Goal: Contribute content: Contribute content

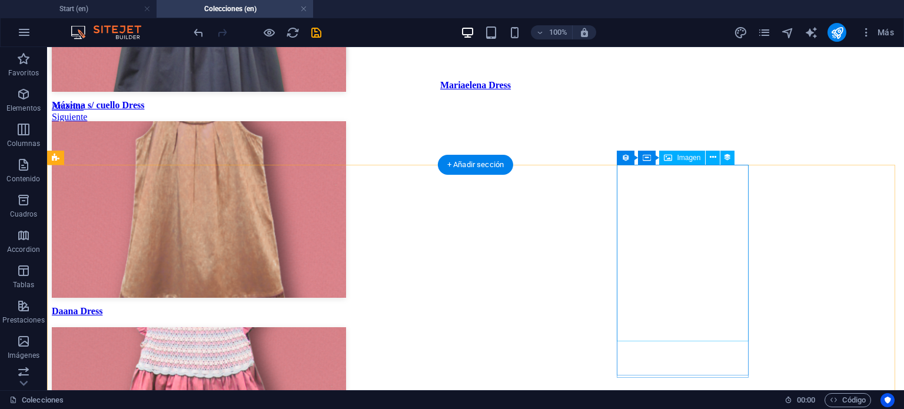
scroll to position [2847, 0]
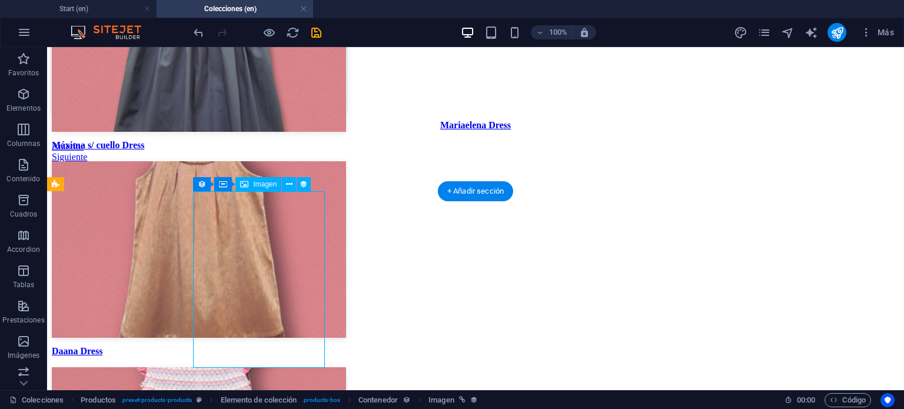
select select "px"
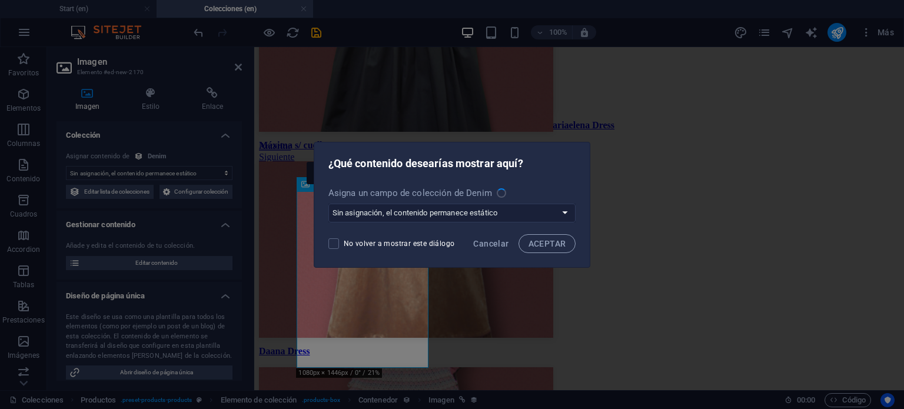
select select "image"
click at [500, 248] on span "Cancelar" at bounding box center [490, 243] width 35 height 9
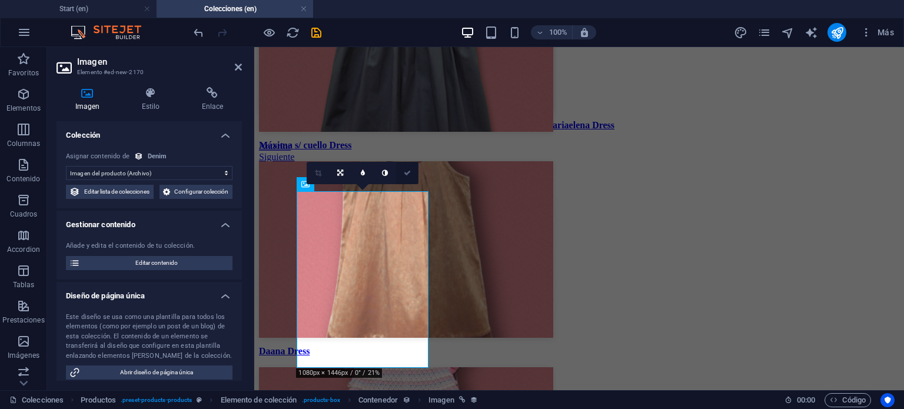
click at [409, 171] on icon at bounding box center [407, 172] width 7 height 7
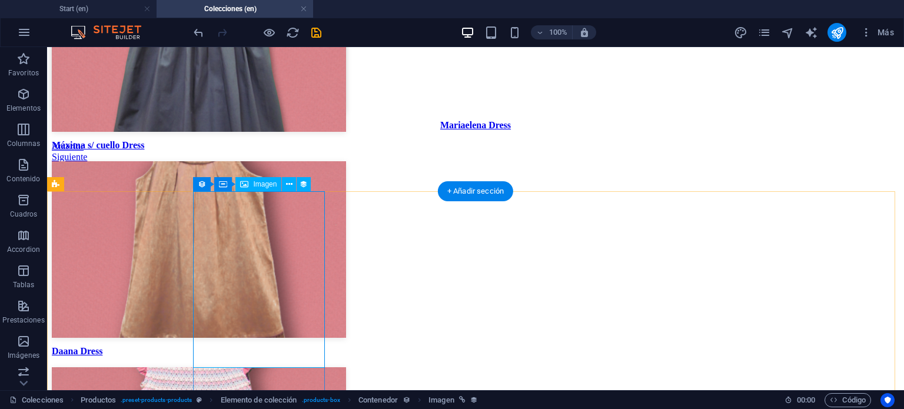
select select "image"
select select "px"
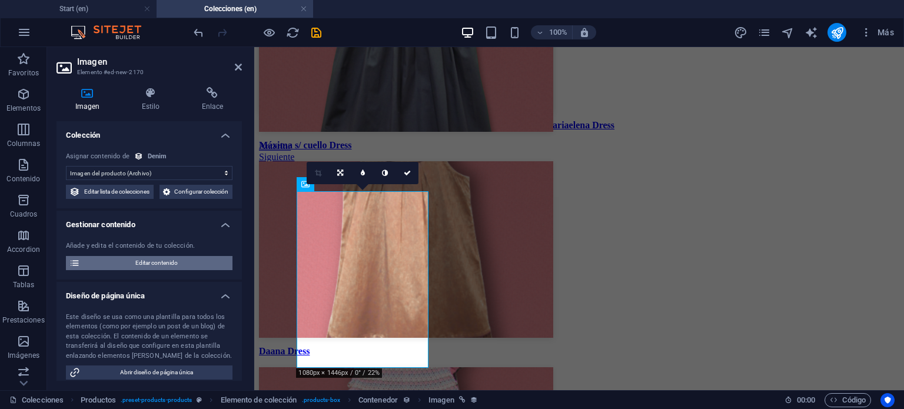
click at [146, 270] on span "Editar contenido" at bounding box center [156, 263] width 145 height 14
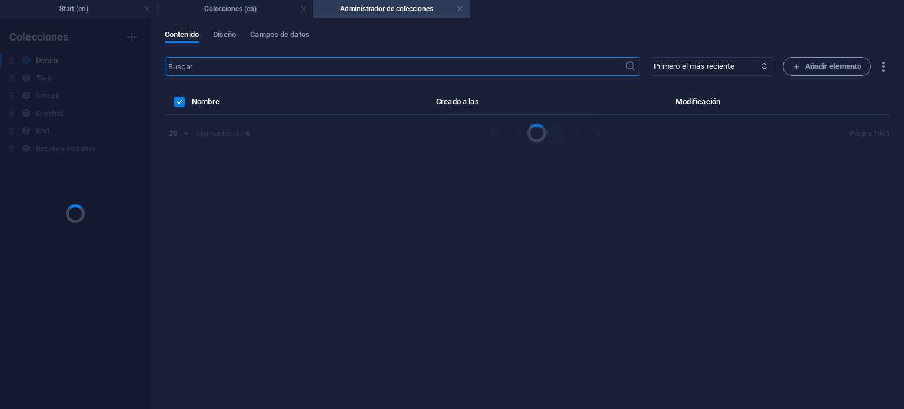
scroll to position [0, 0]
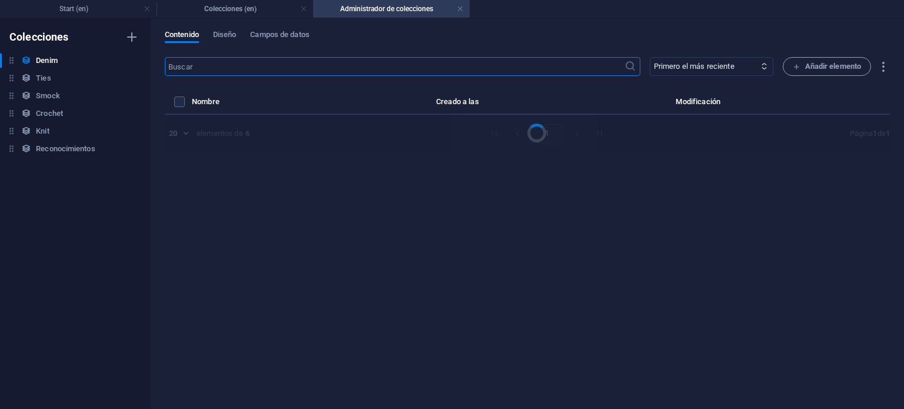
select select "In stock"
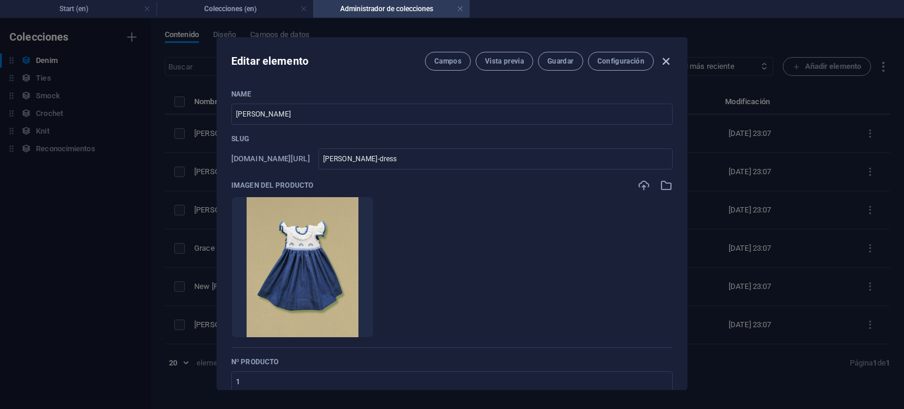
click at [662, 61] on icon "button" at bounding box center [666, 62] width 14 height 14
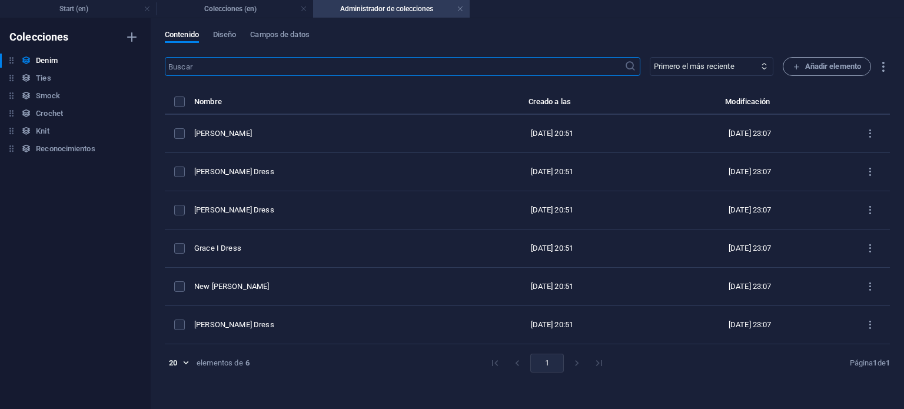
type input "sofia-dress"
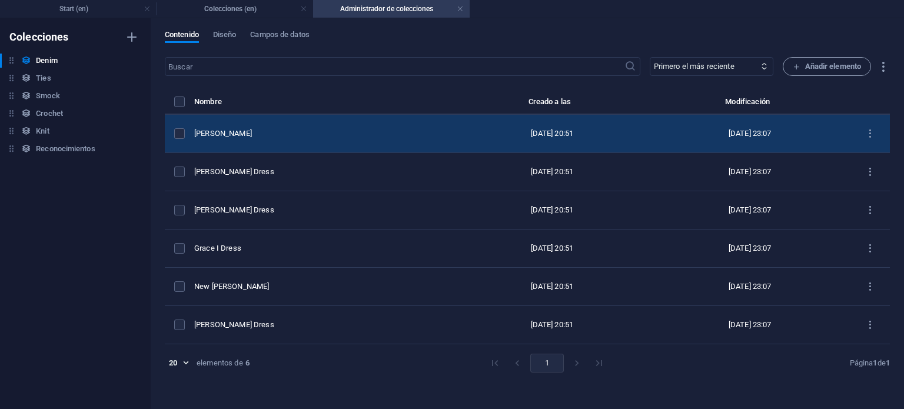
click at [272, 143] on td "[PERSON_NAME]" at bounding box center [324, 134] width 260 height 38
select select "In stock"
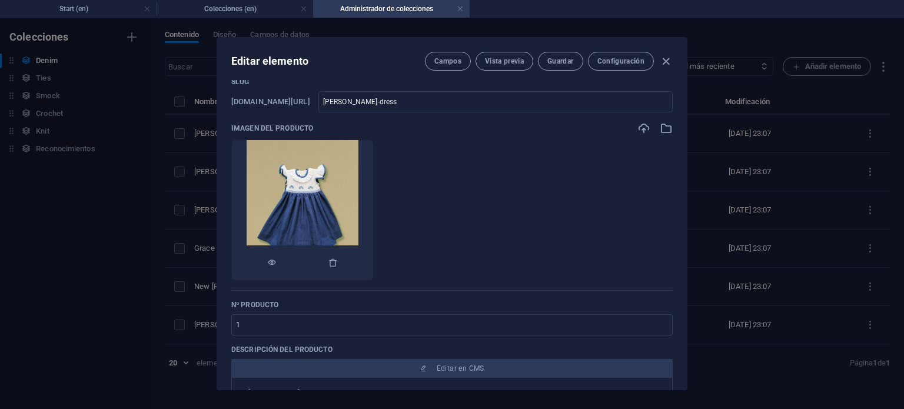
scroll to position [59, 0]
click at [338, 264] on icon "button" at bounding box center [332, 260] width 9 height 9
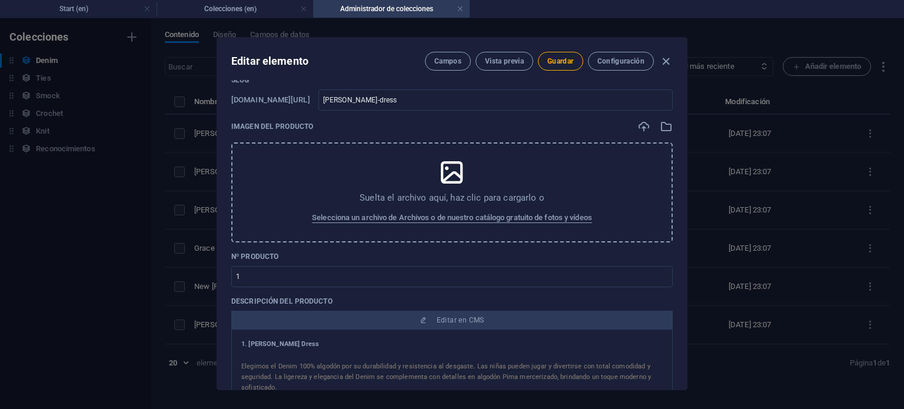
click at [367, 168] on div "Suelta el archivo aquí, haz clic para cargarlo o Selecciona un archivo de Archi…" at bounding box center [451, 192] width 441 height 100
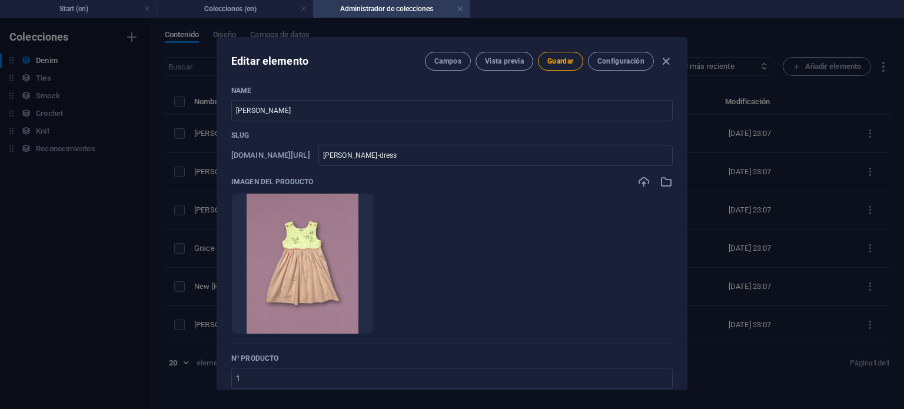
scroll to position [0, 0]
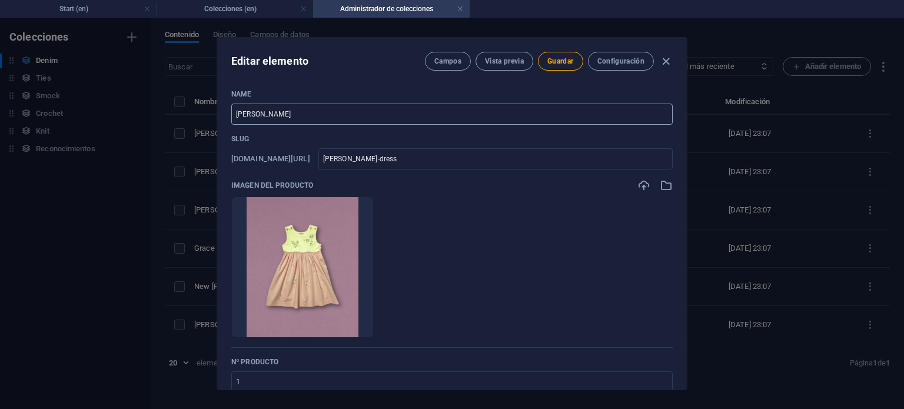
click at [304, 119] on input "[PERSON_NAME]" at bounding box center [451, 114] width 441 height 21
type input "V"
type input "v"
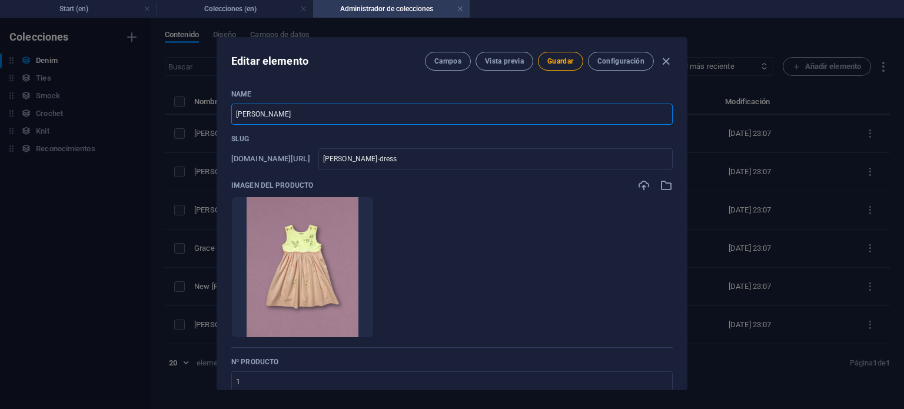
type input "v"
type input "Vl"
type input "vl"
type input "V"
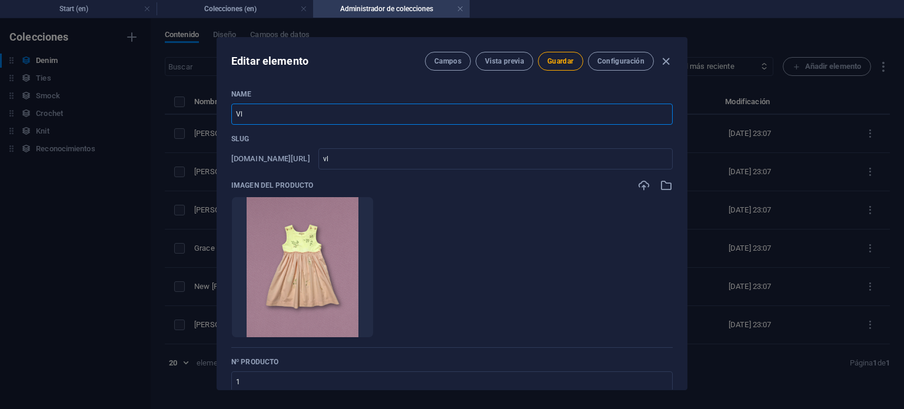
type input "v"
type input "Va"
type input "va"
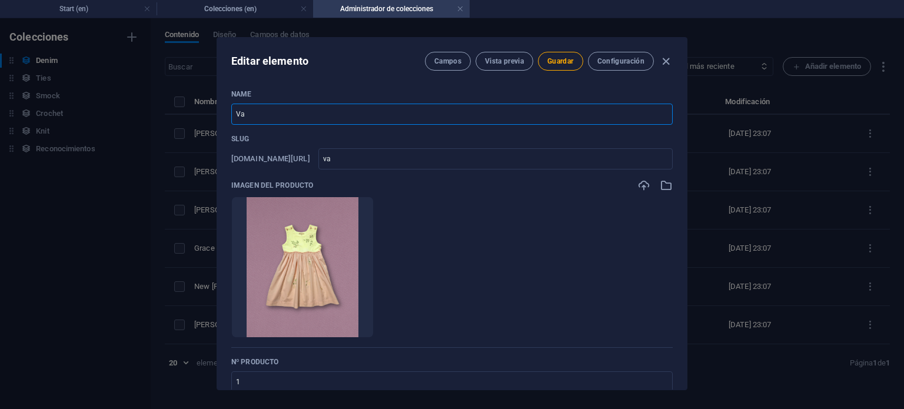
type input "Val"
type input "val"
type input "Vale"
type input "vale"
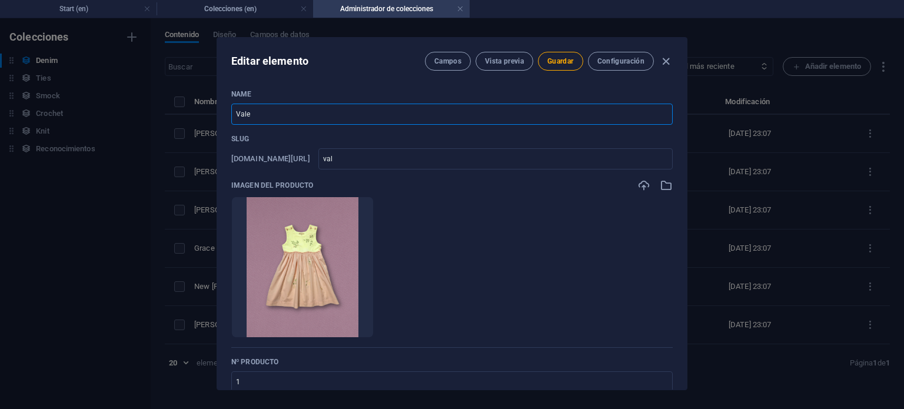
type input "vale"
type input "Valer"
type input "valer"
type input "Valeri"
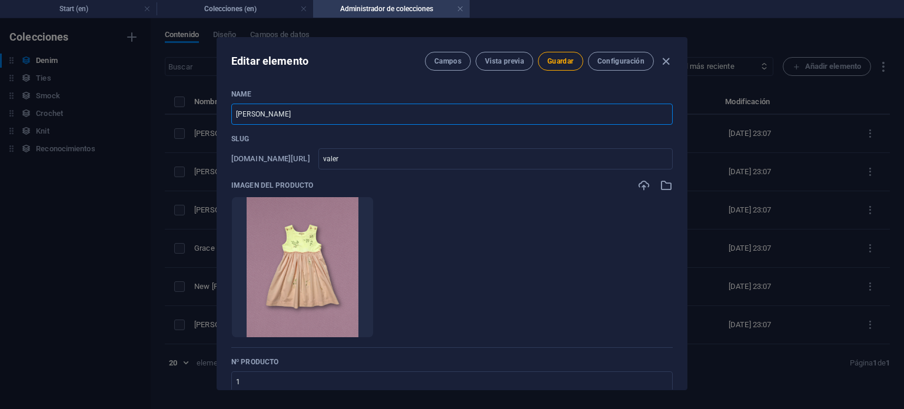
type input "valeri"
type input "Valeria"
type input "valeria"
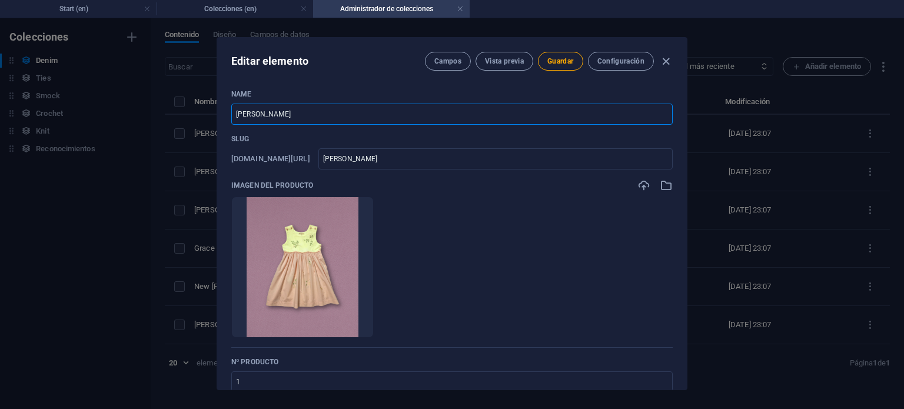
type input "Valeria T"
type input "valeria-t"
type input "Valeria Tr"
type input "valeria-tr"
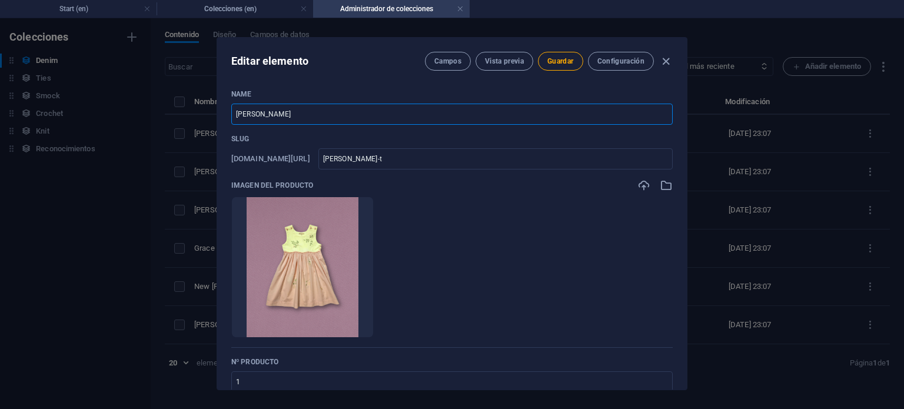
type input "valeria-tr"
type input "Valeria Tra"
type input "valeria-tra"
type input "Valeria Trav"
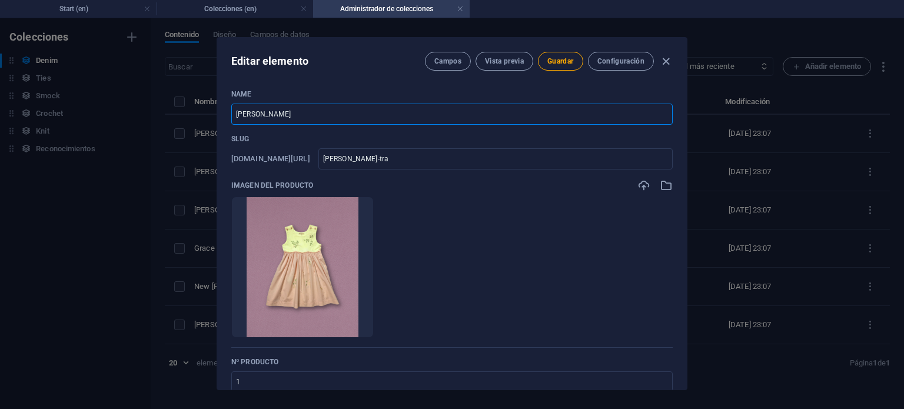
type input "valeria-trav"
type input "Valeria Travi"
type input "valeria-travi"
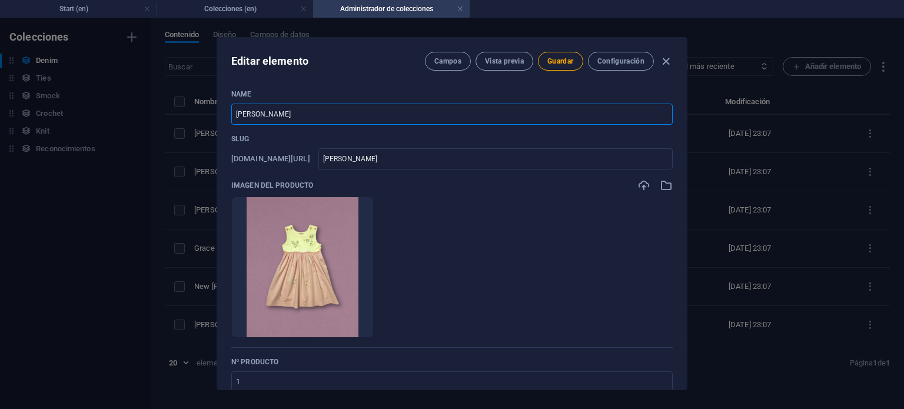
type input "Valeria Travie"
type input "valeria-travie"
type input "Valeria Travies"
type input "valeria-travies"
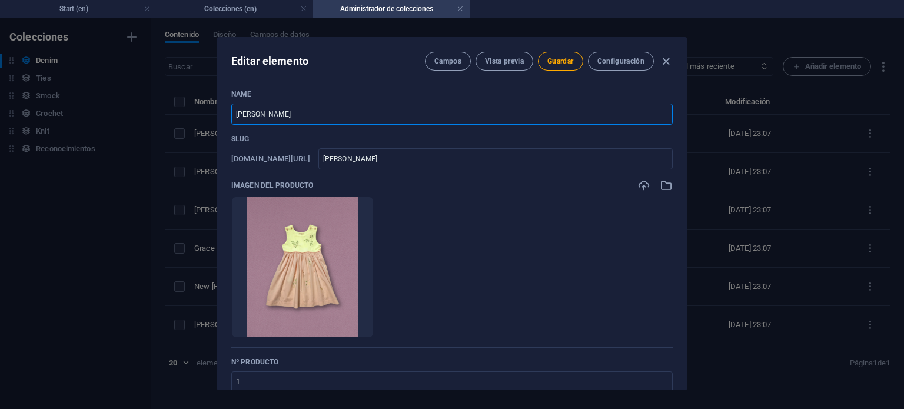
type input "valeria-travies"
type input "Valeria Traviesa"
type input "valeria-traviesa"
type input "Valeria Traviesa"
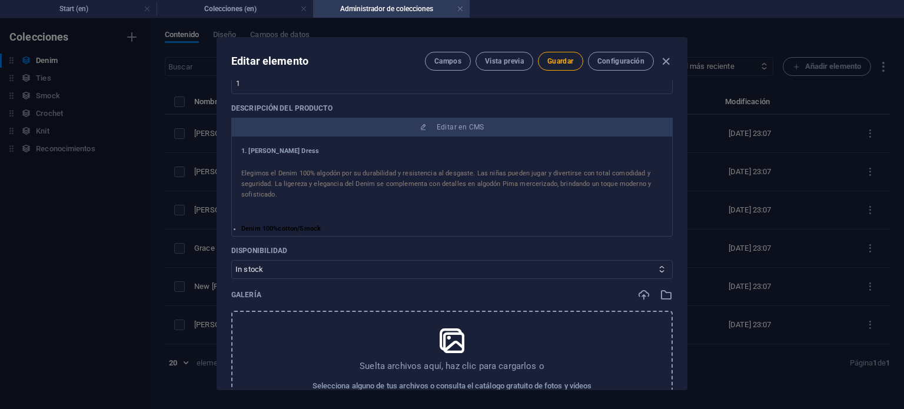
scroll to position [294, 0]
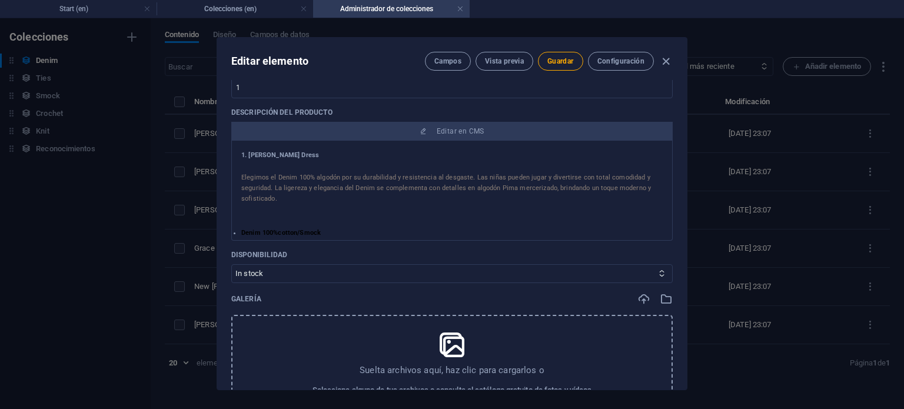
click at [294, 181] on span "Elegimos el Denim 100% algodón por su durabilidad y resistencia al desgaste. La…" at bounding box center [445, 188] width 409 height 29
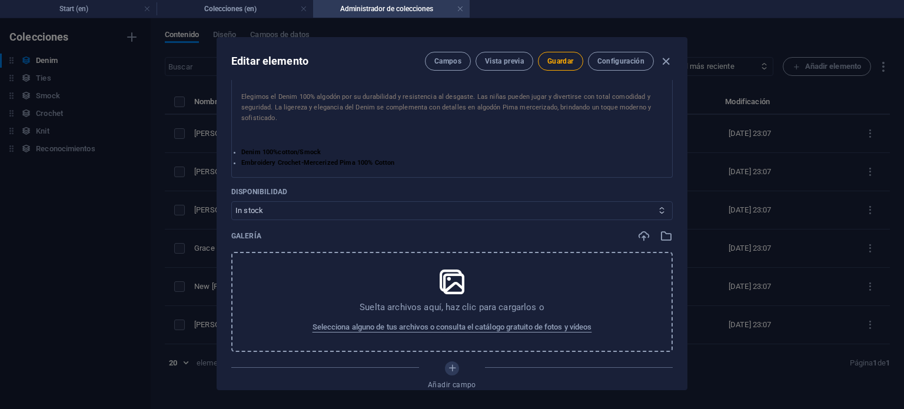
scroll to position [353, 0]
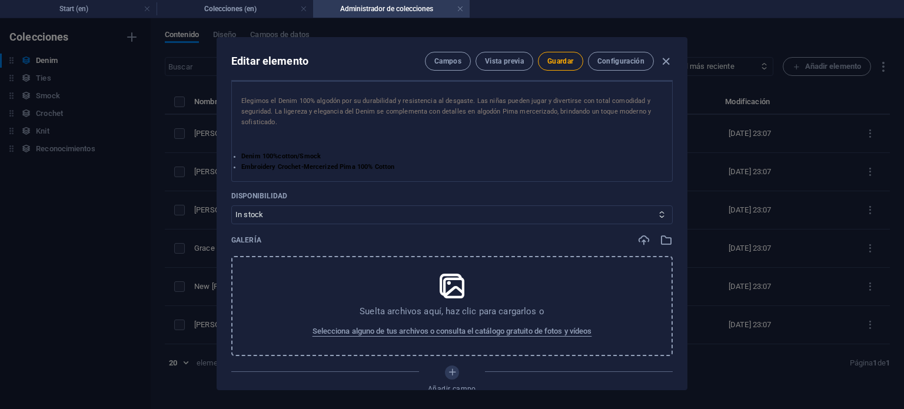
drag, startPoint x: 242, startPoint y: 154, endPoint x: 409, endPoint y: 165, distance: 167.5
click at [409, 165] on div "1. Sofia Dress Elegimos el Denim 100% algodón por su durabilidad y resistencia …" at bounding box center [451, 123] width 421 height 99
click at [396, 171] on li "Embroidery Crochet-Mercerized Pima 100% Cotton" at bounding box center [451, 167] width 421 height 11
click at [382, 158] on li "Denim 100%cotton/Smock" at bounding box center [451, 156] width 421 height 11
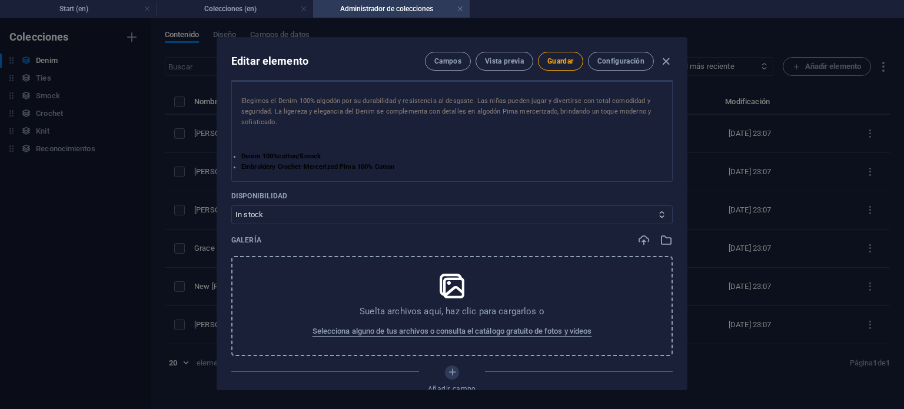
click at [367, 165] on span "Embroidery Crochet-Mercerized Pima 100%" at bounding box center [306, 167] width 131 height 8
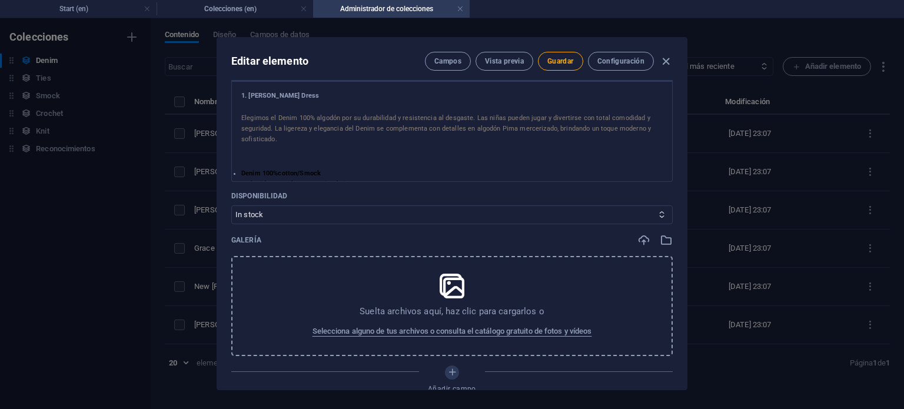
scroll to position [0, 0]
click at [388, 139] on p "Elegimos el Denim 100% algodón por su durabilidad y resistencia al desgaste. La…" at bounding box center [451, 130] width 421 height 32
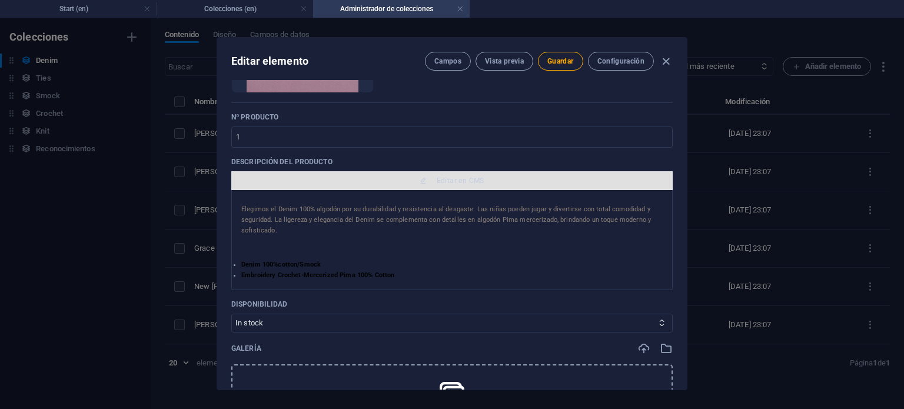
scroll to position [235, 0]
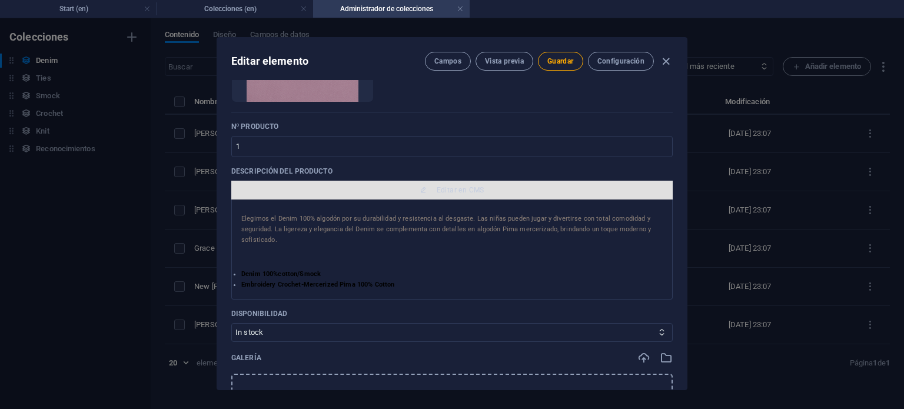
click at [400, 191] on span "Editar en CMS" at bounding box center [452, 189] width 432 height 9
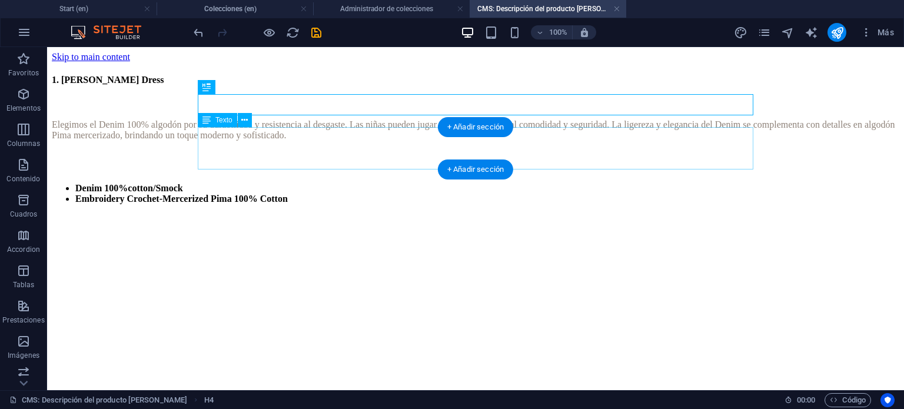
scroll to position [0, 0]
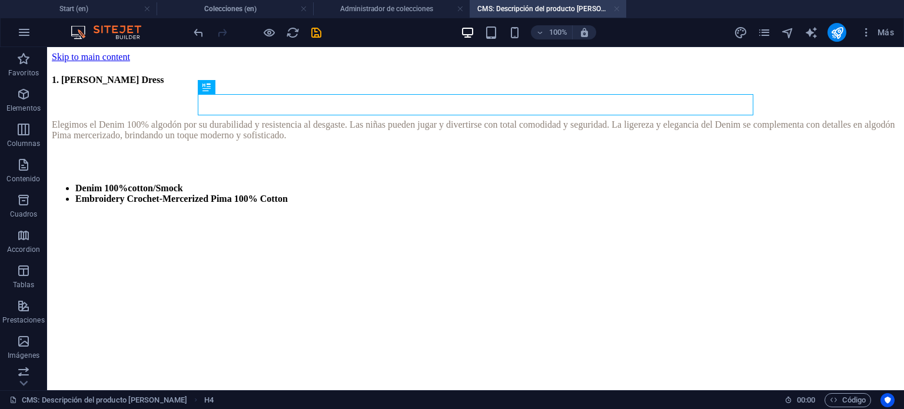
click at [617, 10] on link at bounding box center [616, 9] width 7 height 11
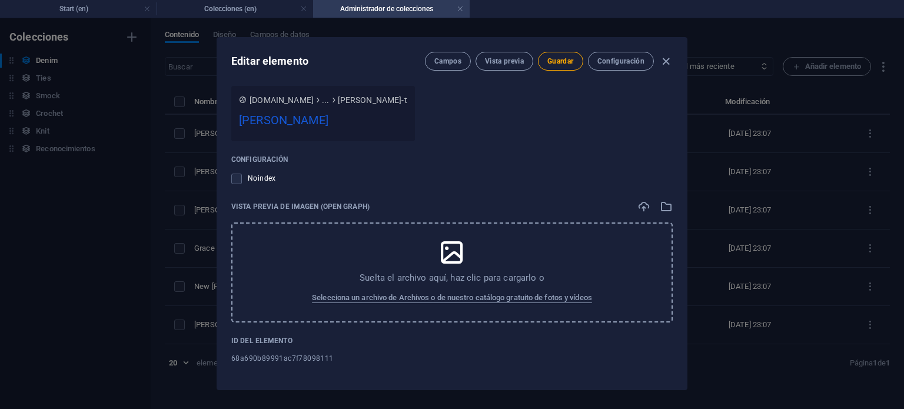
scroll to position [1011, 0]
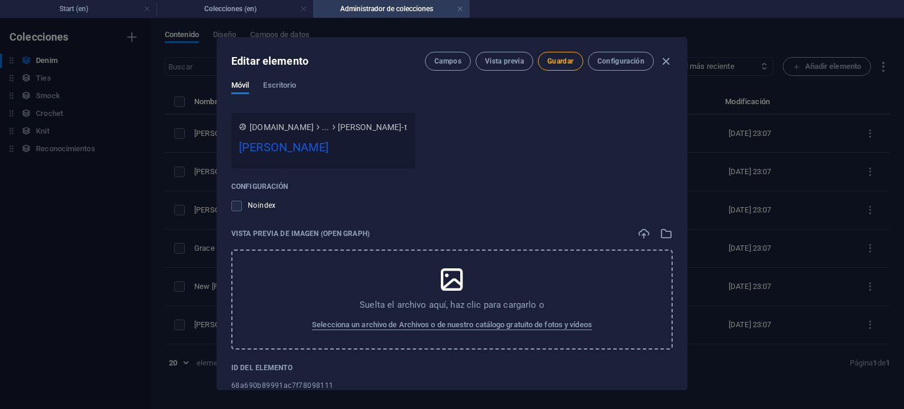
drag, startPoint x: 674, startPoint y: 62, endPoint x: 593, endPoint y: 166, distance: 132.5
click at [593, 166] on div "Editar elemento Campos Vista previa Guardar Configuración Name Valeria Traviesa…" at bounding box center [451, 214] width 469 height 352
click at [562, 178] on div "Configuración" at bounding box center [451, 187] width 441 height 18
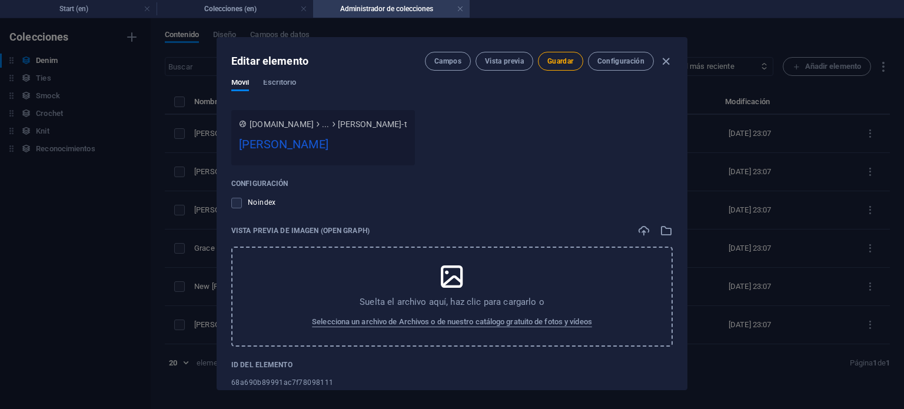
scroll to position [1038, 0]
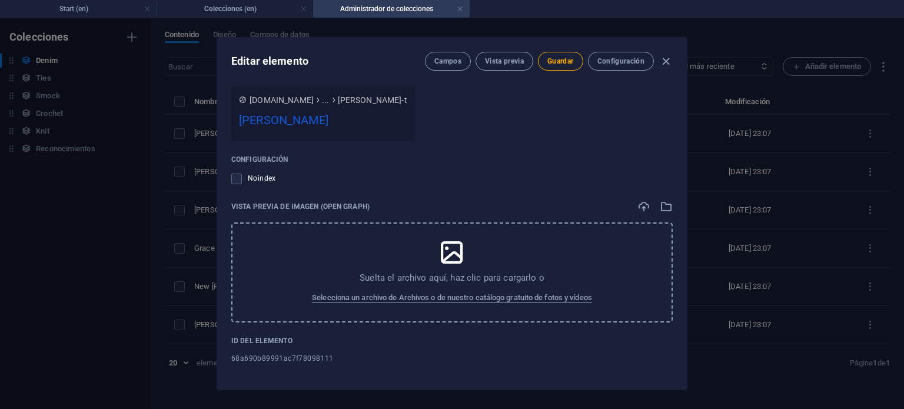
click at [449, 249] on icon at bounding box center [451, 252] width 29 height 29
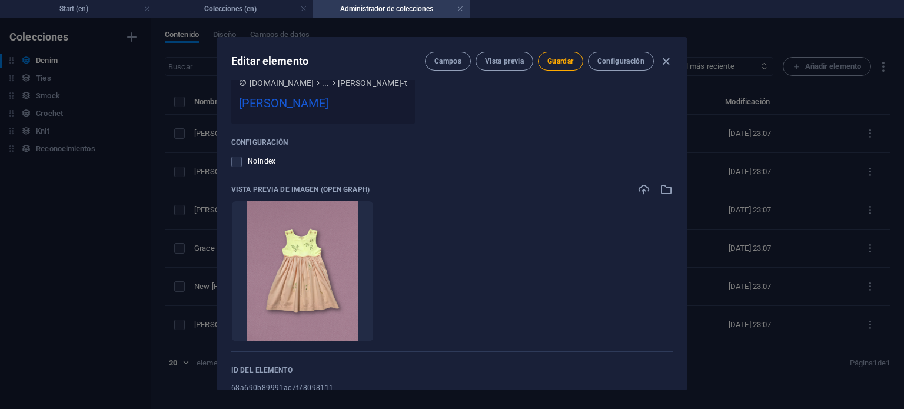
scroll to position [1084, 0]
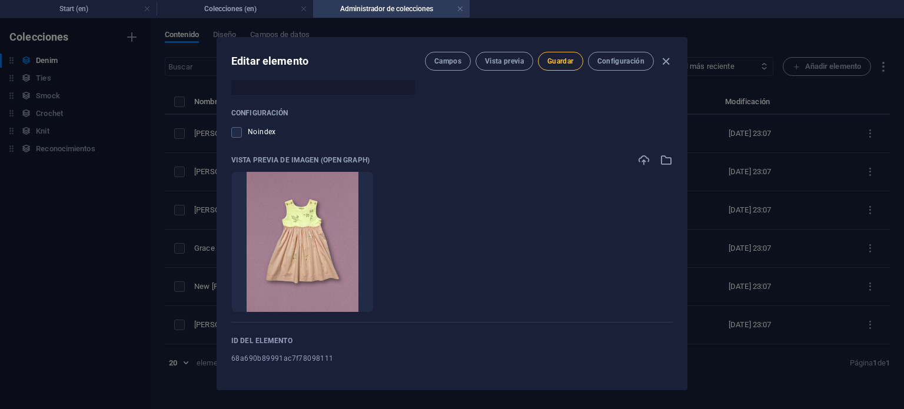
click at [572, 62] on span "Guardar" at bounding box center [560, 60] width 26 height 9
click at [670, 64] on icon "button" at bounding box center [666, 62] width 14 height 14
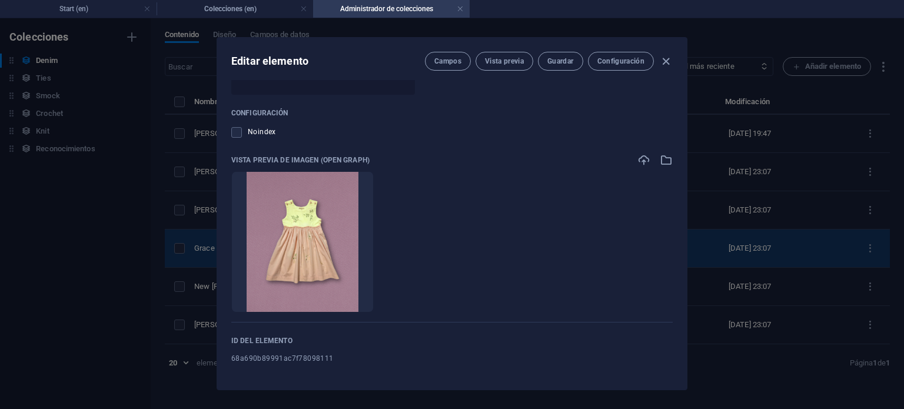
type input "valeria-traviesa"
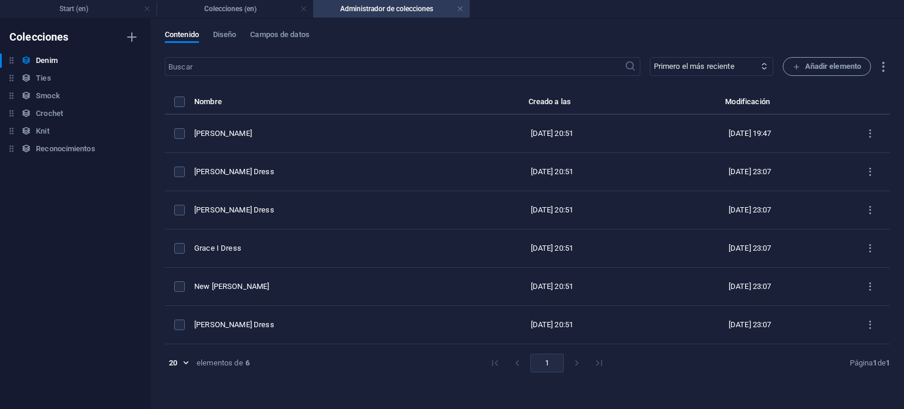
click at [455, 9] on h4 "Administrador de colecciones" at bounding box center [391, 8] width 156 height 13
drag, startPoint x: 266, startPoint y: 8, endPoint x: 235, endPoint y: 74, distance: 72.6
click at [266, 8] on h4 "Colecciones (en)" at bounding box center [234, 8] width 156 height 13
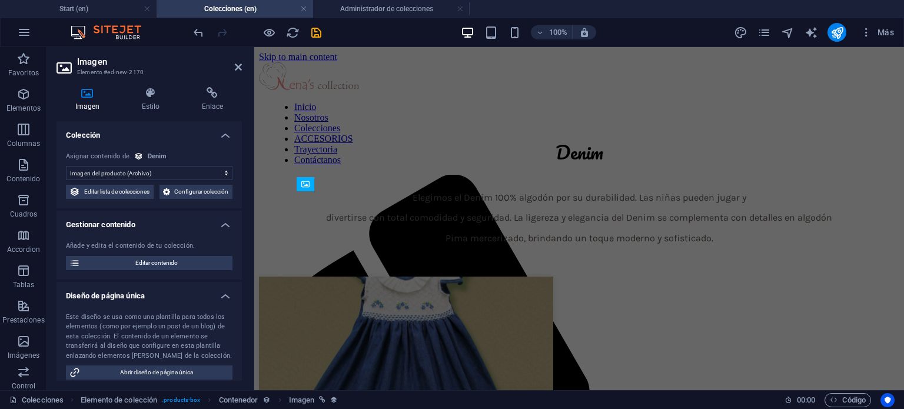
select select "DISABLED_OPTION_VALUE"
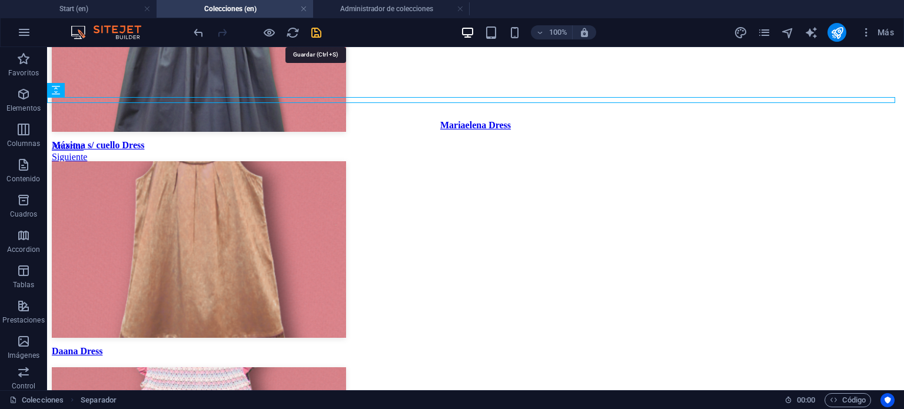
click at [315, 30] on icon "save" at bounding box center [316, 33] width 14 height 14
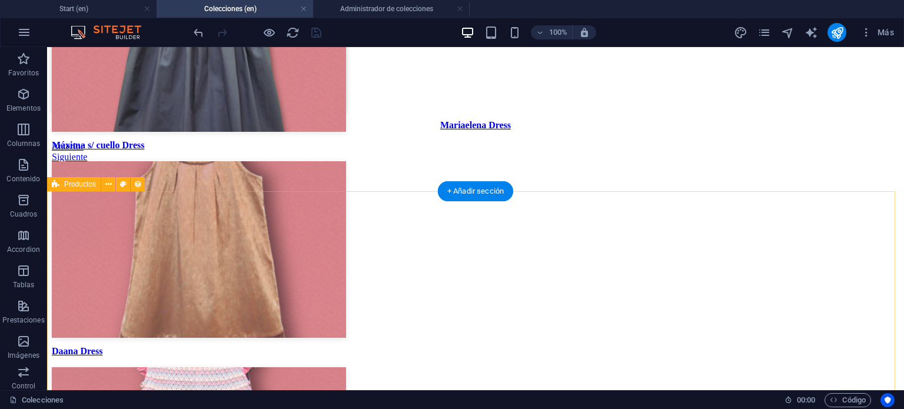
scroll to position [2906, 0]
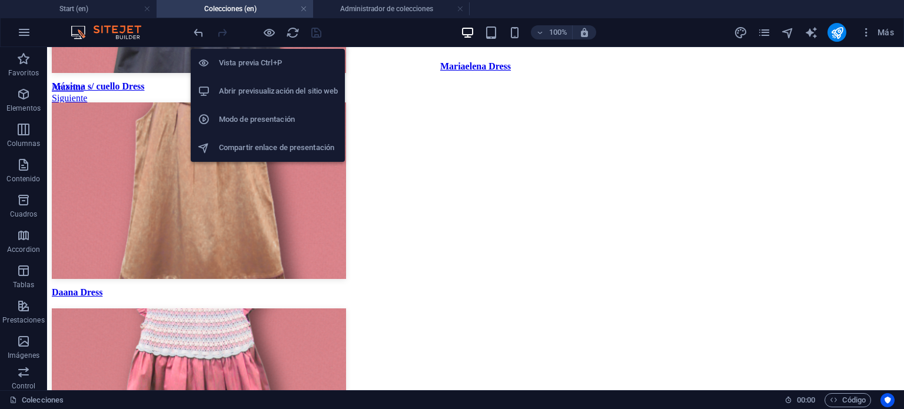
click at [274, 87] on h6 "Abrir previsualización del sitio web" at bounding box center [278, 91] width 119 height 14
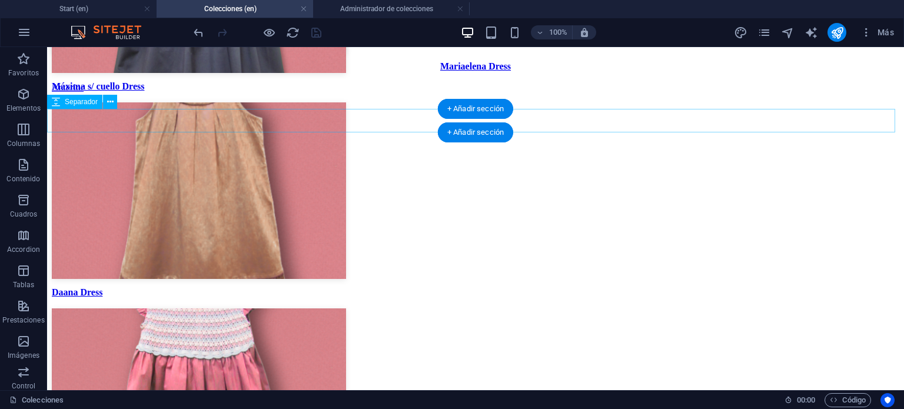
scroll to position [2847, 0]
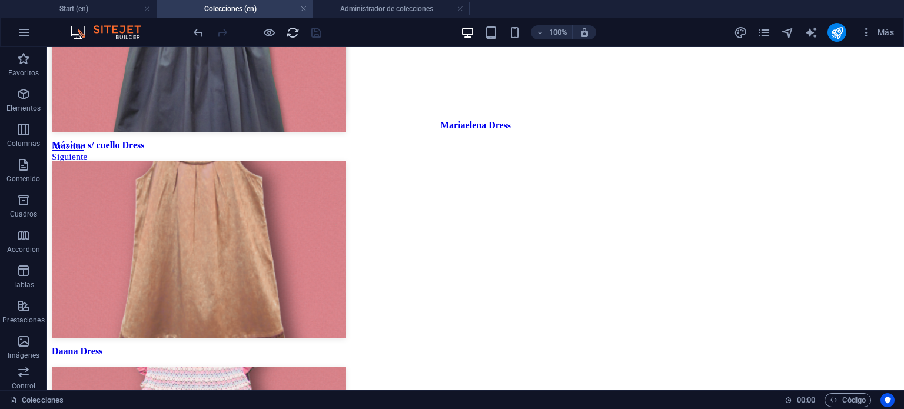
click at [294, 32] on icon "reload" at bounding box center [293, 33] width 14 height 14
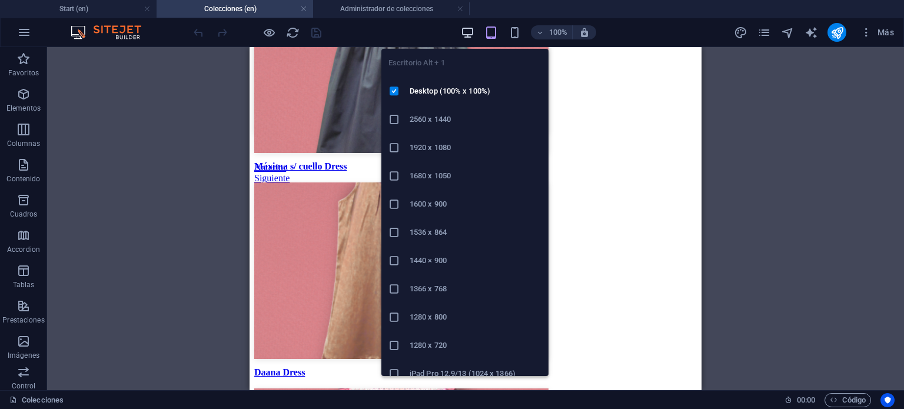
click at [461, 31] on icon "button" at bounding box center [468, 33] width 14 height 14
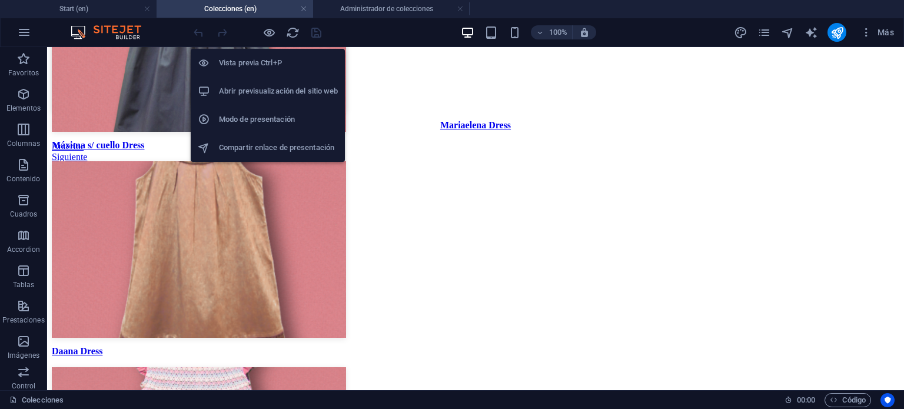
click at [285, 94] on h6 "Abrir previsualización del sitio web" at bounding box center [278, 91] width 119 height 14
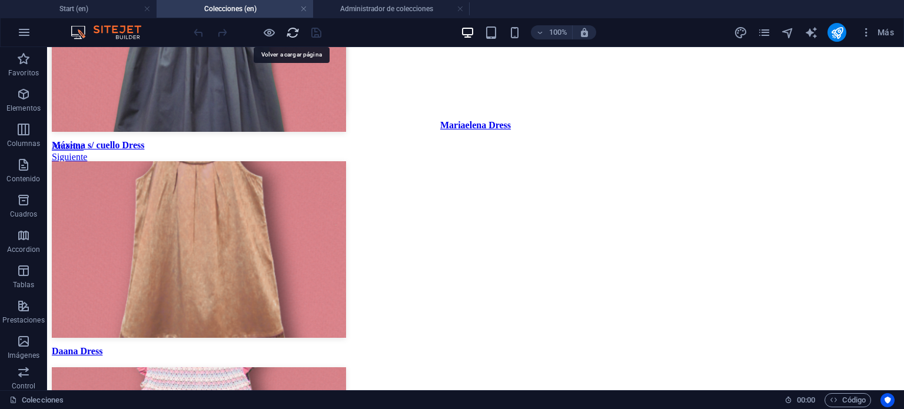
click at [289, 28] on icon "reload" at bounding box center [293, 33] width 14 height 14
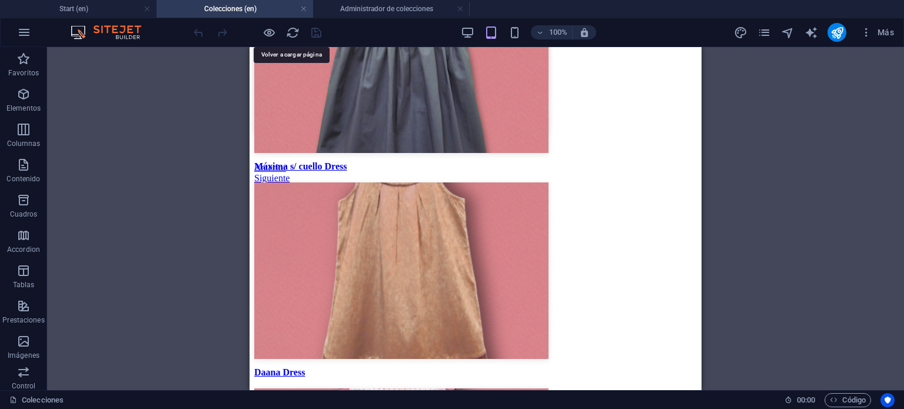
click at [461, 23] on div "100%" at bounding box center [528, 32] width 136 height 19
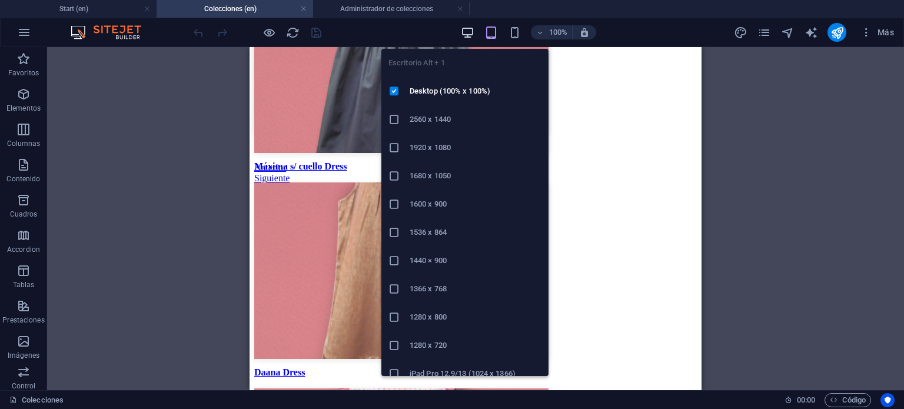
click at [466, 26] on icon "button" at bounding box center [468, 33] width 14 height 14
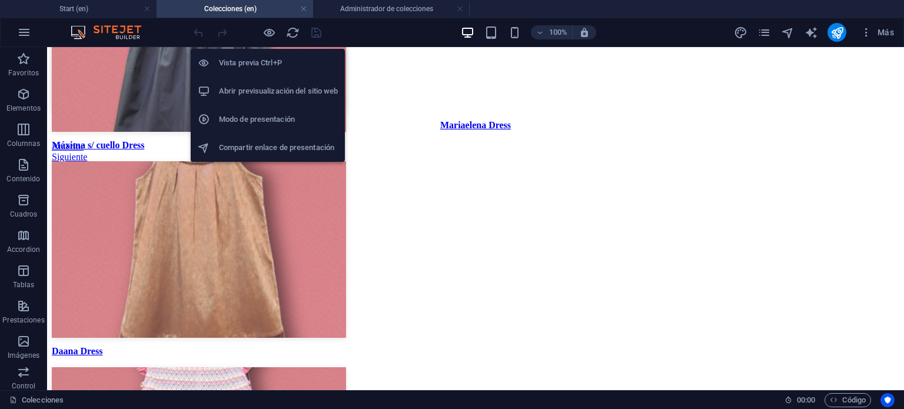
click at [266, 89] on h6 "Abrir previsualización del sitio web" at bounding box center [278, 91] width 119 height 14
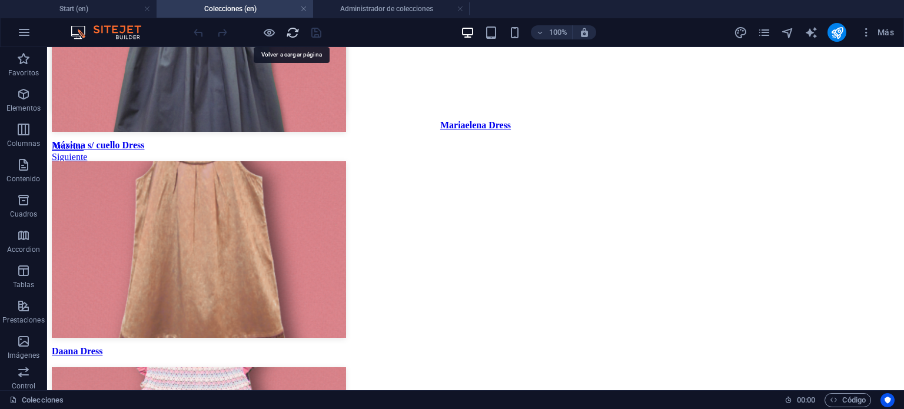
click at [297, 37] on icon "reload" at bounding box center [293, 33] width 14 height 14
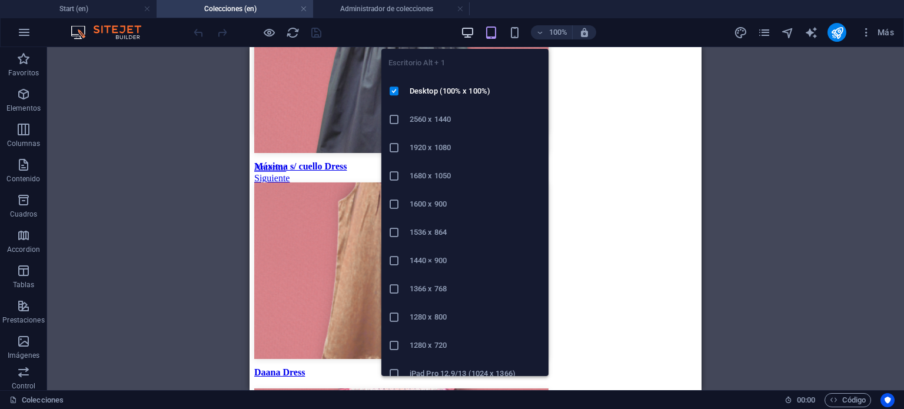
click at [473, 35] on icon "button" at bounding box center [468, 33] width 14 height 14
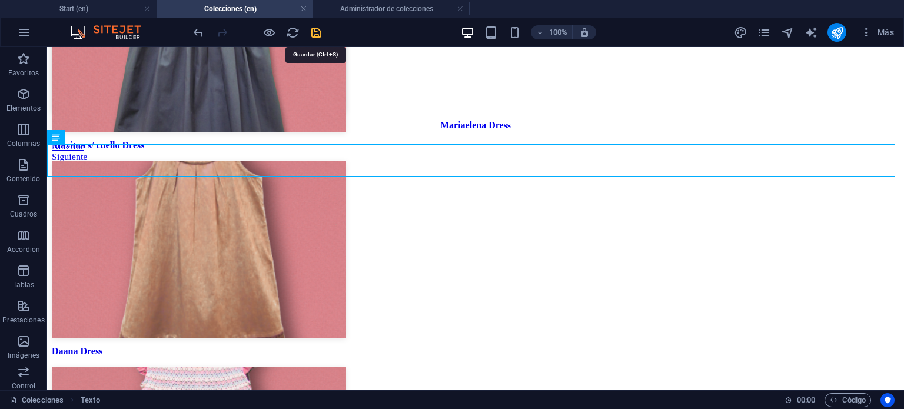
click at [311, 32] on icon "save" at bounding box center [316, 33] width 14 height 14
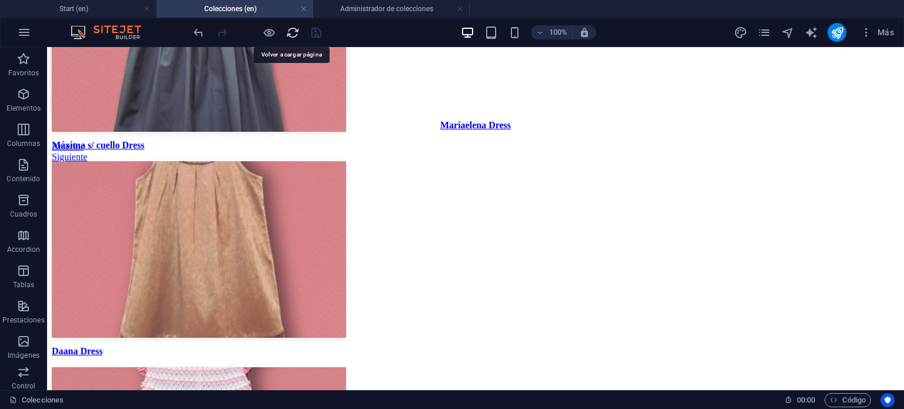
click at [297, 37] on icon "reload" at bounding box center [293, 33] width 14 height 14
click at [289, 35] on icon "reload" at bounding box center [293, 33] width 14 height 14
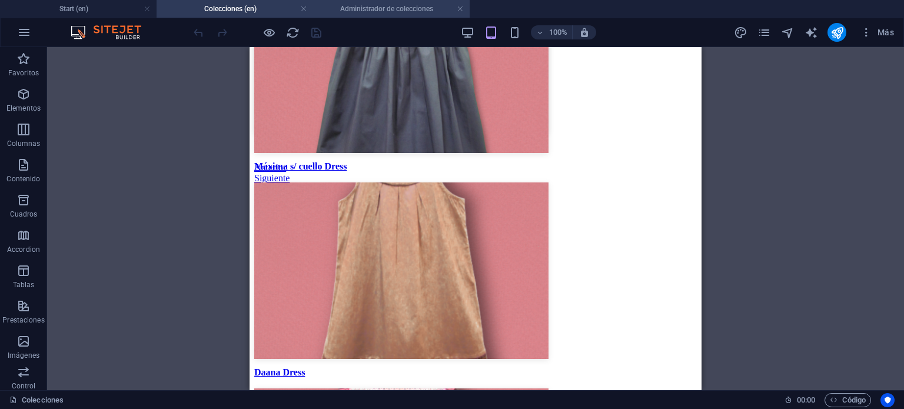
click at [456, 9] on h4 "Administrador de colecciones" at bounding box center [391, 8] width 156 height 13
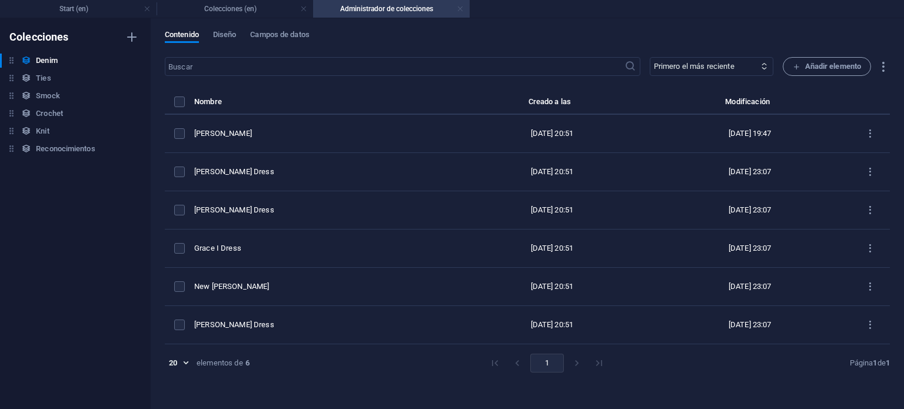
click at [462, 9] on link at bounding box center [460, 9] width 7 height 11
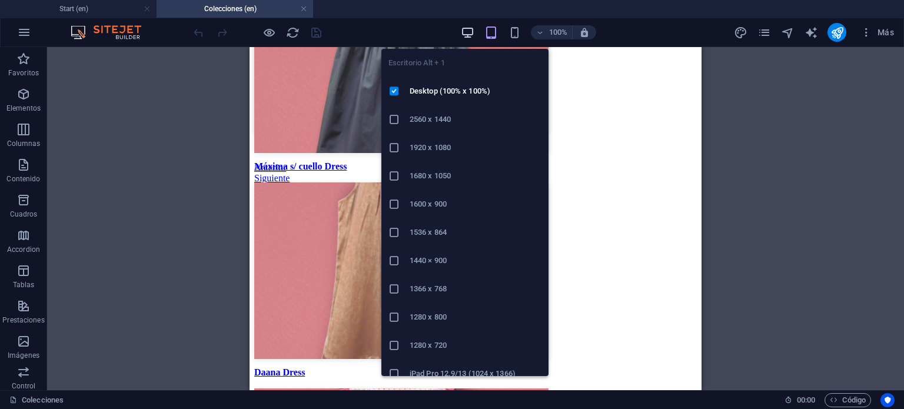
click at [469, 28] on icon "button" at bounding box center [468, 33] width 14 height 14
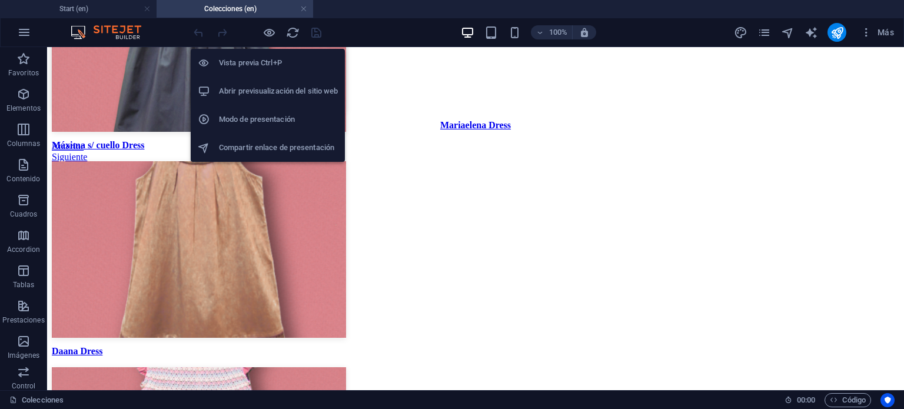
click at [268, 85] on h6 "Abrir previsualización del sitio web" at bounding box center [278, 91] width 119 height 14
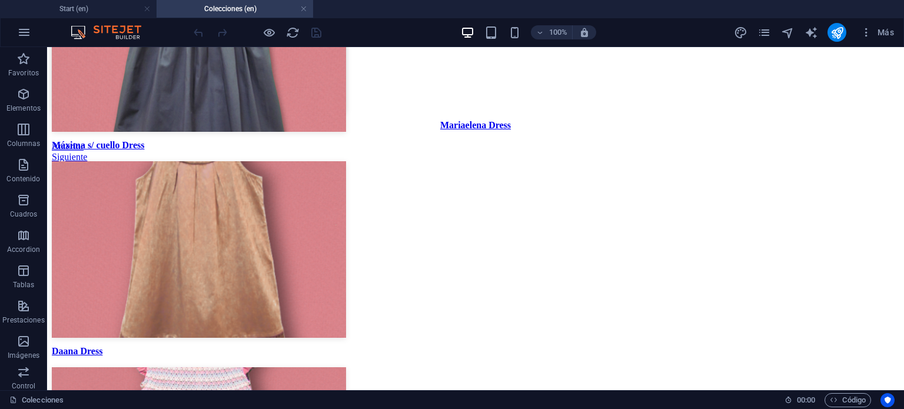
click at [96, 29] on img at bounding box center [112, 32] width 88 height 14
drag, startPoint x: 302, startPoint y: 10, endPoint x: 162, endPoint y: 31, distance: 141.6
click at [302, 10] on link at bounding box center [303, 9] width 7 height 11
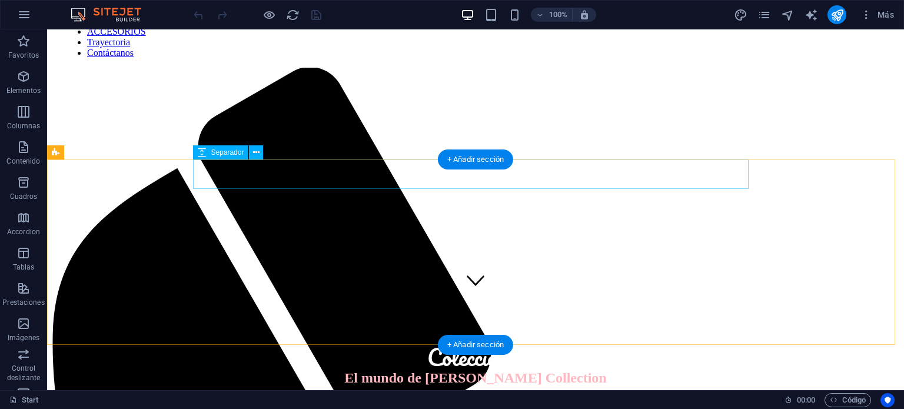
scroll to position [0, 0]
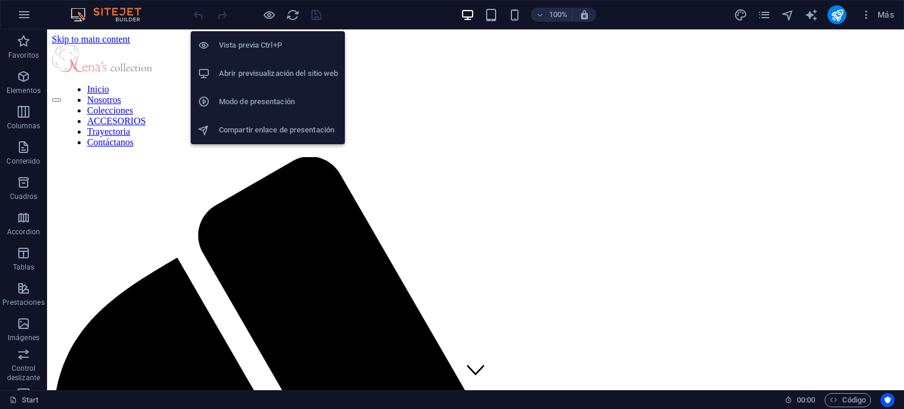
click at [278, 72] on h6 "Abrir previsualización del sitio web" at bounding box center [278, 73] width 119 height 14
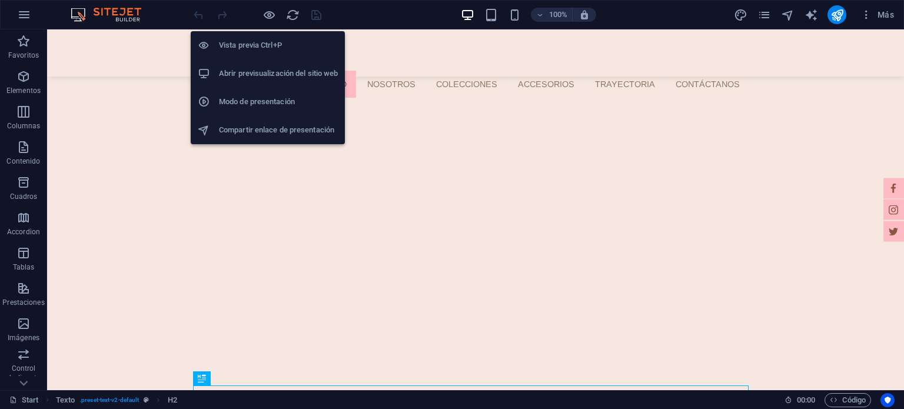
click at [265, 68] on h6 "Abrir previsualización del sitio web" at bounding box center [278, 73] width 119 height 14
click at [271, 78] on h6 "Abrir previsualización del sitio web" at bounding box center [278, 73] width 119 height 14
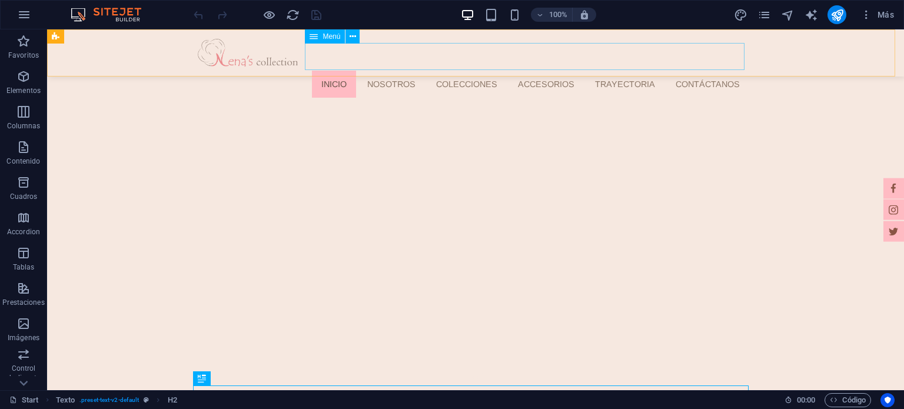
click at [402, 71] on nav "Inicio Nosotros Colecciones ACCESORIOS Trayectoria Contáctanos" at bounding box center [479, 84] width 540 height 27
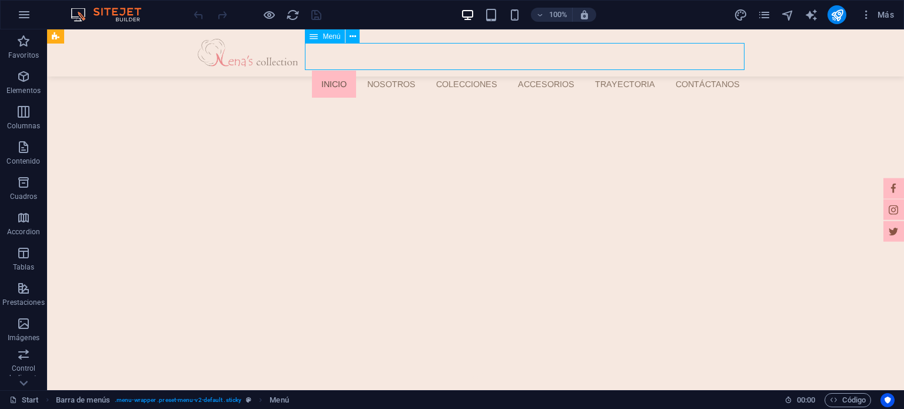
drag, startPoint x: 402, startPoint y: 45, endPoint x: 461, endPoint y: 71, distance: 64.8
click at [402, 71] on nav "Inicio Nosotros Colecciones ACCESORIOS Trayectoria Contáctanos" at bounding box center [479, 84] width 540 height 27
select select
select select "1"
select select
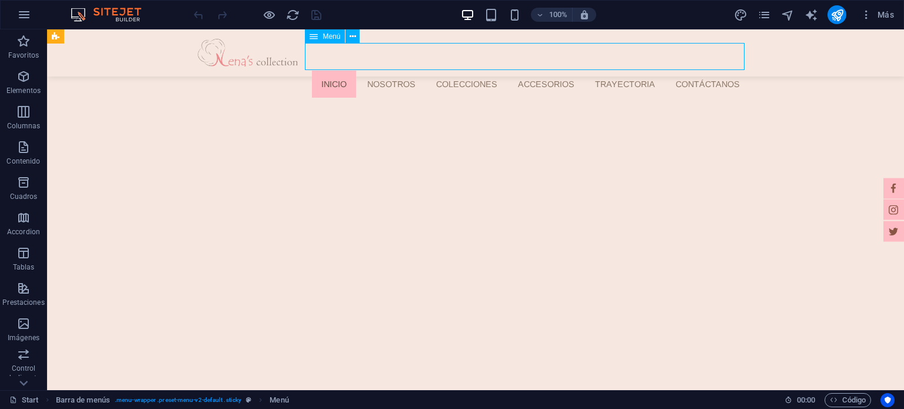
select select "2"
select select
select select "9"
select select
select select "9"
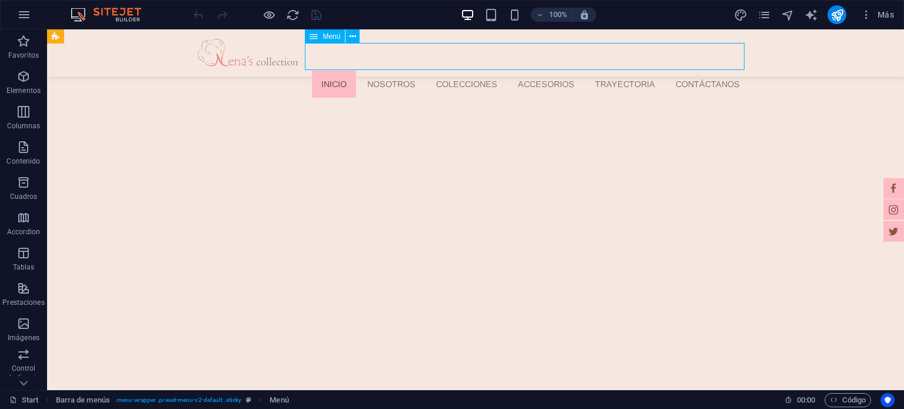
select select
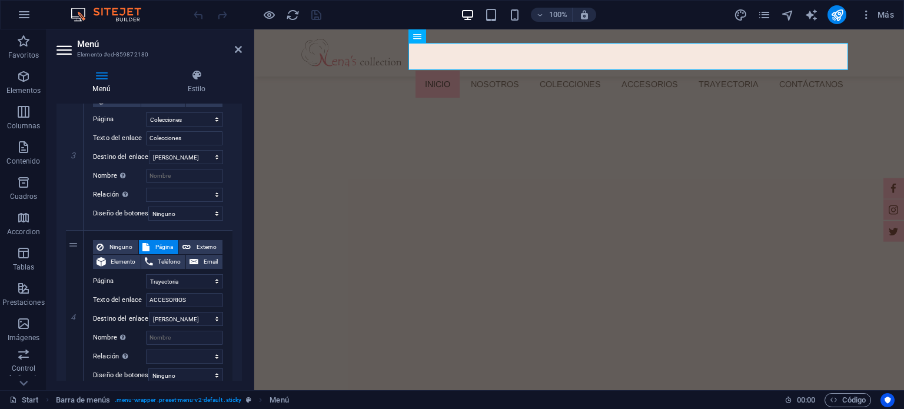
scroll to position [484, 0]
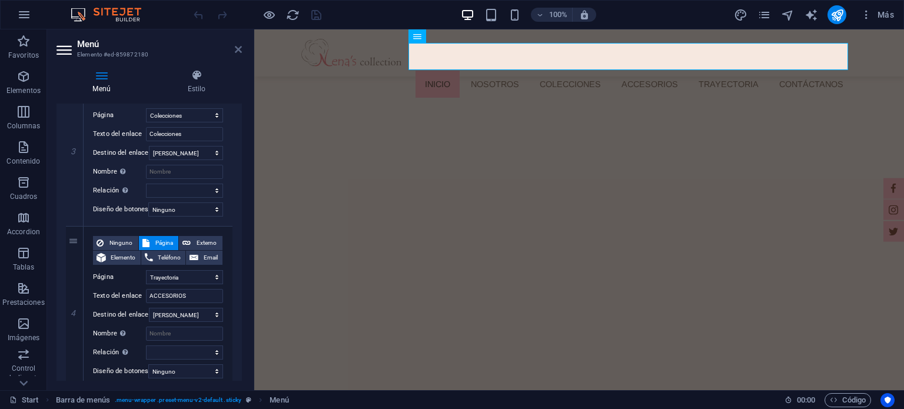
click at [238, 46] on icon at bounding box center [238, 49] width 7 height 9
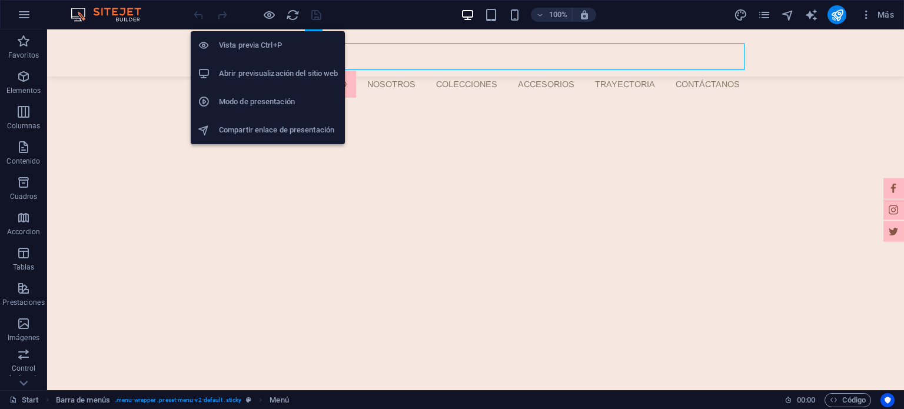
click at [266, 75] on h6 "Abrir previsualización del sitio web" at bounding box center [278, 73] width 119 height 14
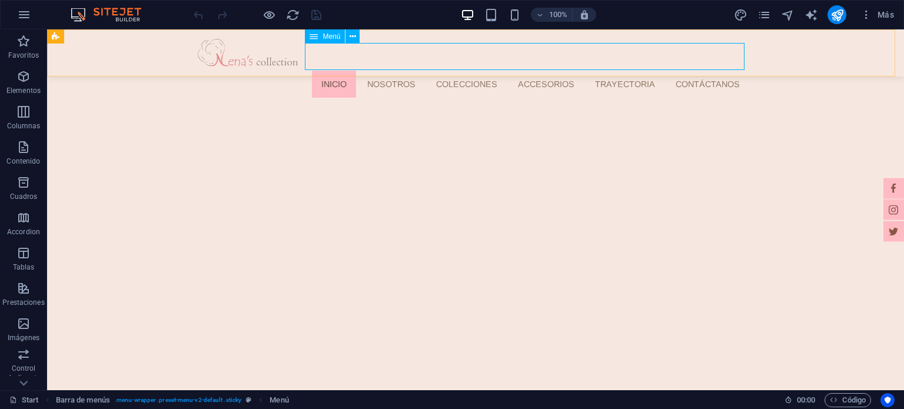
click at [588, 71] on nav "Inicio Nosotros Colecciones ACCESORIOS Trayectoria Contáctanos" at bounding box center [479, 84] width 540 height 27
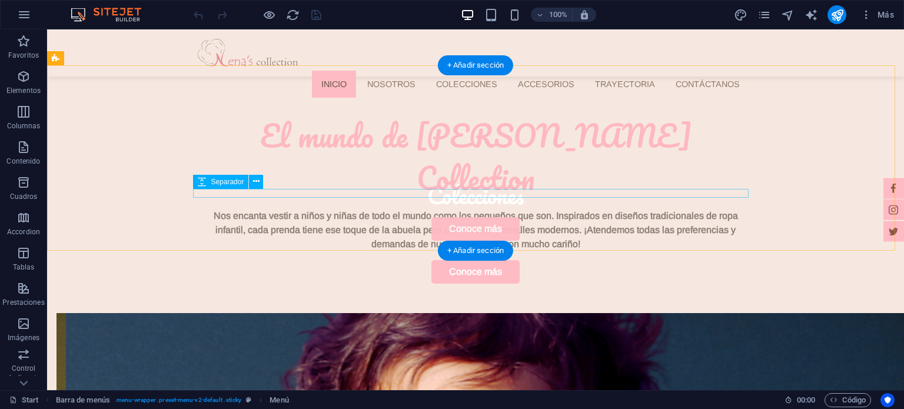
scroll to position [294, 0]
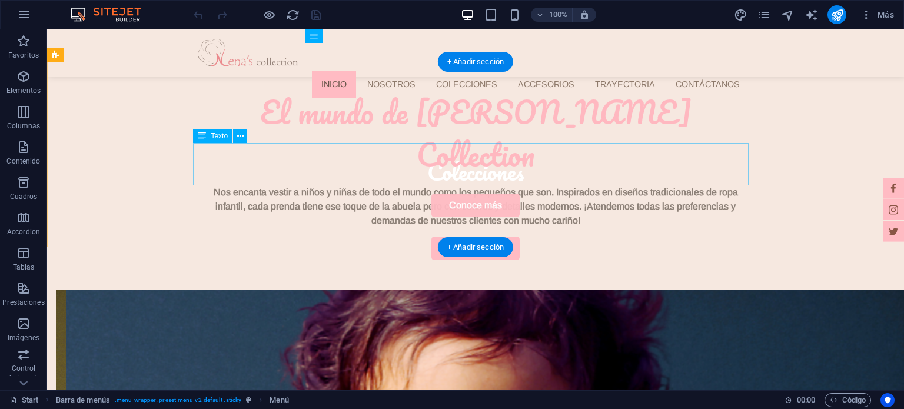
click at [577, 185] on div "Nos encanta vestir a niños y niñas de todo el mundo como los pequeños que son. …" at bounding box center [475, 206] width 555 height 42
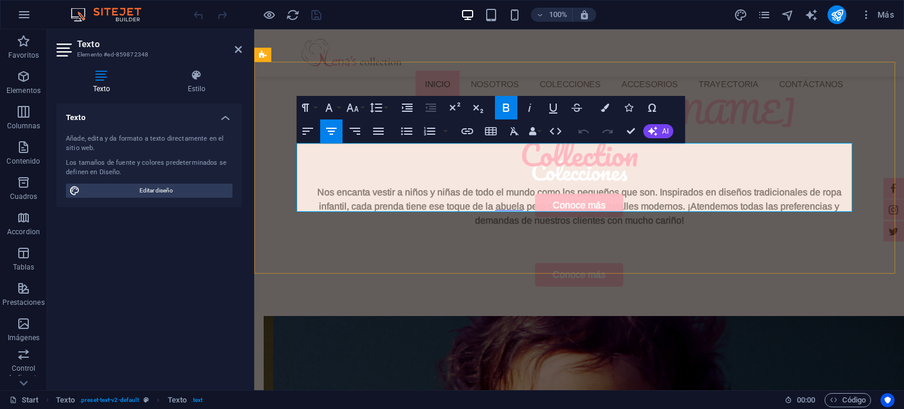
click at [674, 185] on p "Nos encanta vestir a niños y niñas de todo el mundo como los pequeños que son. …" at bounding box center [578, 206] width 555 height 42
click at [688, 185] on p "Nos encanta vestir a niños y niñas de todo el mundo como los pequeños que son. …" at bounding box center [578, 206] width 555 height 42
click at [651, 201] on div "Nos encanta vestir a niños y niñas de todo el mundo como los pequeños que son. …" at bounding box center [578, 219] width 555 height 69
click at [650, 190] on div "Nos encanta vestir a niños y niñas de todo el mundo como los pequeños que son. …" at bounding box center [578, 219] width 555 height 69
click at [758, 88] on div at bounding box center [578, 76] width 555 height 29
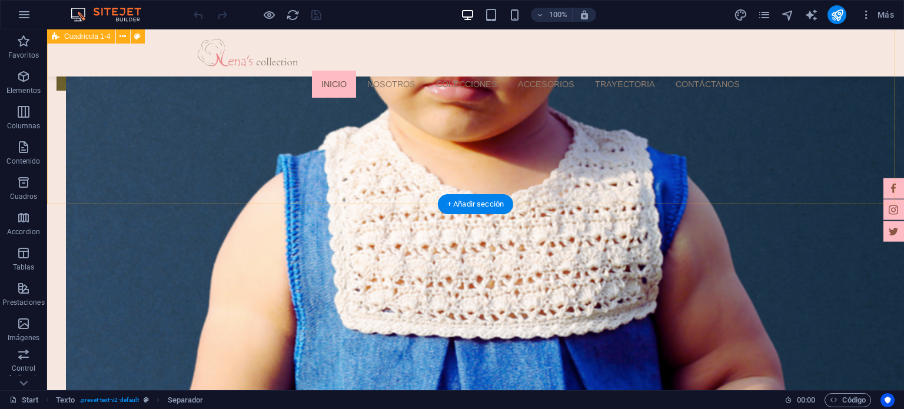
scroll to position [765, 0]
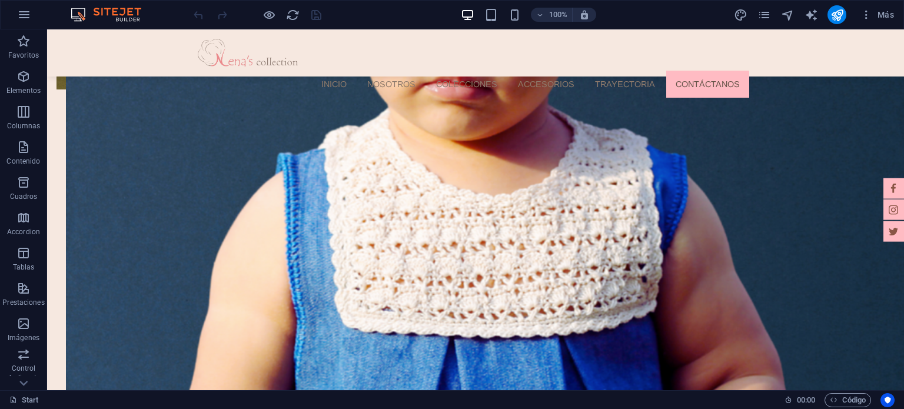
click at [771, 11] on div "Más" at bounding box center [815, 14] width 165 height 19
click at [765, 15] on icon "pages" at bounding box center [764, 15] width 14 height 14
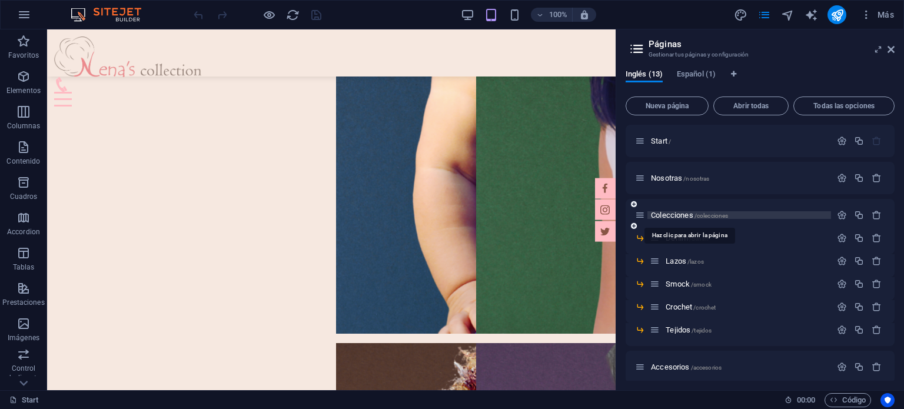
click at [704, 217] on span "/colecciones" at bounding box center [711, 215] width 34 height 6
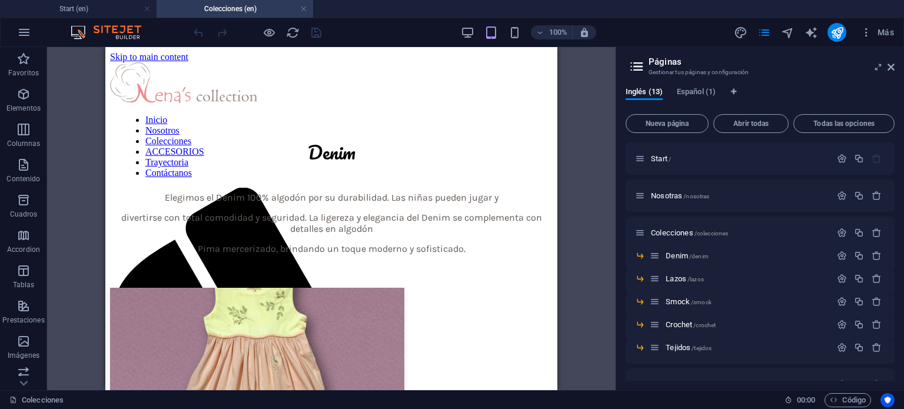
scroll to position [0, 0]
click at [888, 65] on icon at bounding box center [890, 66] width 7 height 9
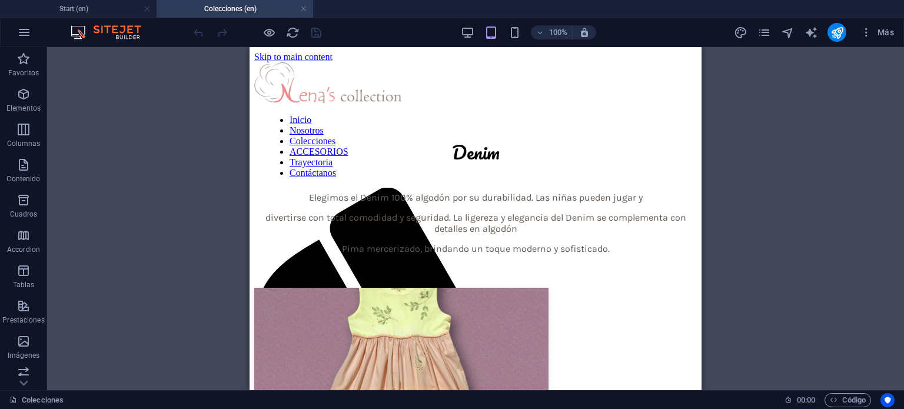
click at [476, 31] on div "100%" at bounding box center [528, 32] width 136 height 19
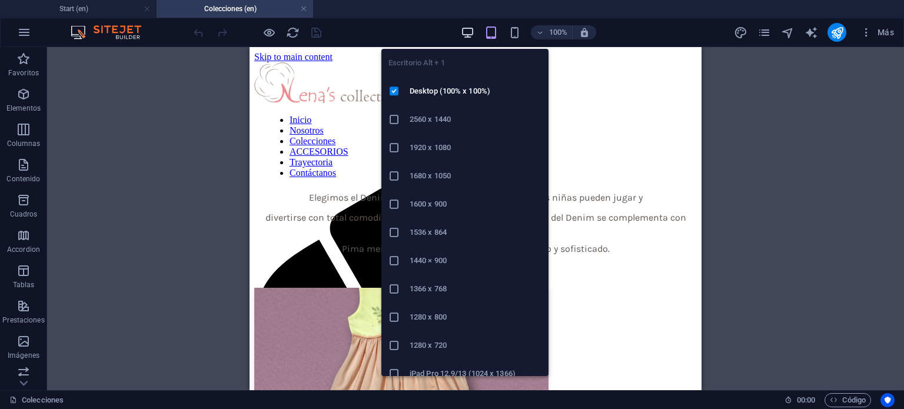
click at [464, 34] on icon "button" at bounding box center [468, 33] width 14 height 14
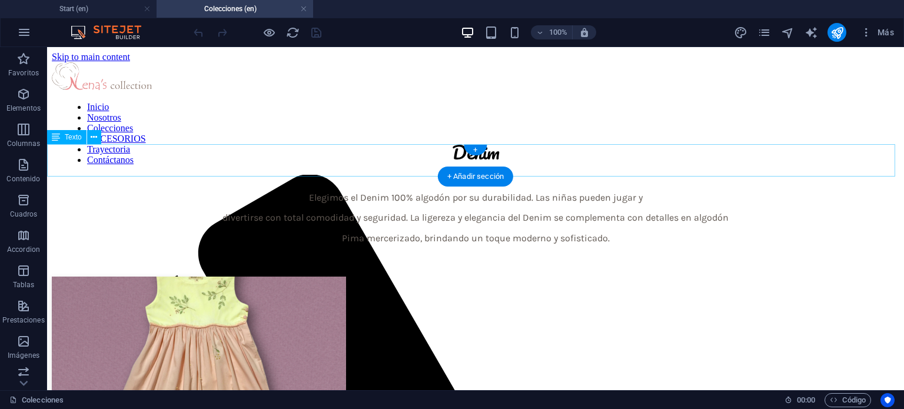
click at [678, 192] on div "Elegimos el Denim 100% algodón por su durabilidad. Las niñas pueden jugar y div…" at bounding box center [475, 217] width 847 height 51
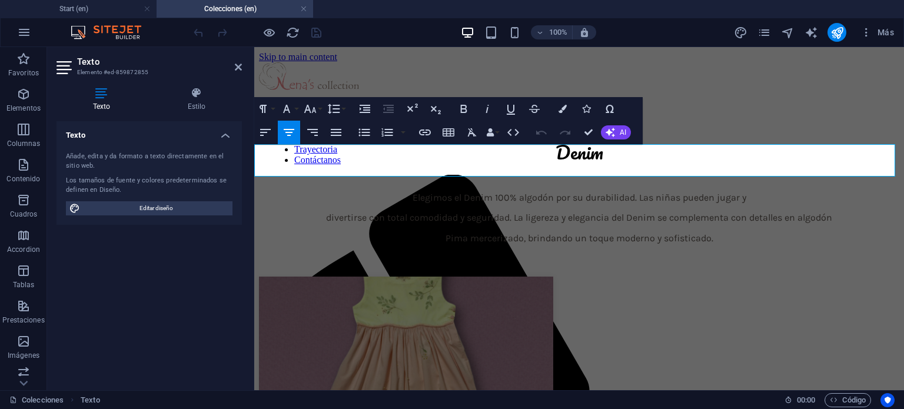
click at [744, 212] on span "divertirse con total comodidad y seguridad. La ligereza y elegancia del Denim s…" at bounding box center [579, 217] width 506 height 11
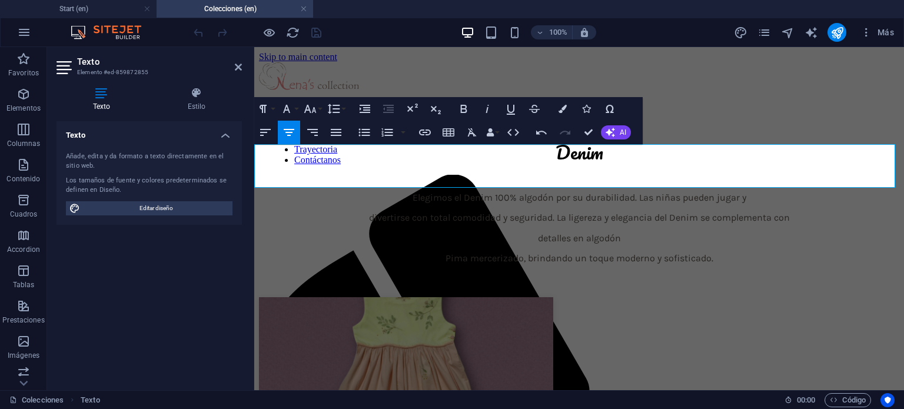
click at [435, 253] on p "Pima mercerizado, brindando un toque moderno y sofisticado." at bounding box center [579, 258] width 640 height 11
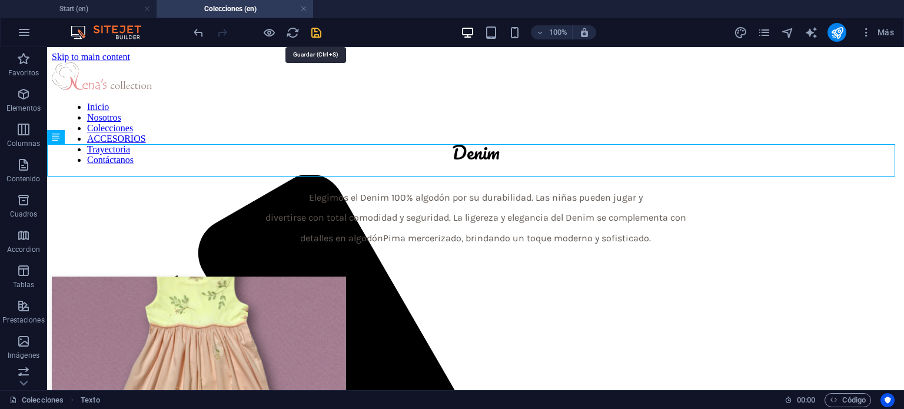
click at [316, 31] on icon "save" at bounding box center [316, 33] width 14 height 14
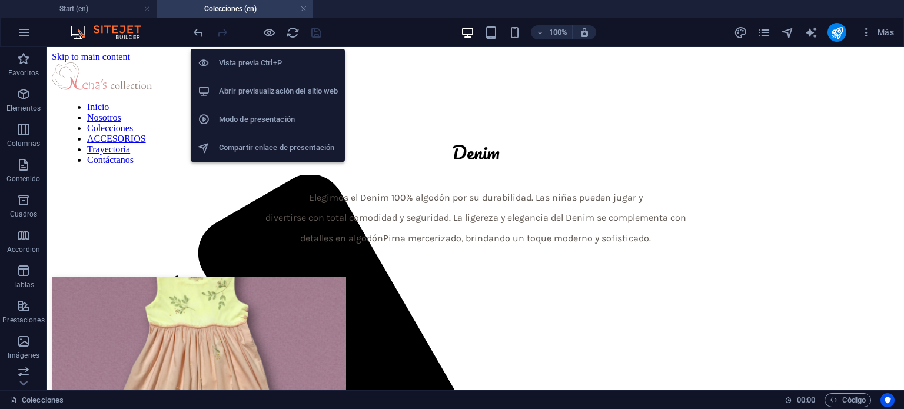
click at [270, 86] on h6 "Abrir previsualización del sitio web" at bounding box center [278, 91] width 119 height 14
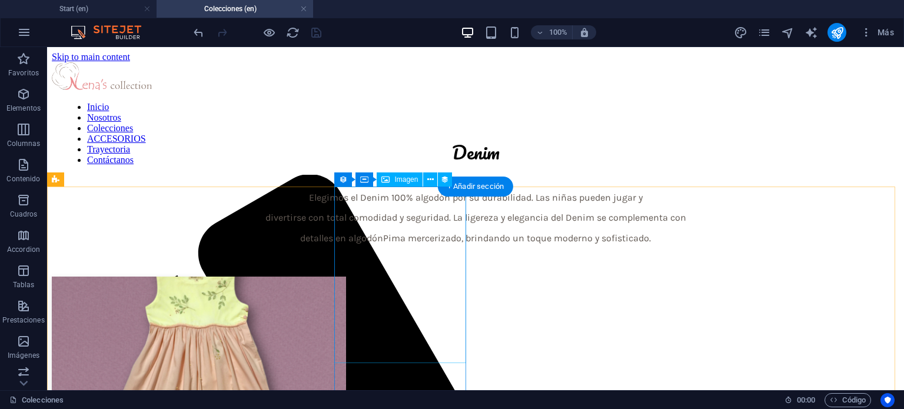
scroll to position [59, 0]
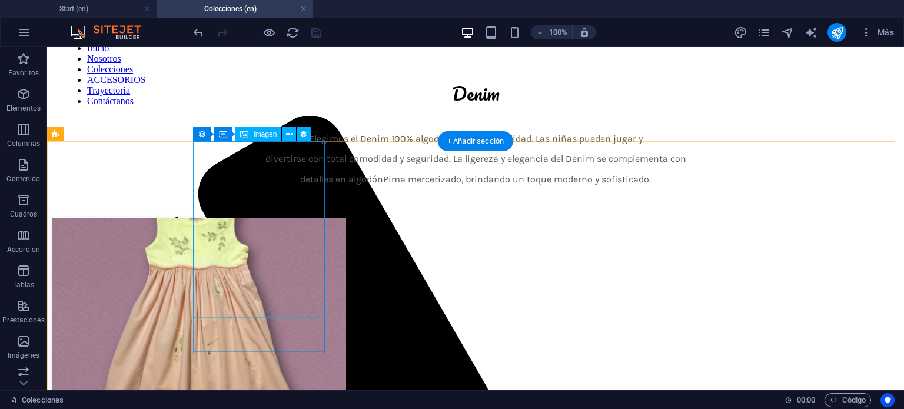
click at [275, 218] on figure at bounding box center [475, 307] width 847 height 179
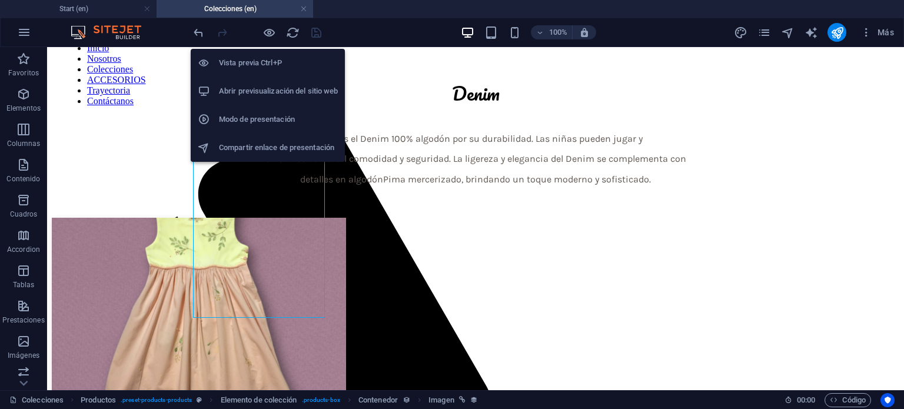
click at [263, 68] on h6 "Vista previa Ctrl+P" at bounding box center [278, 63] width 119 height 14
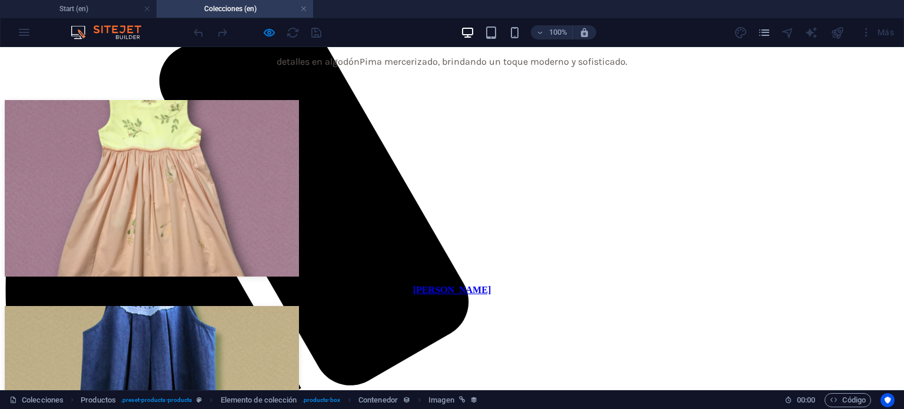
click at [111, 174] on div "Valeria Traviesa Cleo Dress Ariana Dress Grace I Dress New Natalia Dress Lucrec…" at bounding box center [452, 335] width 894 height 471
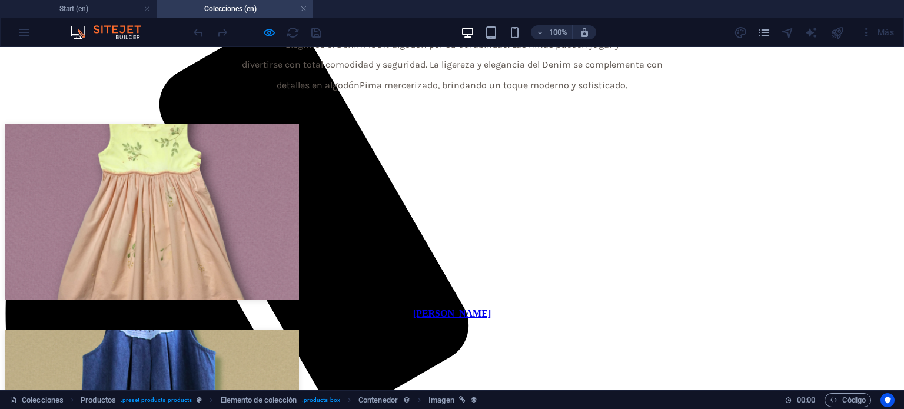
scroll to position [118, 0]
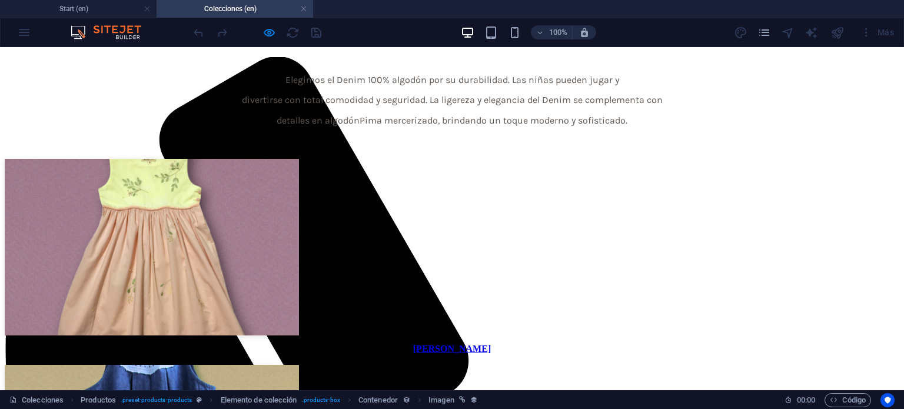
click at [232, 198] on img at bounding box center [152, 247] width 294 height 177
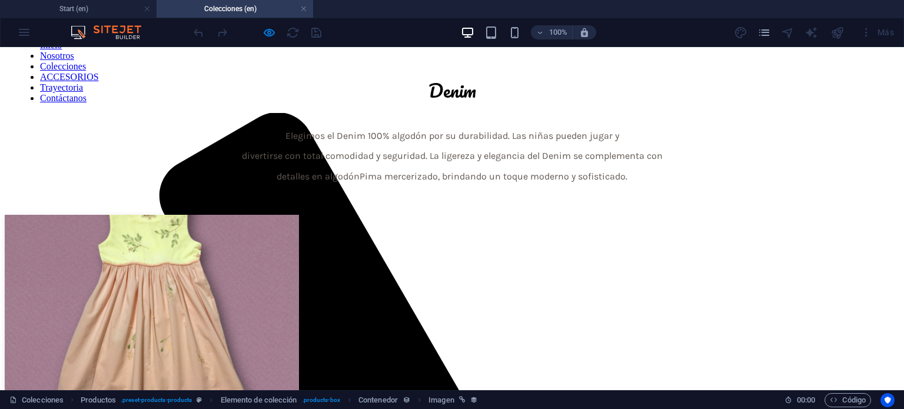
scroll to position [59, 0]
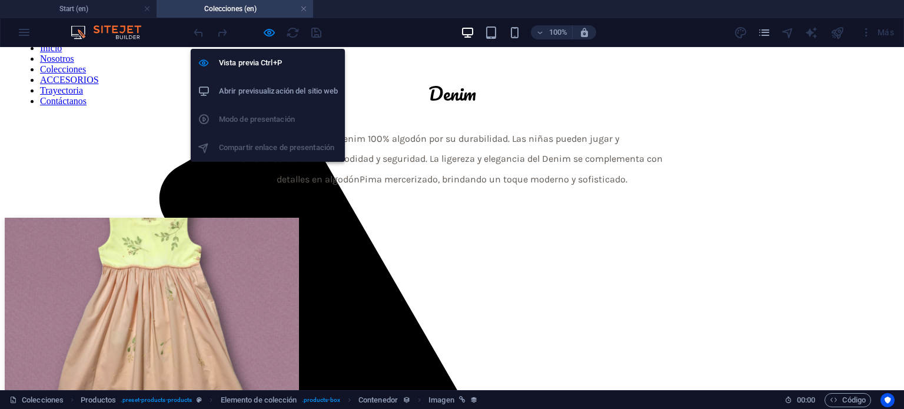
click at [271, 80] on li "Abrir previsualización del sitio web" at bounding box center [268, 91] width 154 height 28
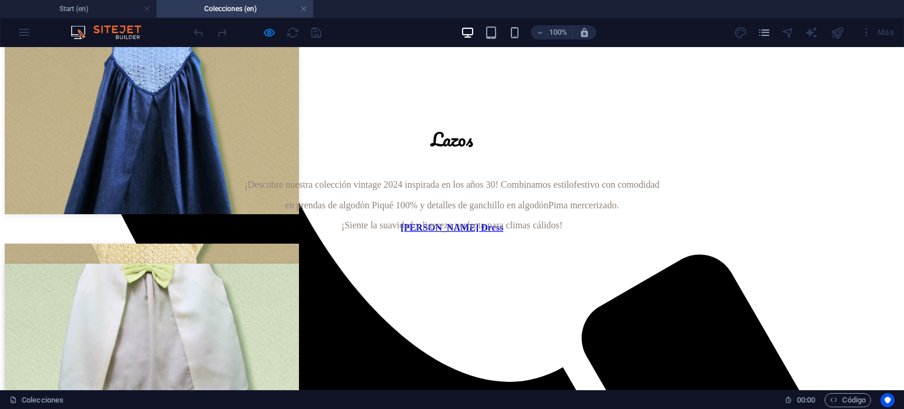
scroll to position [647, 0]
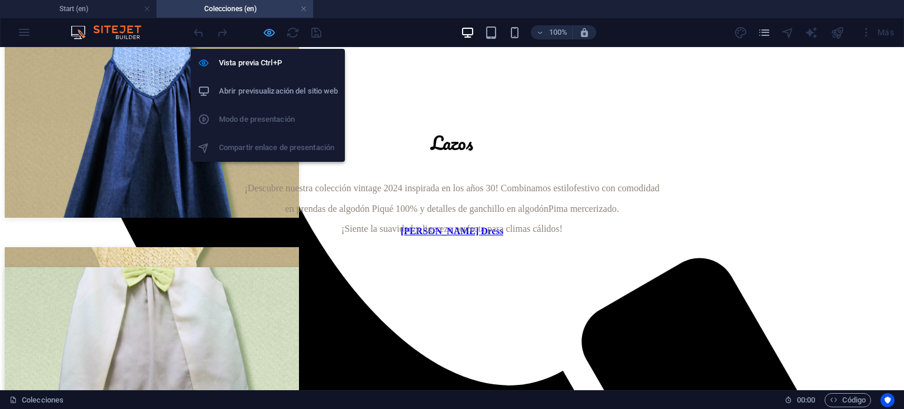
click at [268, 26] on icon "button" at bounding box center [269, 33] width 14 height 14
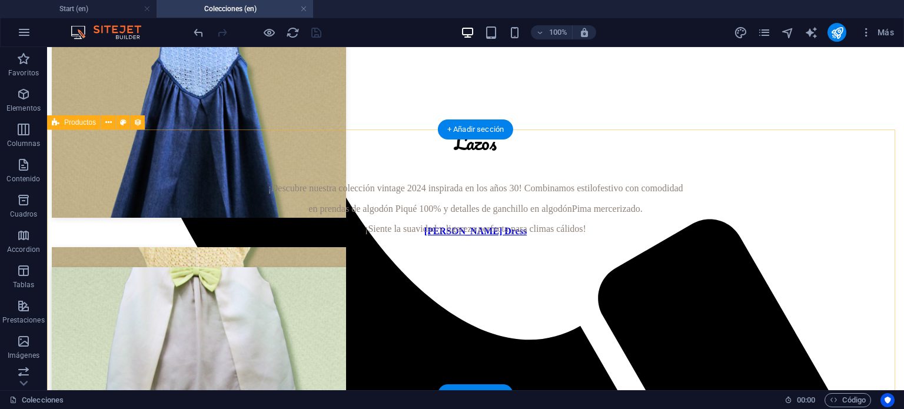
click at [132, 267] on div "Rossana Set Rossana Dress Diana Dress Isabela Set Anterior Siguiente" at bounding box center [475, 399] width 847 height 265
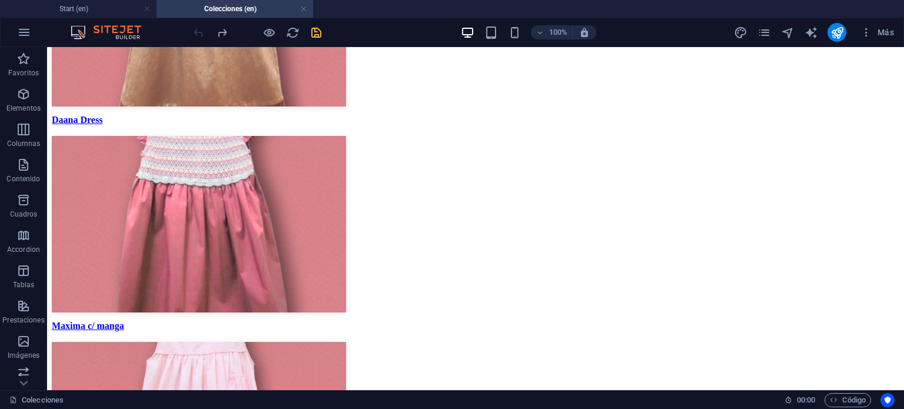
scroll to position [2901, 0]
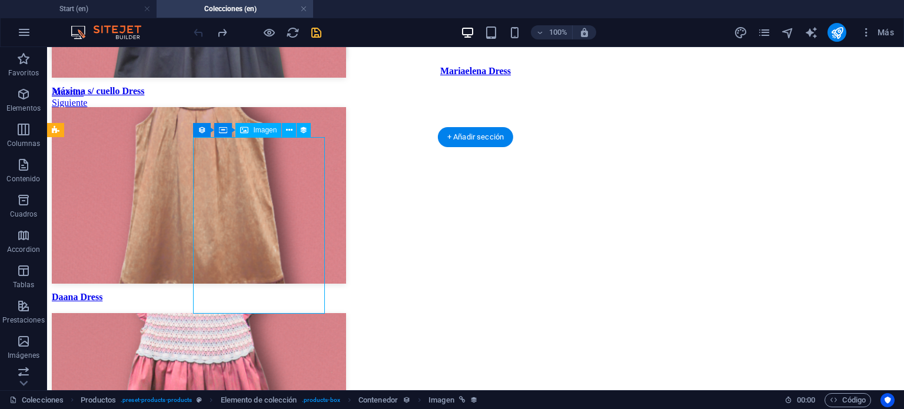
select select "px"
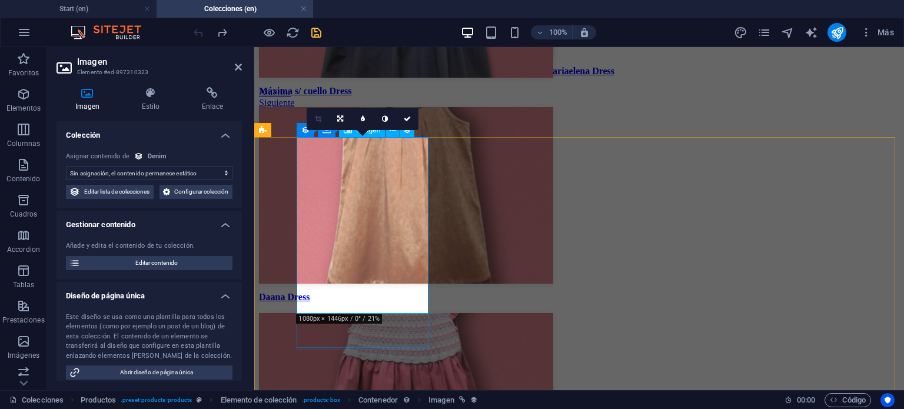
select select "image"
click at [399, 119] on link at bounding box center [407, 119] width 22 height 22
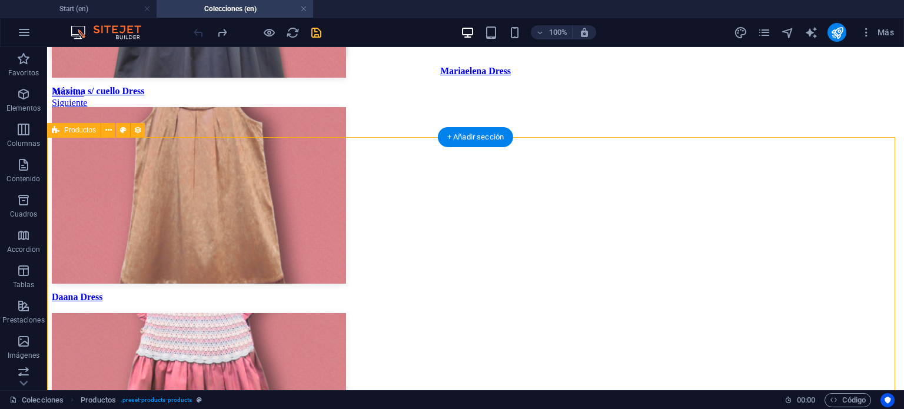
select select "6880402751718184be04623a"
select select "createdAt_DESC"
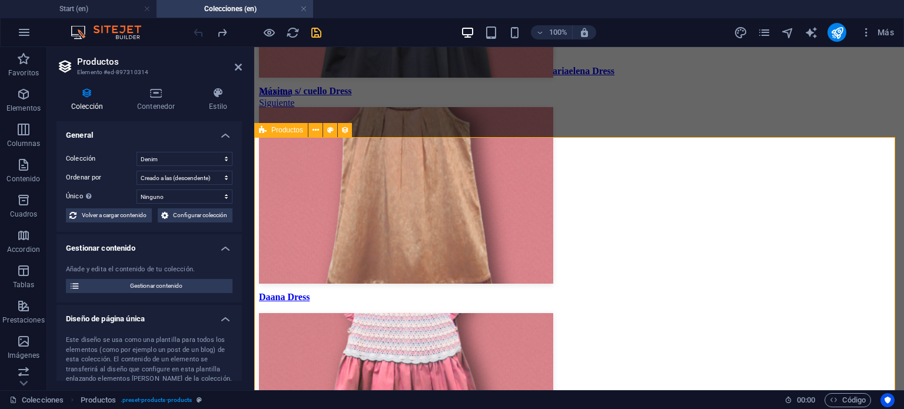
click at [268, 134] on div "Productos" at bounding box center [281, 130] width 54 height 14
click at [165, 108] on h4 "Contenedor" at bounding box center [158, 99] width 72 height 25
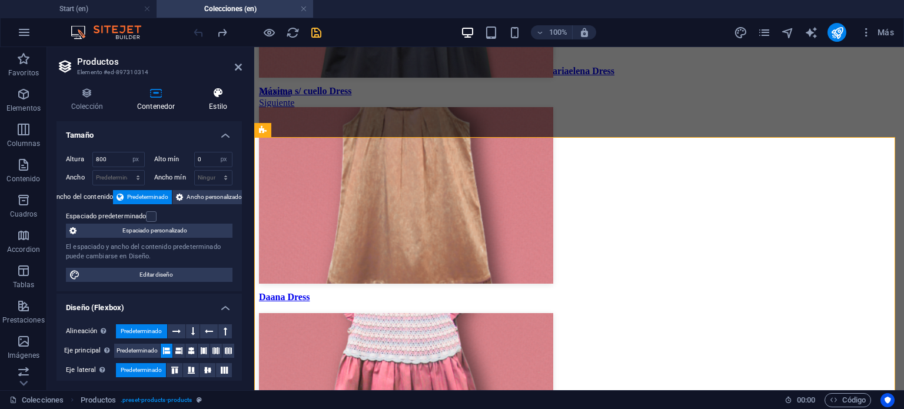
click at [217, 99] on h4 "Estilo" at bounding box center [218, 99] width 48 height 25
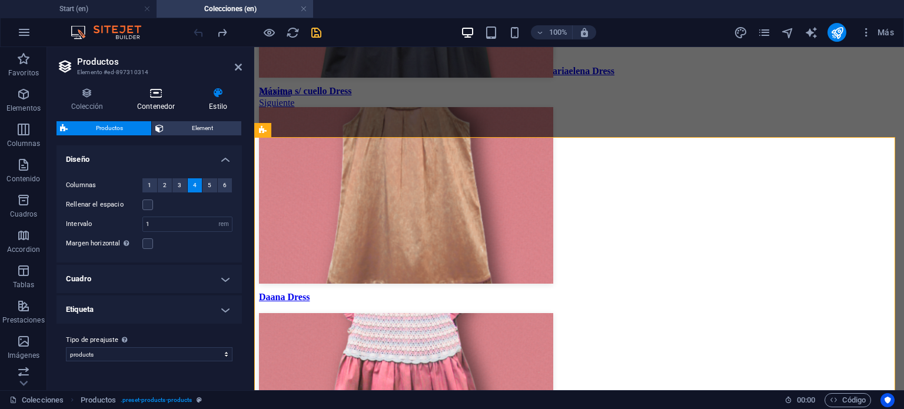
click at [154, 101] on h4 "Contenedor" at bounding box center [158, 99] width 72 height 25
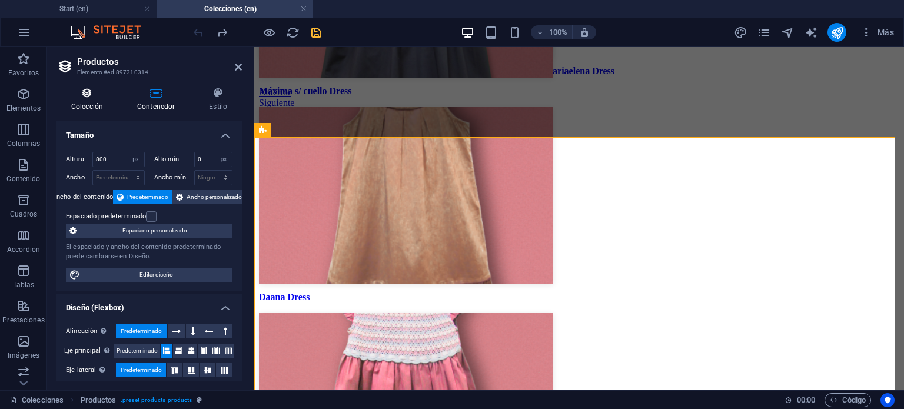
click at [120, 98] on h4 "Colección" at bounding box center [89, 99] width 66 height 25
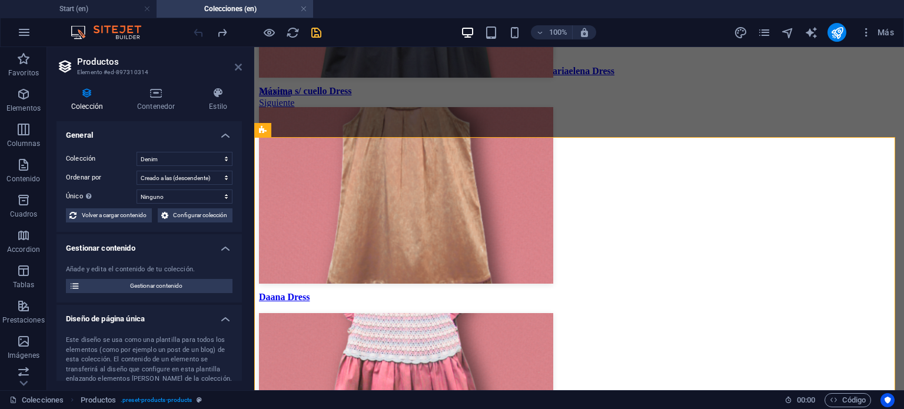
click at [235, 64] on icon at bounding box center [238, 66] width 7 height 9
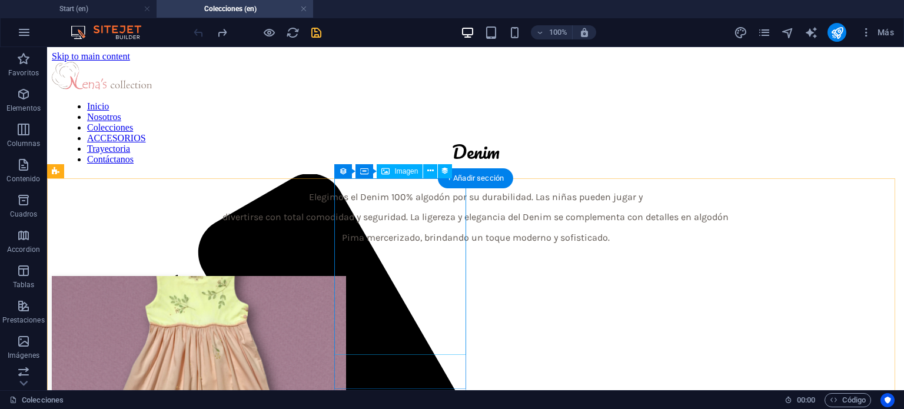
scroll to position [0, 0]
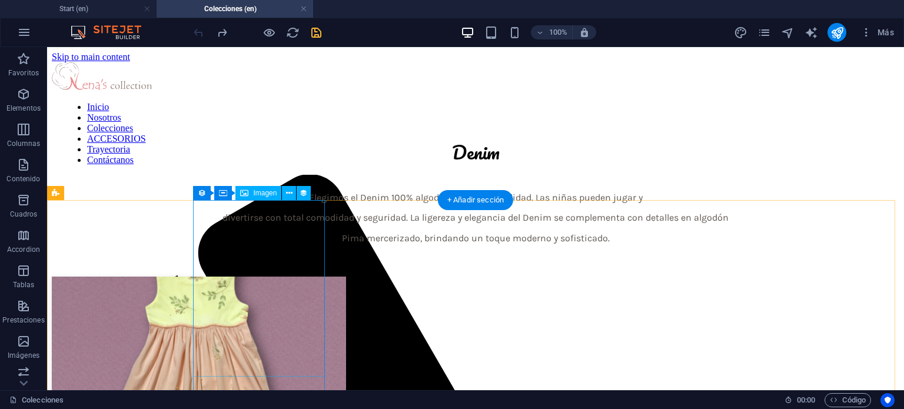
click at [311, 277] on figure at bounding box center [475, 366] width 847 height 179
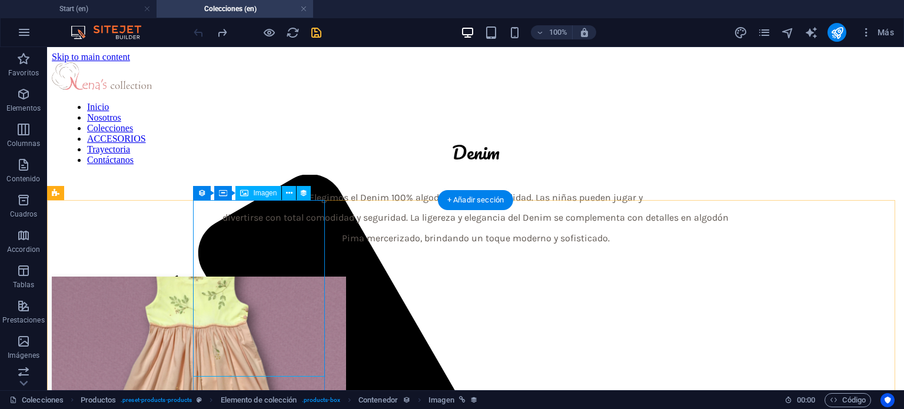
click at [263, 277] on figure at bounding box center [475, 366] width 847 height 179
select select "image"
select select "px"
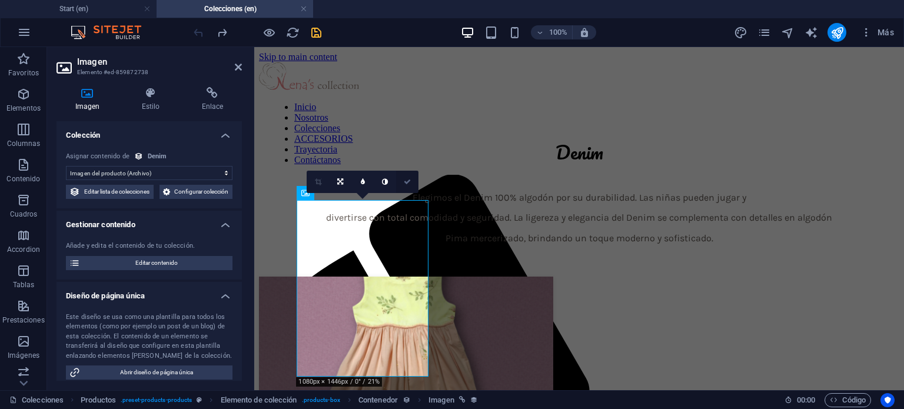
click at [407, 182] on icon at bounding box center [407, 181] width 7 height 7
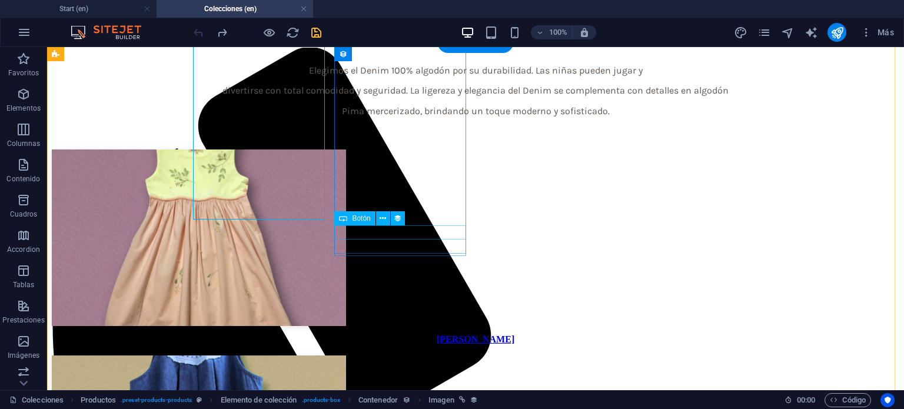
scroll to position [118, 0]
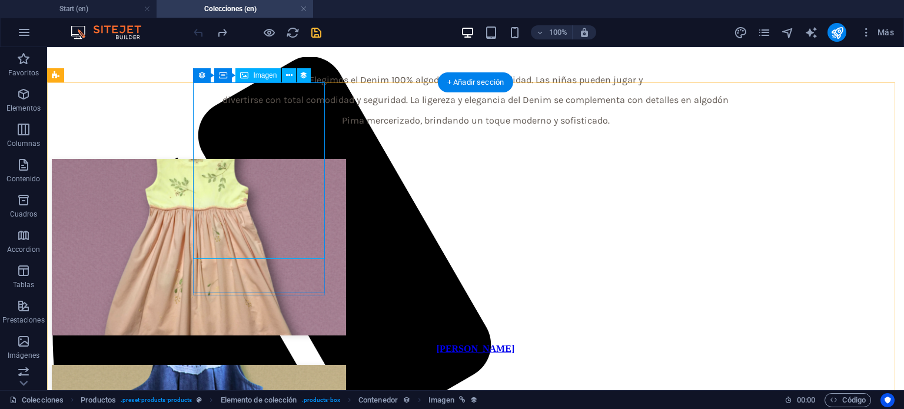
click at [286, 159] on figure at bounding box center [475, 248] width 847 height 179
click at [310, 159] on figure at bounding box center [475, 248] width 847 height 179
select select "image"
select select "px"
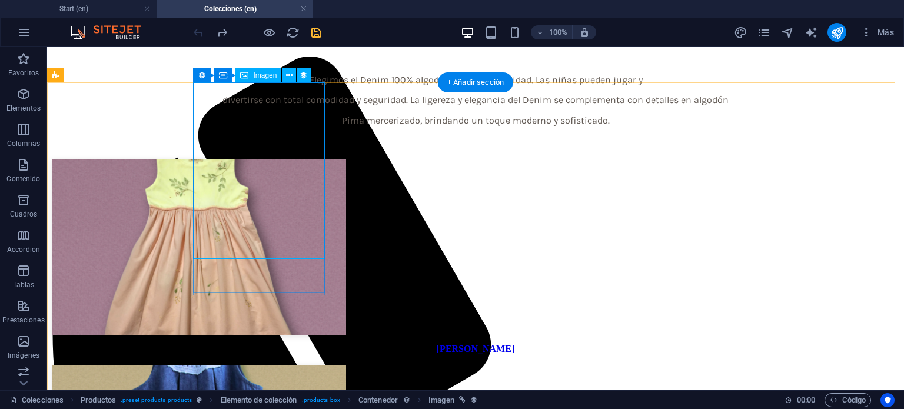
select select "px"
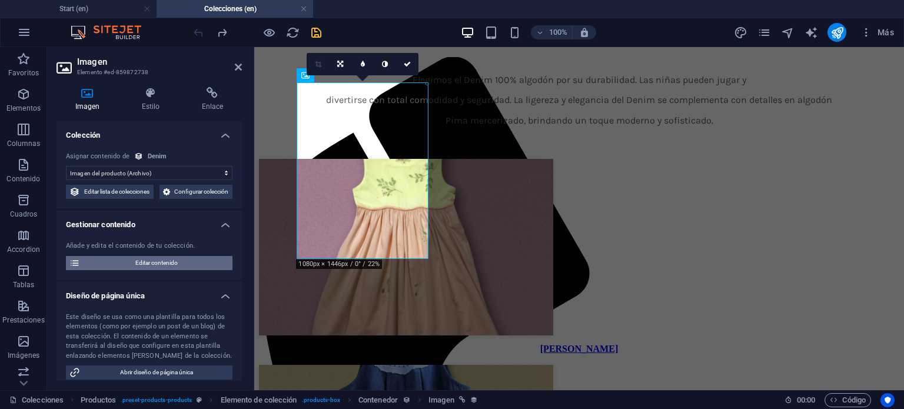
click at [192, 270] on span "Editar contenido" at bounding box center [156, 263] width 145 height 14
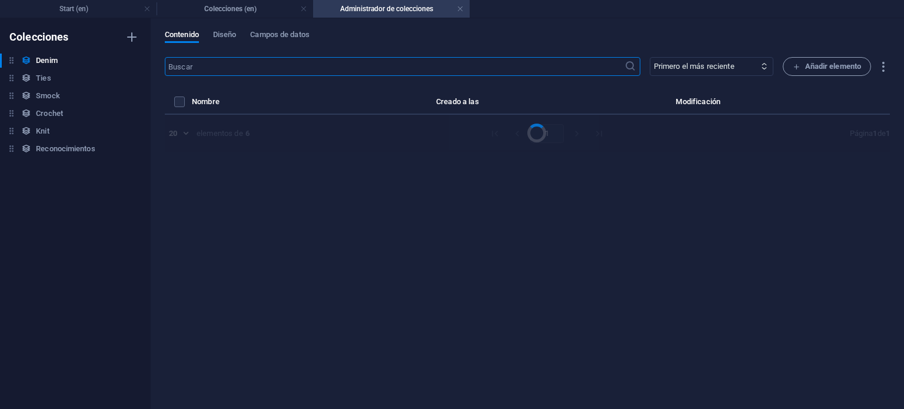
select select "In stock"
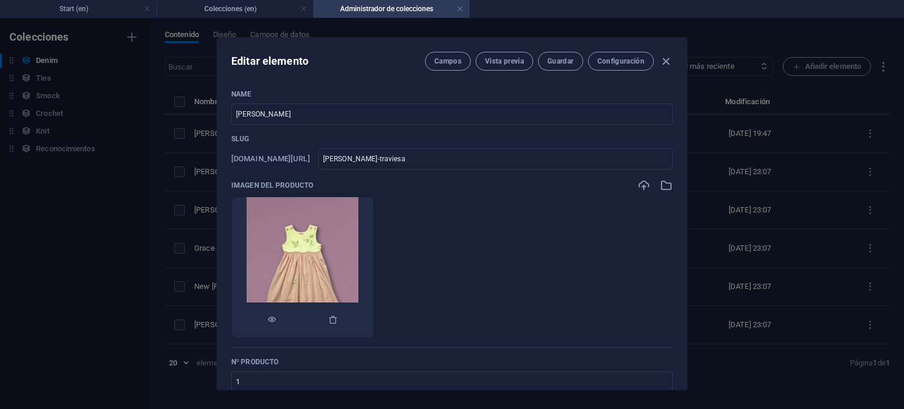
click at [326, 240] on img at bounding box center [303, 267] width 112 height 140
click at [338, 322] on icon "button" at bounding box center [332, 319] width 9 height 9
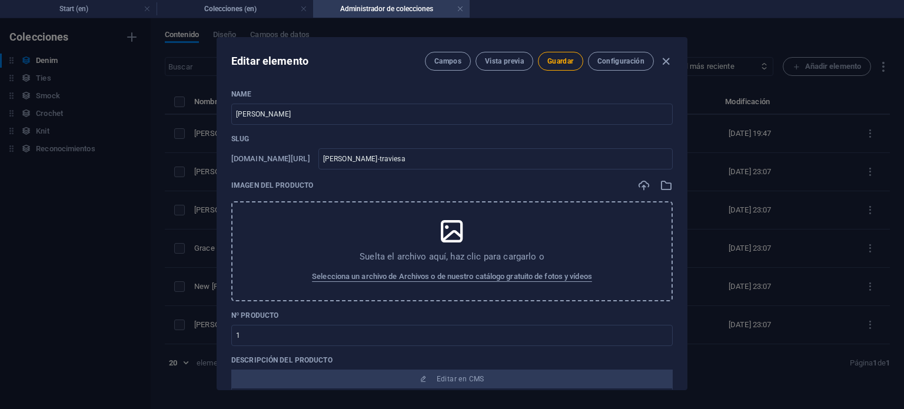
click at [399, 227] on div "Suelta el archivo aquí, haz clic para cargarlo o Selecciona un archivo de Archi…" at bounding box center [451, 251] width 441 height 100
click at [167, 159] on div "Editar elemento Campos Vista previa Guardar Configuración Name Valeria Traviesa…" at bounding box center [452, 213] width 904 height 391
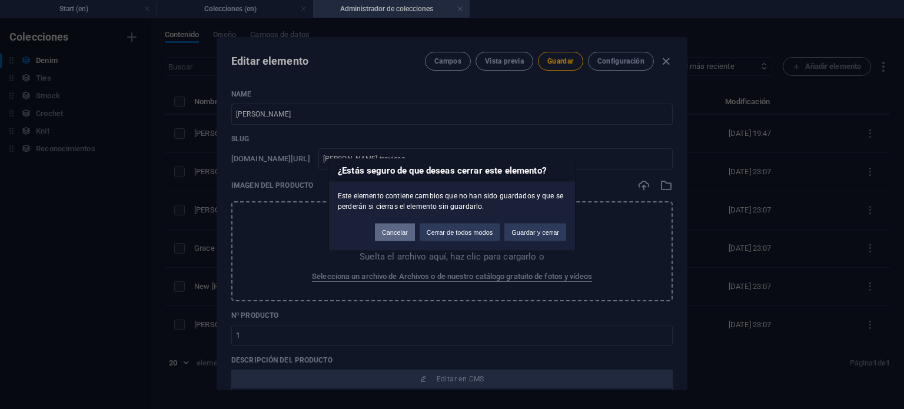
click at [402, 235] on button "Cancelar" at bounding box center [395, 232] width 40 height 18
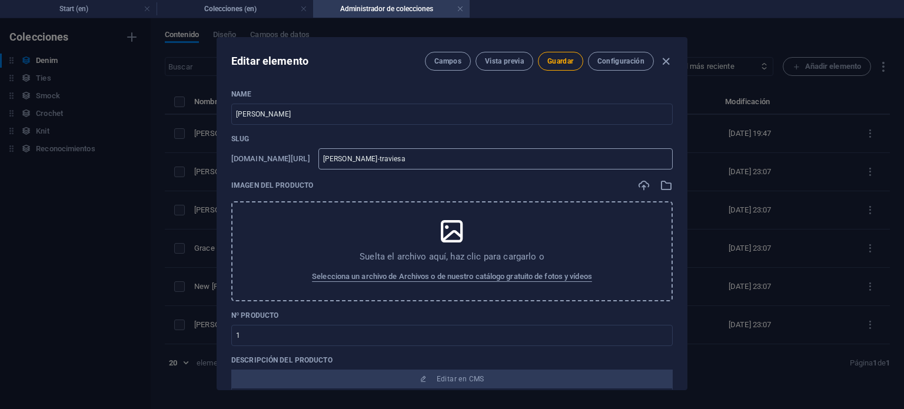
drag, startPoint x: 380, startPoint y: 218, endPoint x: 390, endPoint y: 161, distance: 57.9
click at [392, 172] on div "Name Valeria Traviesa ​ Slug www.example.com/example-page/ valeria-traviesa ​ I…" at bounding box center [451, 404] width 441 height 630
click at [368, 114] on input "Valeria Traviesa" at bounding box center [451, 114] width 441 height 21
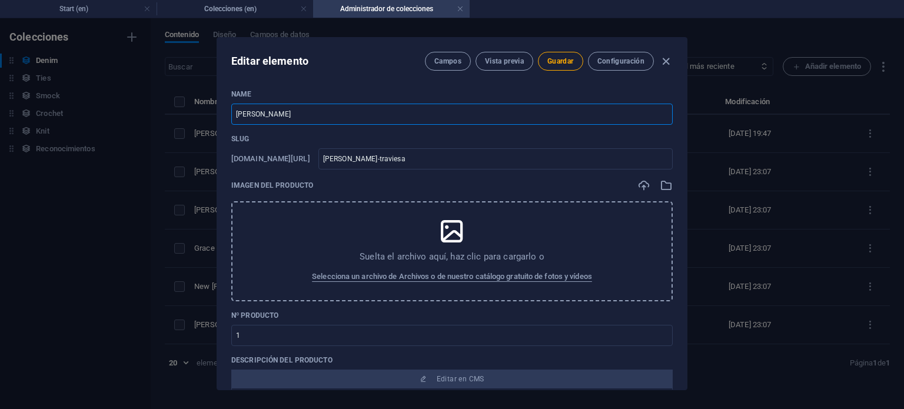
type input "S"
type input "s"
type input "So"
type input "so"
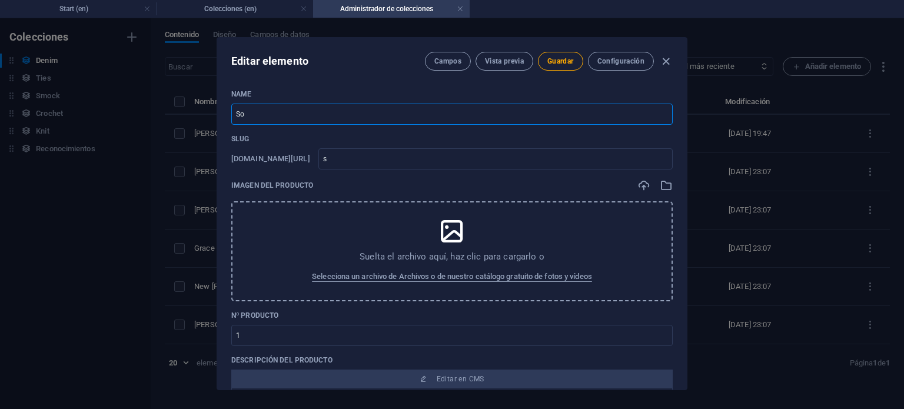
type input "so"
type input "Sod"
type input "sod"
type input "So"
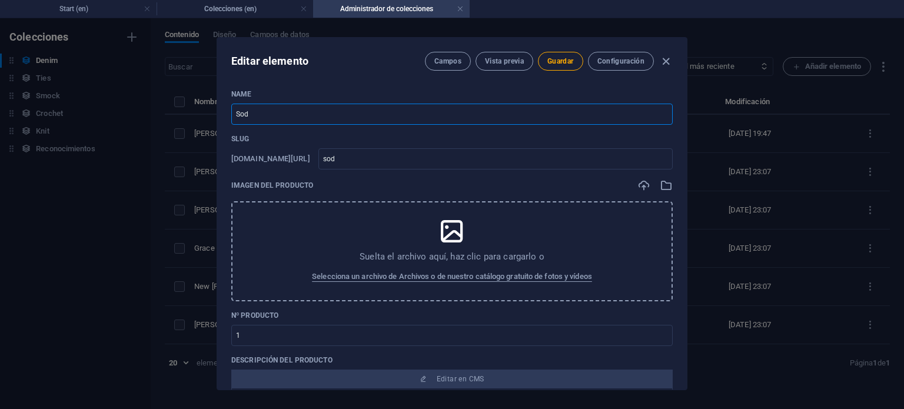
type input "so"
type input "Sof"
type input "sof"
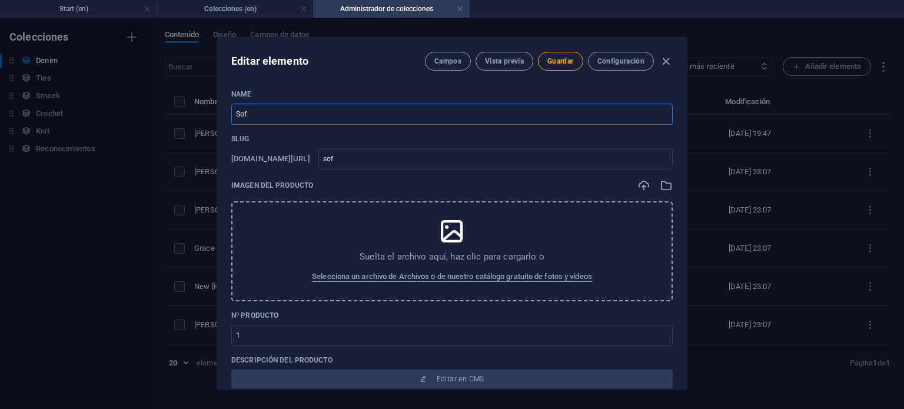
type input "Sofi"
type input "sofi"
type input "Sofia"
type input "sofia"
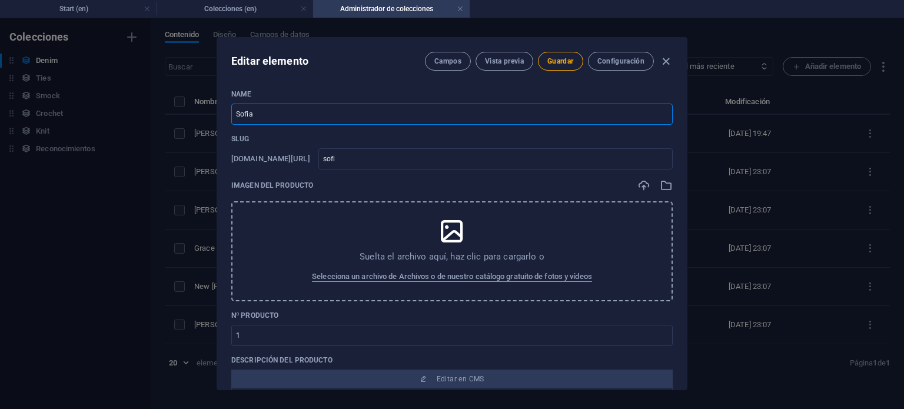
type input "sofia"
type input "Sofia D"
type input "sofia-d"
type input "Sofia Dr"
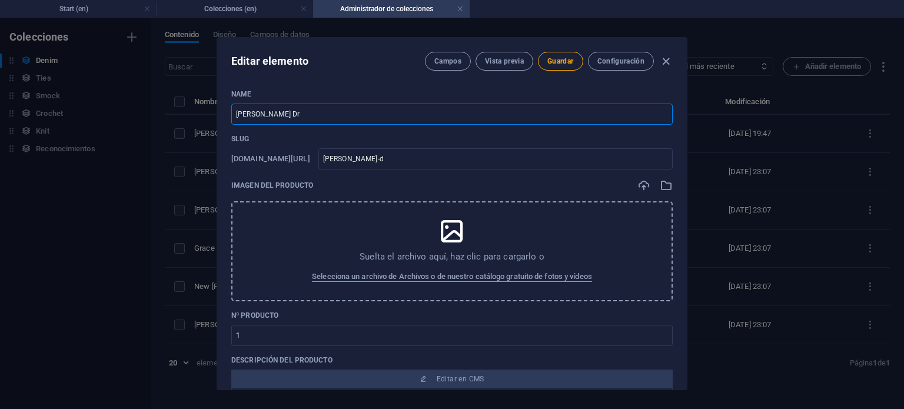
type input "sofia-dr"
type input "Sofia Dre"
type input "sofia-dre"
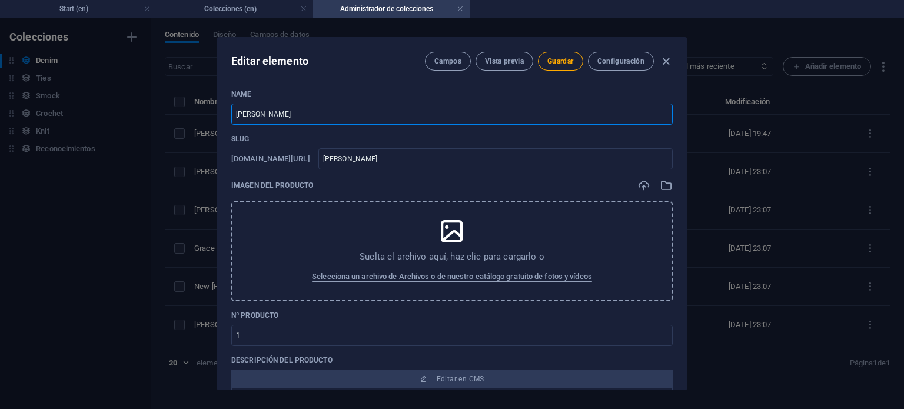
type input "Sofia Dres"
type input "sofia-dres"
type input "[PERSON_NAME]"
type input "sofia-dress"
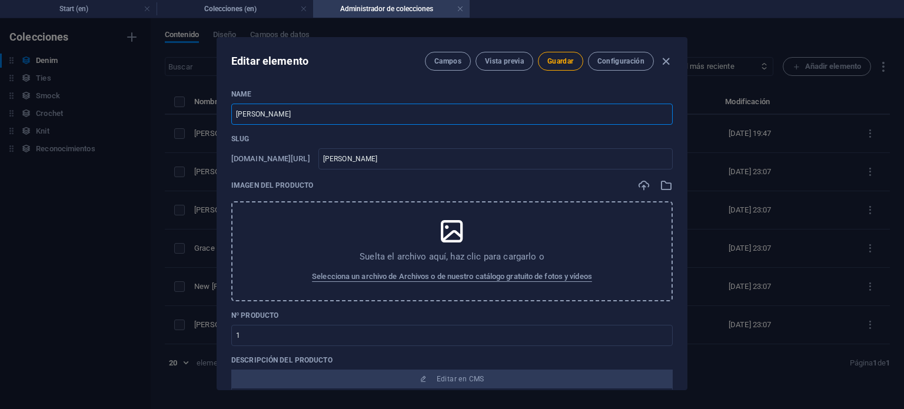
type input "sofia-dress"
type input "[PERSON_NAME]"
click at [554, 59] on span "Guardar" at bounding box center [560, 60] width 26 height 9
click at [666, 63] on icon "button" at bounding box center [666, 62] width 14 height 14
type input "sofia-dress"
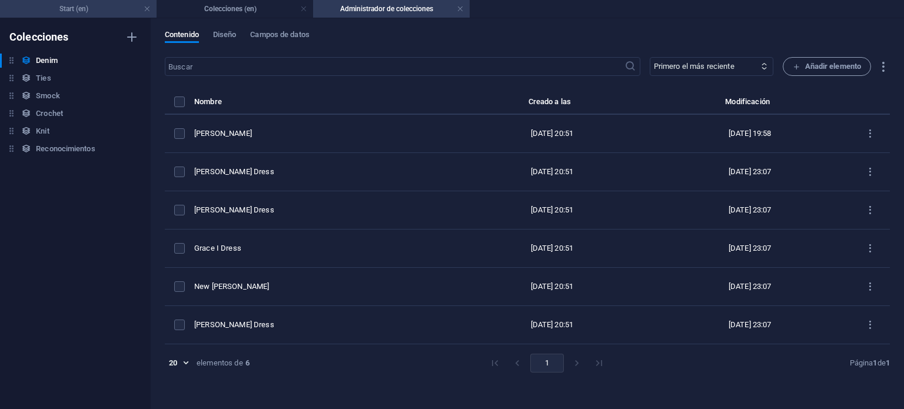
click at [121, 13] on h4 "Start (en)" at bounding box center [78, 8] width 156 height 13
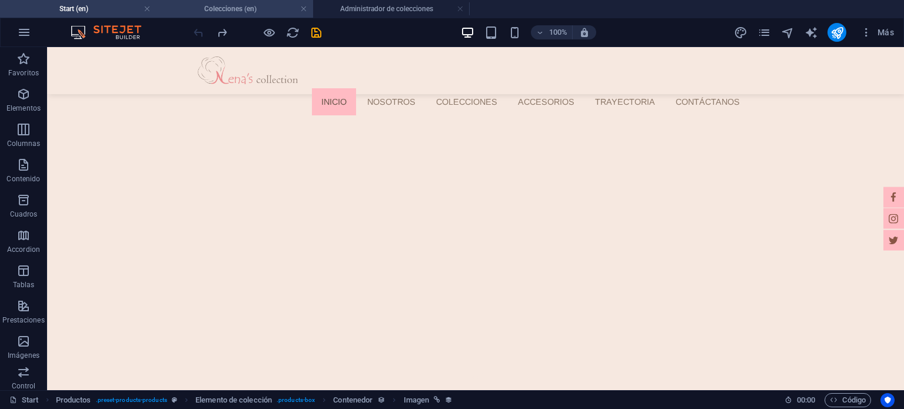
drag, startPoint x: 252, startPoint y: 7, endPoint x: 197, endPoint y: 185, distance: 186.6
click at [252, 7] on h4 "Colecciones (en)" at bounding box center [234, 8] width 156 height 13
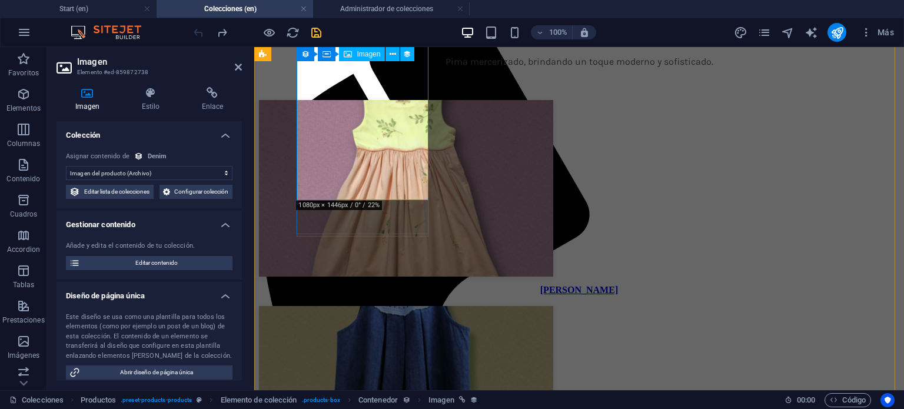
scroll to position [118, 0]
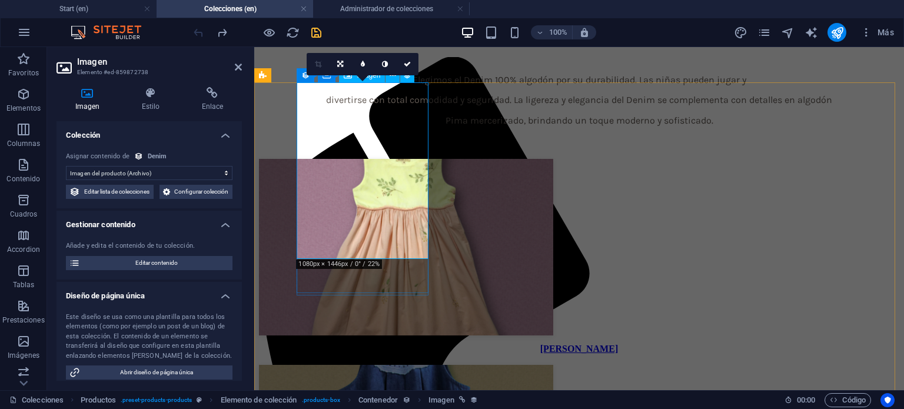
click at [383, 159] on figure at bounding box center [579, 248] width 640 height 179
click at [141, 279] on div "Añade y edita el contenido de tu colección. Editar contenido" at bounding box center [148, 256] width 185 height 48
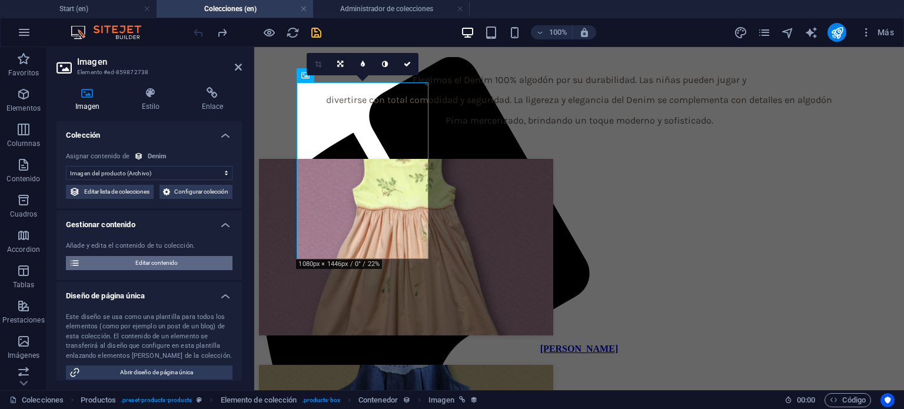
click at [145, 270] on span "Editar contenido" at bounding box center [156, 263] width 145 height 14
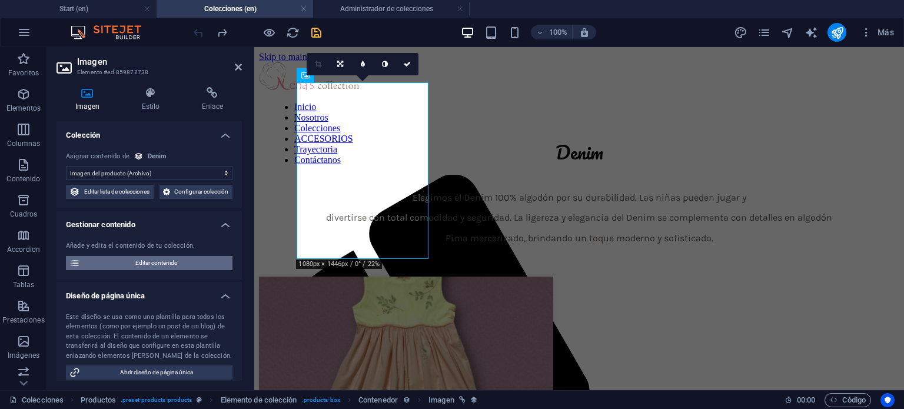
select select "In stock"
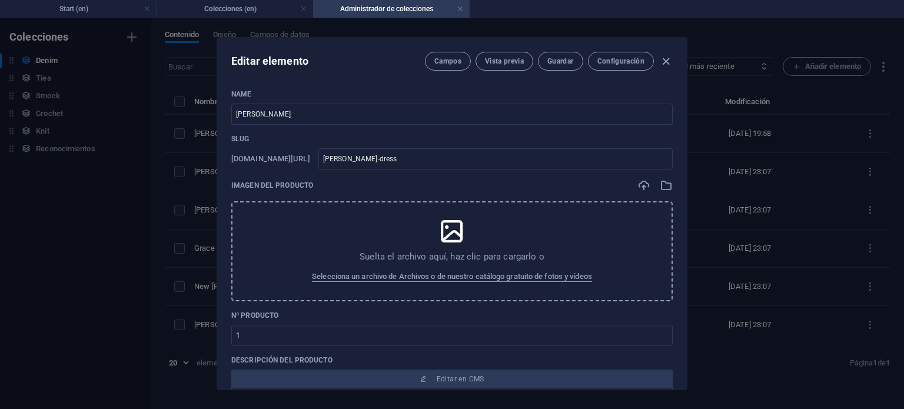
click at [379, 225] on div "Suelta el archivo aquí, haz clic para cargarlo o Selecciona un archivo de Archi…" at bounding box center [451, 251] width 441 height 100
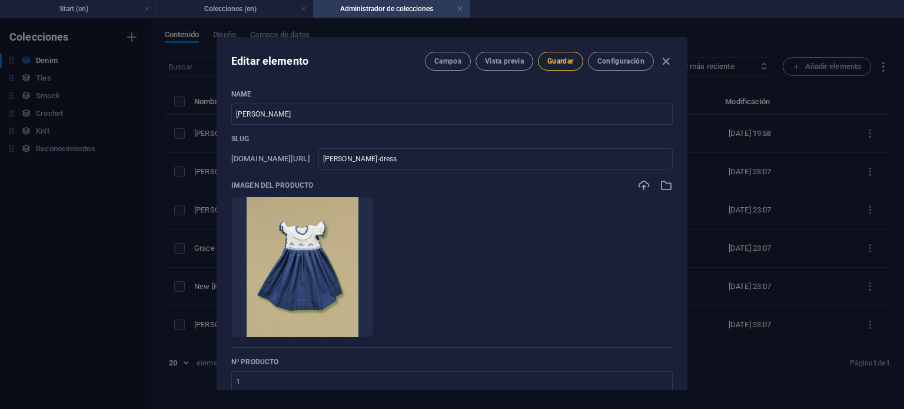
click at [565, 58] on span "Guardar" at bounding box center [560, 60] width 26 height 9
click at [258, 8] on h4 "Colecciones (en)" at bounding box center [234, 8] width 156 height 13
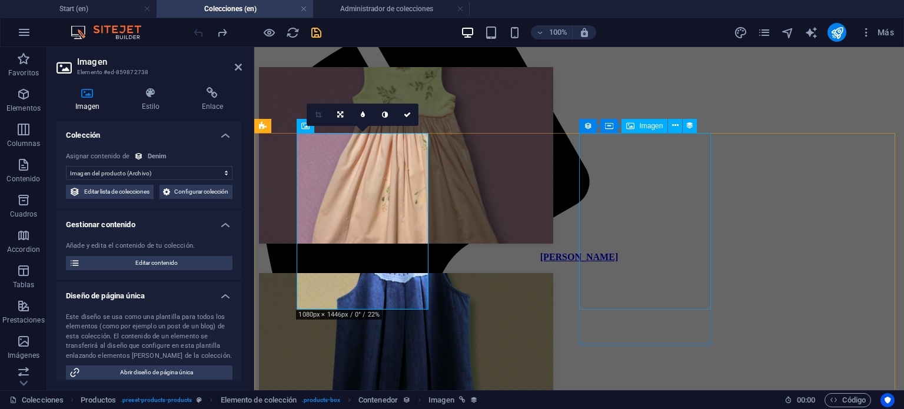
scroll to position [59, 0]
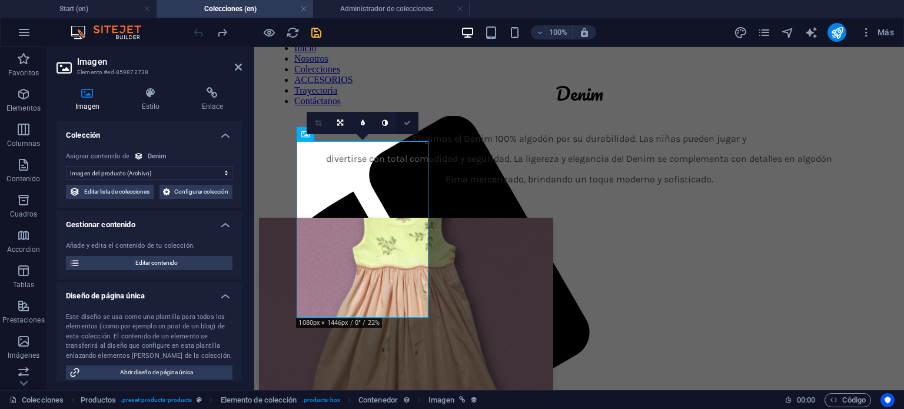
click at [413, 124] on link at bounding box center [407, 123] width 22 height 22
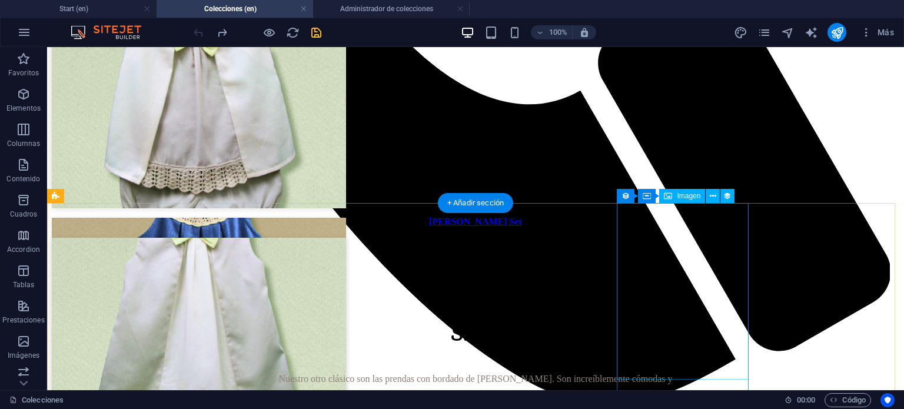
scroll to position [1294, 0]
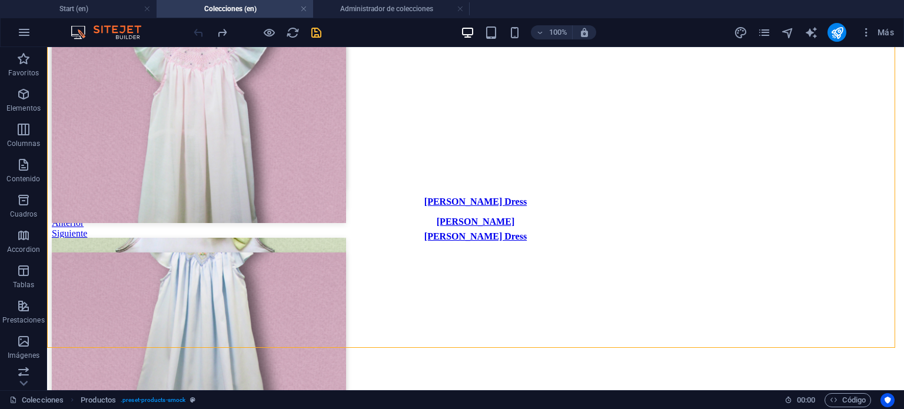
drag, startPoint x: 892, startPoint y: 178, endPoint x: 903, endPoint y: 203, distance: 27.7
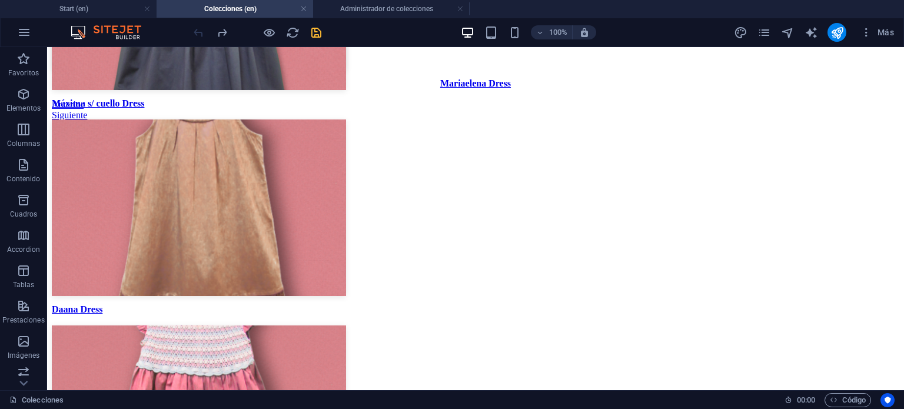
scroll to position [2939, 0]
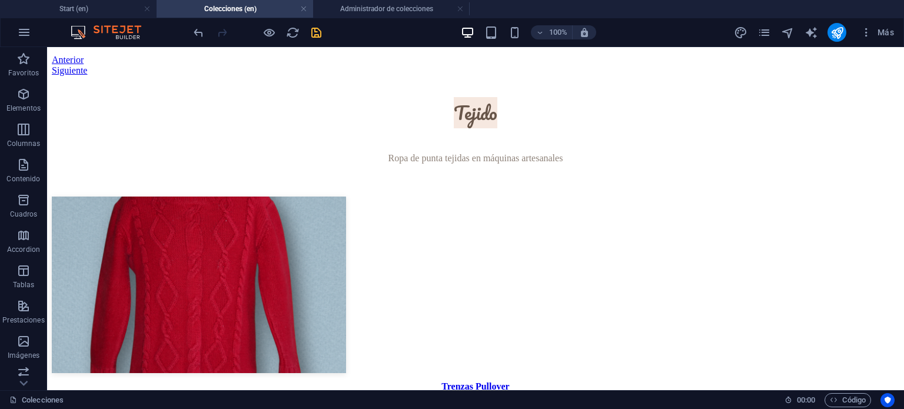
scroll to position [3038, 0]
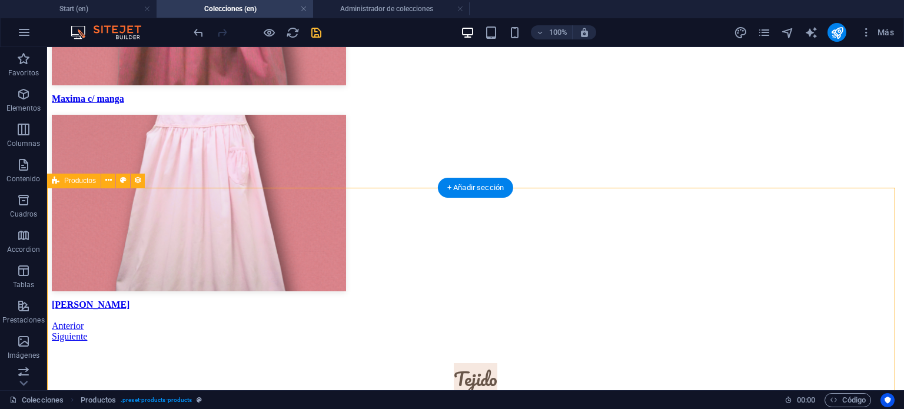
scroll to position [2803, 0]
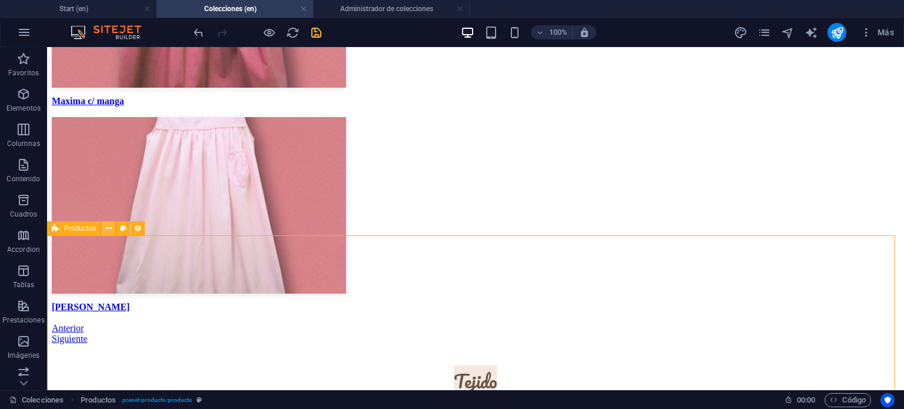
click at [111, 231] on icon at bounding box center [108, 228] width 6 height 12
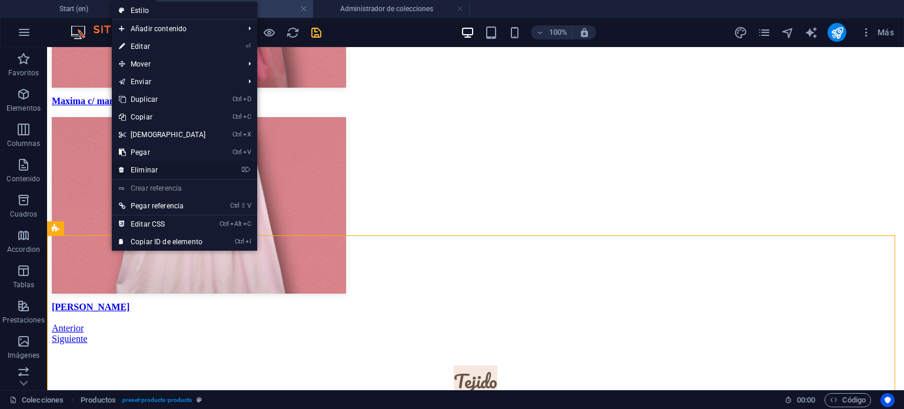
click at [155, 168] on link "⌦ Eliminar" at bounding box center [162, 170] width 101 height 18
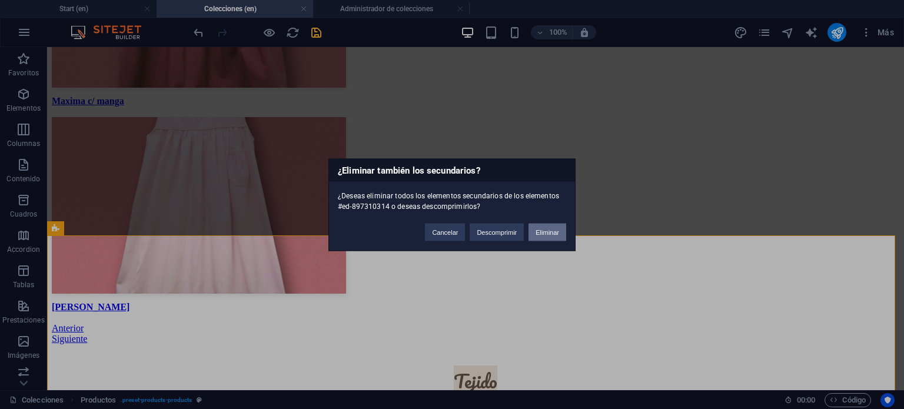
click at [528, 231] on button "Eliminar" at bounding box center [547, 232] width 38 height 18
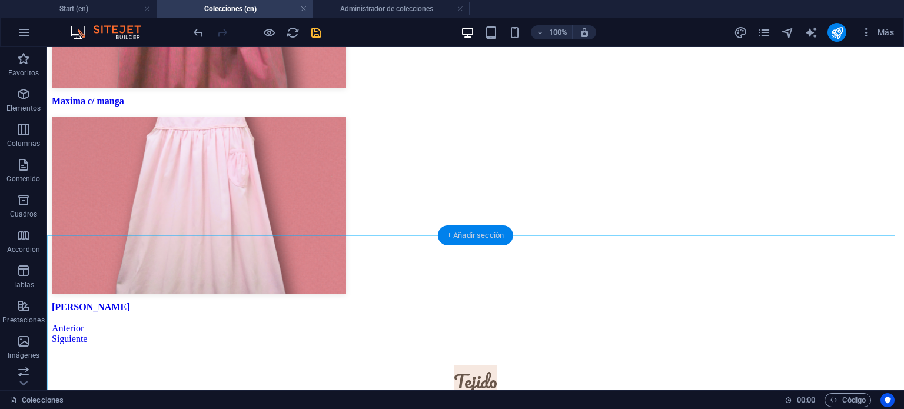
click at [497, 238] on div "+ Añadir sección" at bounding box center [475, 235] width 75 height 20
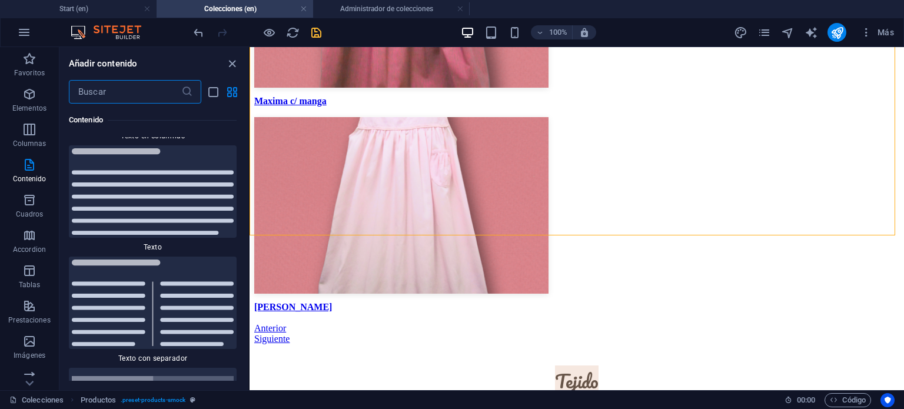
scroll to position [4120, 0]
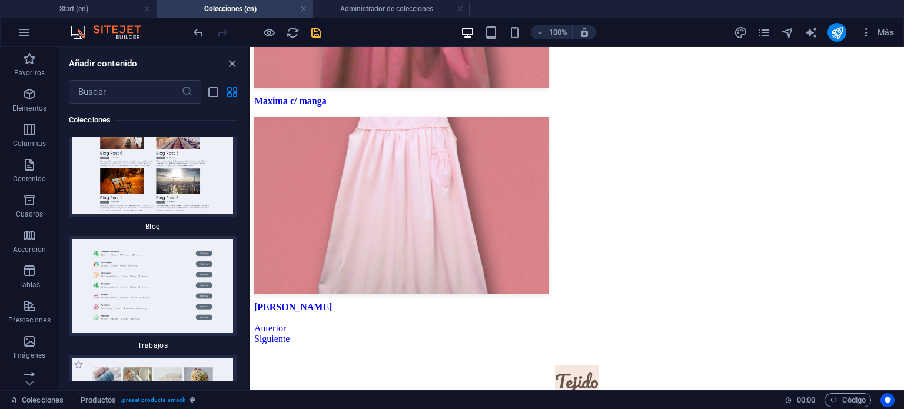
scroll to position [21933, 0]
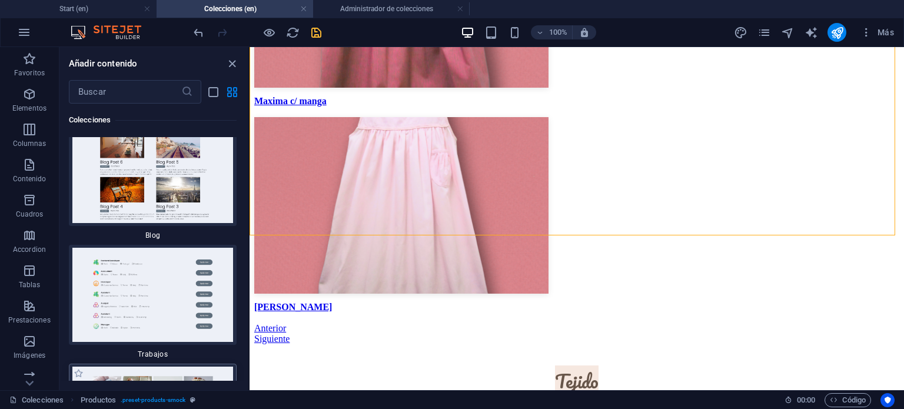
click at [155, 367] on img at bounding box center [153, 414] width 162 height 94
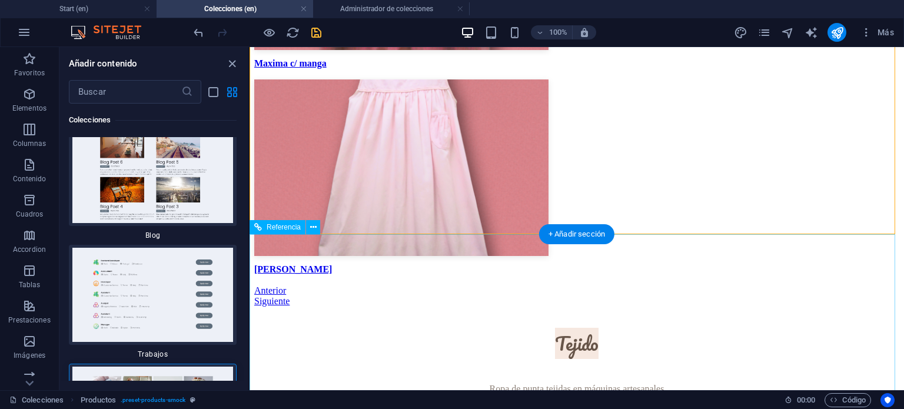
scroll to position [2862, 0]
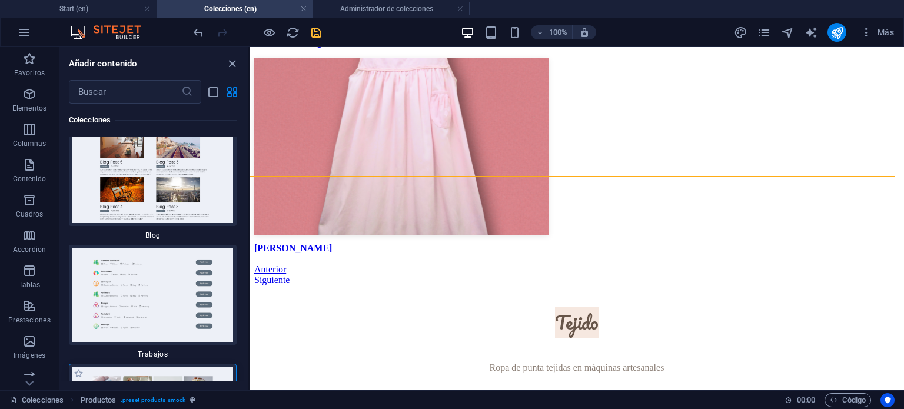
click at [192, 367] on img at bounding box center [153, 414] width 162 height 94
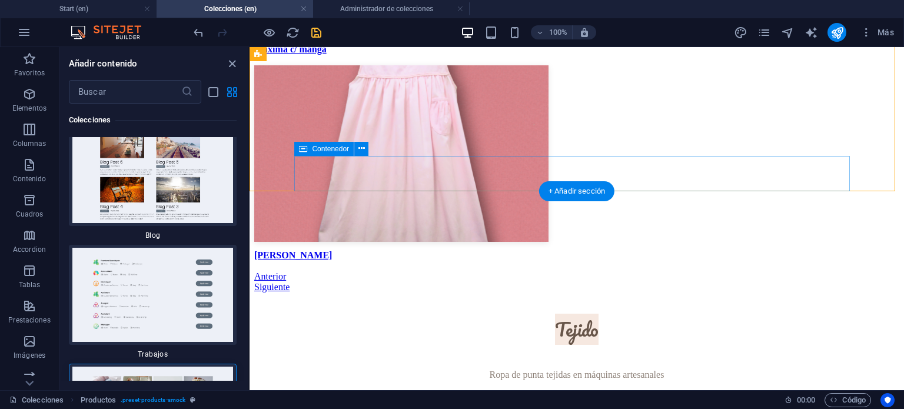
scroll to position [2847, 0]
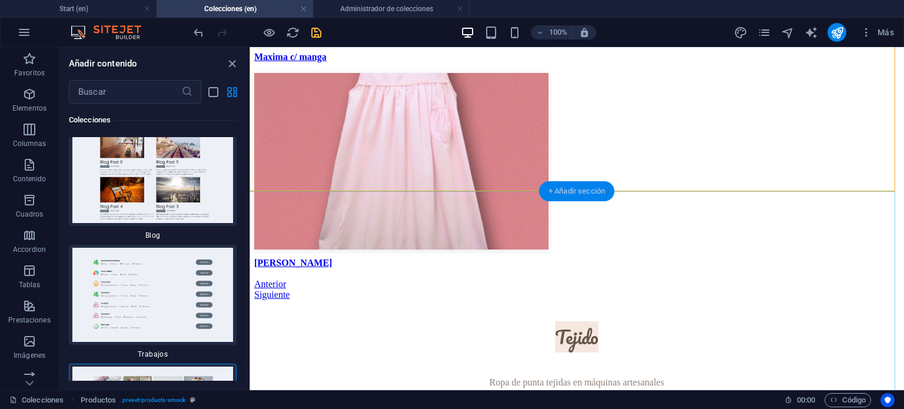
click at [570, 195] on div "+ Añadir sección" at bounding box center [576, 191] width 75 height 20
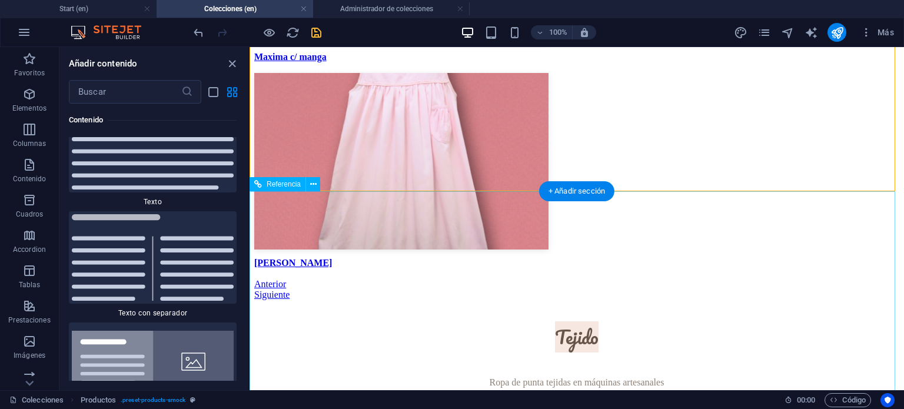
scroll to position [3987, 0]
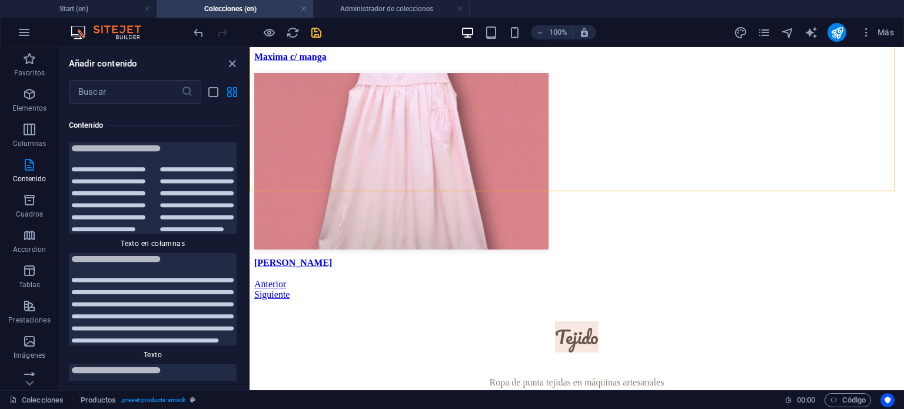
drag, startPoint x: 244, startPoint y: 158, endPoint x: 245, endPoint y: 165, distance: 7.2
click at [245, 165] on div "Favoritos 1 Star Cabecera 1 Star Contenedor Elementos 1 Star Cabecera 1 Star Te…" at bounding box center [153, 242] width 189 height 277
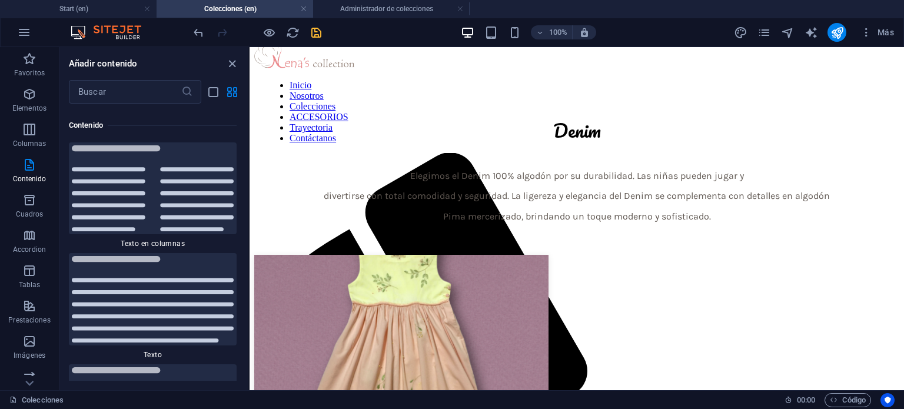
scroll to position [0, 0]
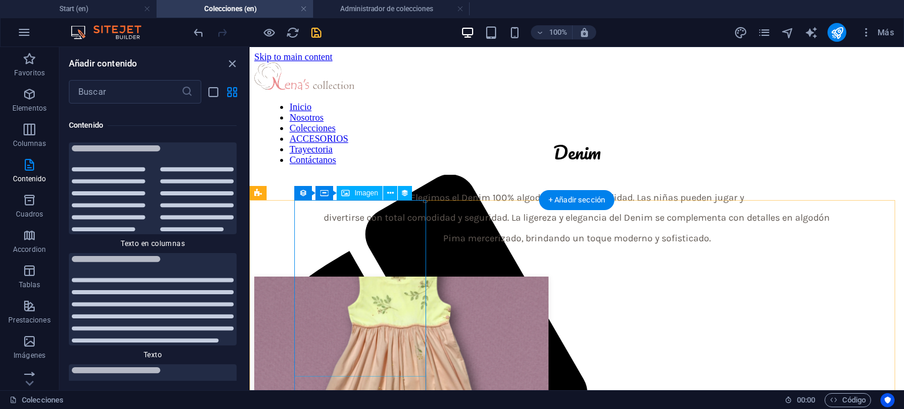
click at [402, 277] on figure at bounding box center [576, 366] width 645 height 179
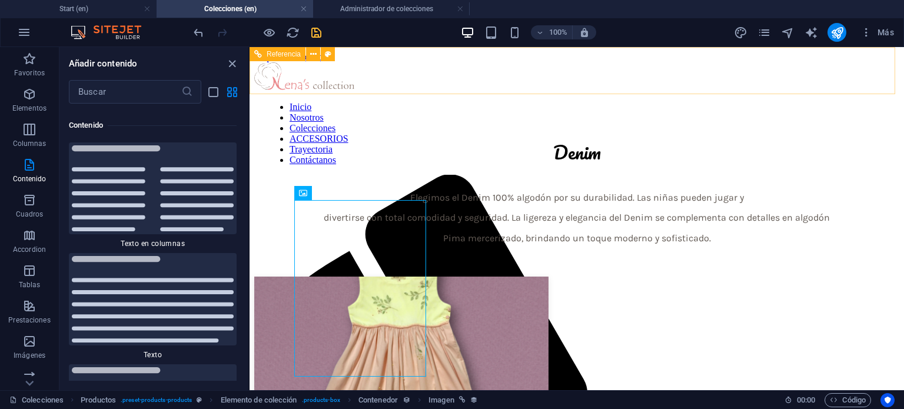
click at [454, 102] on nav "Inicio Nosotros Colecciones ACCESORIOS Trayectoria Contáctanos" at bounding box center [580, 134] width 629 height 64
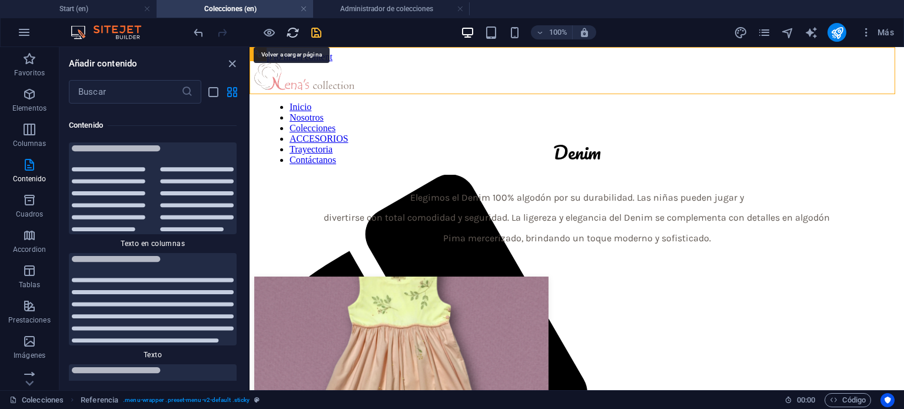
click at [289, 32] on icon "reload" at bounding box center [293, 33] width 14 height 14
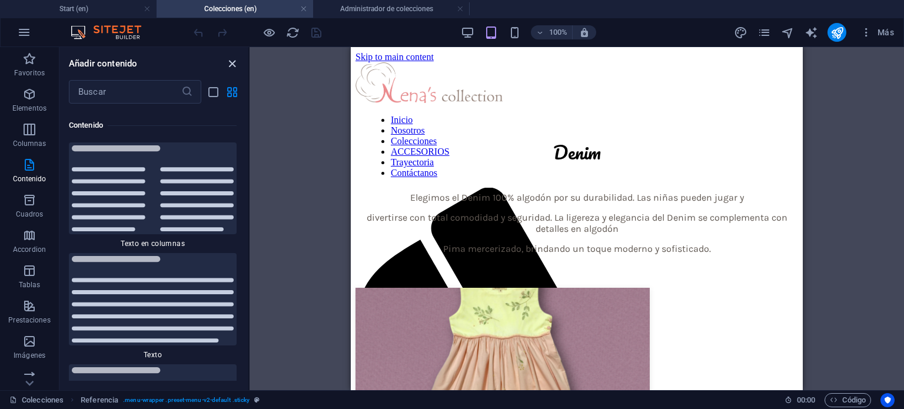
click at [231, 64] on icon "close panel" at bounding box center [232, 64] width 14 height 14
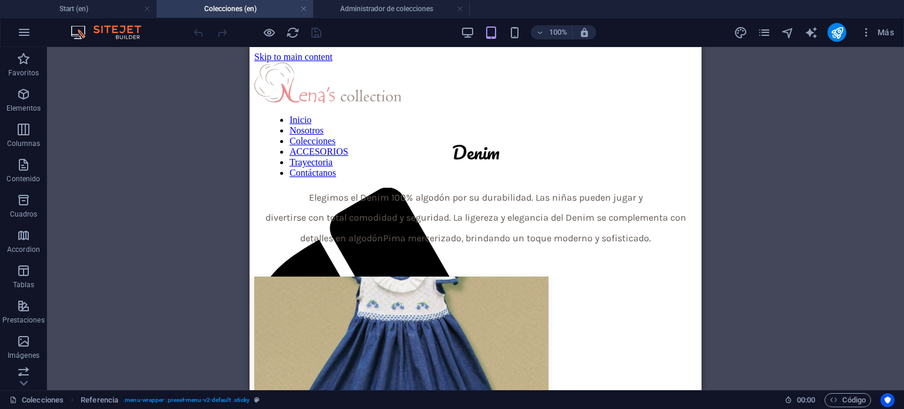
click at [458, 29] on div "100% Más" at bounding box center [544, 32] width 707 height 19
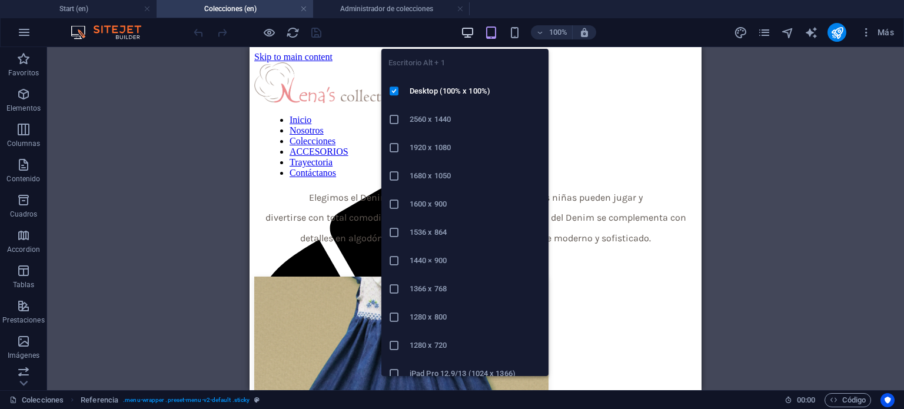
click at [466, 30] on icon "button" at bounding box center [468, 33] width 14 height 14
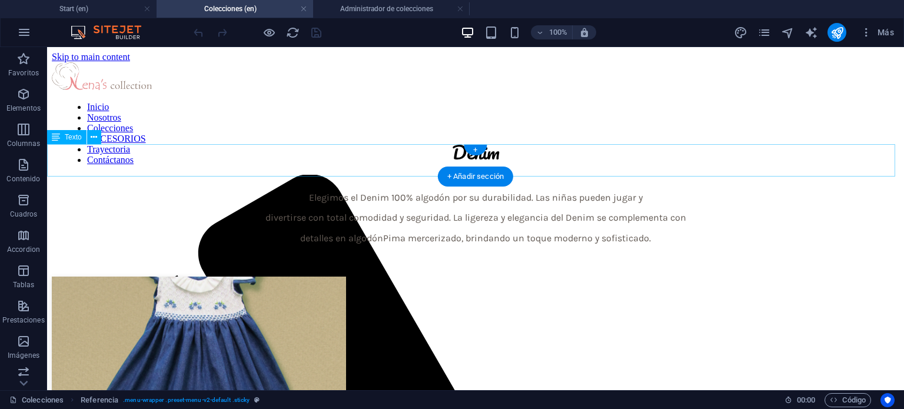
click at [868, 177] on div at bounding box center [475, 180] width 847 height 6
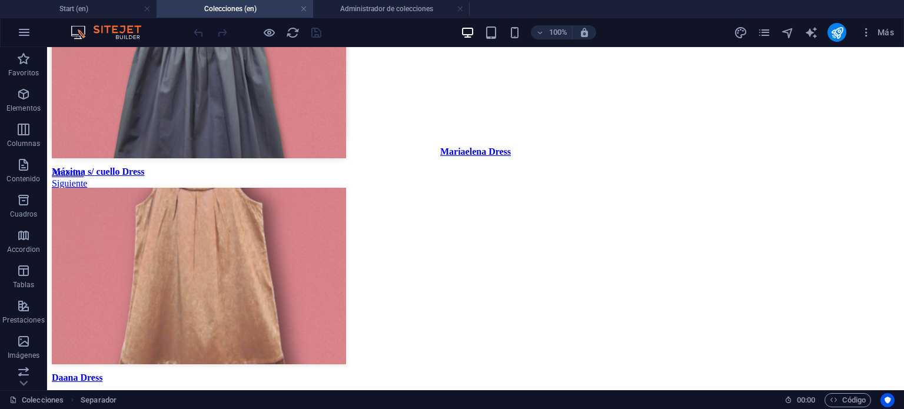
scroll to position [2798, 0]
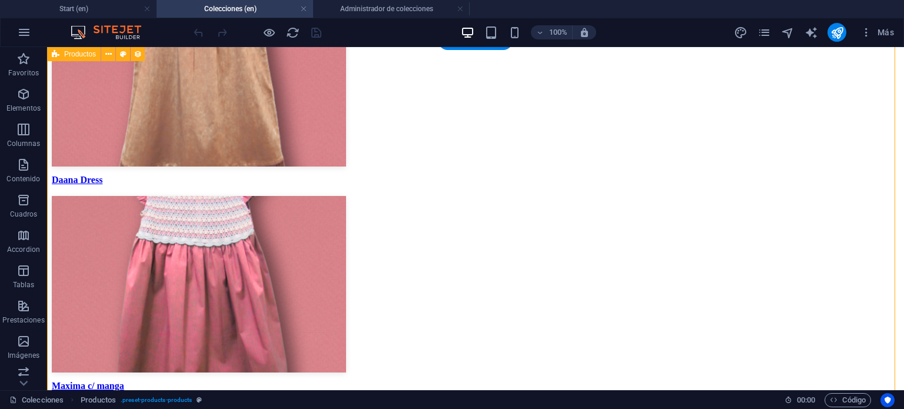
scroll to position [2965, 0]
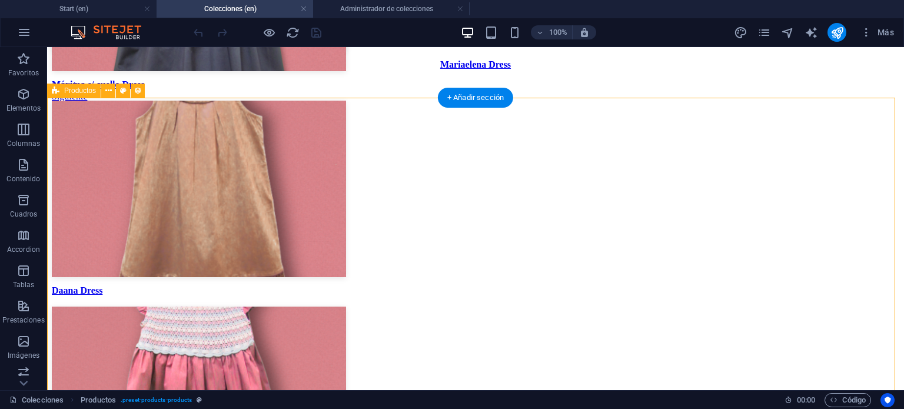
scroll to position [2847, 0]
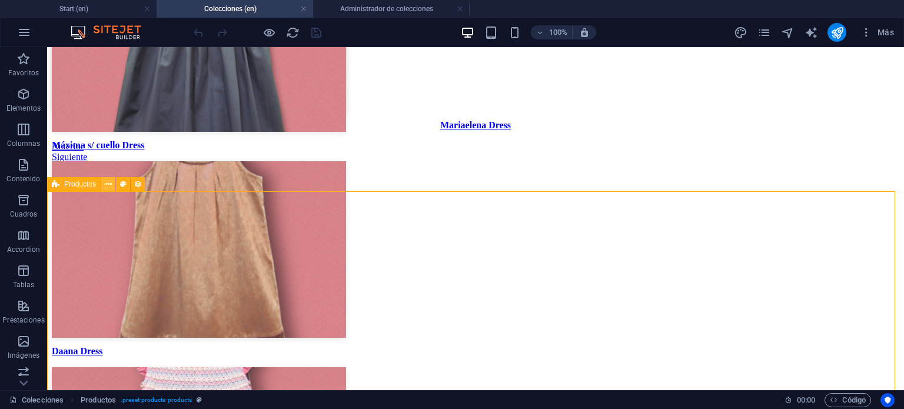
click at [108, 190] on icon at bounding box center [108, 184] width 6 height 12
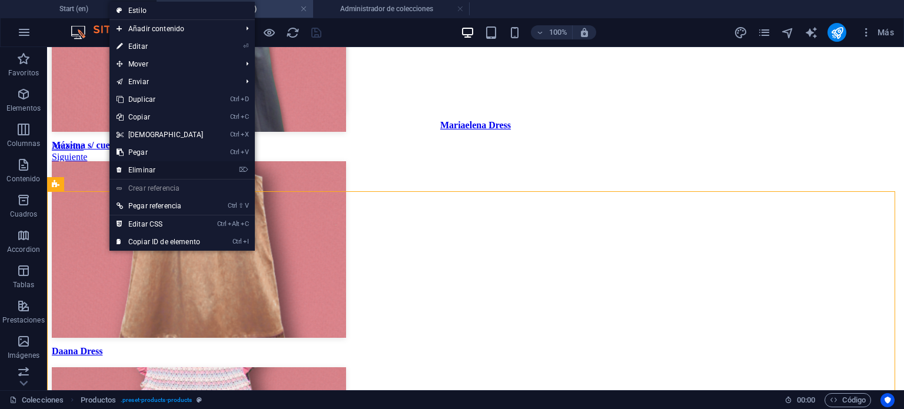
click at [160, 164] on link "⌦ Eliminar" at bounding box center [159, 170] width 101 height 18
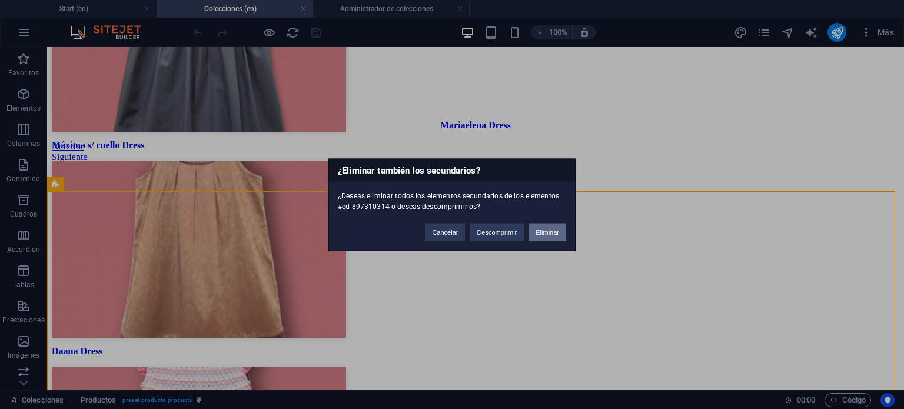
click at [535, 228] on button "Eliminar" at bounding box center [547, 232] width 38 height 18
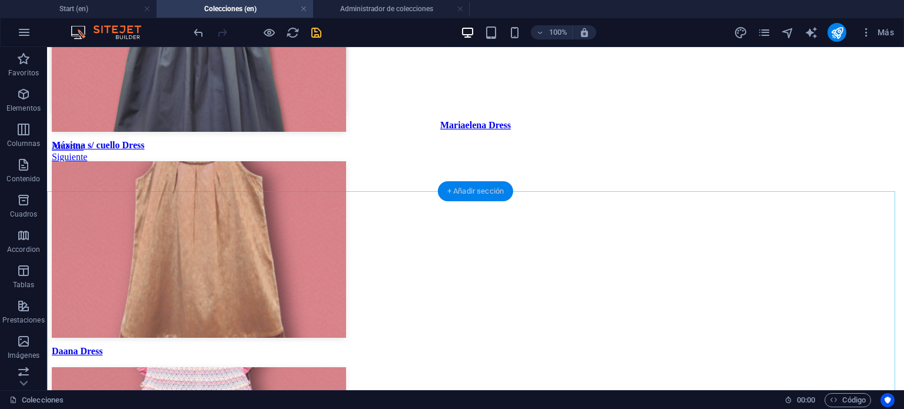
click at [473, 190] on div "+ Añadir sección" at bounding box center [475, 191] width 75 height 20
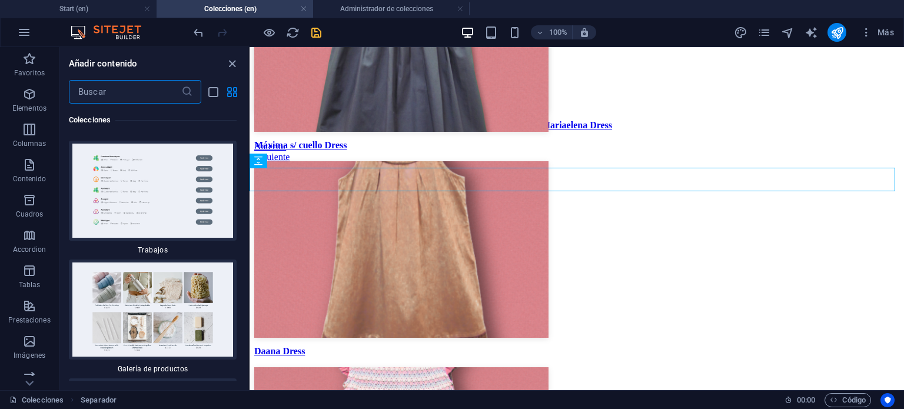
scroll to position [21997, 0]
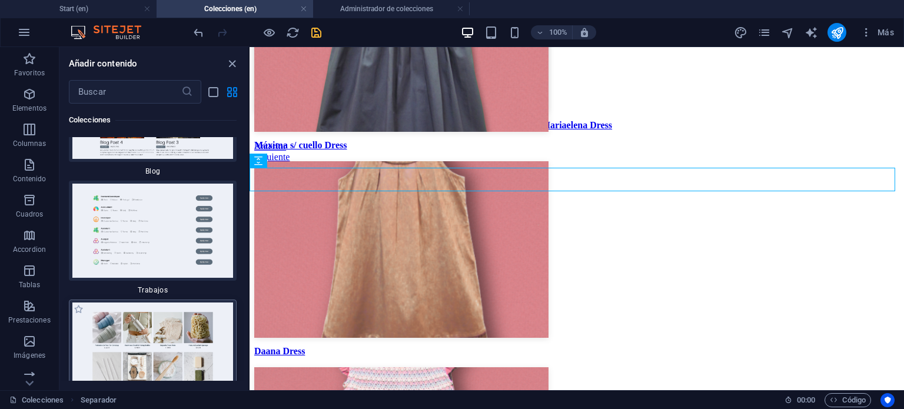
click at [170, 302] on img at bounding box center [153, 349] width 162 height 94
click at [98, 302] on img at bounding box center [153, 349] width 162 height 94
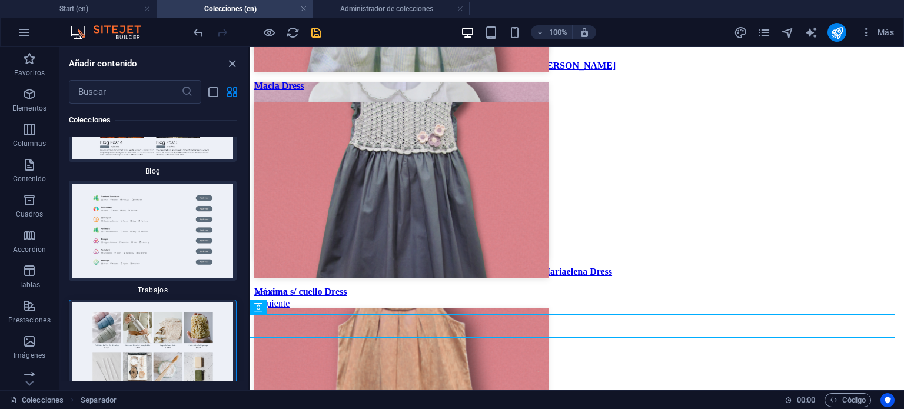
scroll to position [2759, 0]
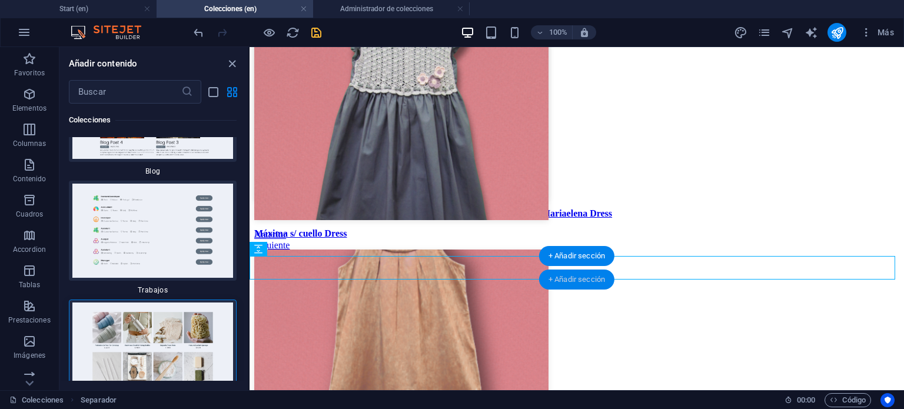
click at [562, 275] on div "+ Añadir sección" at bounding box center [576, 279] width 75 height 20
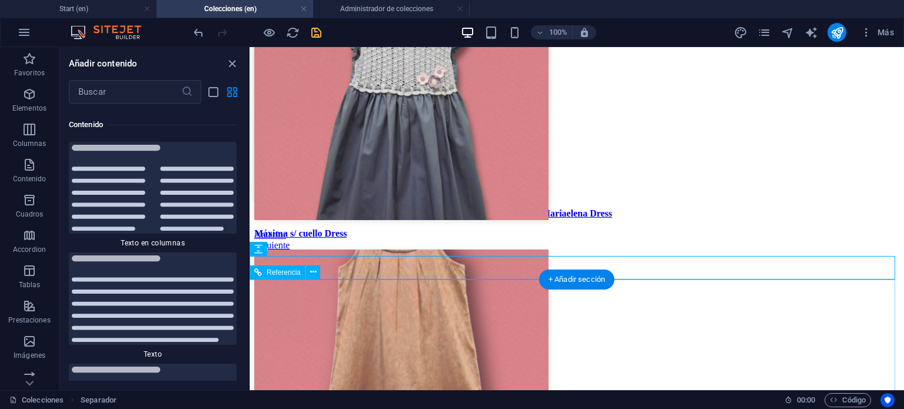
scroll to position [3987, 0]
drag, startPoint x: 495, startPoint y: 203, endPoint x: 487, endPoint y: 333, distance: 130.2
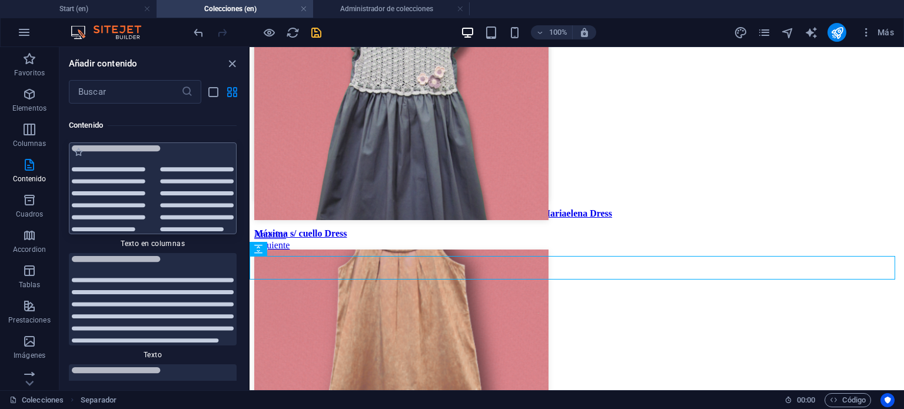
scroll to position [4163, 0]
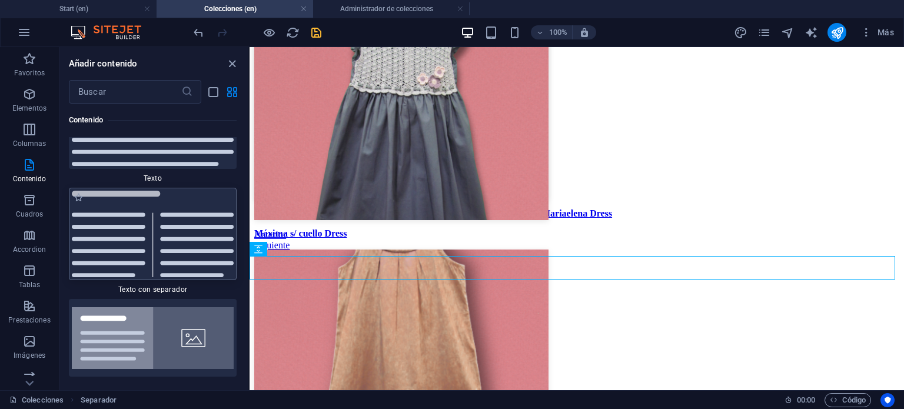
click at [142, 209] on img at bounding box center [153, 234] width 162 height 86
click at [249, 235] on div "Referencia Separador Texto Texto Separador Elemento de colección Contenedor Ima…" at bounding box center [576, 218] width 654 height 343
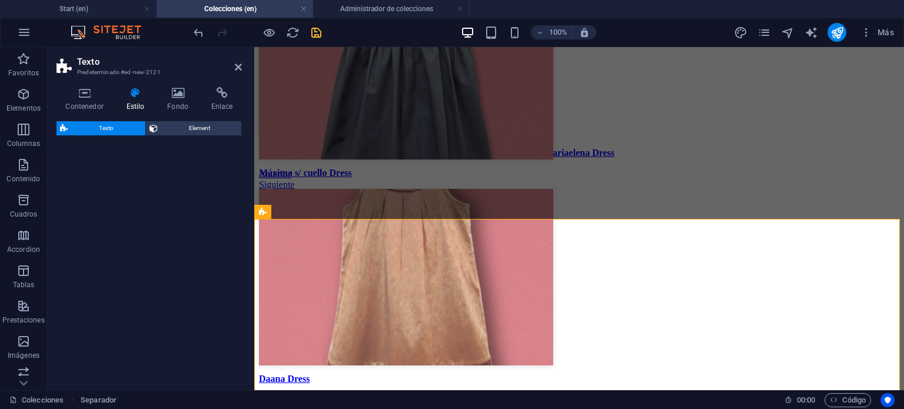
select select "rem"
select select "px"
select select "preset-text-v2-separator"
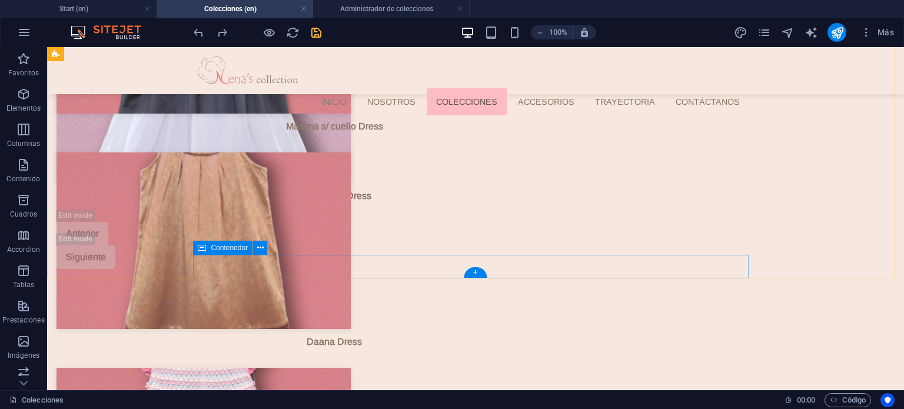
scroll to position [2760, 0]
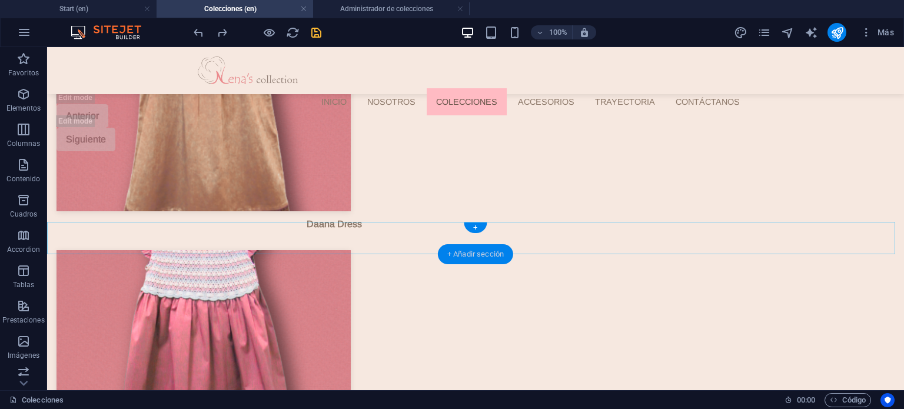
click at [478, 258] on div "+ Añadir sección" at bounding box center [475, 254] width 75 height 20
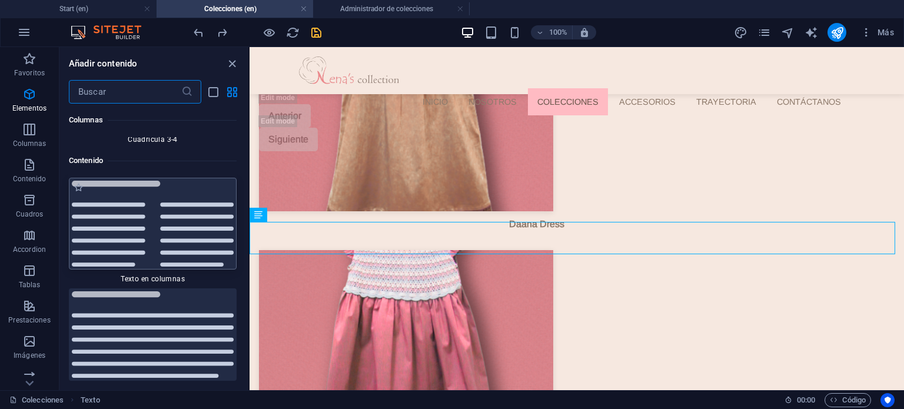
scroll to position [3987, 0]
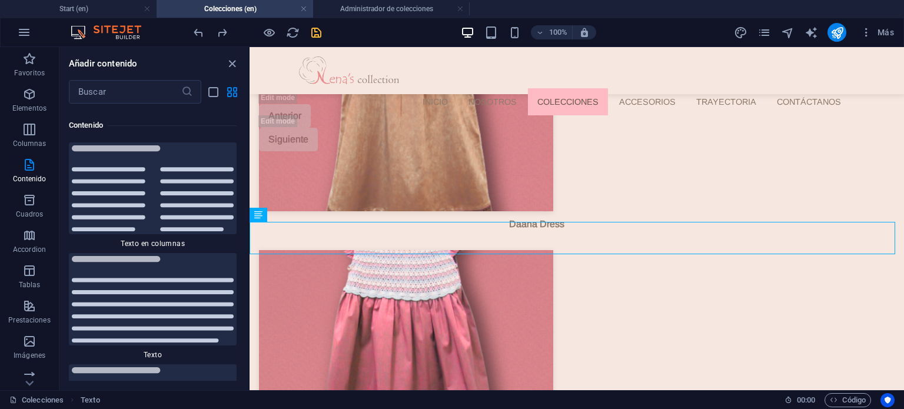
drag, startPoint x: 245, startPoint y: 154, endPoint x: 246, endPoint y: 162, distance: 8.3
click at [246, 162] on div "Favoritos 1 Star Cabecera 1 Star Contenedor Elementos 1 Star Cabecera 1 Star Te…" at bounding box center [153, 242] width 189 height 277
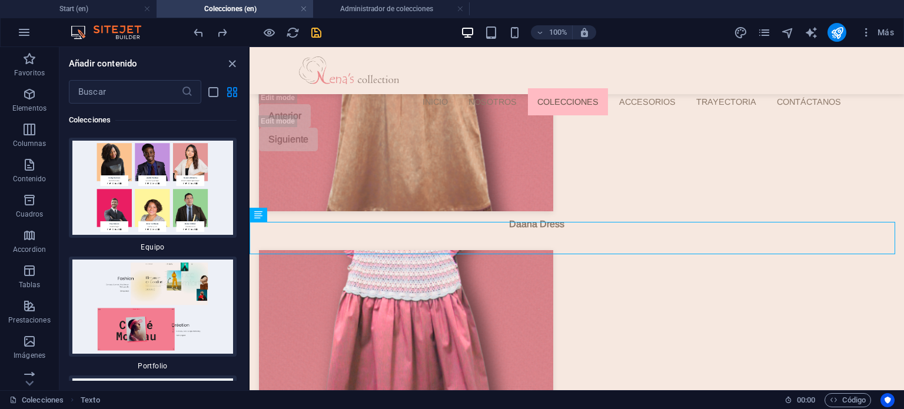
scroll to position [22078, 0]
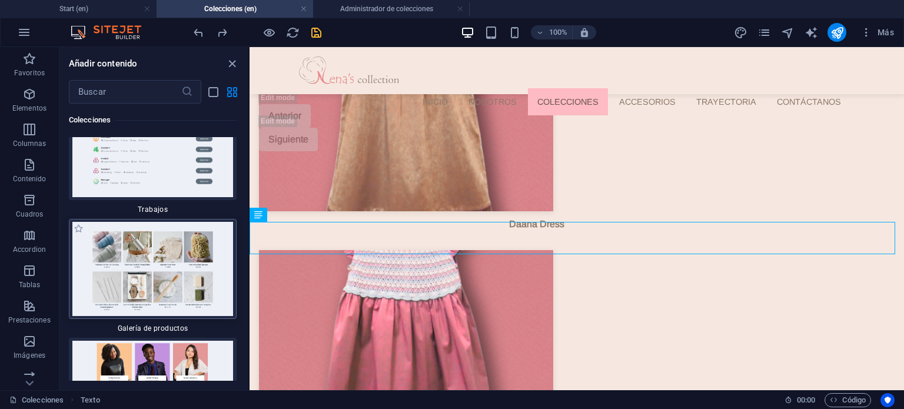
click at [184, 222] on img at bounding box center [153, 269] width 162 height 94
click at [148, 222] on img at bounding box center [153, 269] width 162 height 94
click at [147, 222] on img at bounding box center [153, 269] width 162 height 94
click at [173, 222] on img at bounding box center [153, 269] width 162 height 94
click at [172, 222] on img at bounding box center [153, 269] width 162 height 94
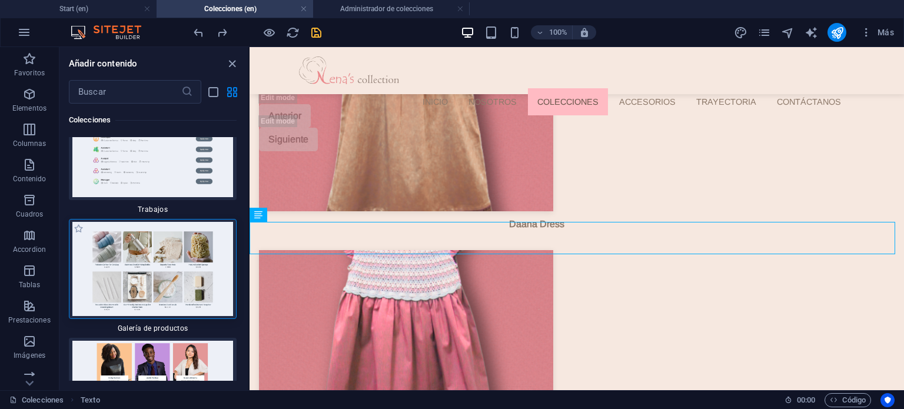
click at [172, 222] on img at bounding box center [153, 269] width 162 height 94
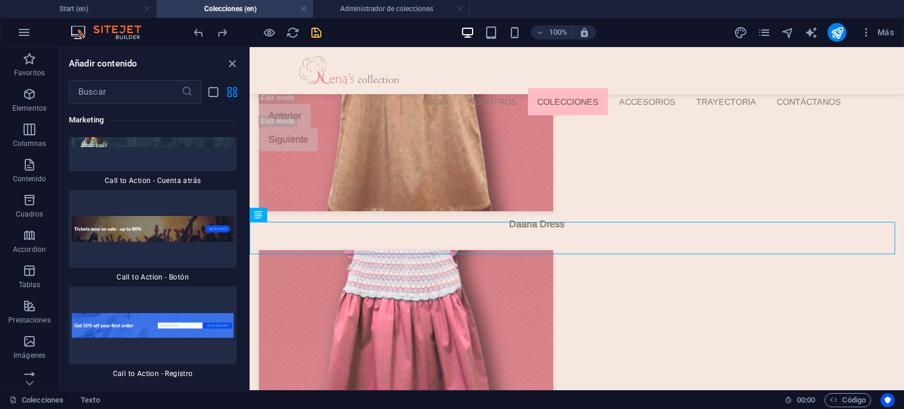
scroll to position [21489, 0]
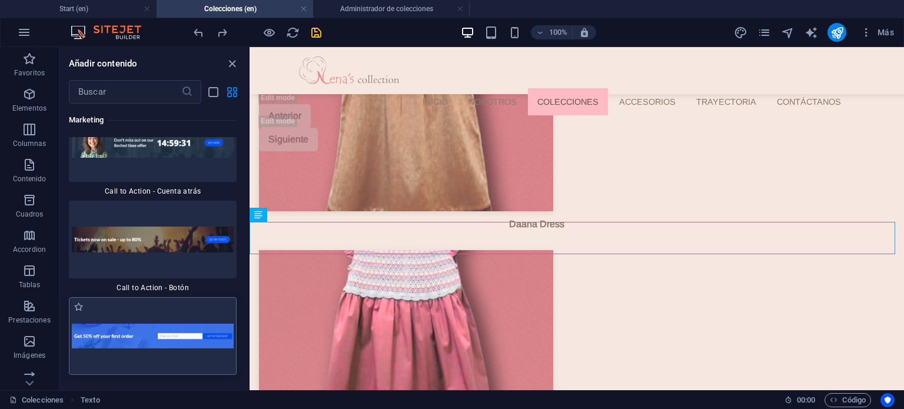
click at [169, 324] on img at bounding box center [153, 336] width 162 height 25
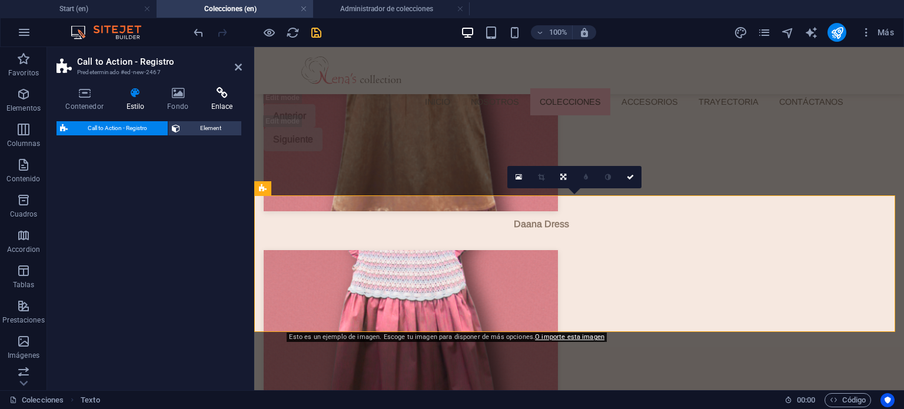
scroll to position [2819, 0]
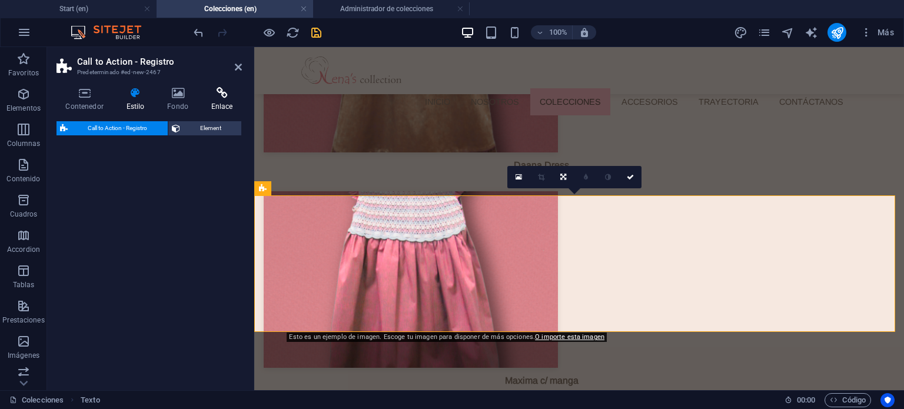
select select "rem"
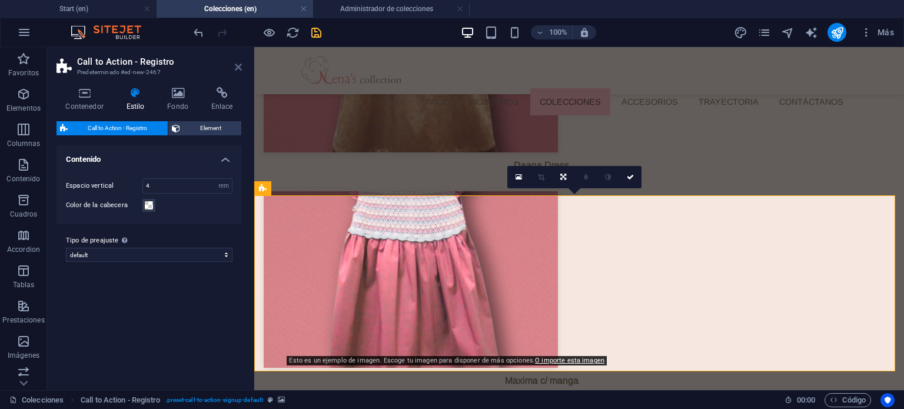
click at [238, 68] on icon at bounding box center [238, 66] width 7 height 9
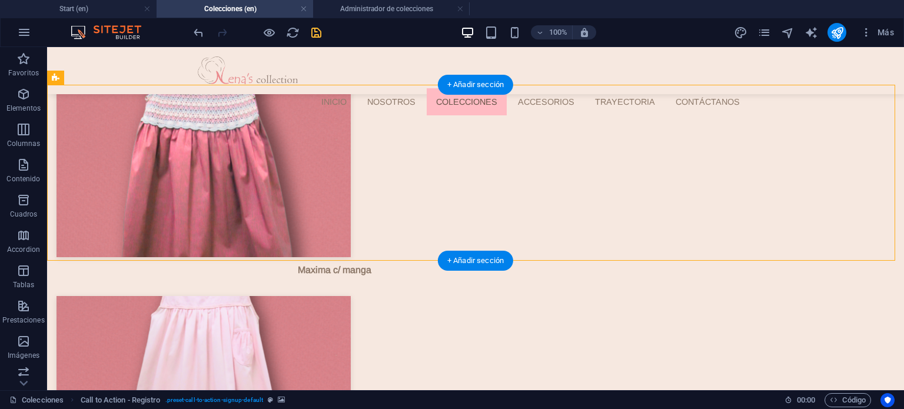
scroll to position [2878, 0]
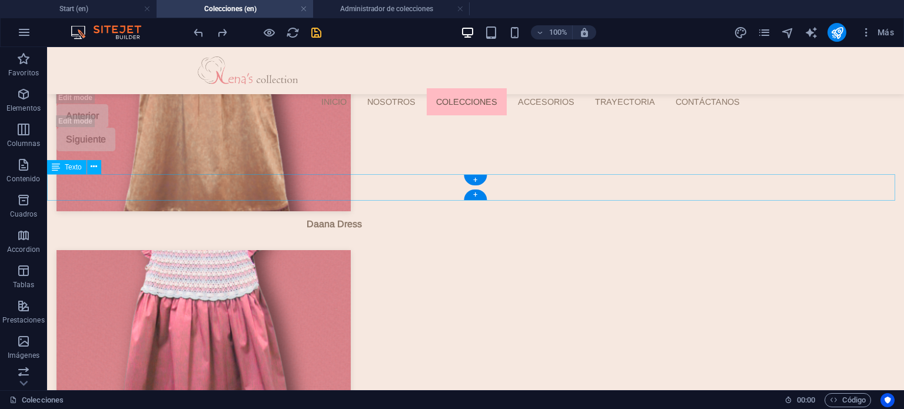
scroll to position [2819, 0]
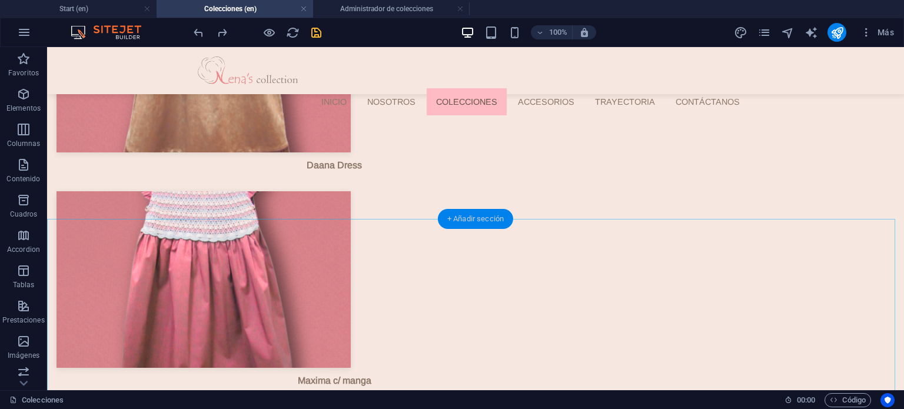
click at [475, 221] on div "+ Añadir sección" at bounding box center [475, 219] width 75 height 20
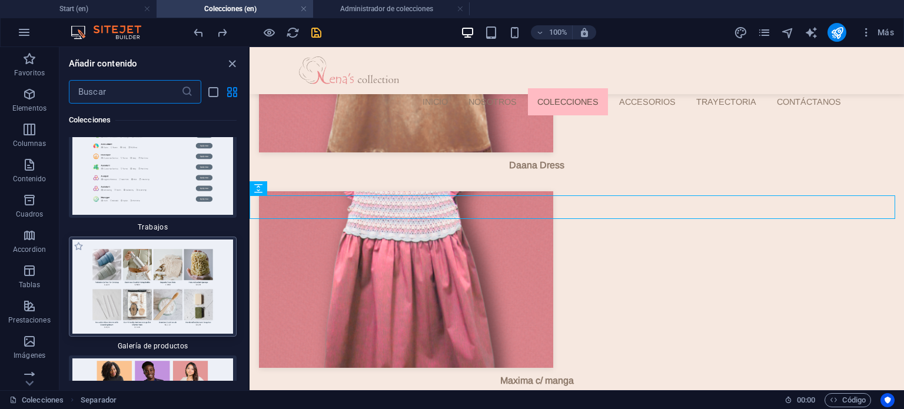
scroll to position [22057, 0]
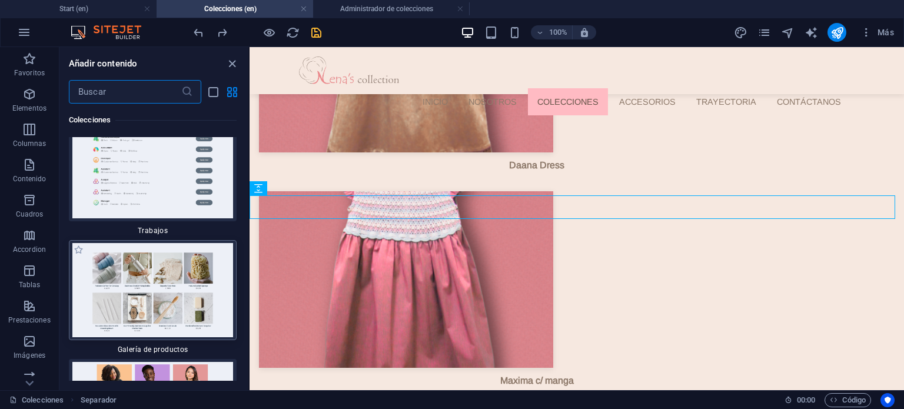
click at [156, 243] on img at bounding box center [153, 290] width 162 height 94
click at [128, 243] on img at bounding box center [153, 290] width 162 height 94
click at [124, 243] on img at bounding box center [153, 290] width 162 height 94
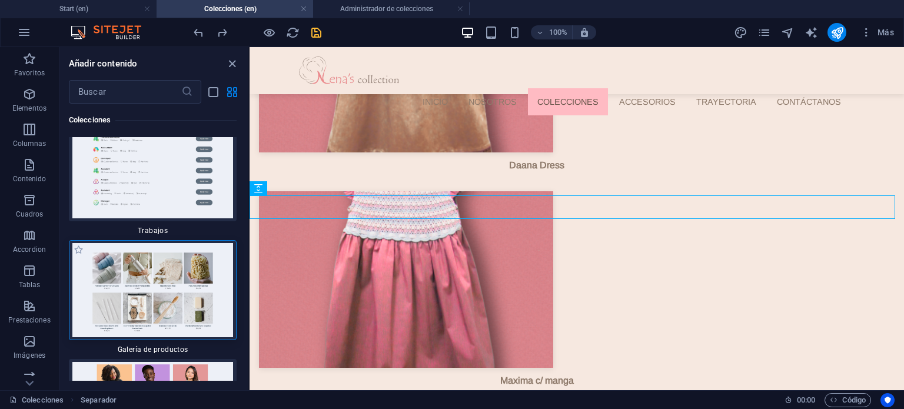
click at [124, 243] on img at bounding box center [153, 290] width 162 height 94
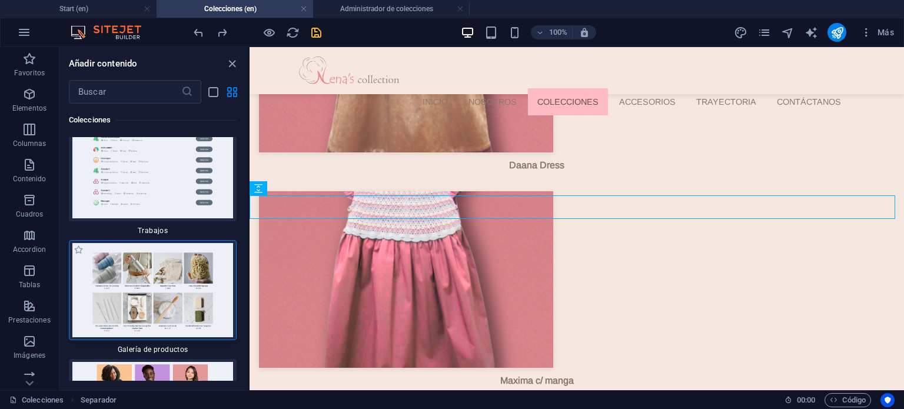
click at [124, 243] on img at bounding box center [153, 290] width 162 height 94
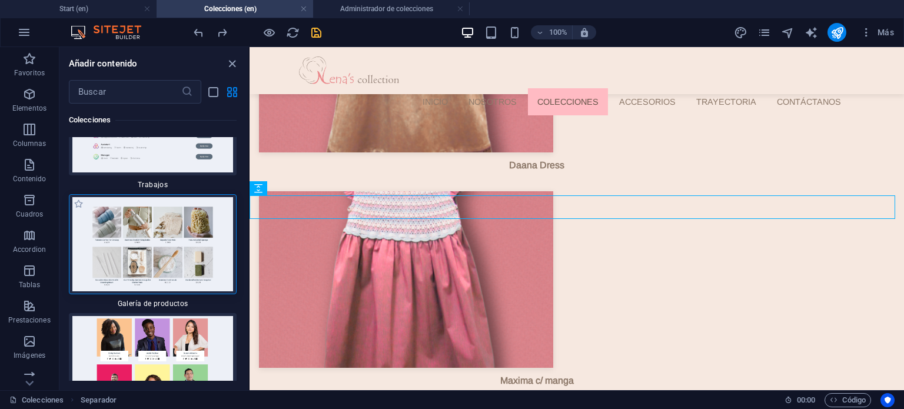
scroll to position [22115, 0]
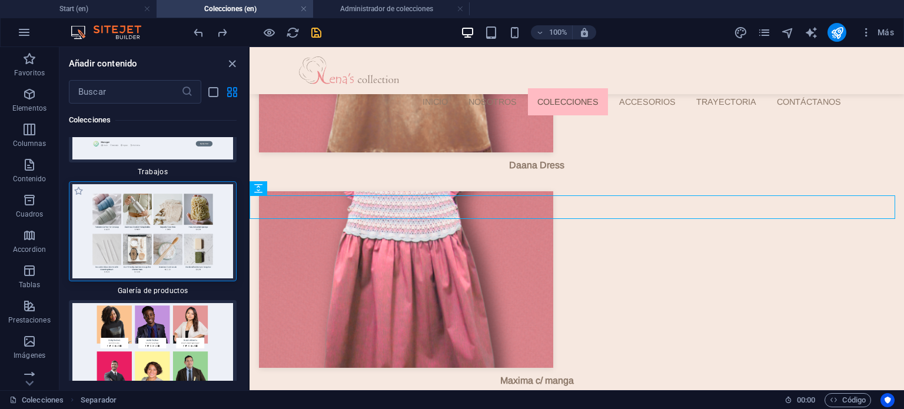
click at [154, 184] on img at bounding box center [153, 231] width 162 height 94
click at [161, 303] on img at bounding box center [153, 350] width 162 height 94
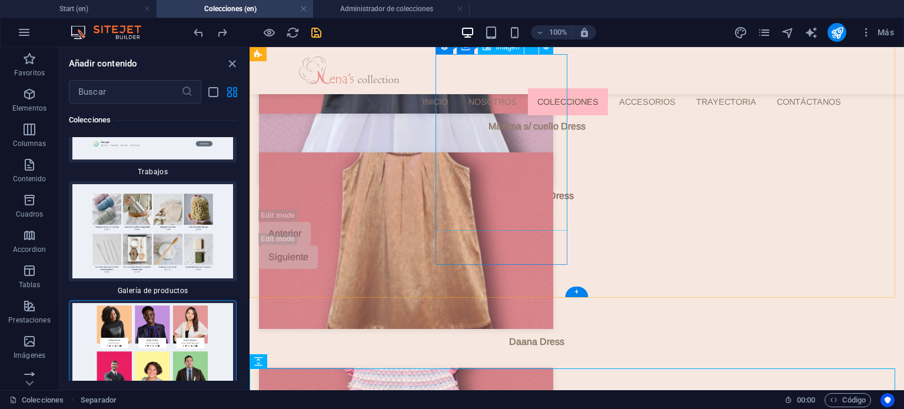
scroll to position [2819, 0]
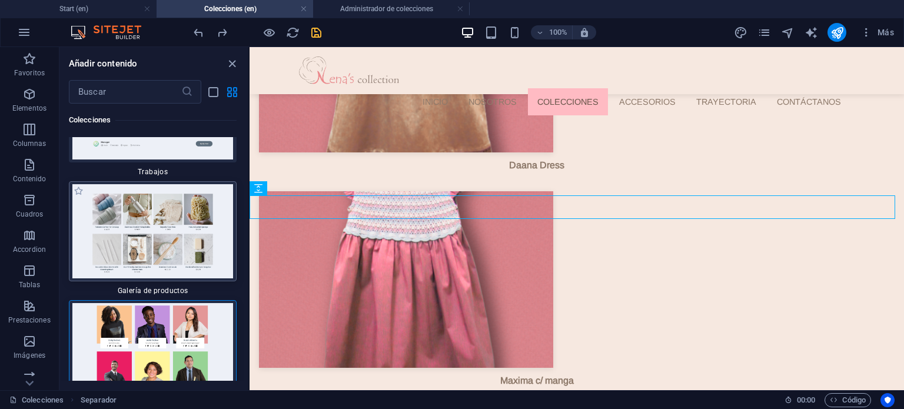
click at [177, 184] on img at bounding box center [153, 231] width 162 height 94
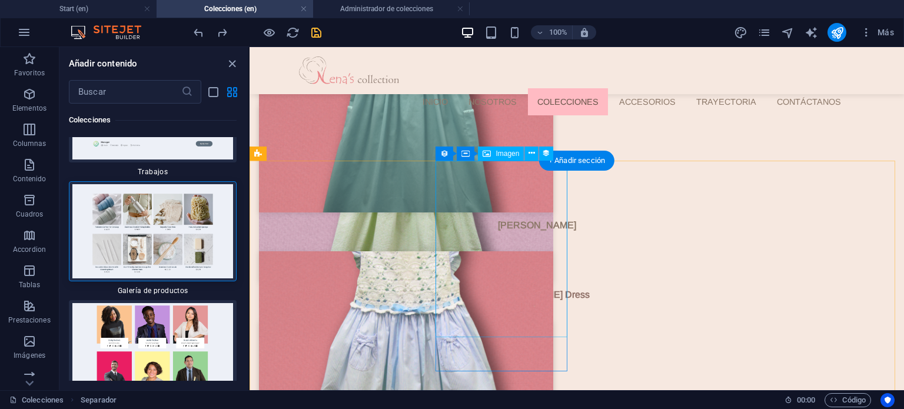
scroll to position [2054, 0]
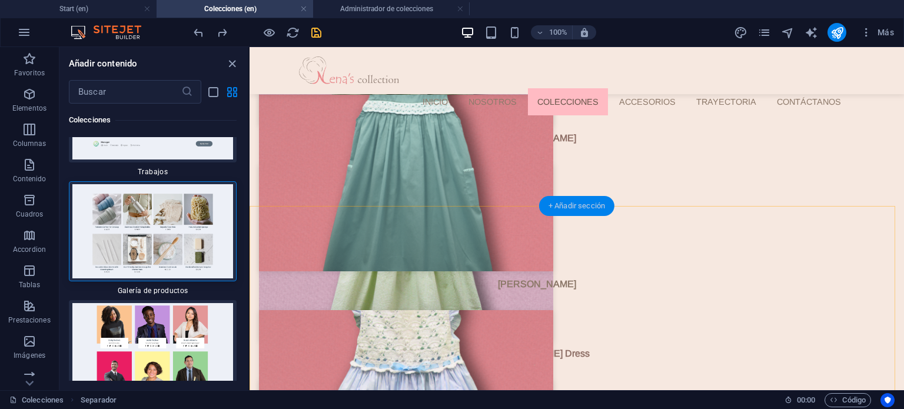
click at [565, 199] on div "+ Añadir sección" at bounding box center [576, 206] width 75 height 20
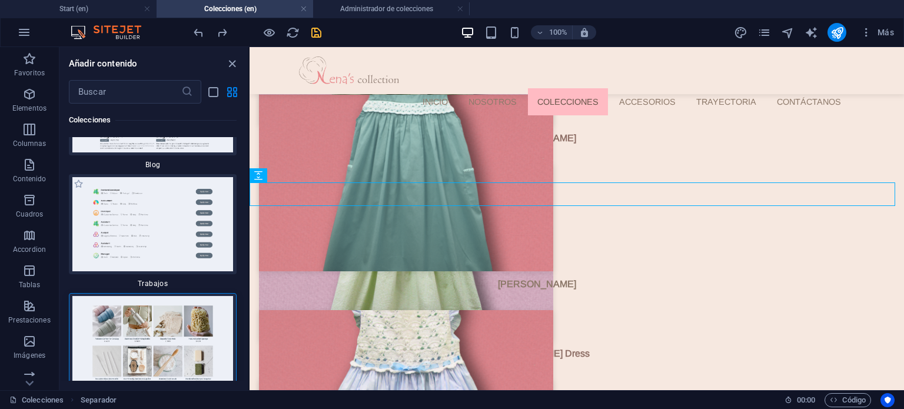
scroll to position [21998, 0]
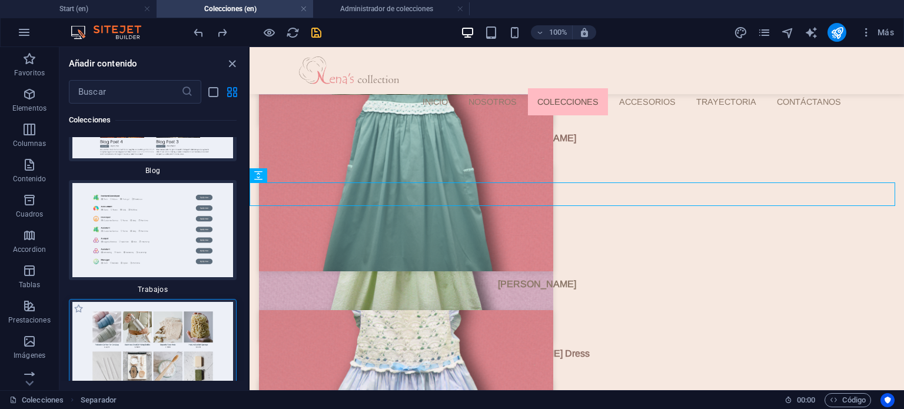
click at [169, 302] on img at bounding box center [153, 349] width 162 height 94
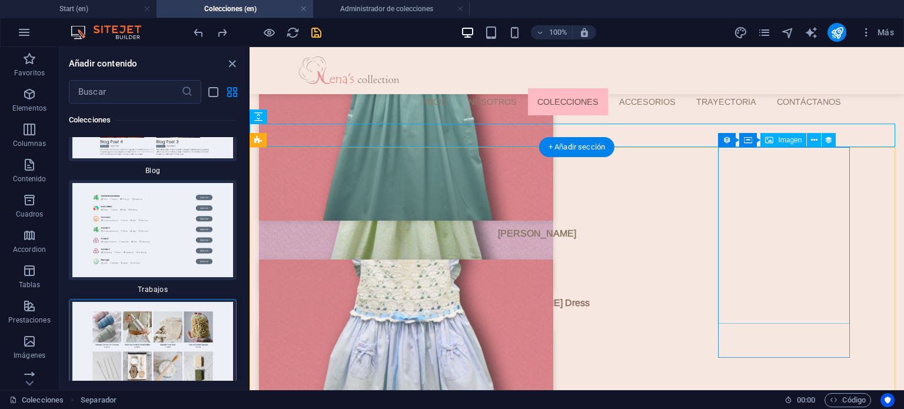
scroll to position [2113, 0]
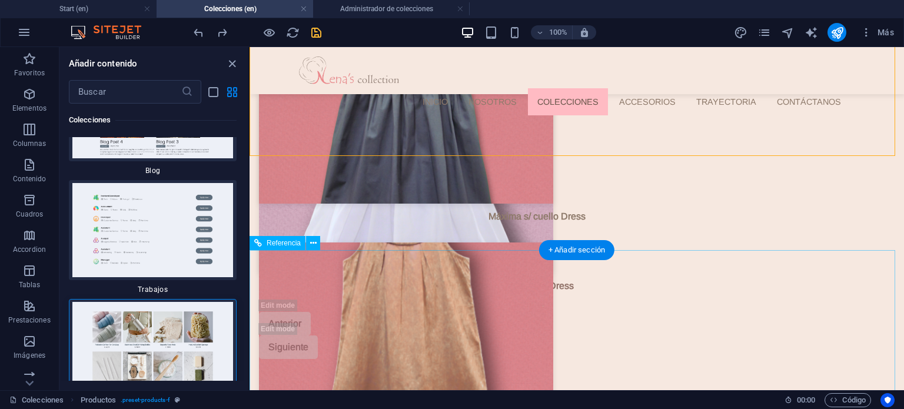
scroll to position [2788, 0]
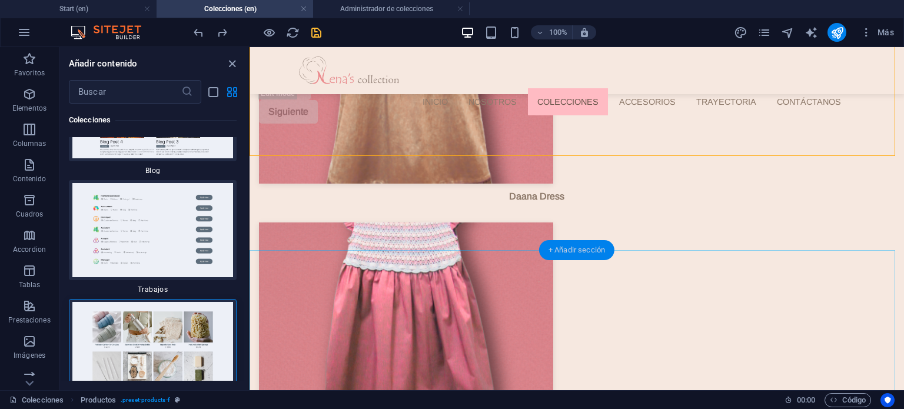
click at [585, 255] on div "+ Añadir sección" at bounding box center [576, 250] width 75 height 20
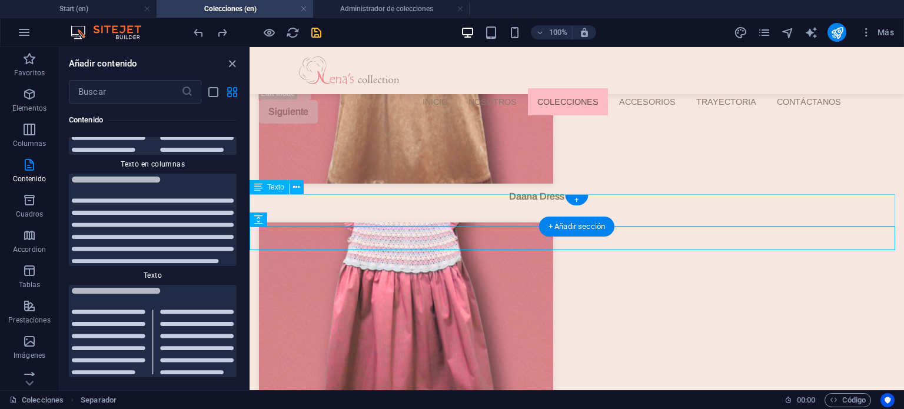
scroll to position [4164, 0]
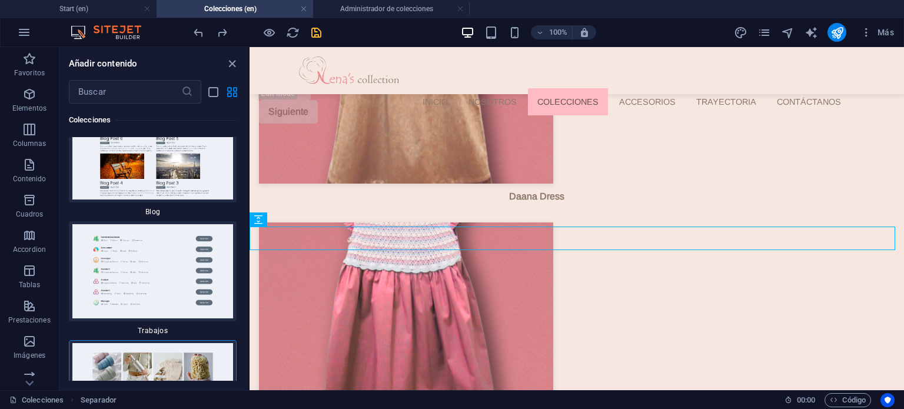
drag, startPoint x: 246, startPoint y: 156, endPoint x: 0, endPoint y: 317, distance: 293.7
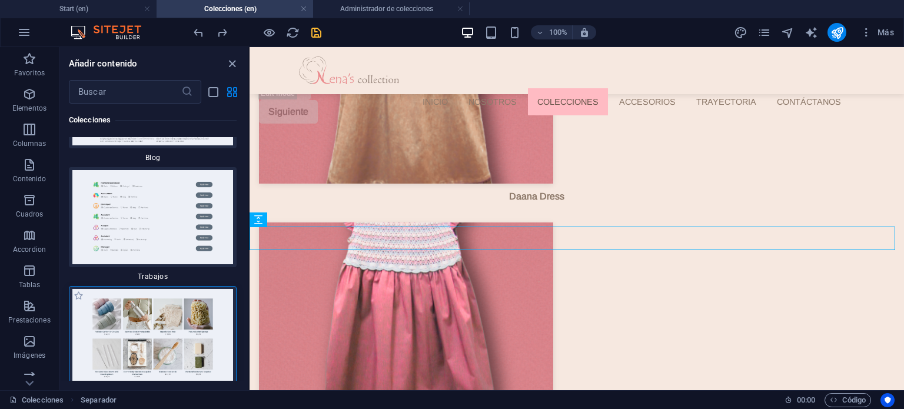
scroll to position [22015, 0]
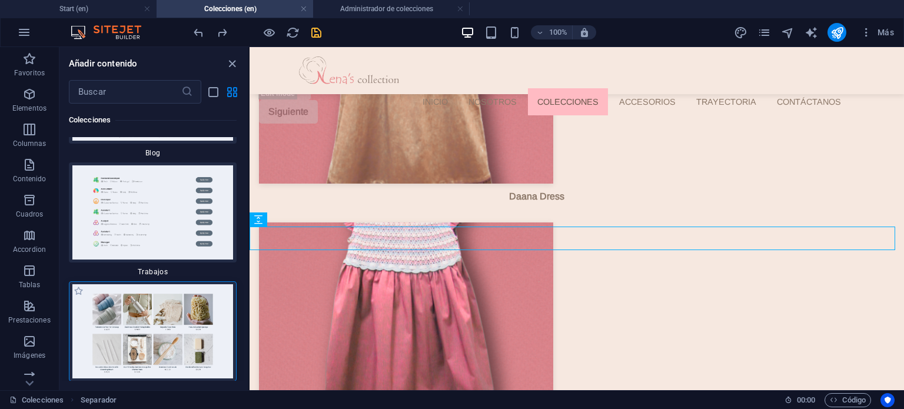
click at [154, 284] on img at bounding box center [153, 331] width 162 height 94
drag, startPoint x: 154, startPoint y: 251, endPoint x: 12, endPoint y: 195, distance: 152.6
click at [154, 284] on img at bounding box center [153, 331] width 162 height 94
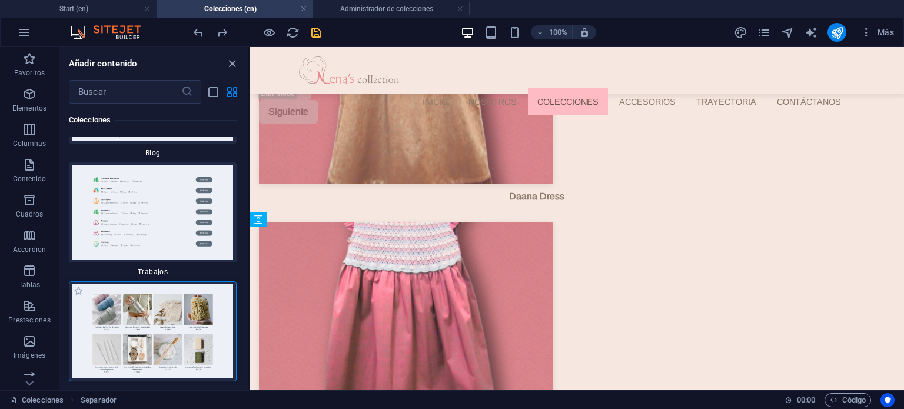
click at [165, 284] on img at bounding box center [153, 331] width 162 height 94
click at [265, 222] on div "Separador" at bounding box center [276, 219] width 55 height 14
click at [204, 284] on img at bounding box center [153, 331] width 162 height 94
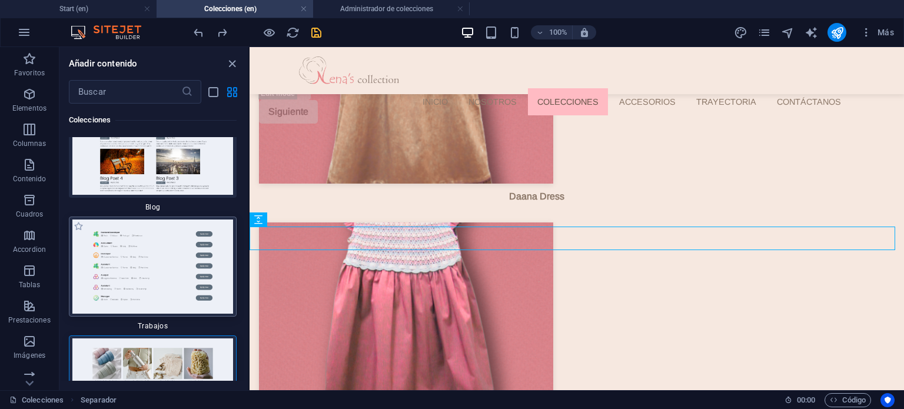
scroll to position [21957, 0]
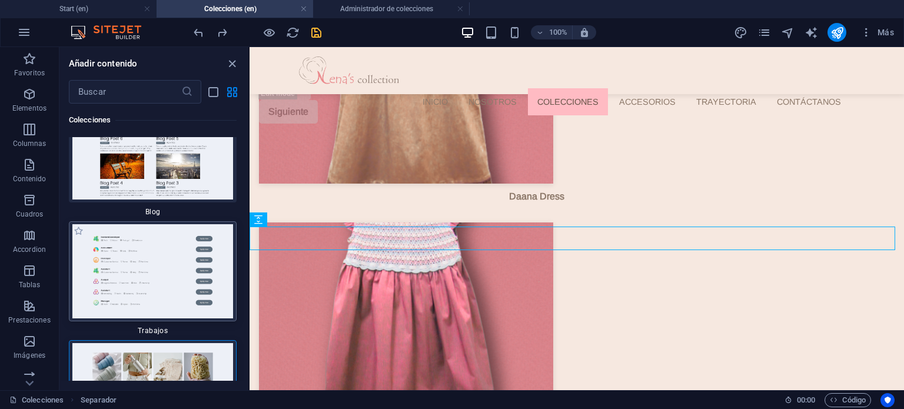
click at [161, 224] on img at bounding box center [153, 271] width 162 height 94
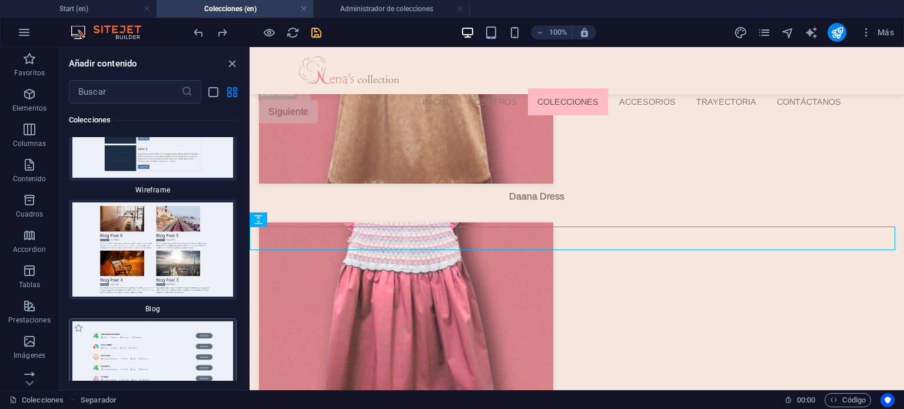
scroll to position [22015, 0]
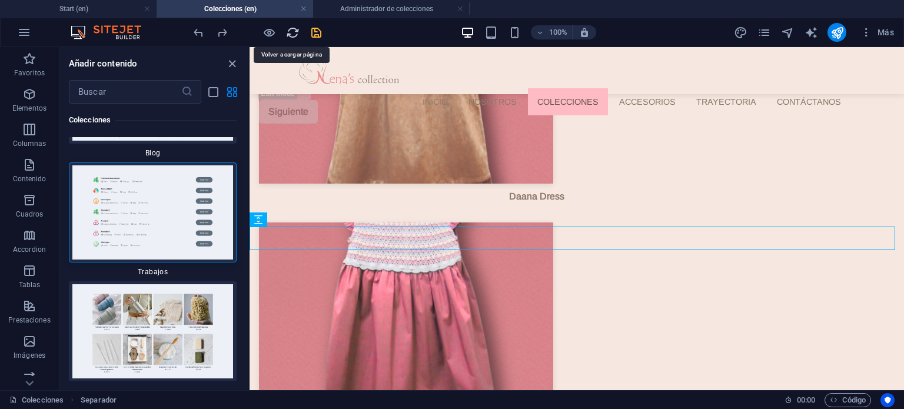
click at [286, 32] on icon "reload" at bounding box center [293, 33] width 14 height 14
click at [292, 32] on icon "reload" at bounding box center [293, 33] width 14 height 14
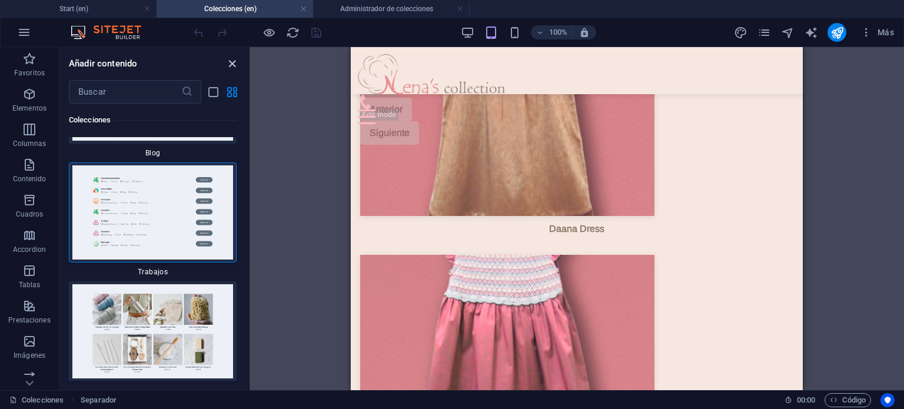
click at [235, 61] on icon "close panel" at bounding box center [232, 64] width 14 height 14
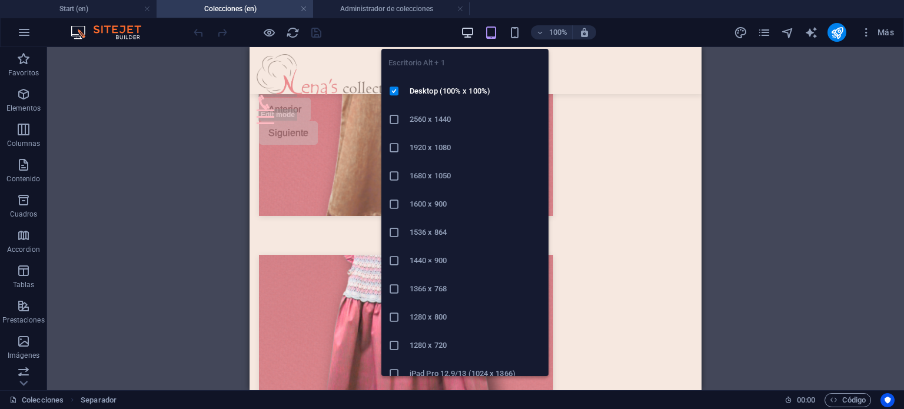
click at [462, 28] on icon "button" at bounding box center [468, 33] width 14 height 14
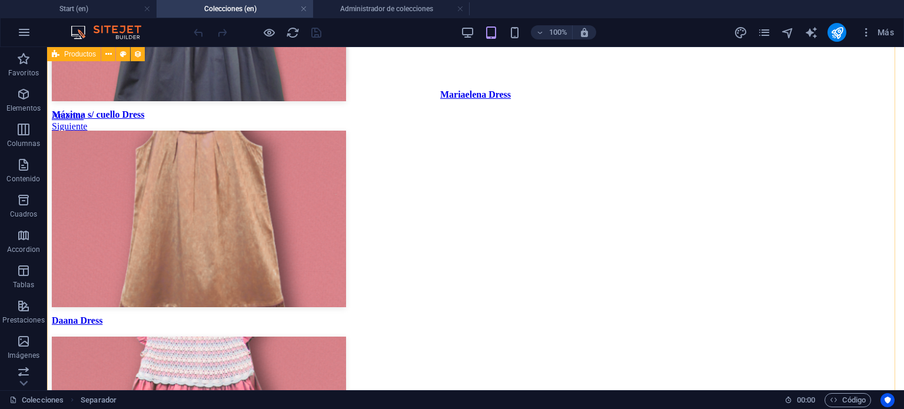
scroll to position [2835, 0]
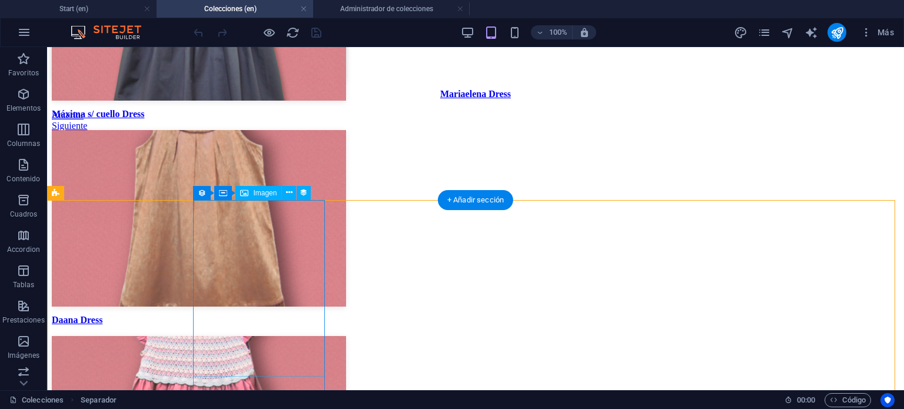
scroll to position [2893, 0]
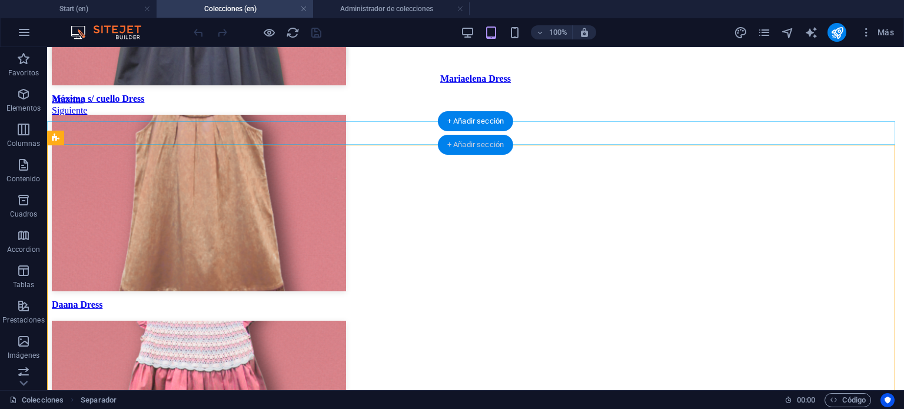
click at [488, 149] on div "+ Añadir sección" at bounding box center [475, 145] width 75 height 20
click at [494, 145] on div "+ Añadir sección" at bounding box center [475, 145] width 75 height 20
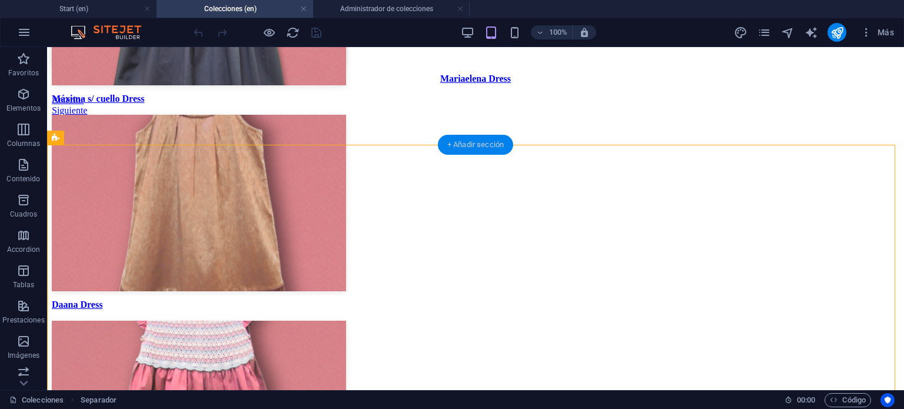
click at [469, 144] on div "+ Añadir sección" at bounding box center [475, 145] width 75 height 20
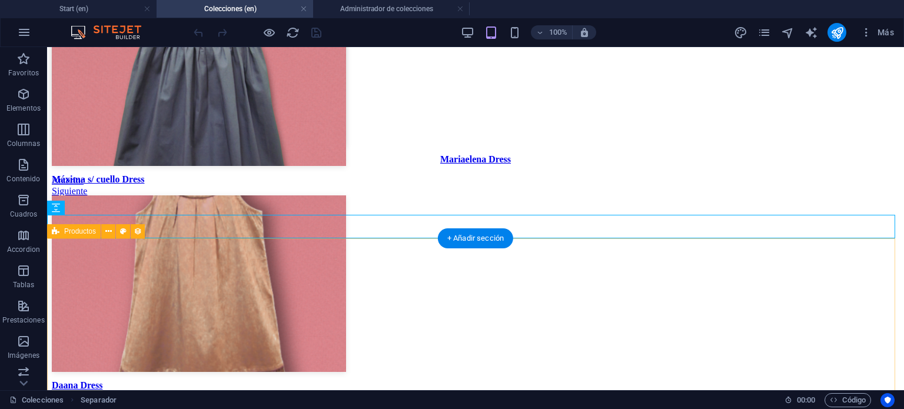
scroll to position [2776, 0]
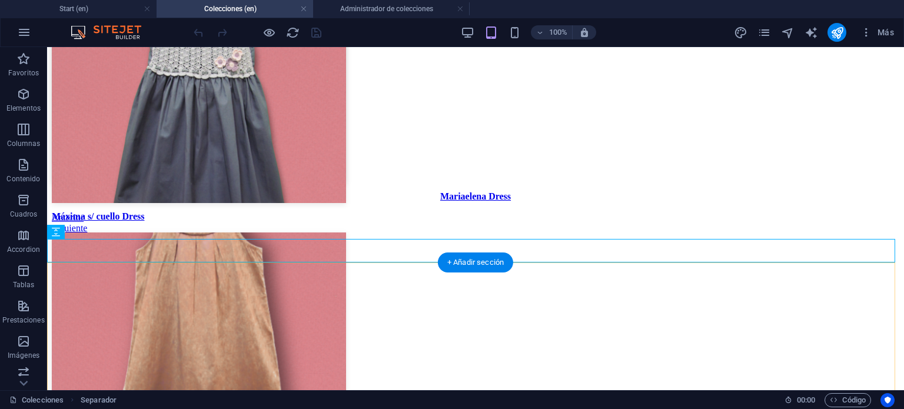
click at [472, 261] on div "+ Añadir sección" at bounding box center [475, 262] width 75 height 20
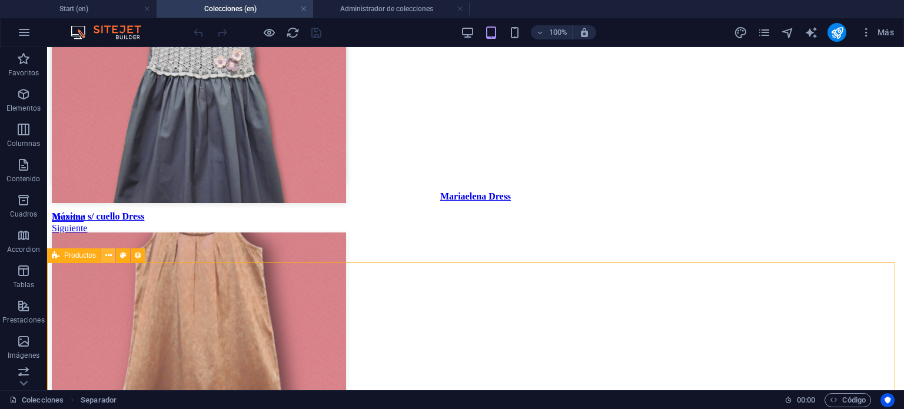
click at [109, 253] on icon at bounding box center [108, 255] width 6 height 12
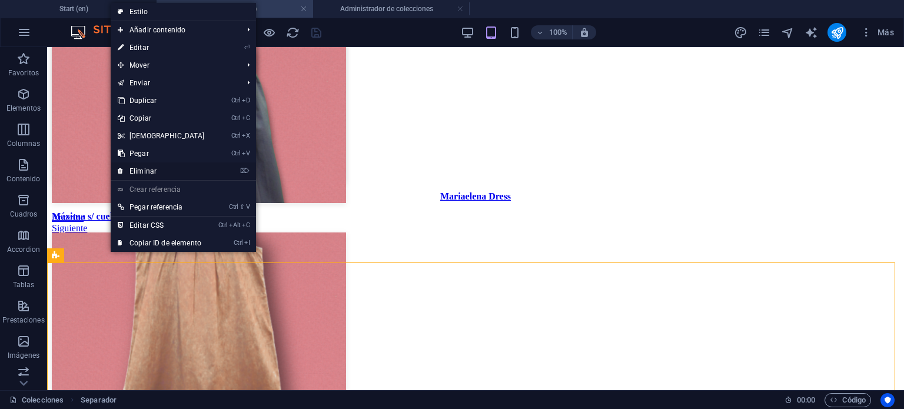
click at [155, 168] on link "⌦ Eliminar" at bounding box center [161, 171] width 101 height 18
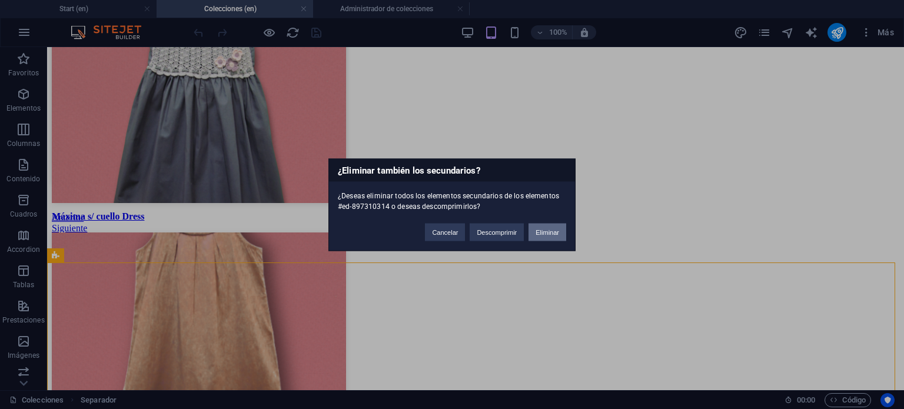
click at [550, 232] on button "Eliminar" at bounding box center [547, 232] width 38 height 18
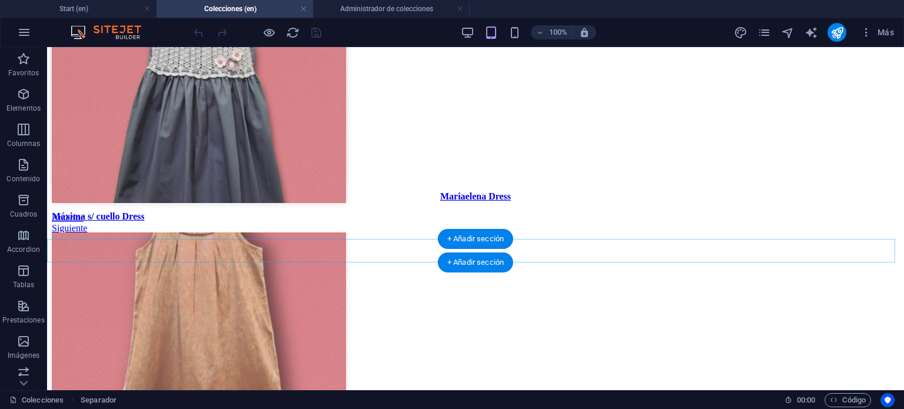
click at [475, 232] on div "+ Añadir sección" at bounding box center [475, 239] width 75 height 20
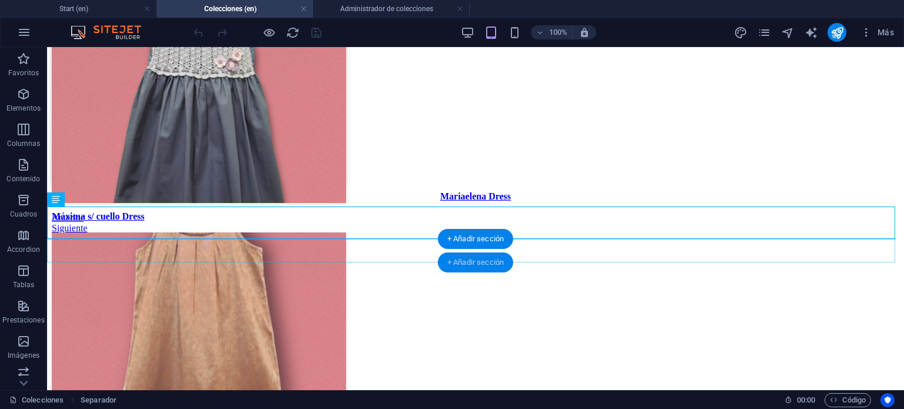
click at [466, 272] on div "+ Añadir sección" at bounding box center [475, 262] width 75 height 20
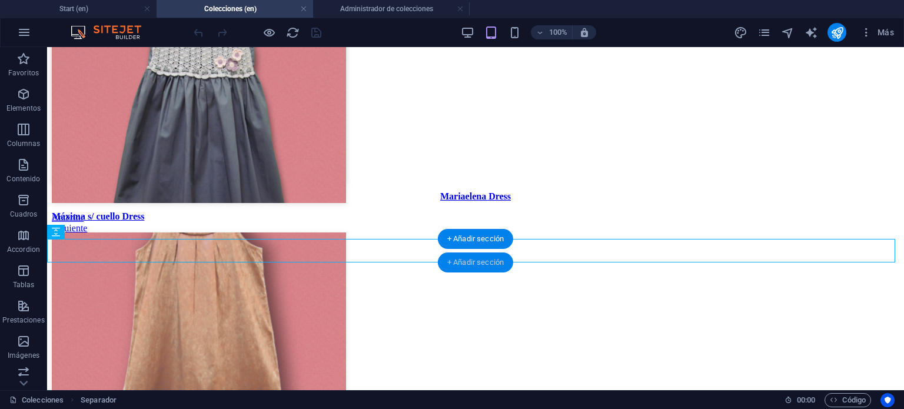
click at [466, 271] on div "+ Añadir sección" at bounding box center [475, 262] width 75 height 20
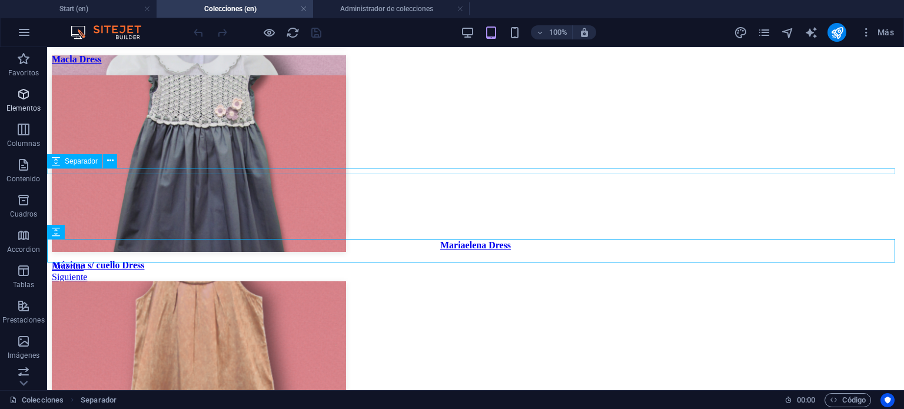
scroll to position [2717, 0]
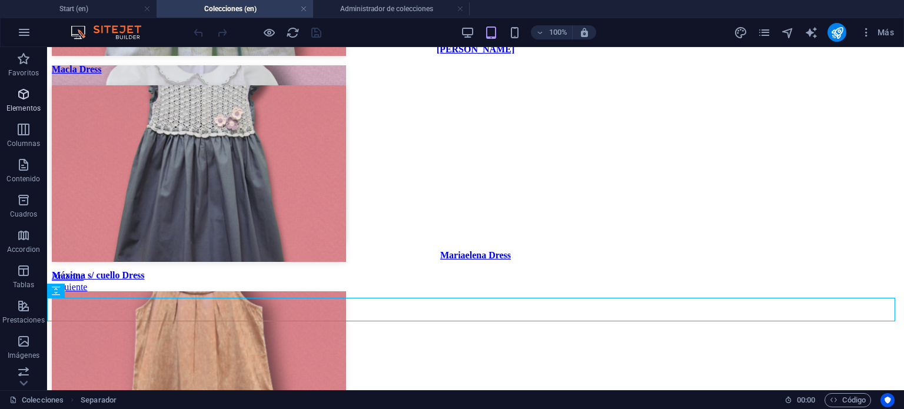
click at [21, 98] on icon "button" at bounding box center [23, 94] width 14 height 14
click at [22, 105] on p "Elementos" at bounding box center [23, 108] width 34 height 9
click at [471, 298] on div "+ Añadir sección" at bounding box center [475, 298] width 75 height 20
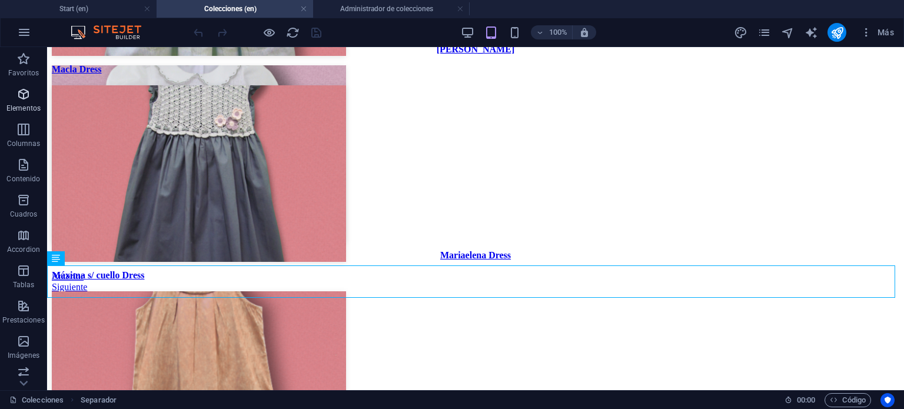
click at [19, 102] on span "Elementos" at bounding box center [23, 101] width 47 height 28
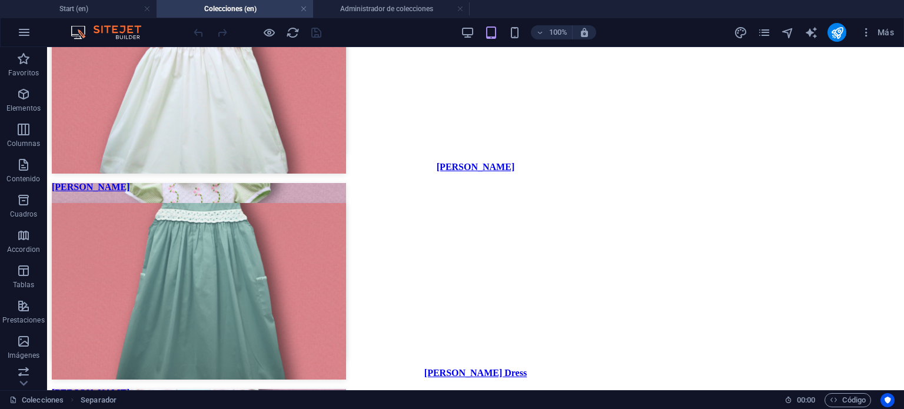
scroll to position [2011, 0]
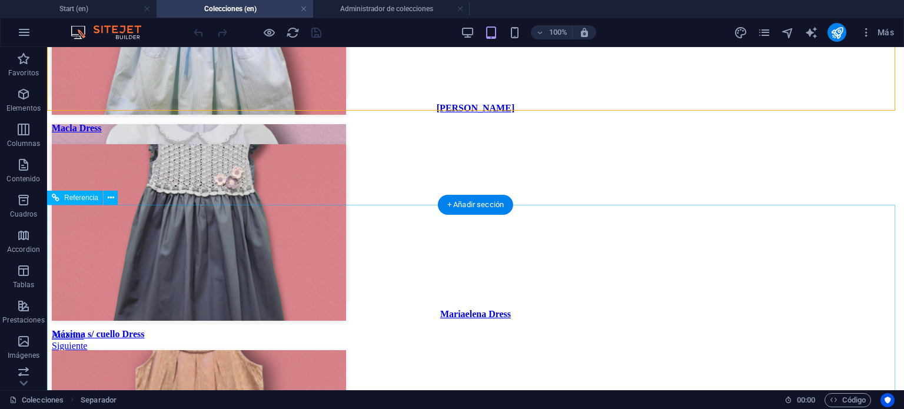
scroll to position [2835, 0]
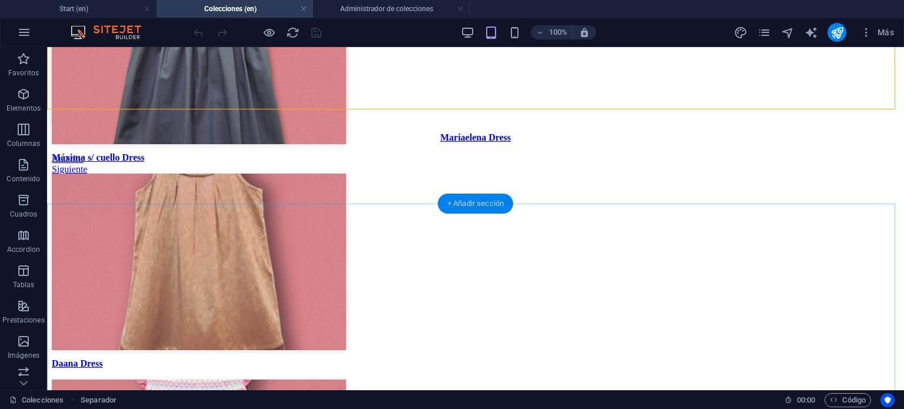
click at [483, 207] on div "+ Añadir sección" at bounding box center [475, 204] width 75 height 20
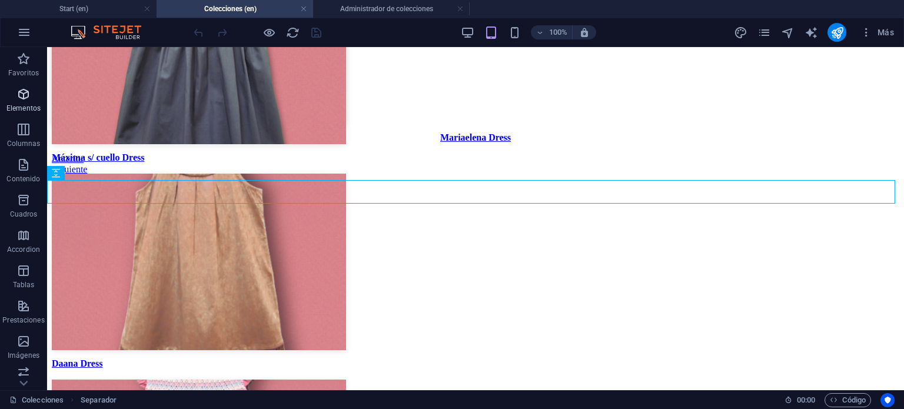
click at [24, 103] on span "Elementos" at bounding box center [23, 101] width 47 height 28
click at [24, 66] on span "Favoritos" at bounding box center [23, 66] width 47 height 28
click at [116, 9] on h4 "Start (en)" at bounding box center [78, 8] width 156 height 13
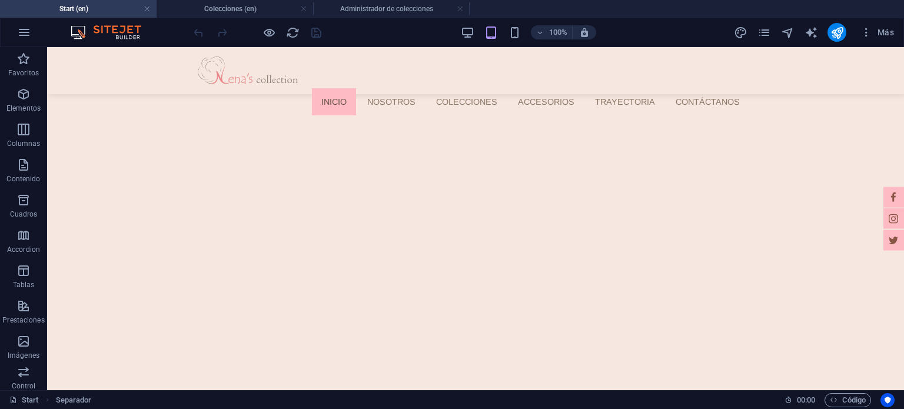
scroll to position [0, 0]
click at [231, 6] on h4 "Colecciones (en)" at bounding box center [234, 8] width 156 height 13
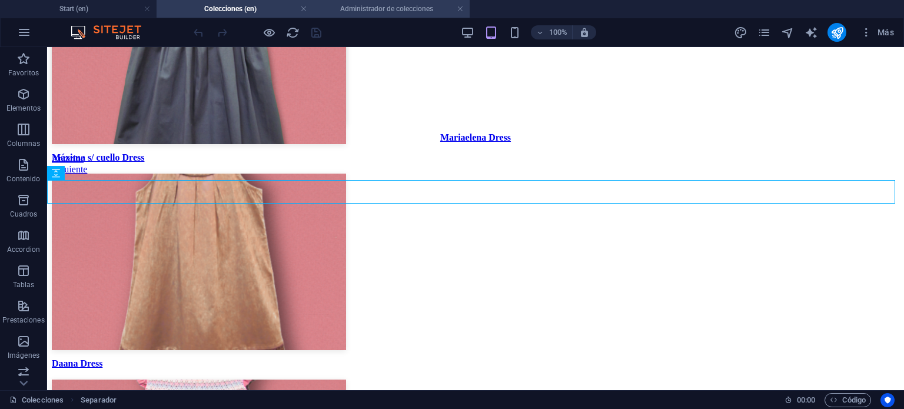
click at [362, 6] on h4 "Administrador de colecciones" at bounding box center [391, 8] width 156 height 13
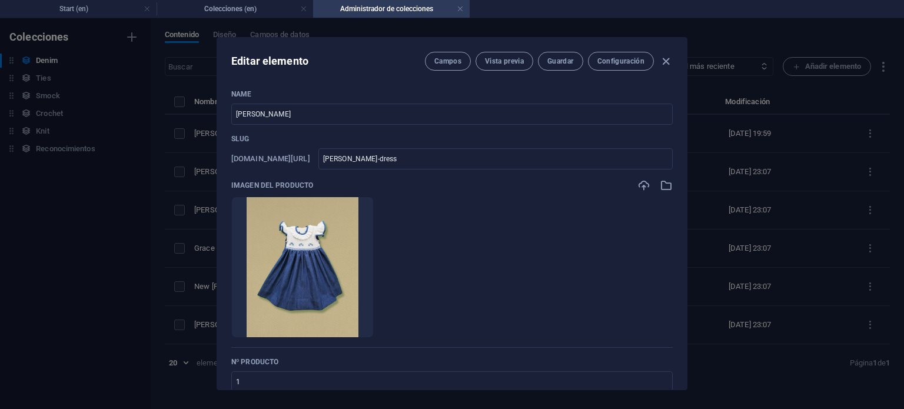
scroll to position [0, 0]
click at [460, 10] on link at bounding box center [460, 9] width 7 height 11
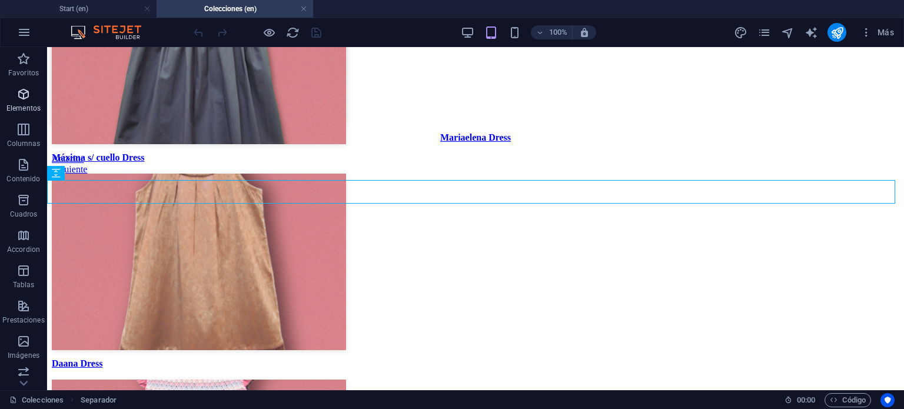
click at [24, 89] on icon "button" at bounding box center [23, 94] width 14 height 14
click at [288, 37] on icon "reload" at bounding box center [293, 33] width 14 height 14
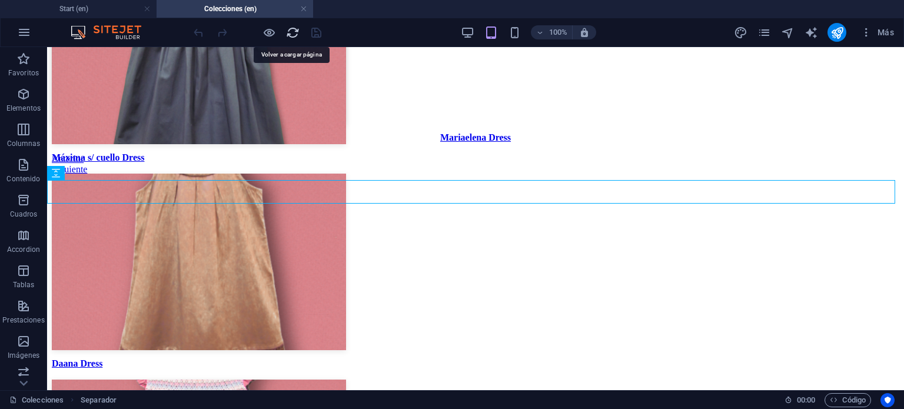
click at [292, 29] on icon "reload" at bounding box center [293, 33] width 14 height 14
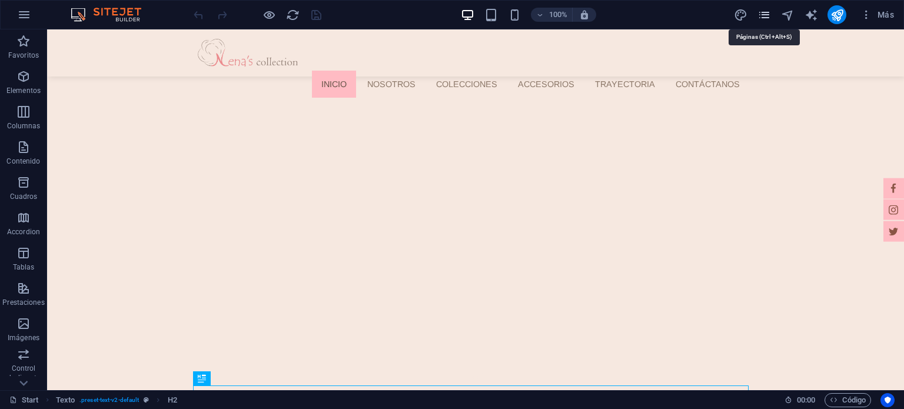
click at [765, 14] on icon "pages" at bounding box center [764, 15] width 14 height 14
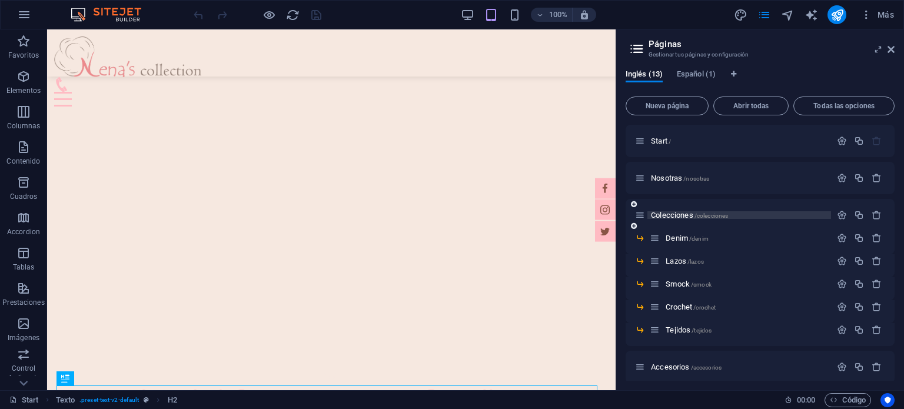
click at [675, 217] on span "Colecciones /colecciones" at bounding box center [689, 215] width 77 height 9
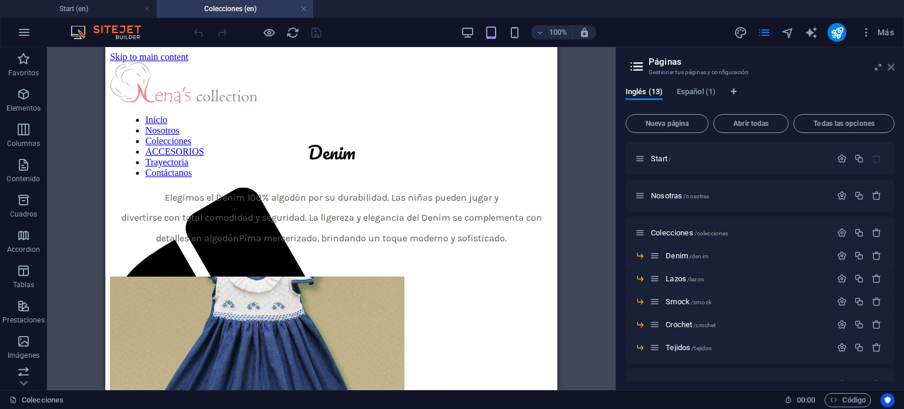
click at [891, 64] on icon at bounding box center [890, 66] width 7 height 9
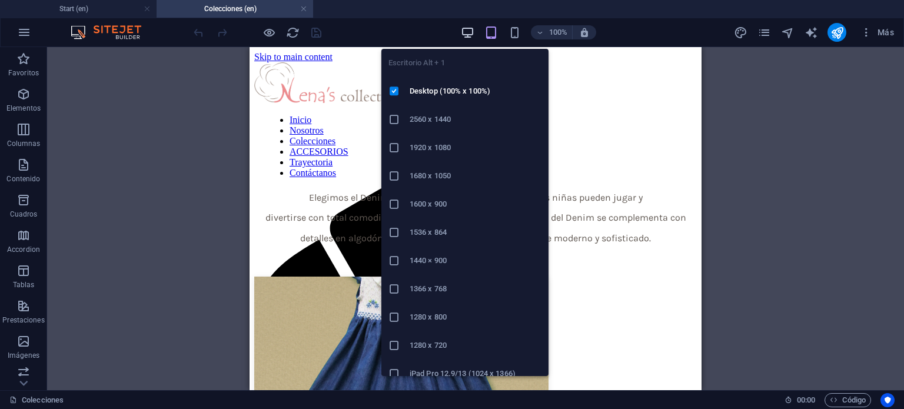
click at [465, 31] on icon "button" at bounding box center [468, 33] width 14 height 14
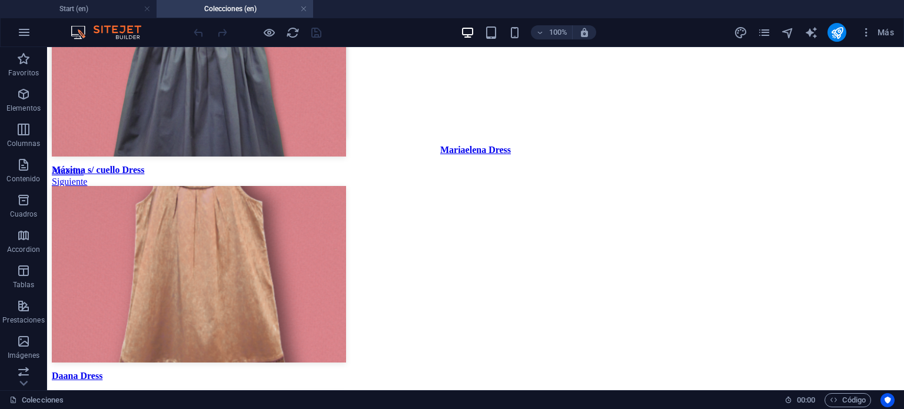
scroll to position [2817, 0]
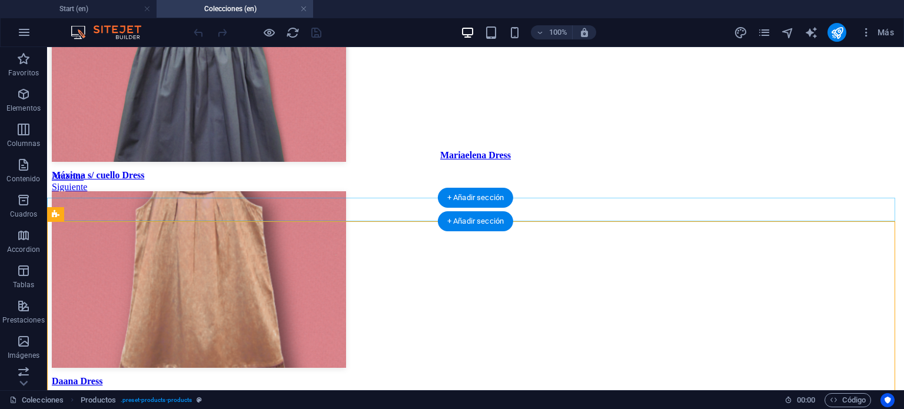
click at [464, 219] on div "+ Añadir sección" at bounding box center [475, 221] width 75 height 20
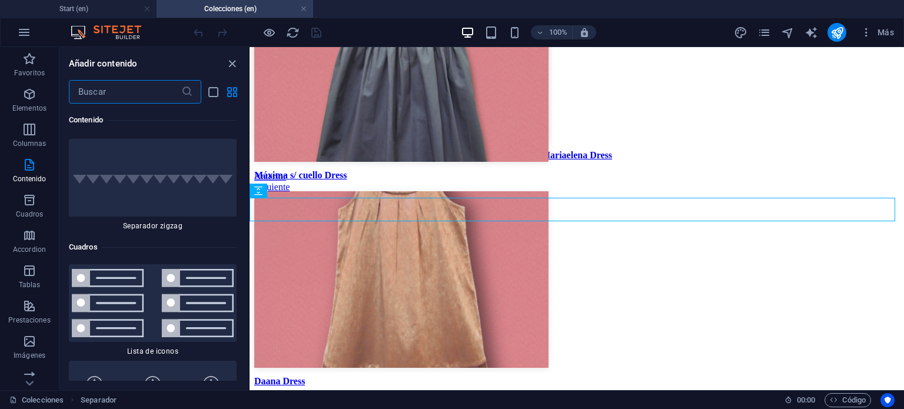
scroll to position [6250, 0]
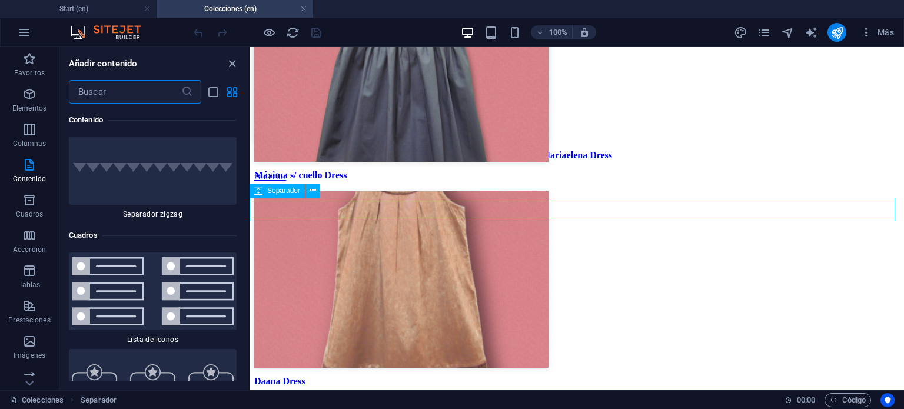
click at [249, 185] on div "Separador" at bounding box center [276, 191] width 55 height 14
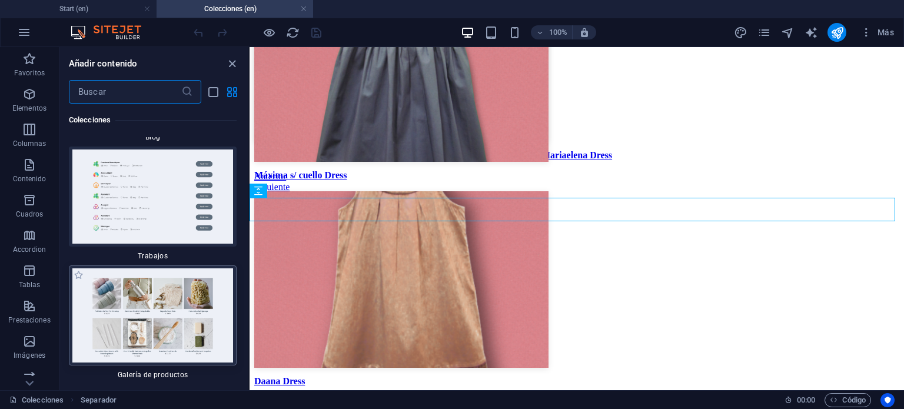
scroll to position [22021, 0]
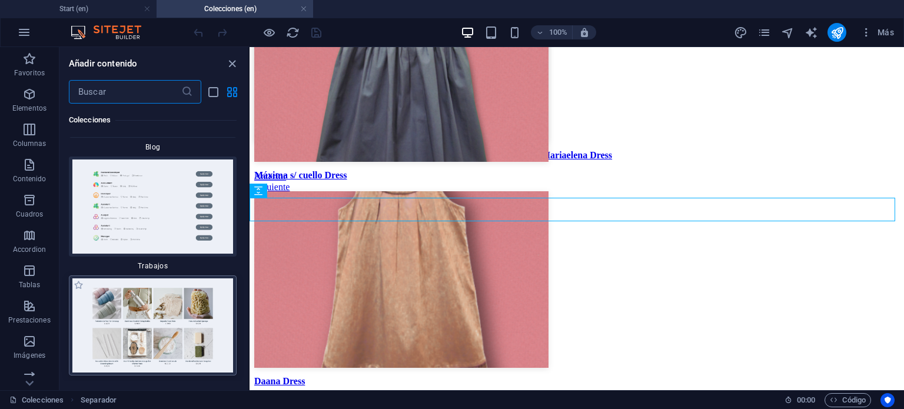
click at [147, 278] on img at bounding box center [153, 325] width 162 height 94
click at [581, 221] on div "+ Añadir sección" at bounding box center [576, 221] width 75 height 20
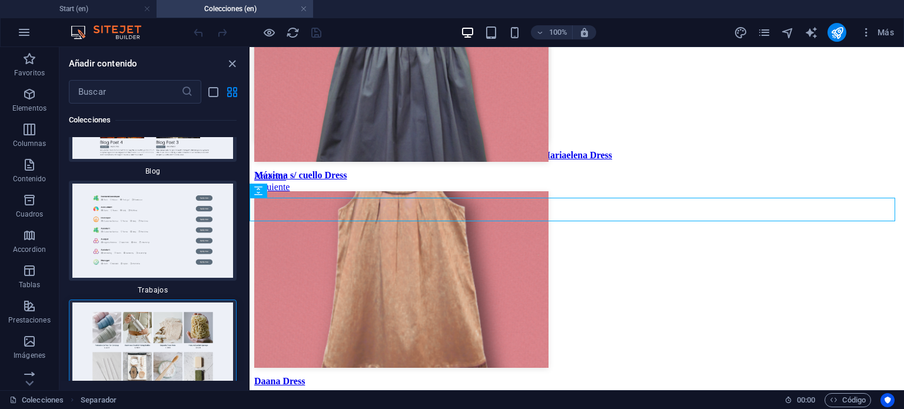
scroll to position [22037, 0]
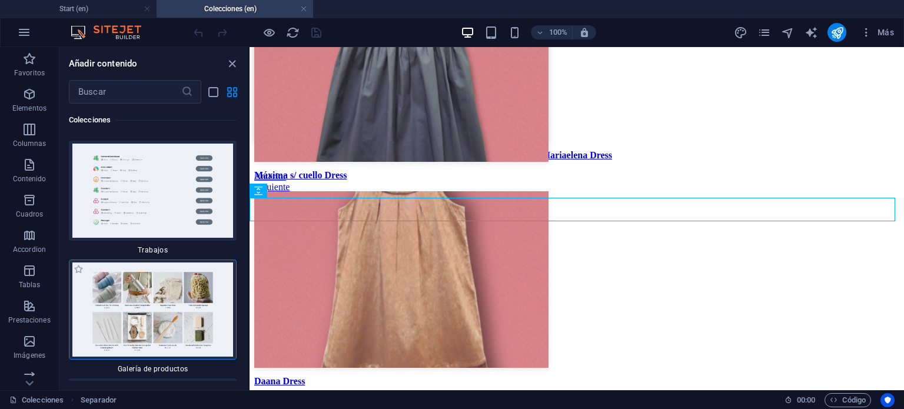
click at [155, 262] on img at bounding box center [153, 309] width 162 height 94
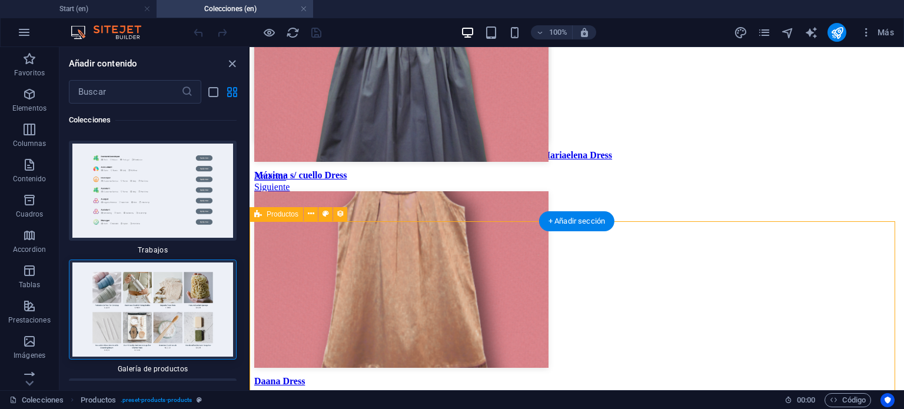
select select "6880402751718184be04623a"
select select "createdAt_DESC"
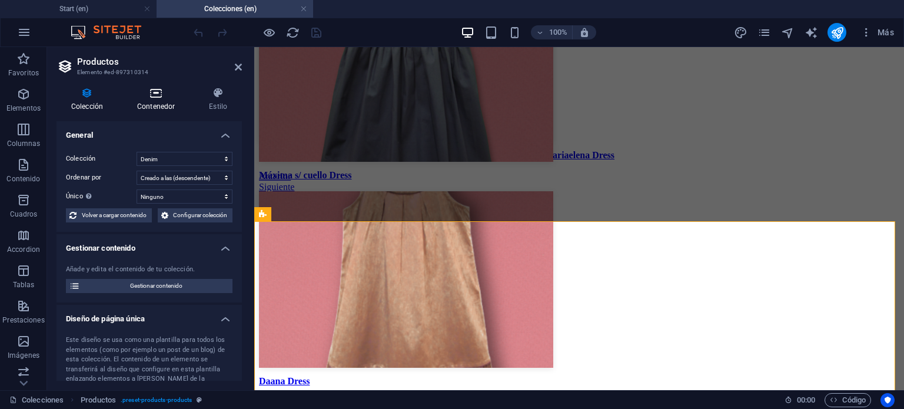
click at [162, 105] on h4 "Contenedor" at bounding box center [158, 99] width 72 height 25
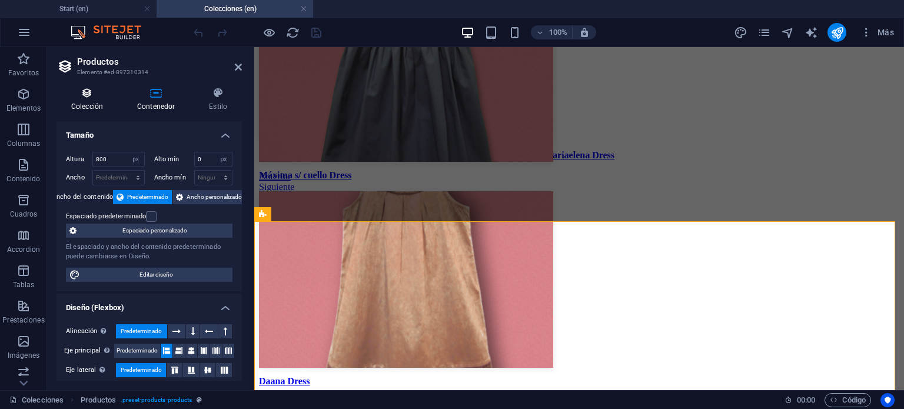
click at [85, 101] on h4 "Colección" at bounding box center [89, 99] width 66 height 25
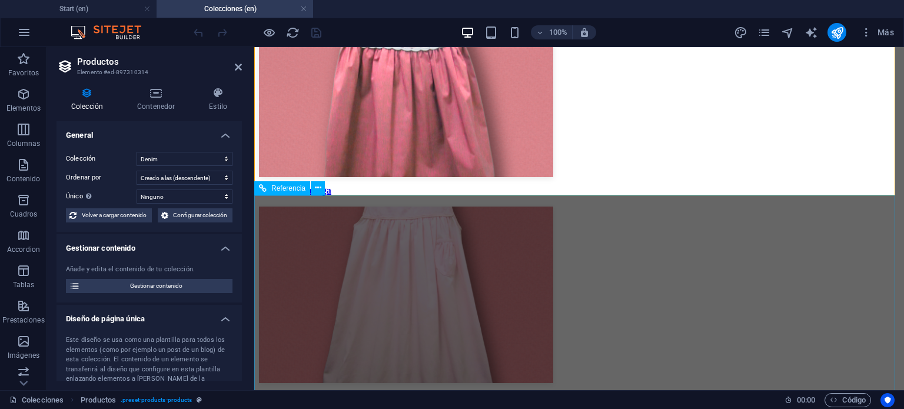
scroll to position [3200, 0]
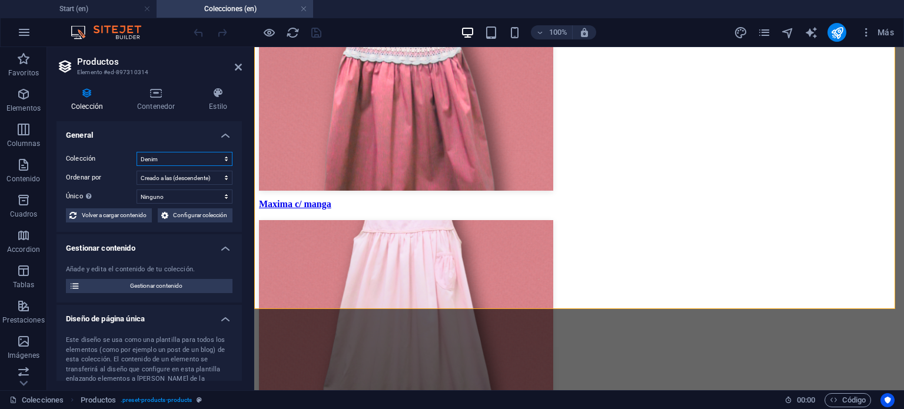
click at [186, 157] on select "Crochet Denim Knit Reconocimientos [PERSON_NAME] Ties" at bounding box center [184, 159] width 96 height 14
click at [189, 159] on select "Crochet Denim Knit Reconocimientos [PERSON_NAME] Ties" at bounding box center [184, 159] width 96 height 14
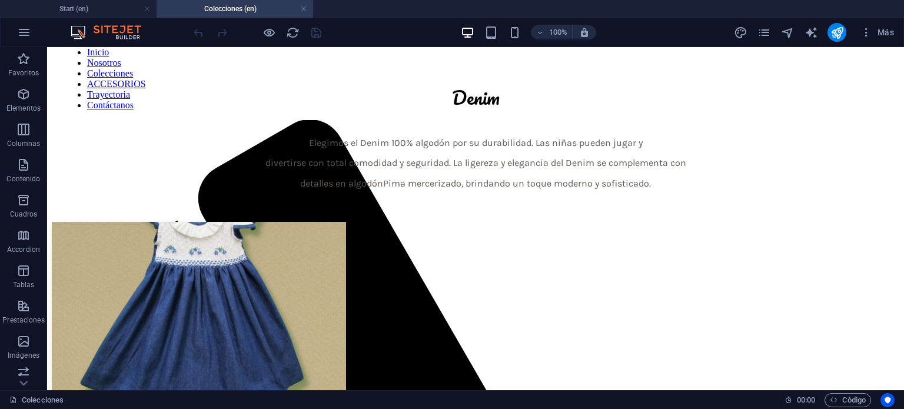
scroll to position [0, 0]
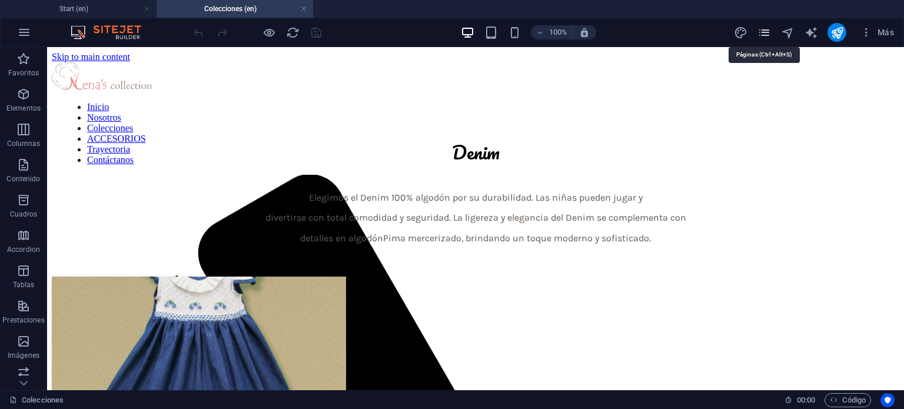
click at [770, 30] on icon "pages" at bounding box center [764, 33] width 14 height 14
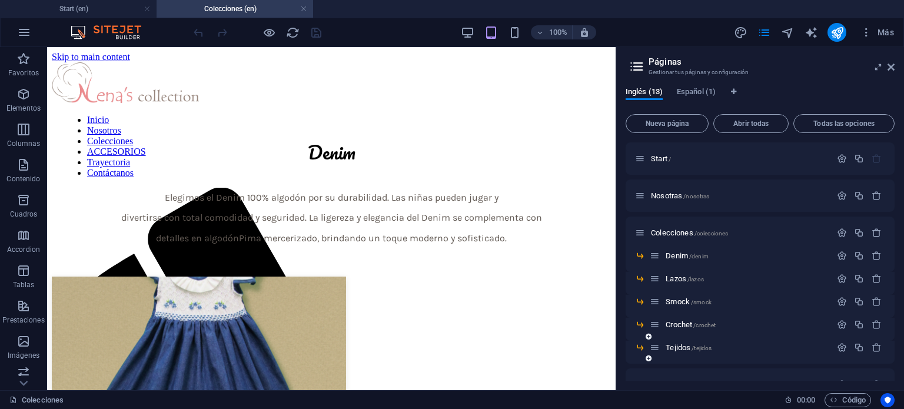
click at [647, 358] on icon at bounding box center [648, 358] width 6 height 7
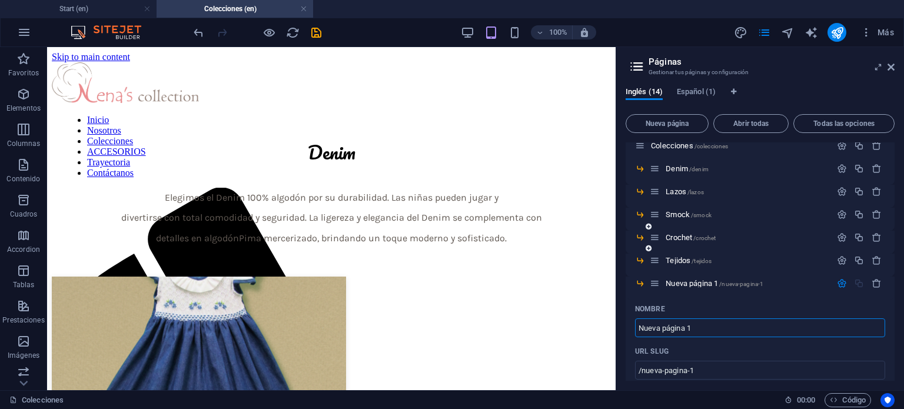
scroll to position [94, 0]
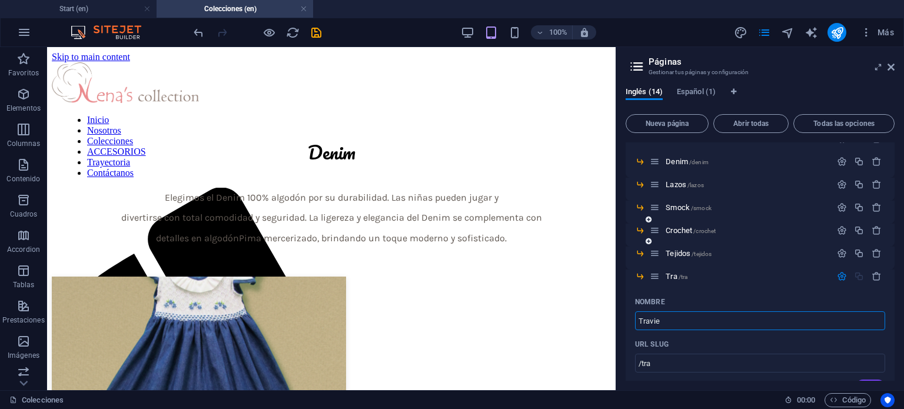
type input "Travies"
type input "/tra"
type input "Traviesa"
type input "/traviesa"
type input "Traviesa"
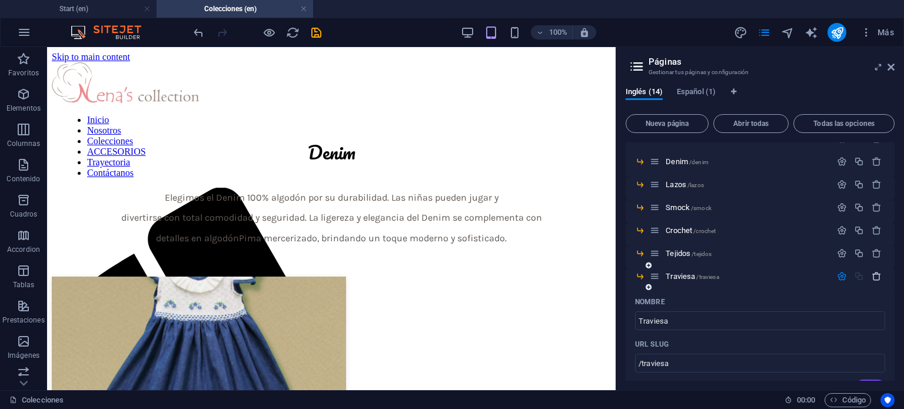
click at [873, 275] on icon "button" at bounding box center [876, 276] width 10 height 10
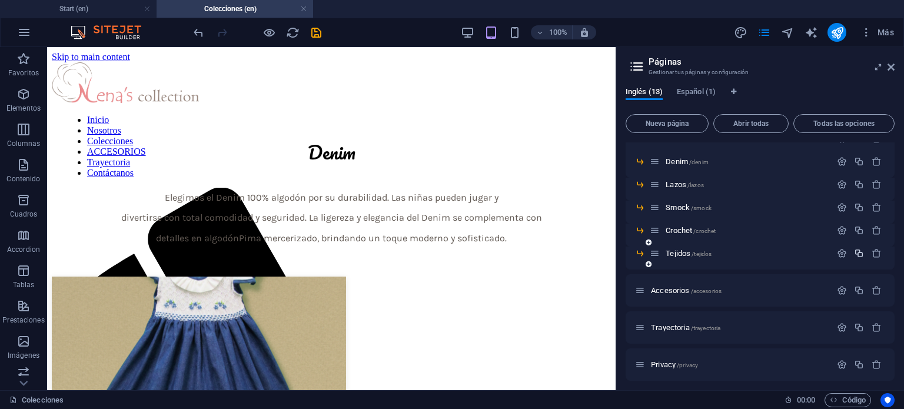
click at [860, 255] on icon "button" at bounding box center [859, 253] width 10 height 10
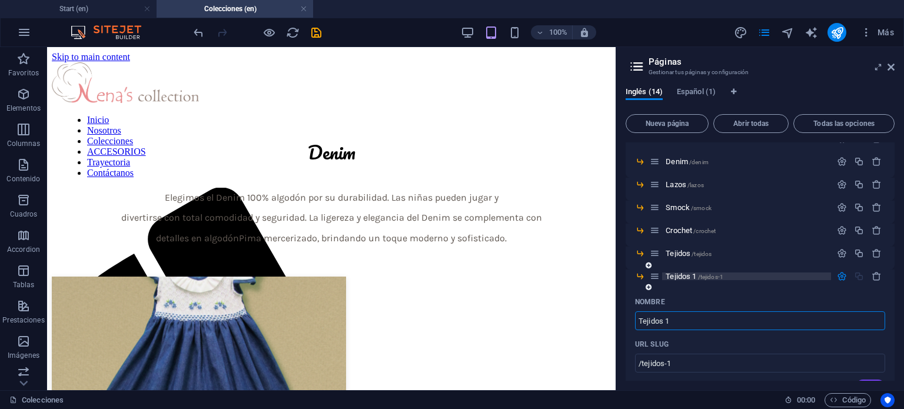
click at [760, 272] on p "Tejidos 1 /tejidos-1" at bounding box center [746, 276] width 162 height 8
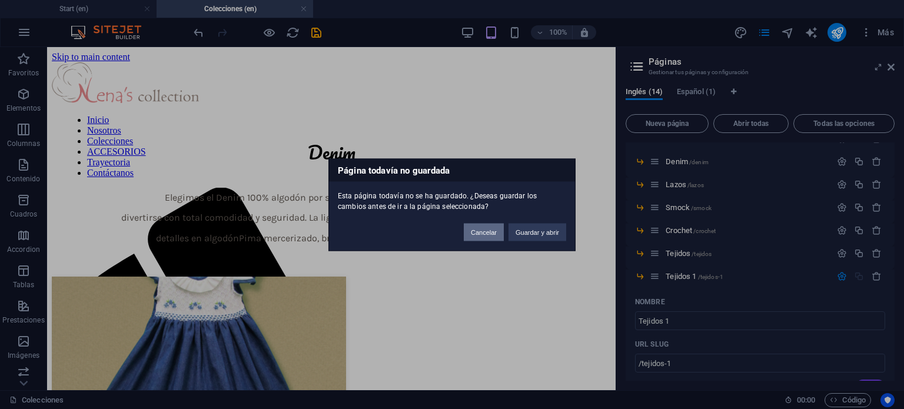
click at [480, 221] on div "Cancelar Guardar y abrir" at bounding box center [515, 226] width 120 height 30
click at [485, 237] on button "Cancelar" at bounding box center [484, 232] width 40 height 18
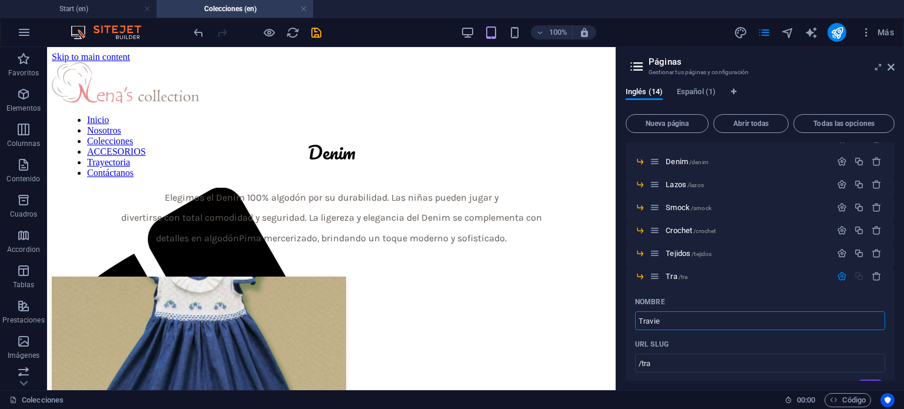
type input "Travies"
type input "/tra"
type input "Tra"
type input "Traviesa"
type input "/traviesa"
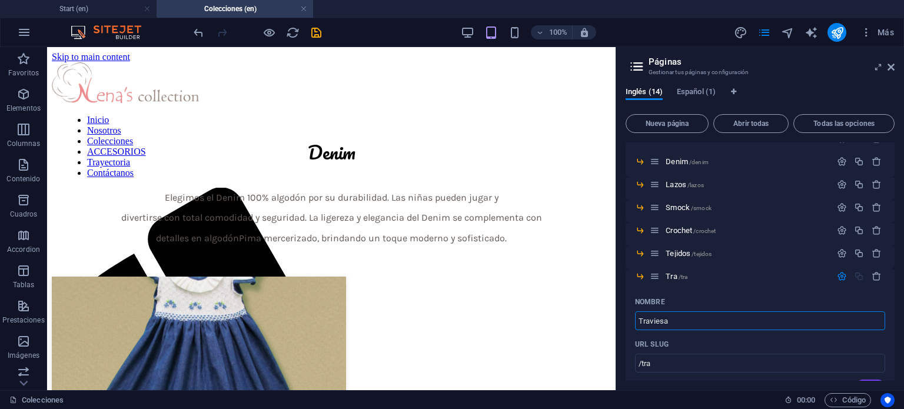
type input "Traviesa"
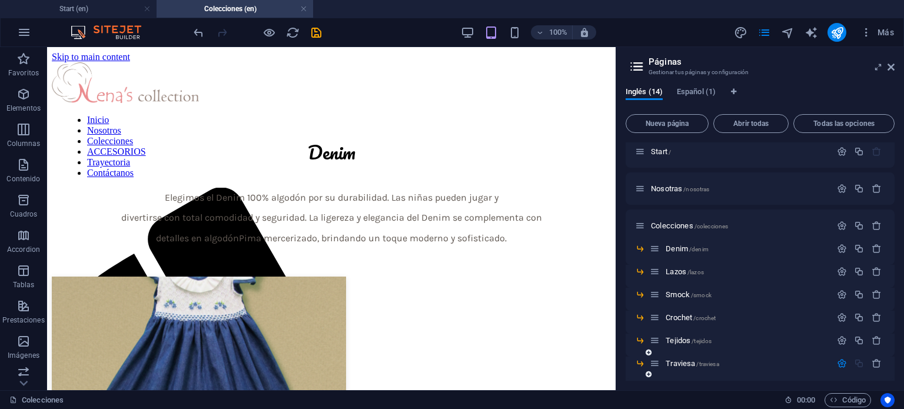
scroll to position [0, 0]
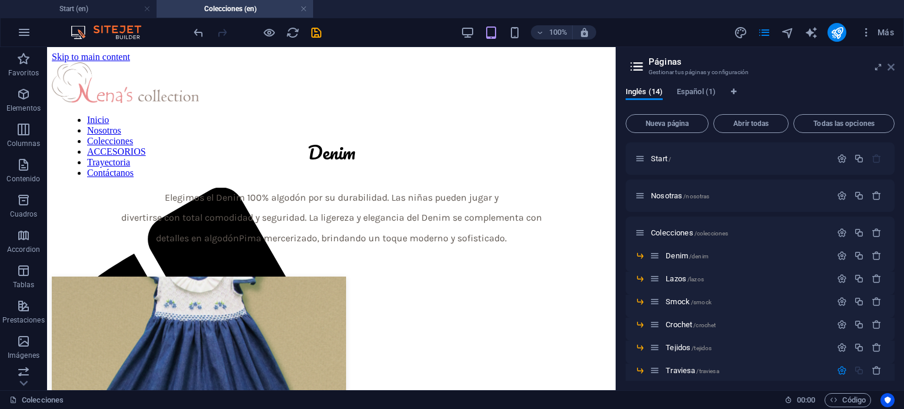
click at [892, 62] on icon at bounding box center [890, 66] width 7 height 9
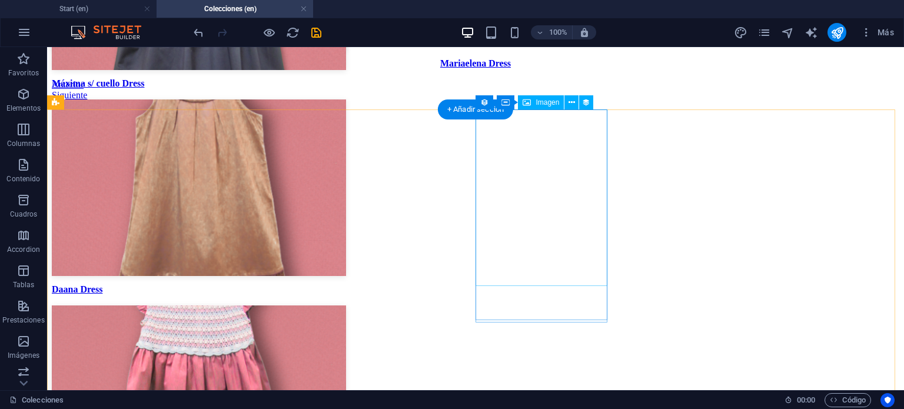
scroll to position [2942, 0]
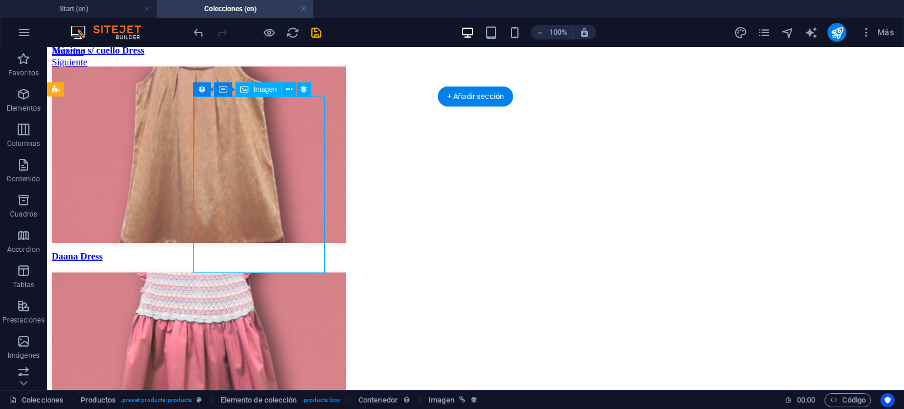
select select "px"
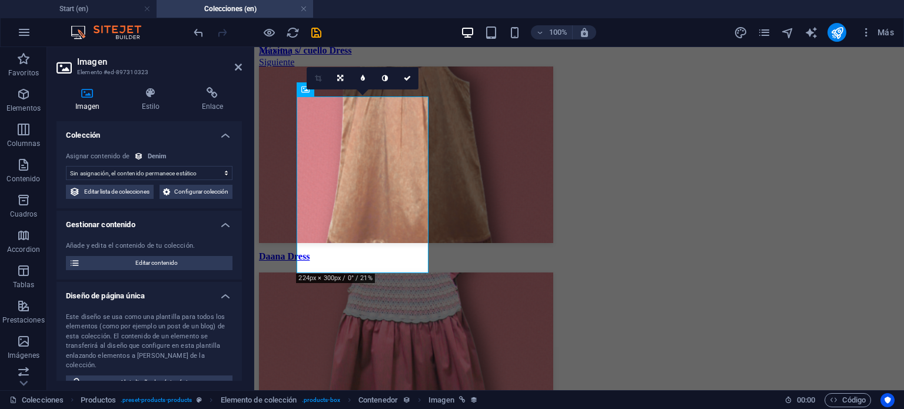
select select "image"
click at [171, 98] on icon at bounding box center [150, 93] width 55 height 12
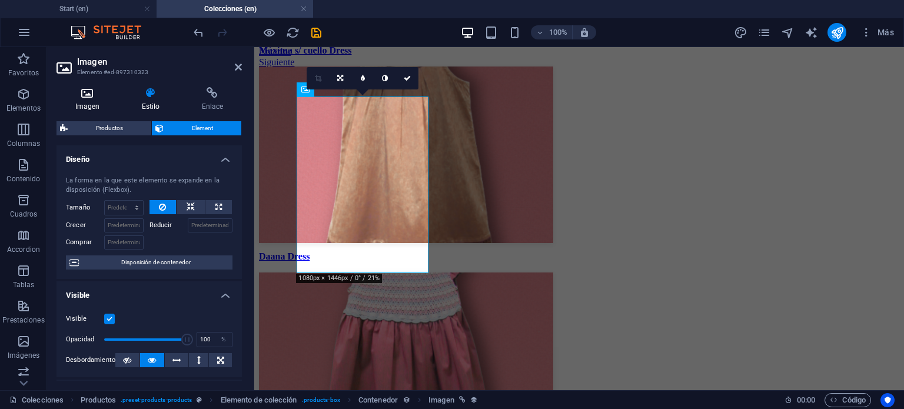
click at [58, 88] on icon at bounding box center [87, 93] width 62 height 12
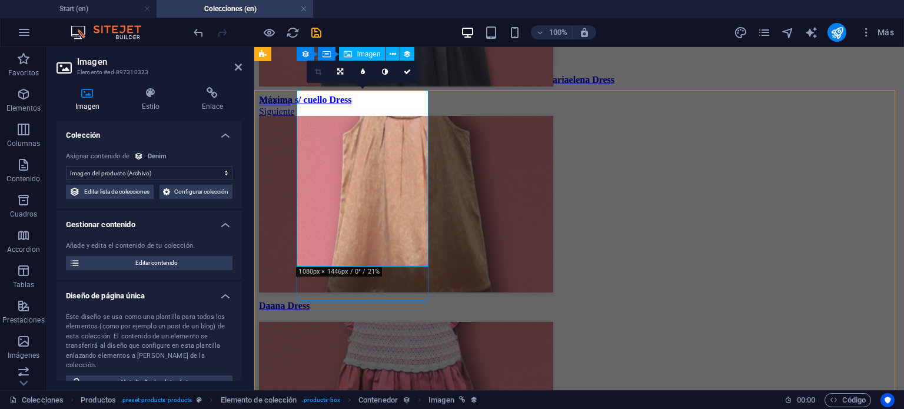
scroll to position [2883, 0]
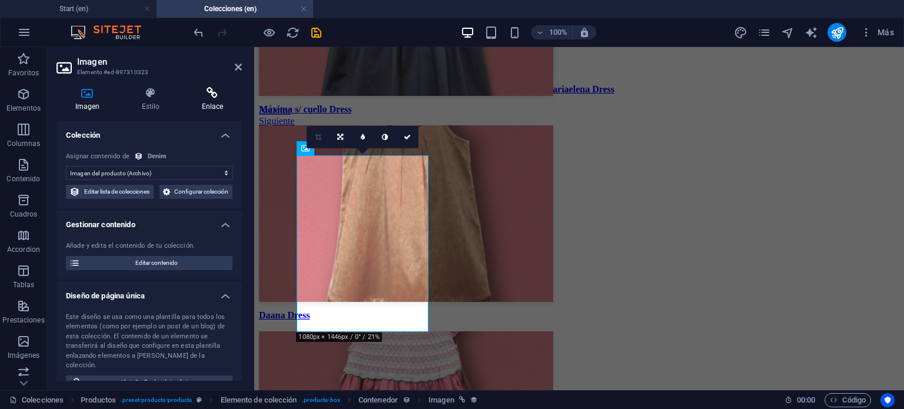
click at [221, 89] on icon at bounding box center [212, 93] width 59 height 12
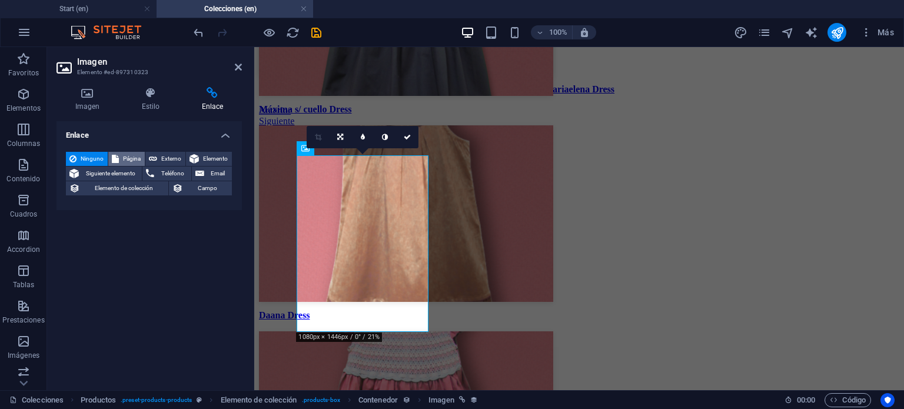
click at [118, 158] on button "Página" at bounding box center [126, 159] width 36 height 14
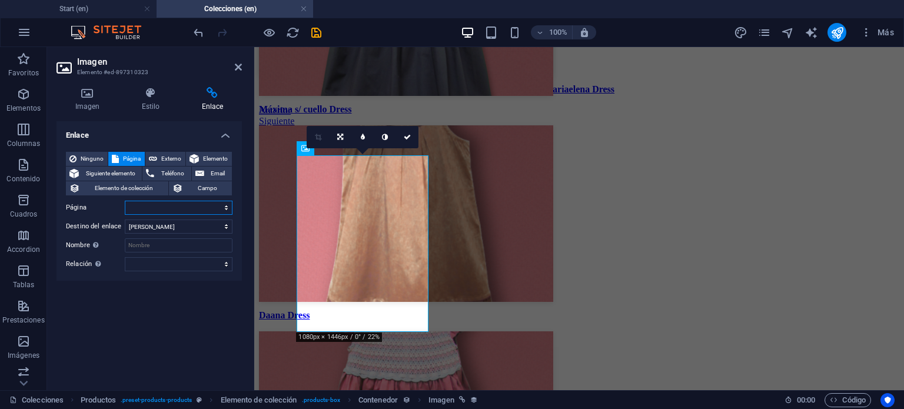
click at [192, 209] on select "Start Nosotras Colecciones -- Denim -- Lazos -- Smock -- Crochet -- Tejidos -- …" at bounding box center [179, 208] width 108 height 14
select select "8"
click at [125, 201] on select "Start Nosotras Colecciones -- Denim -- Lazos -- Smock -- Crochet -- Tejidos -- …" at bounding box center [179, 208] width 108 height 14
click at [197, 222] on select "Nueva pestaña Misma pestaña Superposición" at bounding box center [179, 226] width 108 height 14
click at [125, 219] on select "Nueva pestaña Misma pestaña Superposición" at bounding box center [179, 226] width 108 height 14
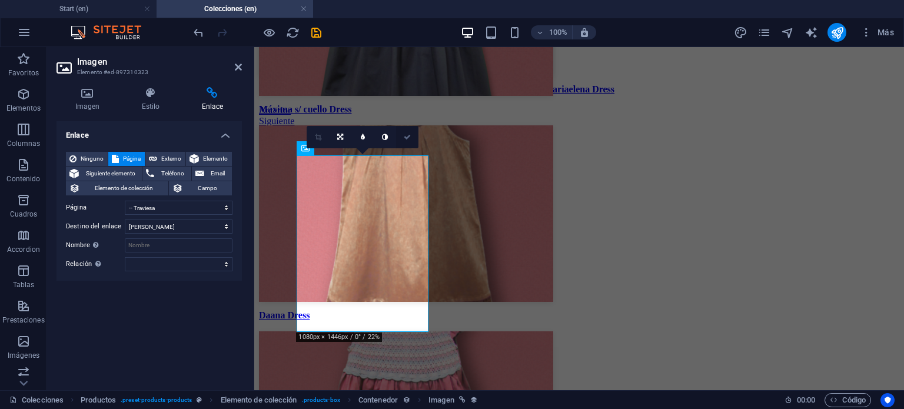
click at [406, 134] on icon at bounding box center [407, 137] width 7 height 7
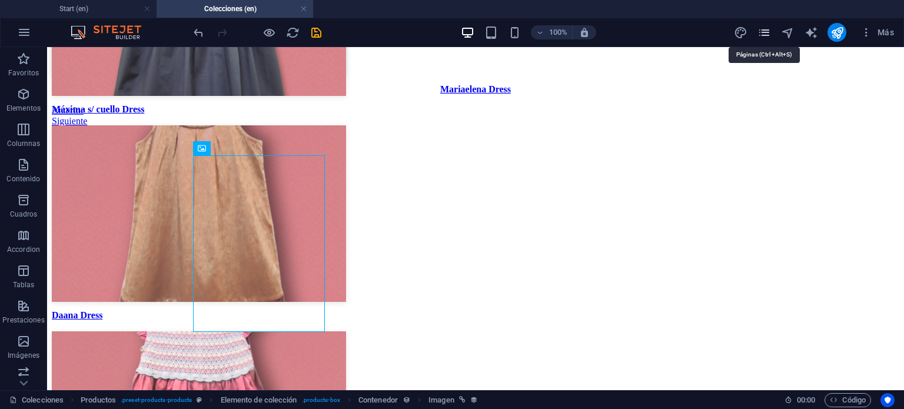
click at [766, 36] on icon "pages" at bounding box center [764, 33] width 14 height 14
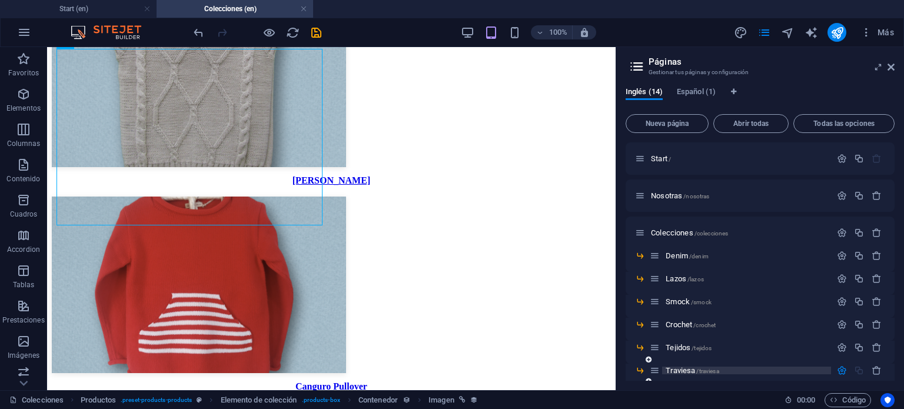
scroll to position [153, 0]
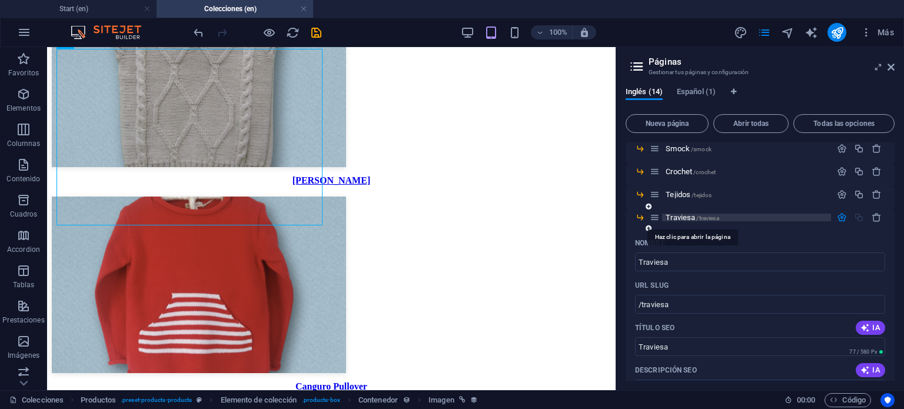
click at [707, 217] on span "/traviesa" at bounding box center [707, 218] width 22 height 6
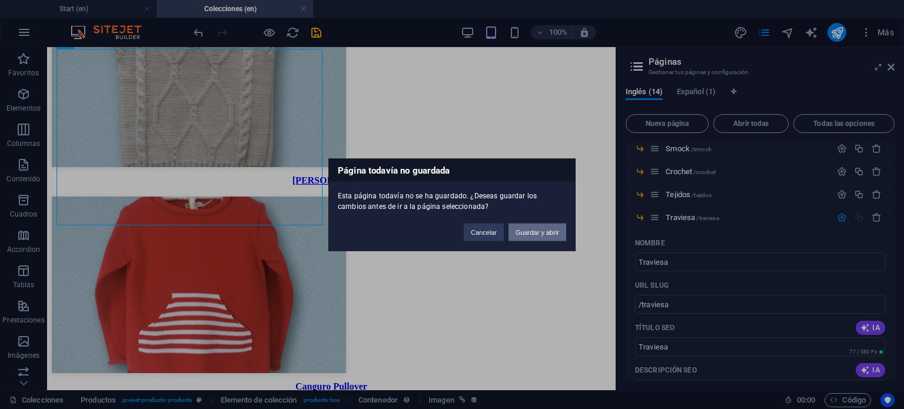
click at [531, 228] on button "Guardar y abrir" at bounding box center [537, 232] width 58 height 18
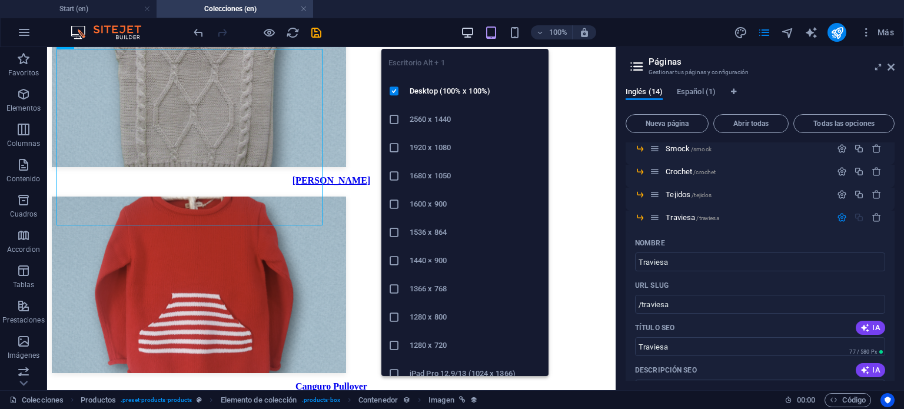
click at [466, 31] on icon "button" at bounding box center [468, 33] width 14 height 14
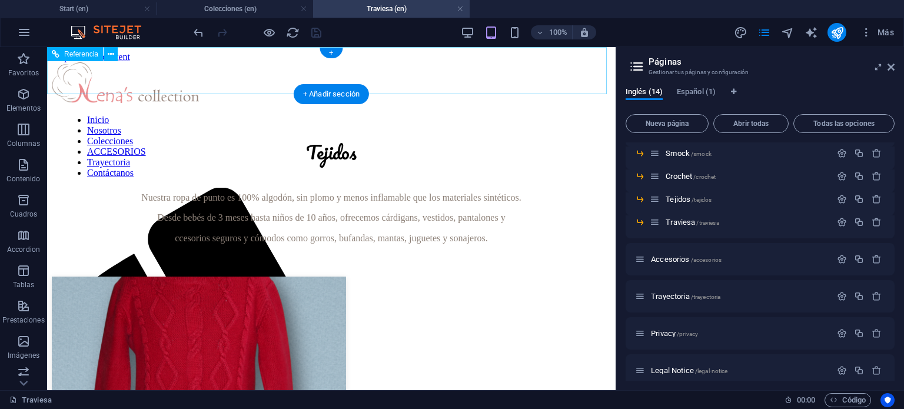
scroll to position [0, 0]
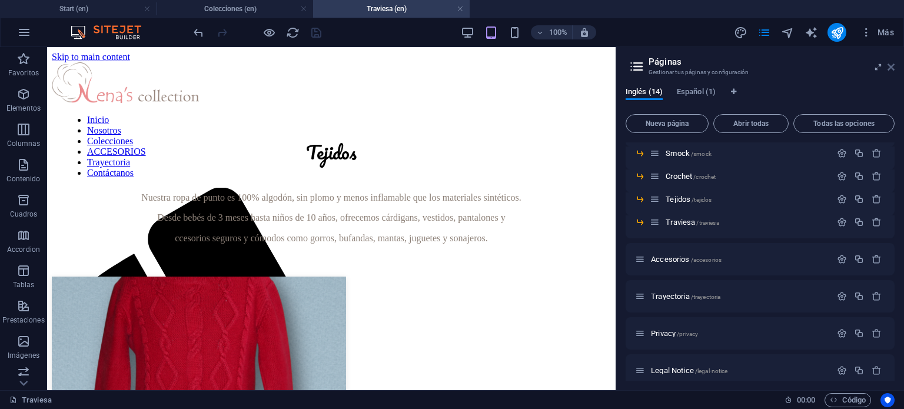
drag, startPoint x: 777, startPoint y: 35, endPoint x: 890, endPoint y: 67, distance: 117.3
click at [890, 67] on icon at bounding box center [890, 66] width 7 height 9
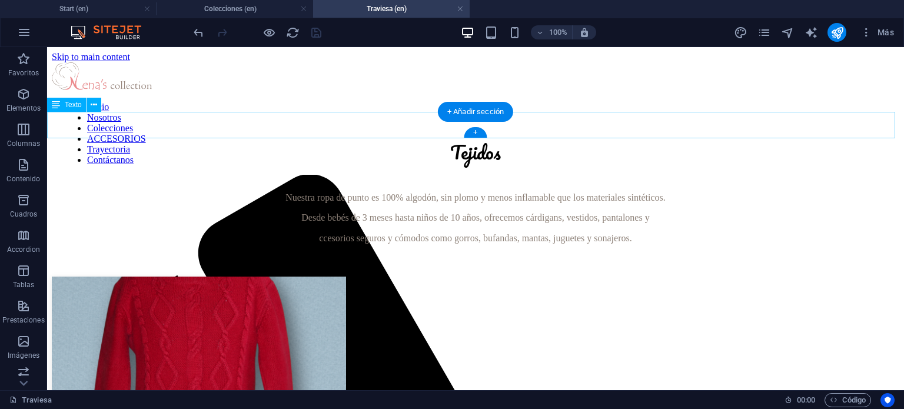
click at [859, 253] on div at bounding box center [475, 265] width 847 height 24
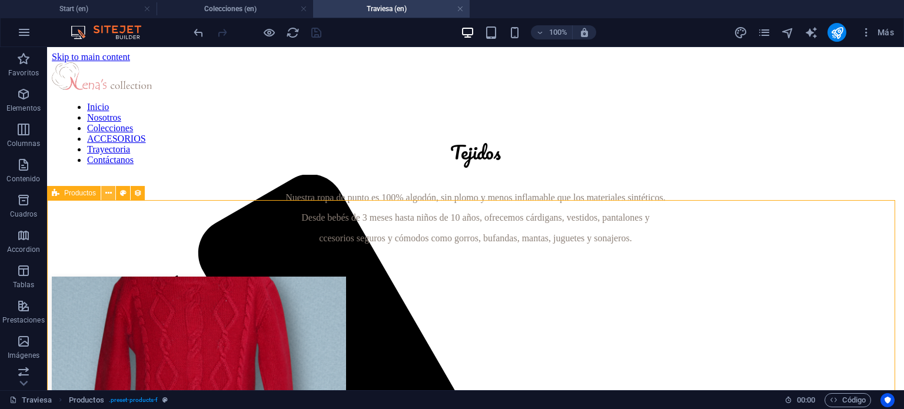
click at [111, 193] on button at bounding box center [108, 193] width 14 height 14
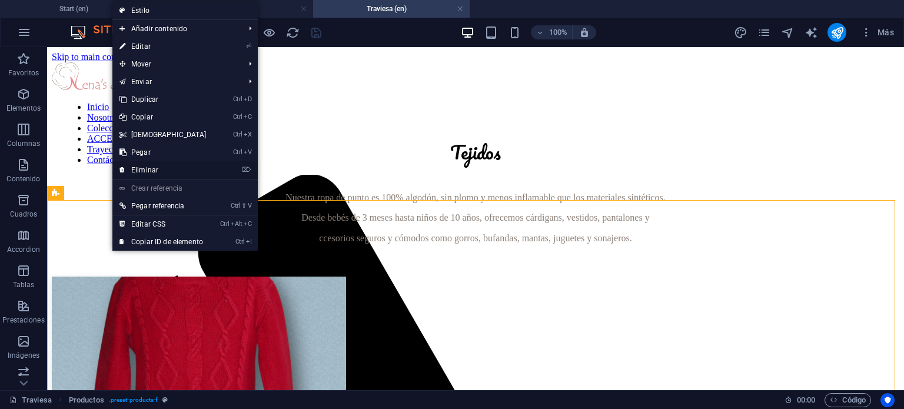
click at [158, 165] on link "⌦ Eliminar" at bounding box center [162, 170] width 101 height 18
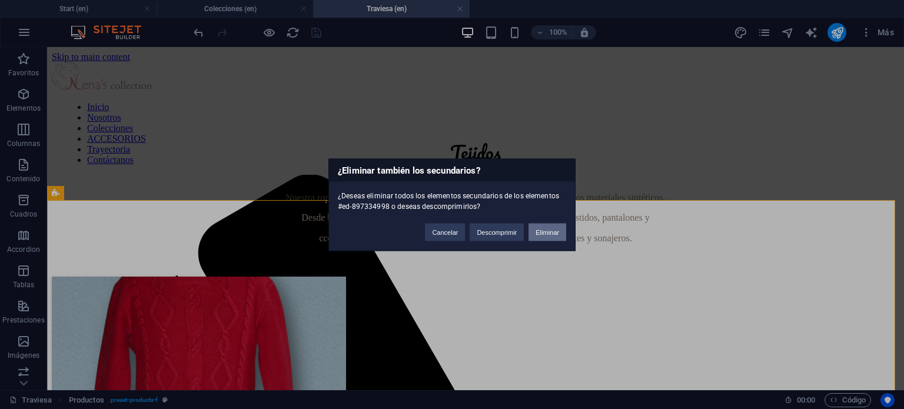
click at [551, 238] on button "Eliminar" at bounding box center [547, 232] width 38 height 18
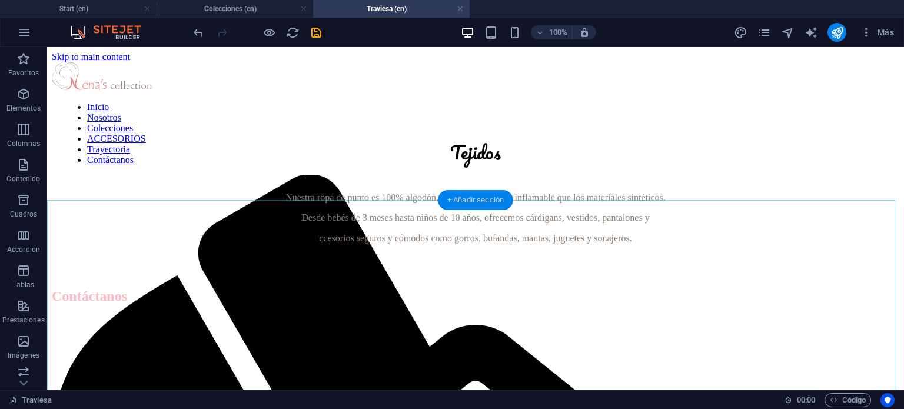
click at [449, 204] on div "+ Añadir sección" at bounding box center [475, 200] width 75 height 20
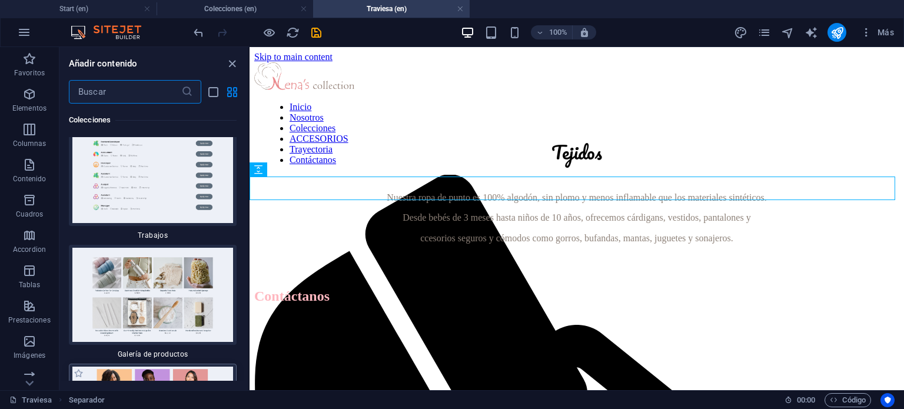
scroll to position [22053, 0]
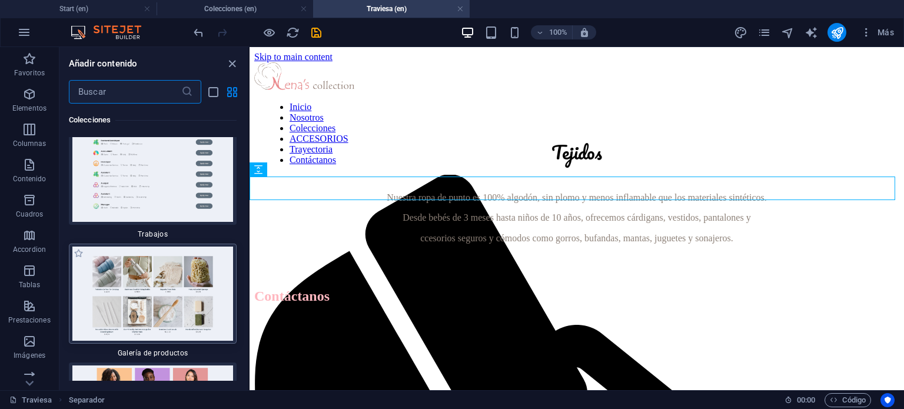
click at [169, 247] on img at bounding box center [153, 294] width 162 height 94
click at [175, 247] on img at bounding box center [153, 294] width 162 height 94
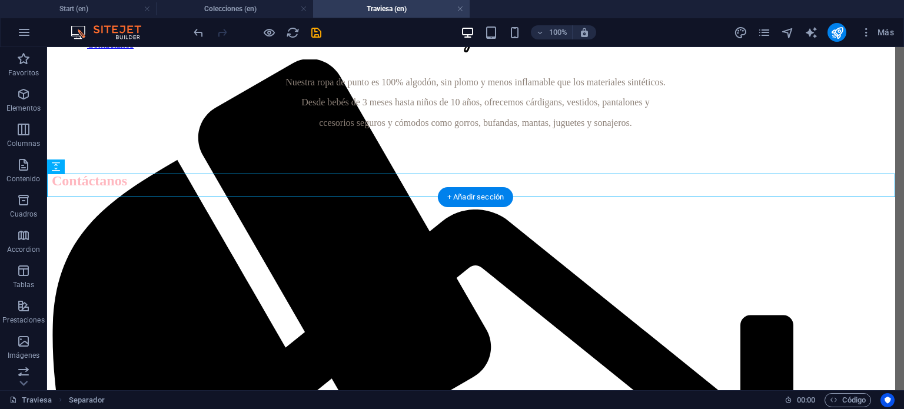
scroll to position [124, 0]
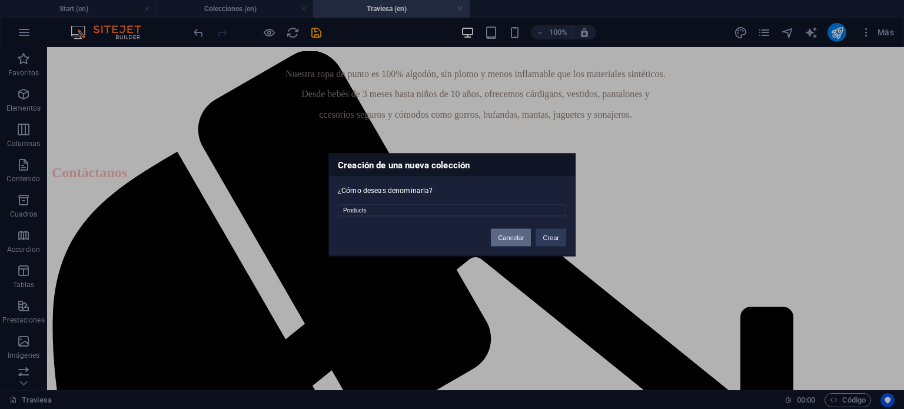
click at [511, 234] on button "Cancelar" at bounding box center [511, 237] width 40 height 18
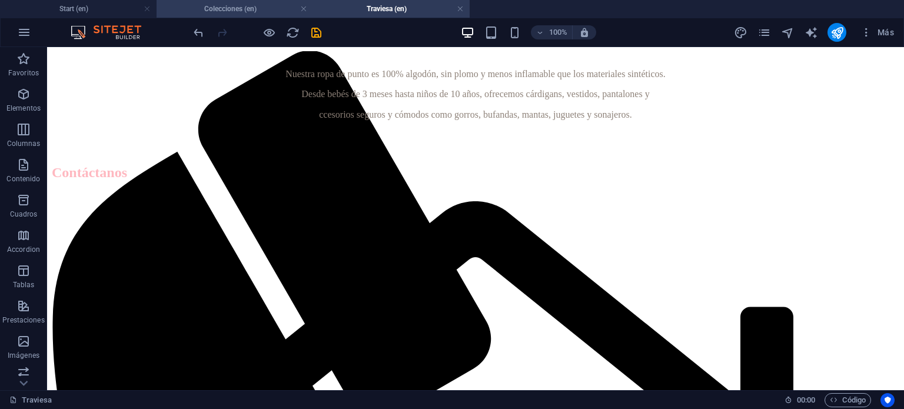
click at [245, 11] on h4 "Colecciones (en)" at bounding box center [234, 8] width 156 height 13
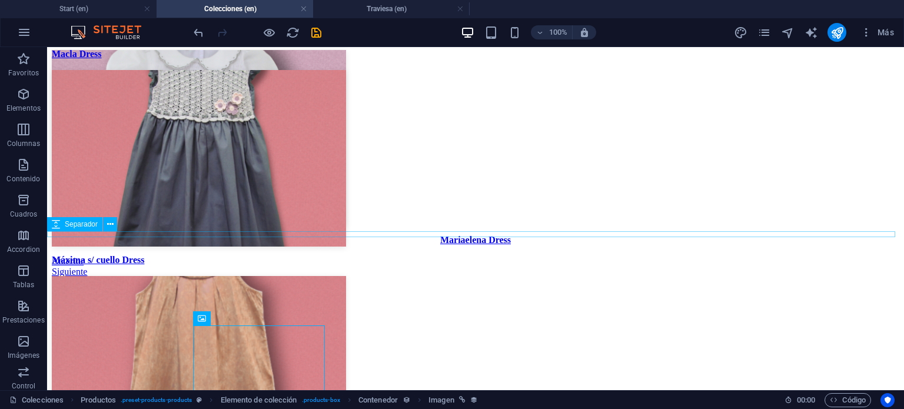
scroll to position [2790, 0]
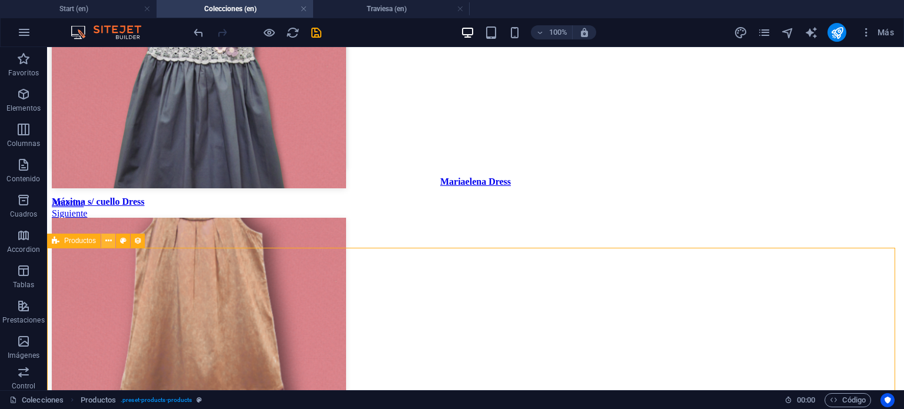
click at [108, 240] on icon at bounding box center [108, 241] width 6 height 12
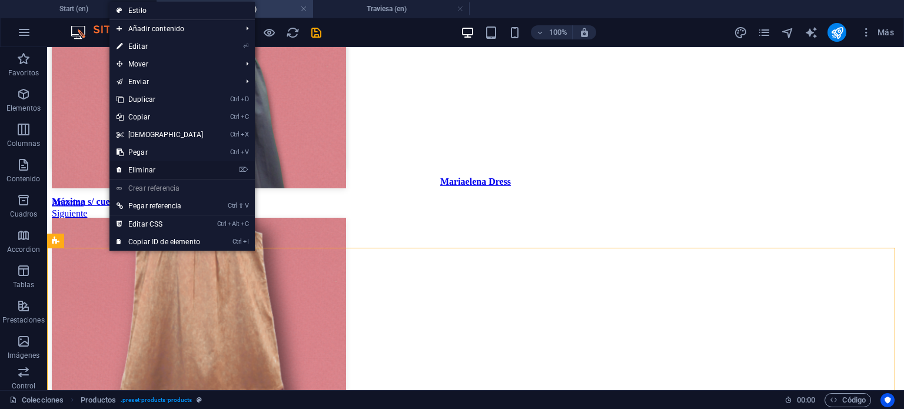
click at [164, 170] on link "⌦ Eliminar" at bounding box center [159, 170] width 101 height 18
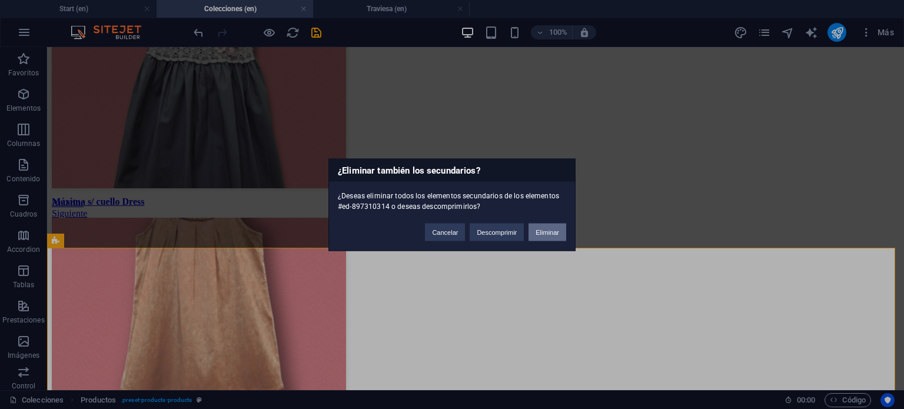
click at [539, 228] on button "Eliminar" at bounding box center [547, 232] width 38 height 18
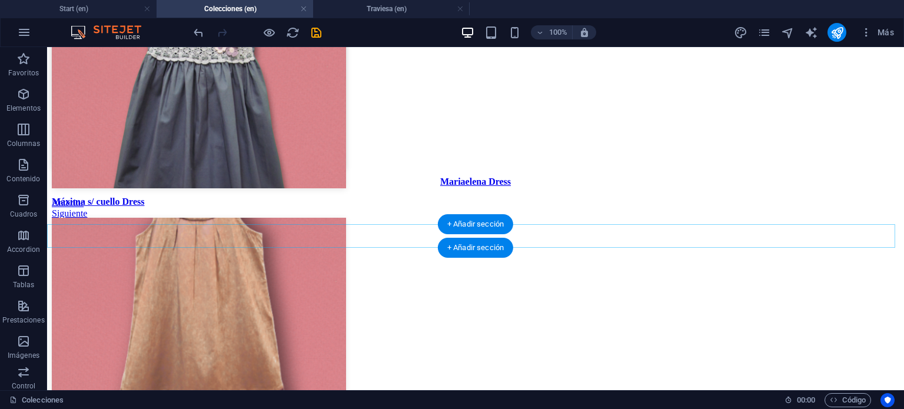
click at [478, 248] on div "+ Añadir sección" at bounding box center [475, 248] width 75 height 20
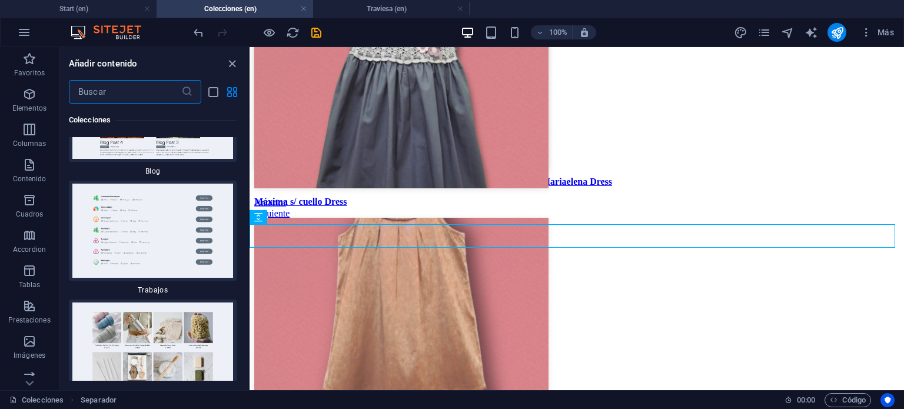
scroll to position [22037, 0]
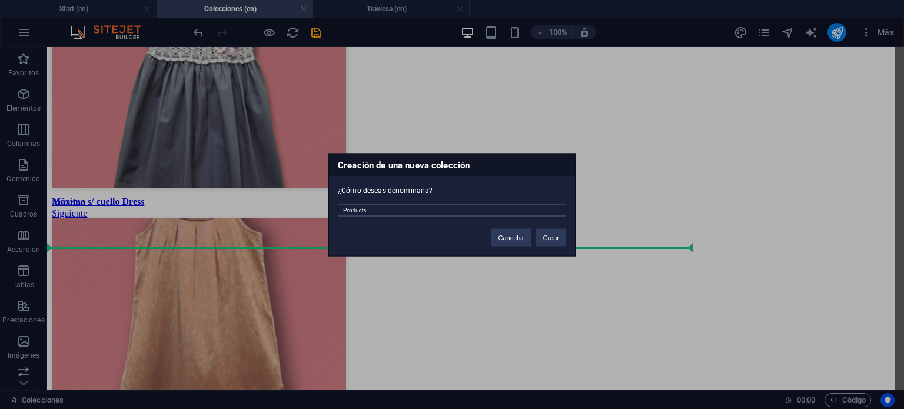
click at [383, 214] on input "Products" at bounding box center [452, 210] width 228 height 12
type input "Traviesa"
click at [550, 235] on button "Crear" at bounding box center [550, 237] width 31 height 18
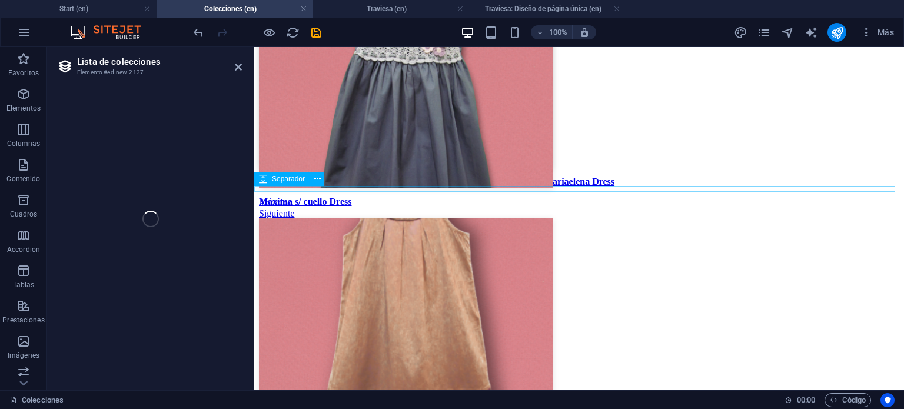
select select "68b645767181af0f640eac28"
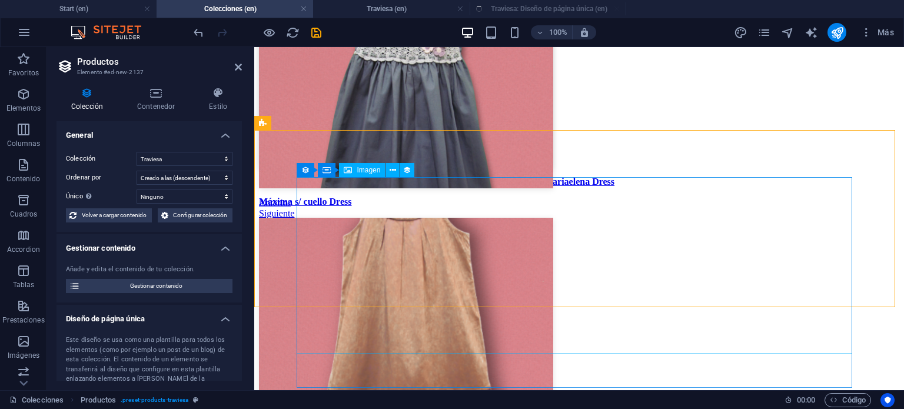
select select "createdAt_DESC"
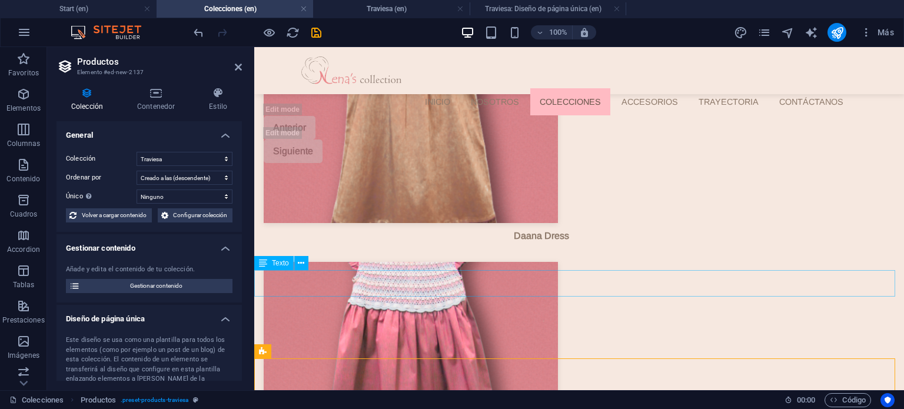
scroll to position [2673, 0]
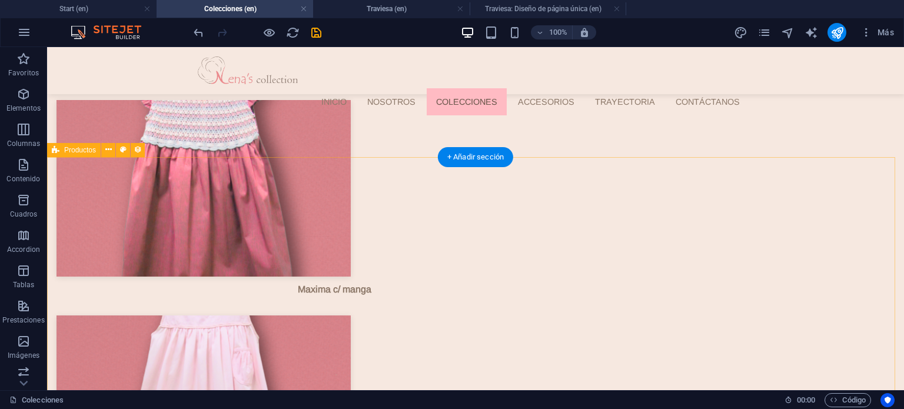
scroll to position [2848, 0]
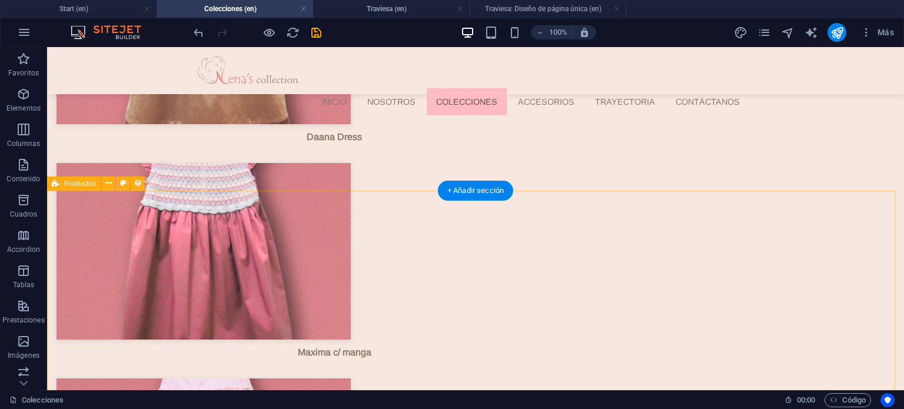
select select "68b645767181af0f640eac28"
select select "createdAt_DESC"
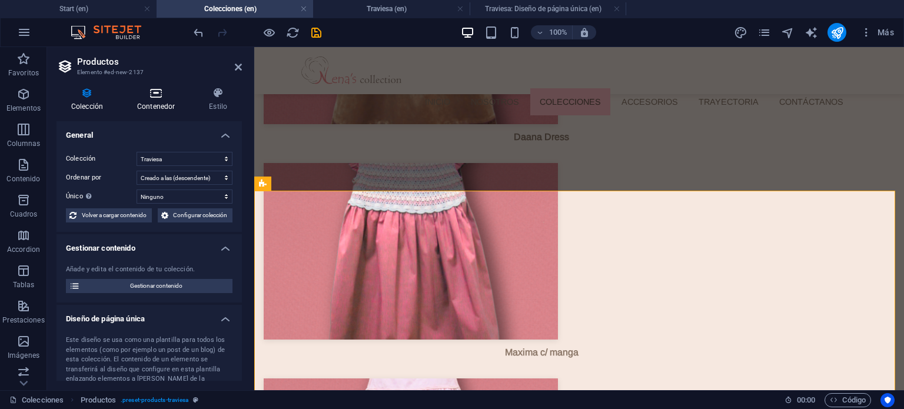
click at [168, 99] on h4 "Contenedor" at bounding box center [158, 99] width 72 height 25
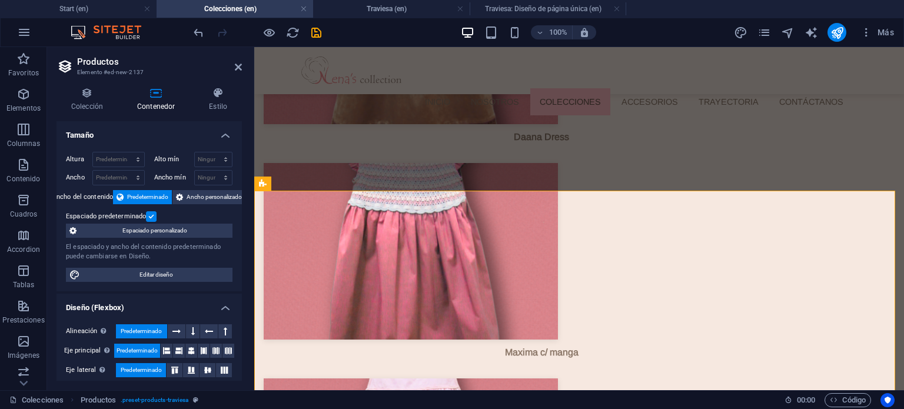
click at [146, 212] on label at bounding box center [151, 216] width 11 height 11
click at [0, 0] on input "Espaciado predeterminado" at bounding box center [0, 0] width 0 height 0
click at [151, 215] on label at bounding box center [151, 216] width 11 height 11
click at [0, 0] on input "Espaciado predeterminado" at bounding box center [0, 0] width 0 height 0
click at [240, 68] on icon at bounding box center [238, 66] width 7 height 9
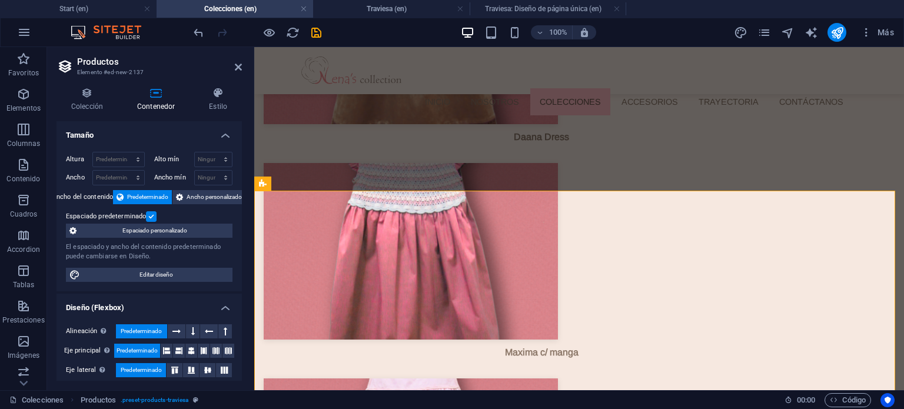
click at [135, 264] on div "Altura Predeterminado px rem % vh vw Alto mín Ninguno px rem % vh vw Ancho Pred…" at bounding box center [148, 216] width 185 height 149
click at [134, 264] on div "Altura Predeterminado px rem % vh vw Alto mín Ninguno px rem % vh vw Ancho Pred…" at bounding box center [148, 216] width 185 height 149
click at [153, 218] on label at bounding box center [151, 216] width 11 height 11
click at [0, 0] on input "Espaciado predeterminado" at bounding box center [0, 0] width 0 height 0
drag, startPoint x: 241, startPoint y: 64, endPoint x: 365, endPoint y: 179, distance: 169.4
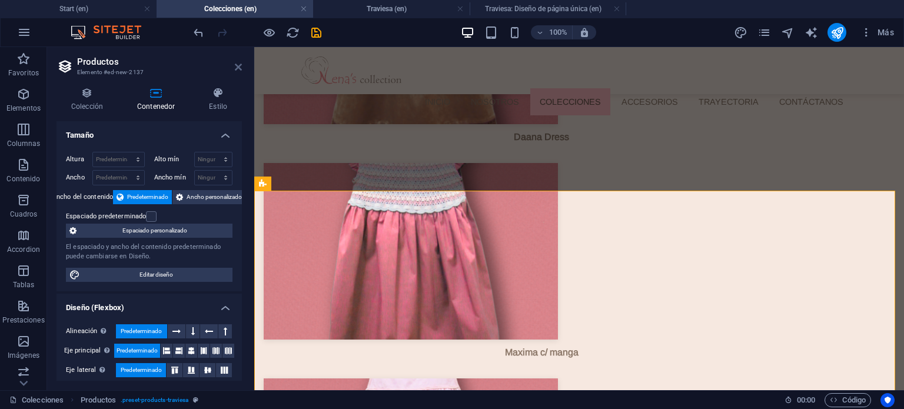
click at [241, 64] on icon at bounding box center [238, 66] width 7 height 9
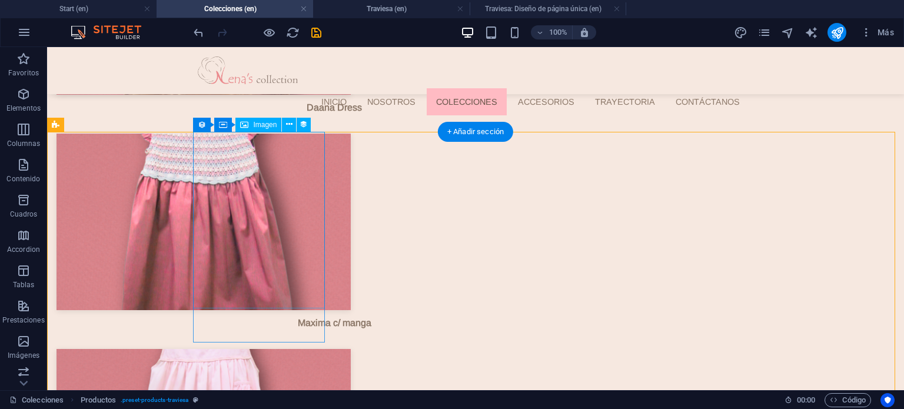
scroll to position [2906, 0]
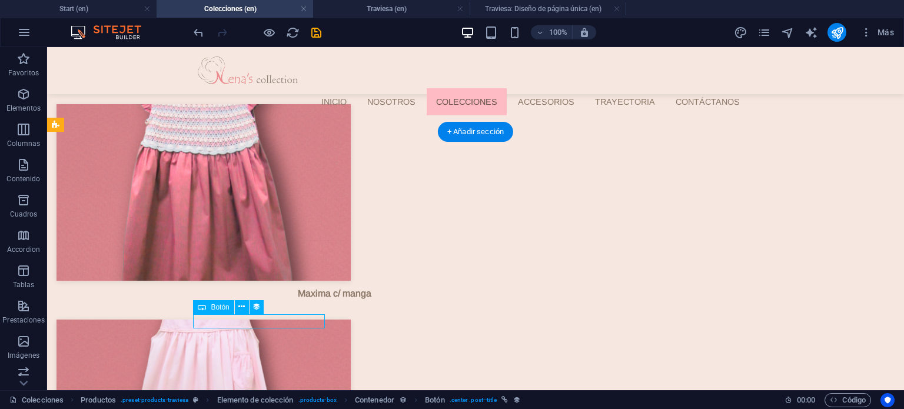
drag, startPoint x: 257, startPoint y: 320, endPoint x: 379, endPoint y: 350, distance: 126.0
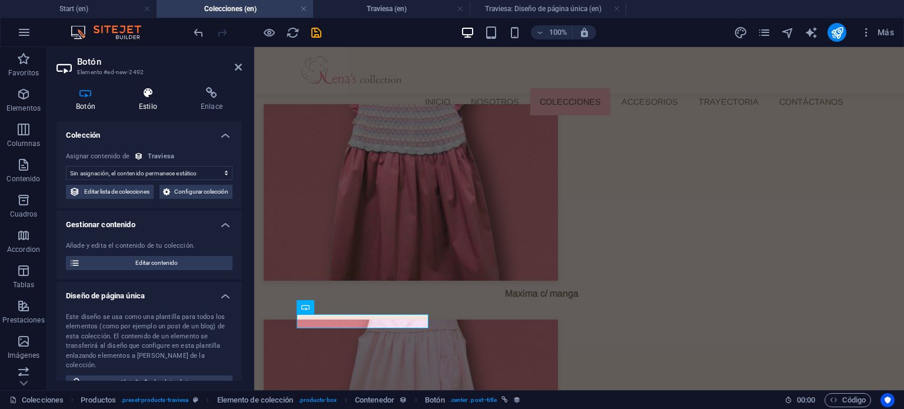
select select "name"
click at [148, 105] on h4 "Estilo" at bounding box center [150, 99] width 62 height 25
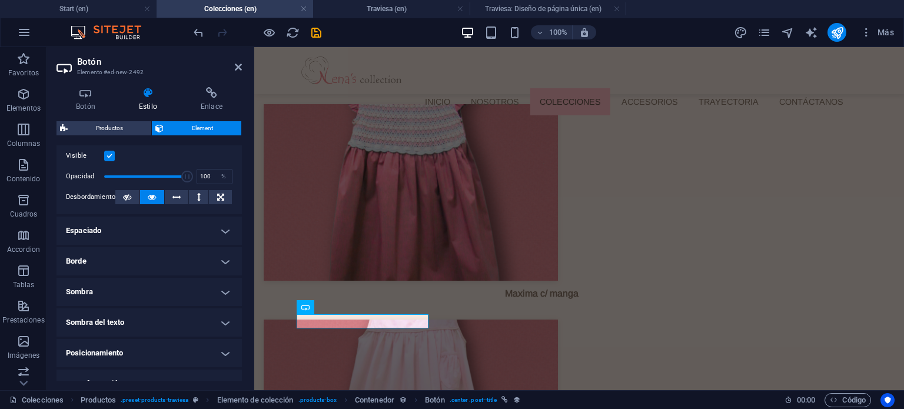
scroll to position [153, 0]
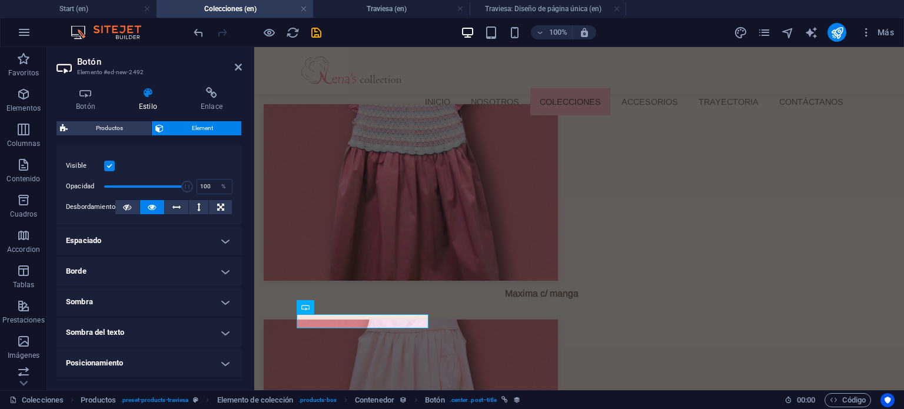
click at [152, 237] on h4 "Espaciado" at bounding box center [148, 241] width 185 height 28
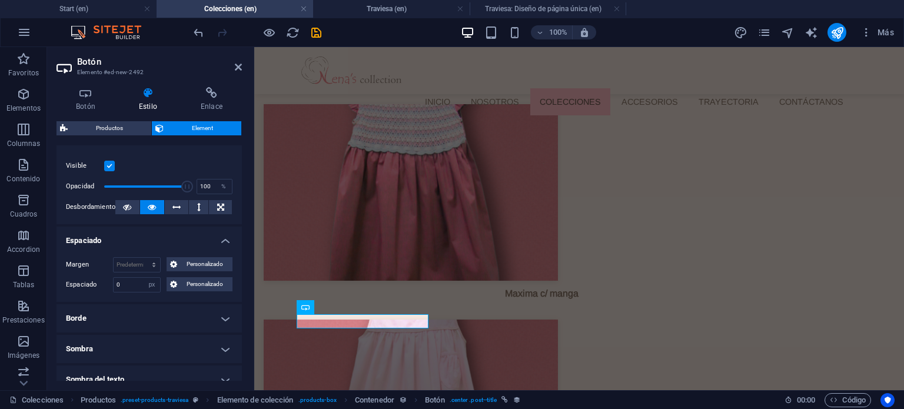
click at [152, 237] on h4 "Espaciado" at bounding box center [148, 237] width 185 height 21
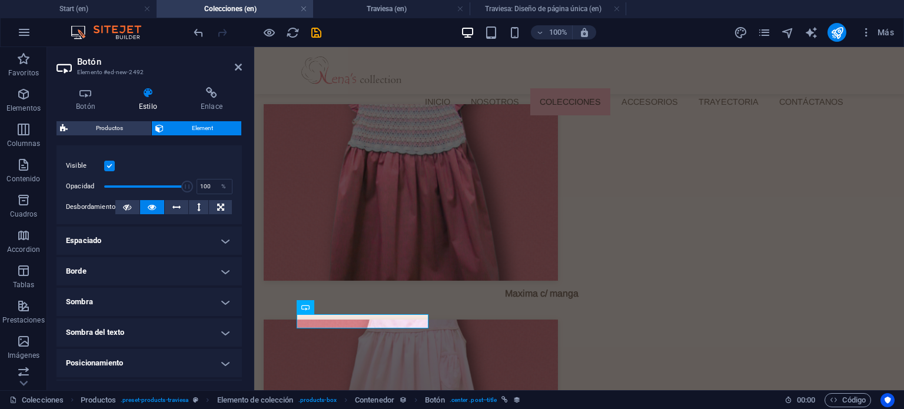
click at [150, 277] on h4 "Borde" at bounding box center [148, 271] width 185 height 28
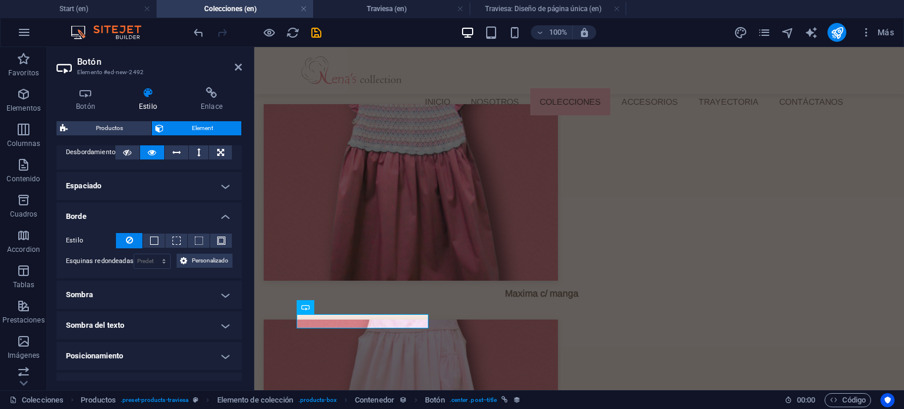
scroll to position [212, 0]
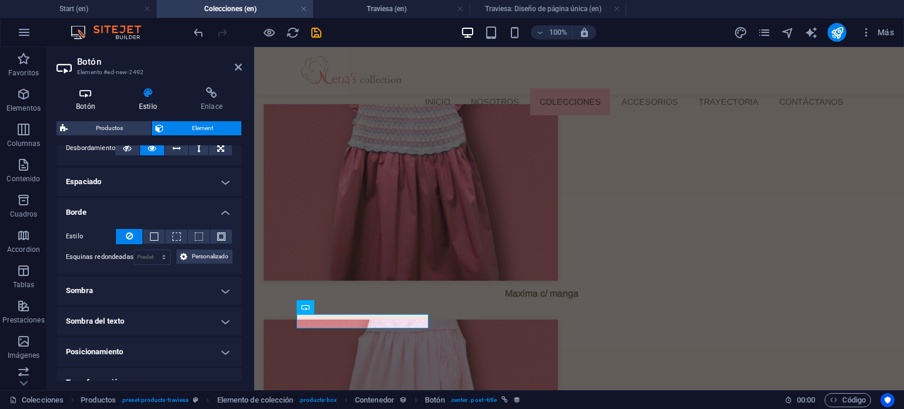
click at [94, 94] on icon at bounding box center [85, 93] width 58 height 12
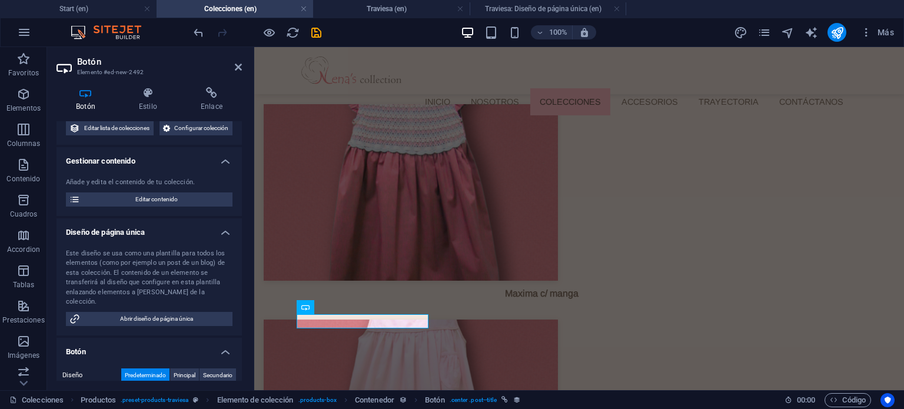
scroll to position [59, 0]
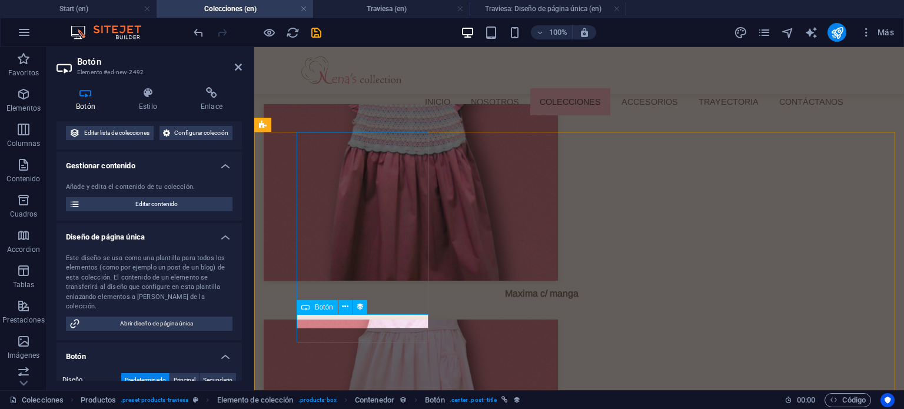
click at [345, 305] on icon at bounding box center [345, 307] width 6 height 12
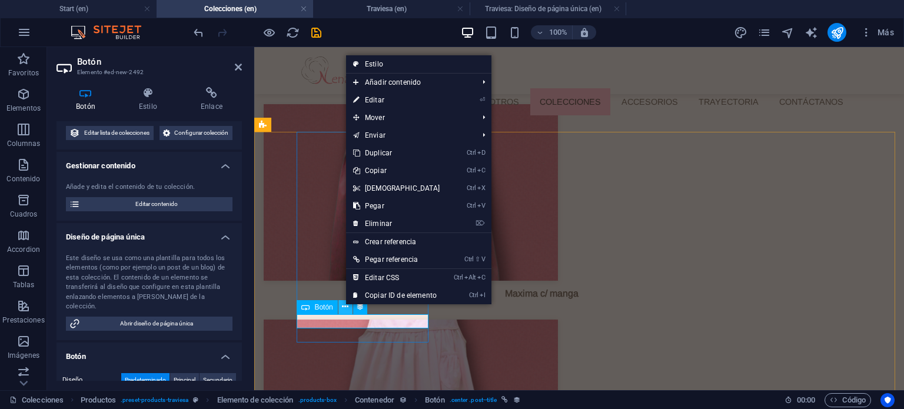
click at [345, 305] on icon at bounding box center [345, 307] width 6 height 12
click at [305, 309] on icon at bounding box center [305, 307] width 8 height 14
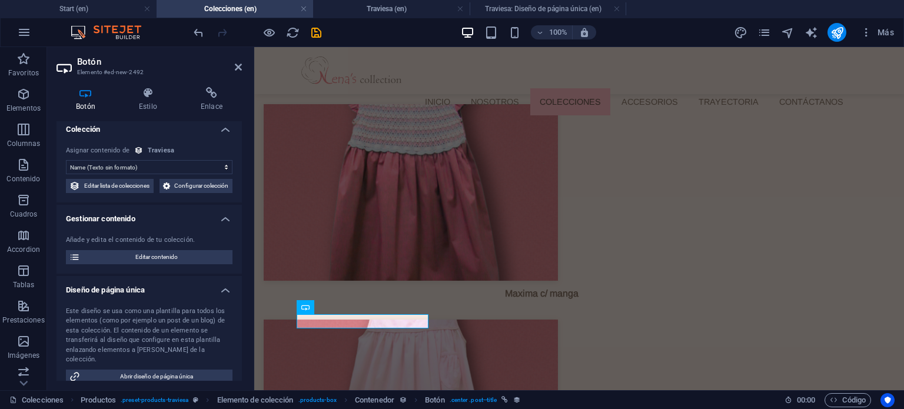
scroll to position [0, 0]
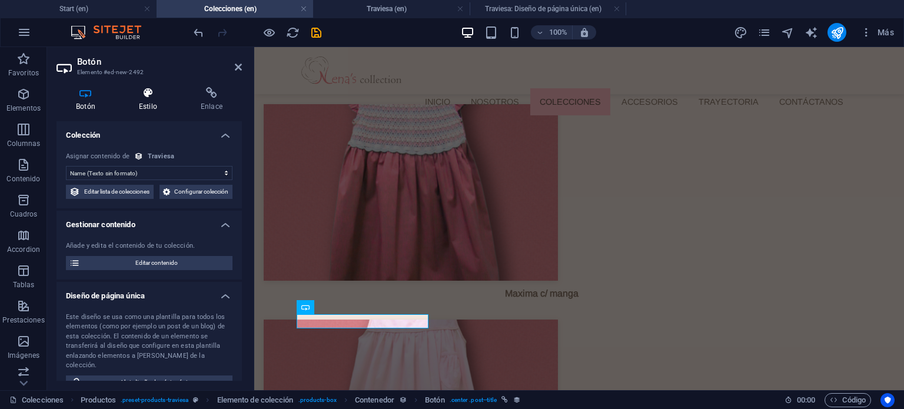
click at [158, 102] on h4 "Estilo" at bounding box center [150, 99] width 62 height 25
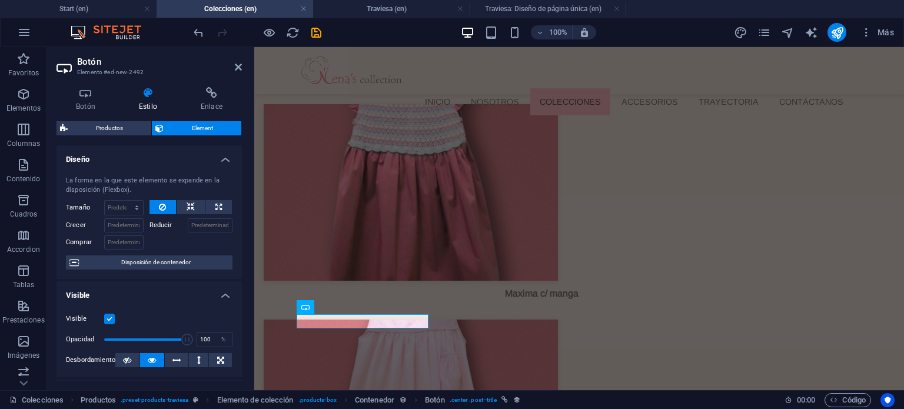
click at [170, 153] on h4 "Diseño" at bounding box center [148, 155] width 185 height 21
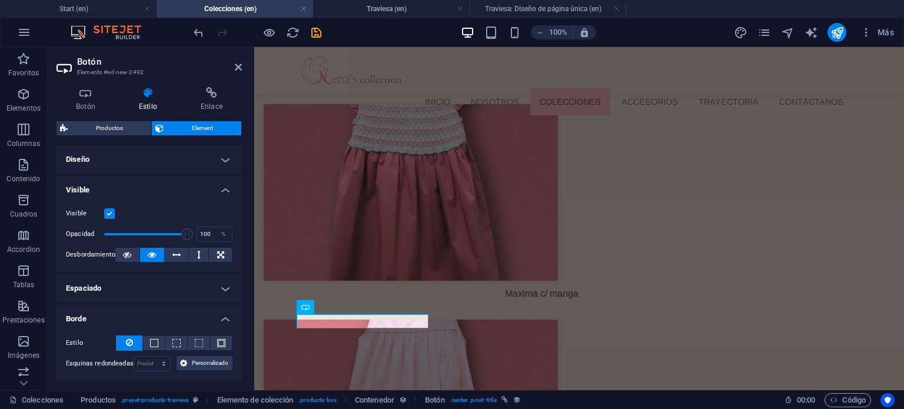
click at [148, 184] on h4 "Visible" at bounding box center [148, 186] width 185 height 21
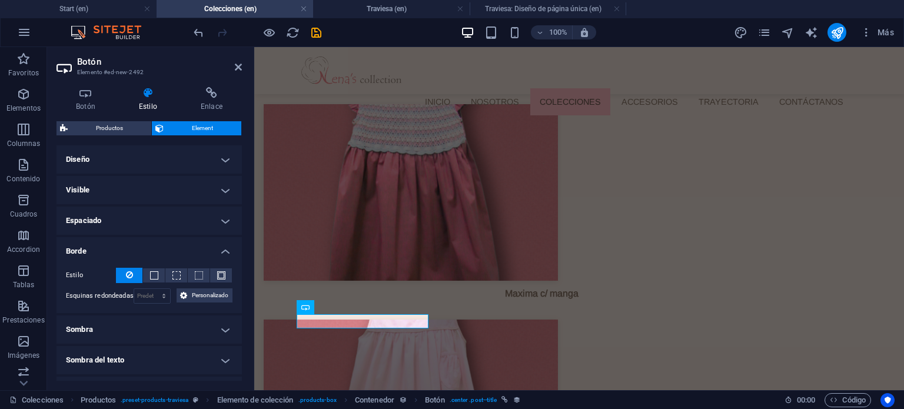
click at [139, 247] on h4 "Borde" at bounding box center [148, 247] width 185 height 21
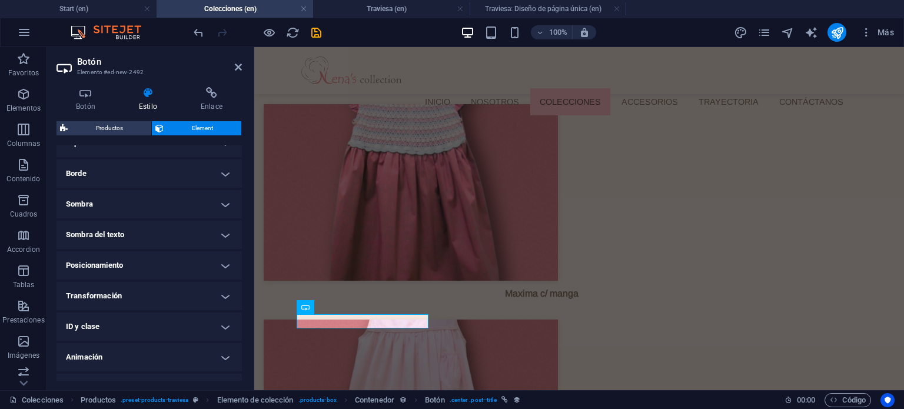
scroll to position [98, 0]
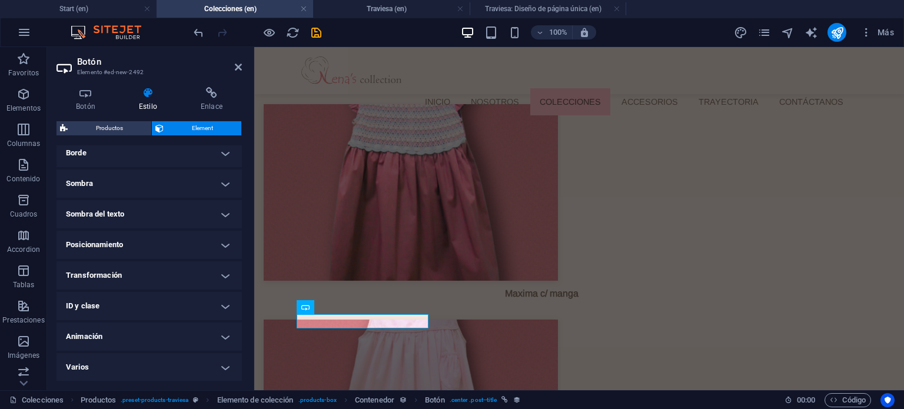
click at [119, 359] on h4 "Varios" at bounding box center [148, 367] width 185 height 28
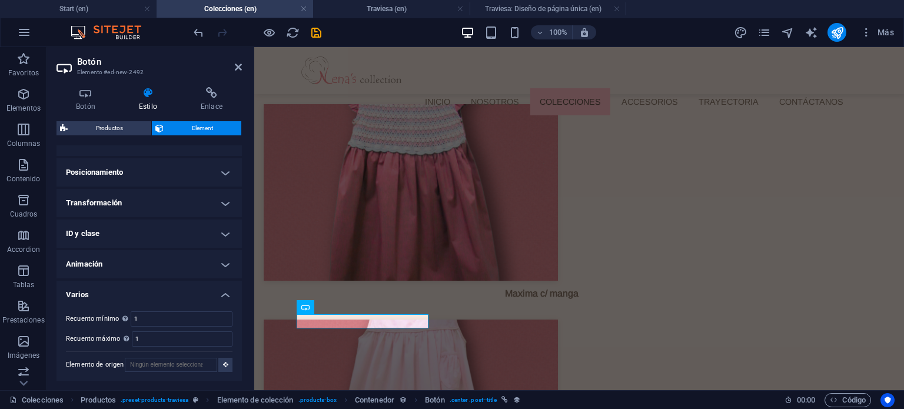
click at [121, 287] on h4 "Varios" at bounding box center [148, 291] width 185 height 21
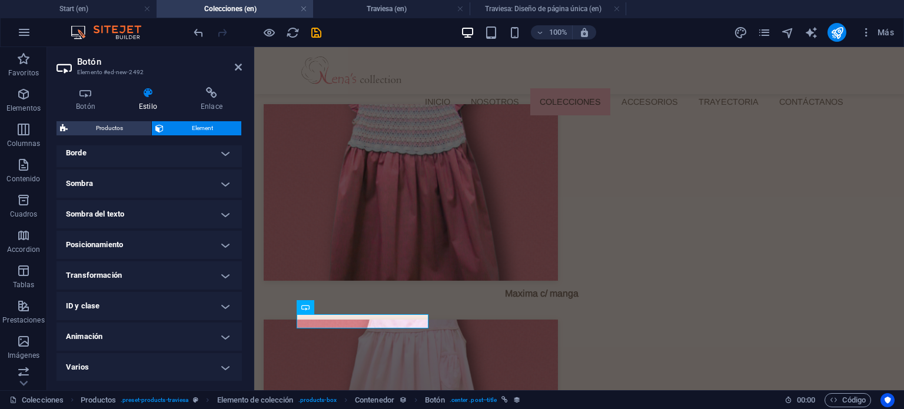
click at [116, 335] on h4 "Animación" at bounding box center [148, 336] width 185 height 28
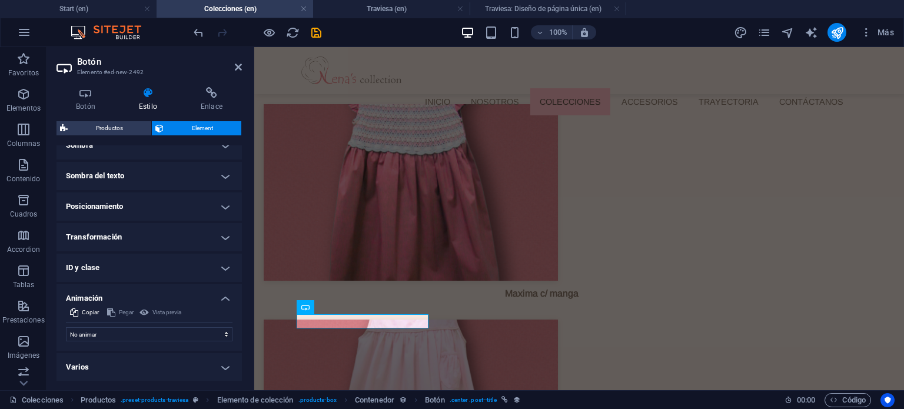
click at [125, 292] on h4 "Animación" at bounding box center [148, 294] width 185 height 21
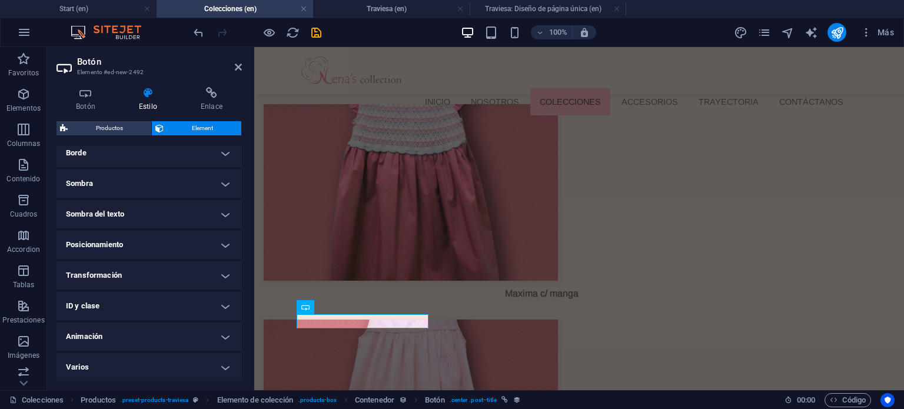
click at [123, 301] on h4 "ID y clase" at bounding box center [148, 306] width 185 height 28
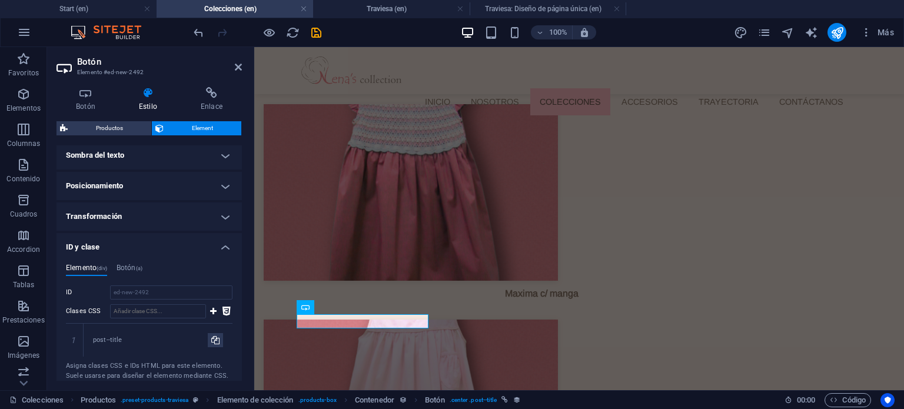
click at [115, 244] on h4 "ID y clase" at bounding box center [148, 243] width 185 height 21
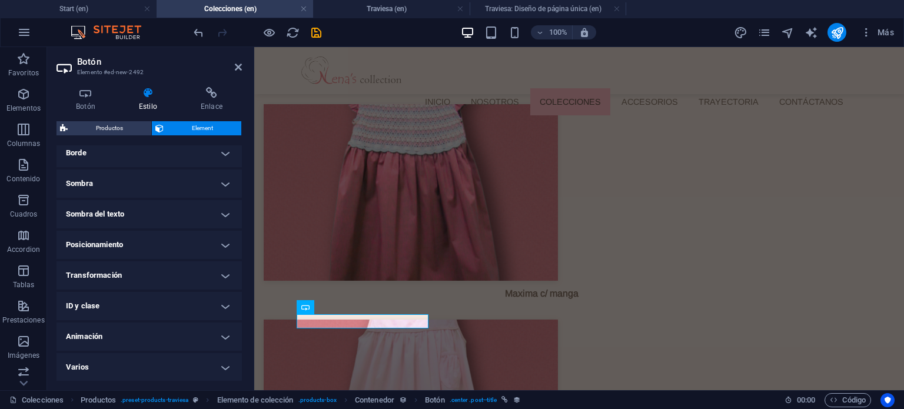
click at [121, 278] on h4 "Transformación" at bounding box center [148, 275] width 185 height 28
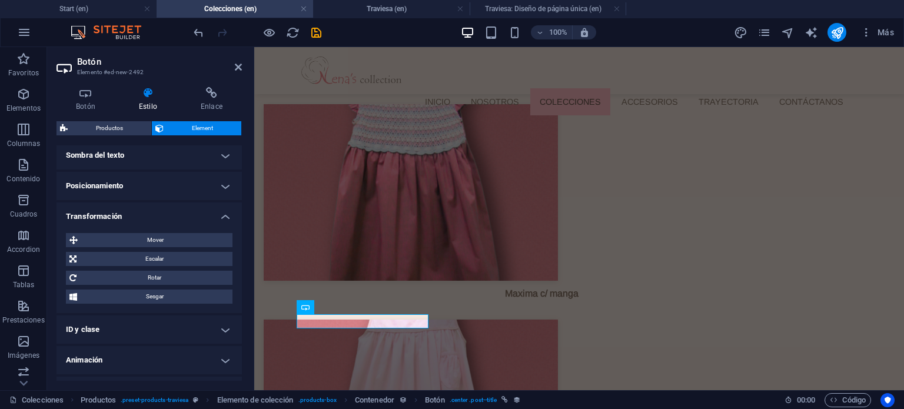
click at [158, 218] on h4 "Transformación" at bounding box center [148, 212] width 185 height 21
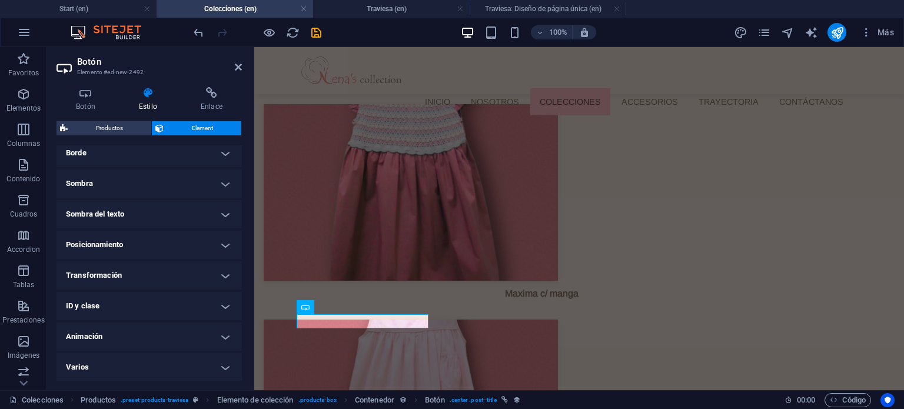
click at [132, 247] on h4 "Posicionamiento" at bounding box center [148, 245] width 185 height 28
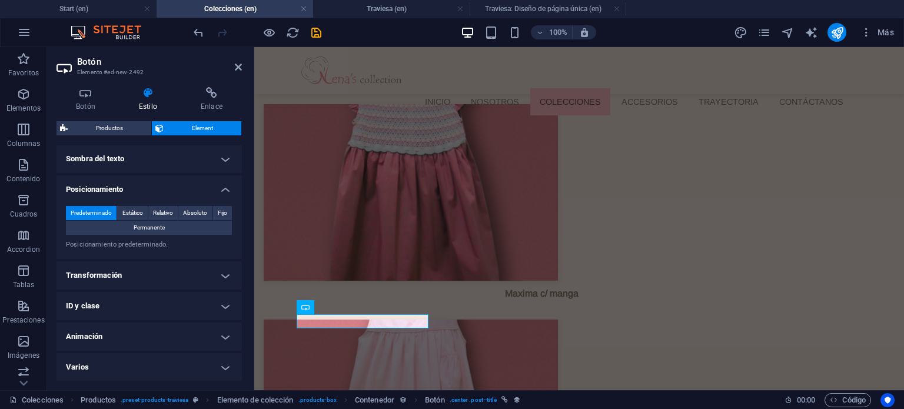
click at [138, 194] on h4 "Posicionamiento" at bounding box center [148, 185] width 185 height 21
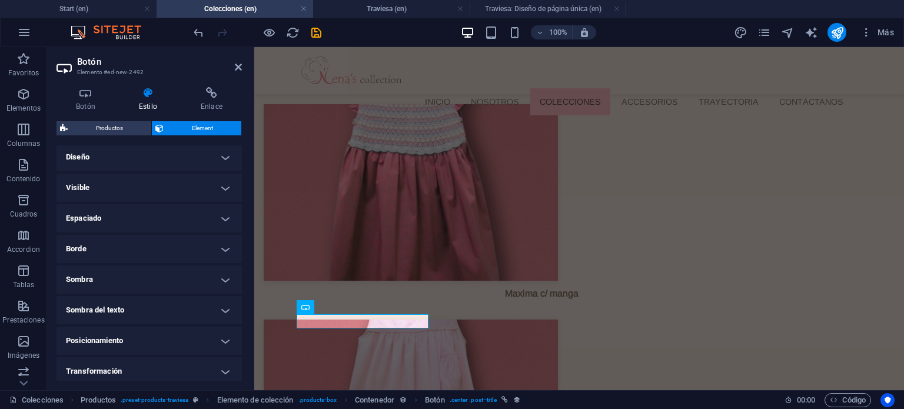
scroll to position [0, 0]
click at [131, 256] on h4 "Borde" at bounding box center [148, 251] width 185 height 28
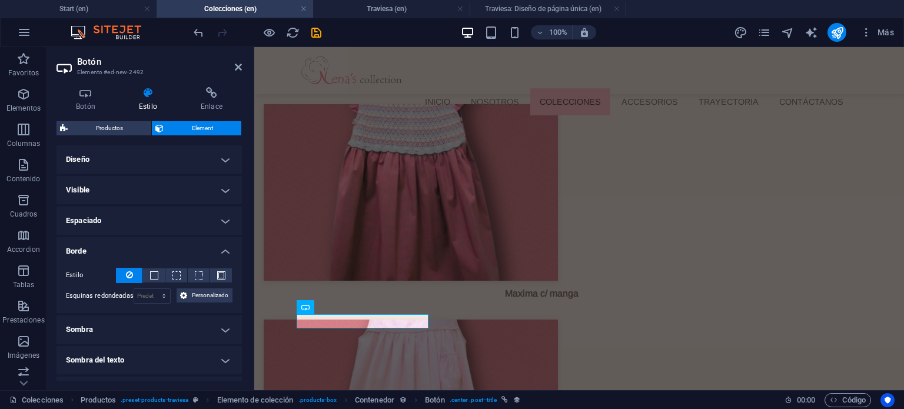
click at [132, 251] on h4 "Borde" at bounding box center [148, 247] width 185 height 21
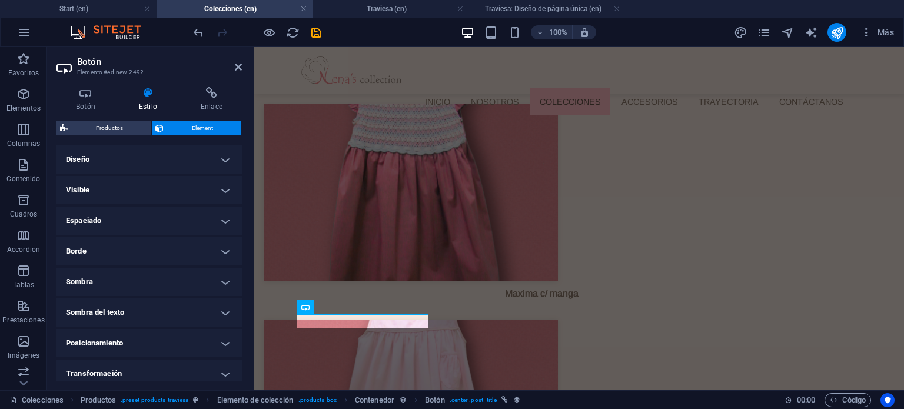
click at [136, 218] on h4 "Espaciado" at bounding box center [148, 221] width 185 height 28
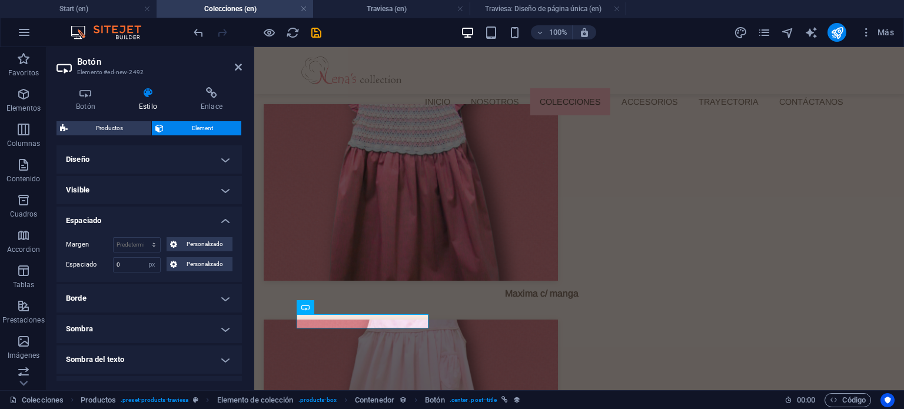
click at [146, 194] on h4 "Visible" at bounding box center [148, 190] width 185 height 28
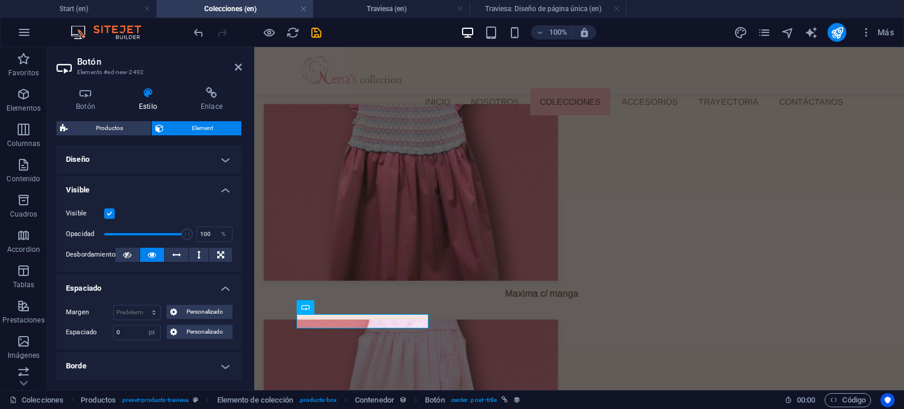
click at [127, 294] on h4 "Espaciado" at bounding box center [148, 284] width 185 height 21
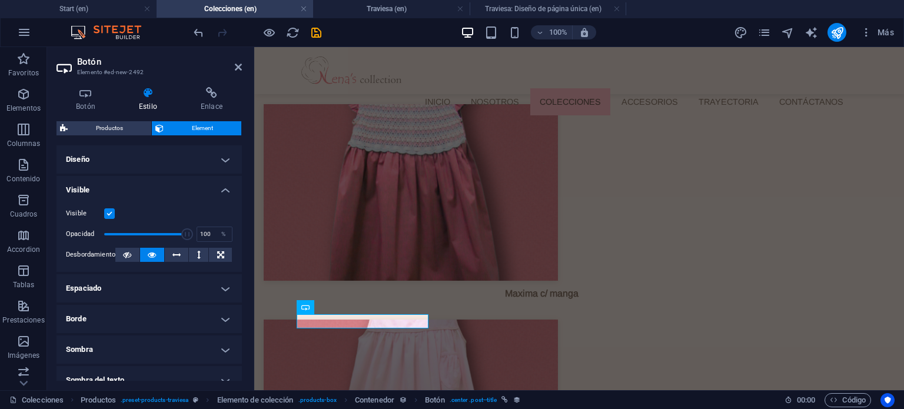
click at [138, 190] on h4 "Visible" at bounding box center [148, 186] width 185 height 21
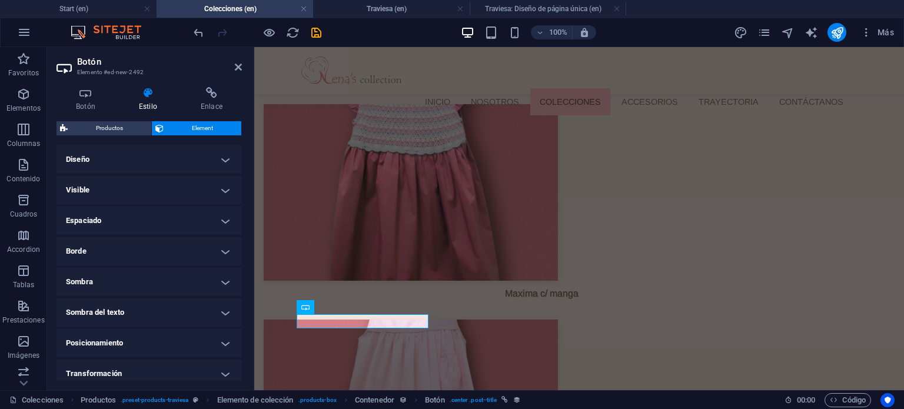
click at [130, 155] on h4 "Diseño" at bounding box center [148, 159] width 185 height 28
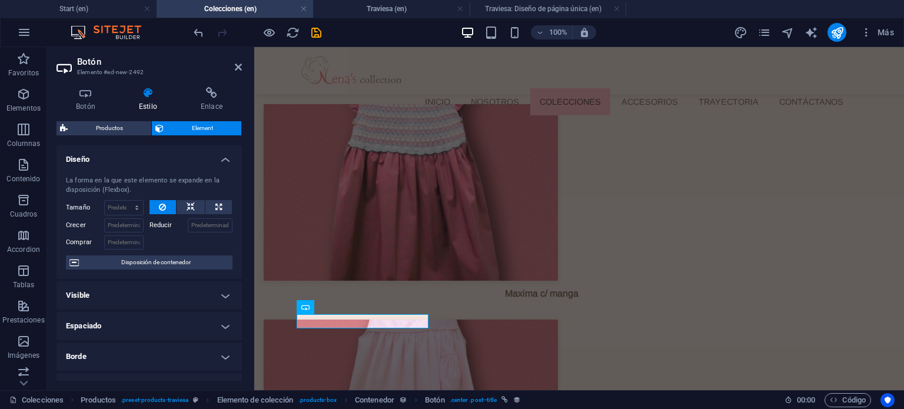
click at [172, 159] on h4 "Diseño" at bounding box center [148, 155] width 185 height 21
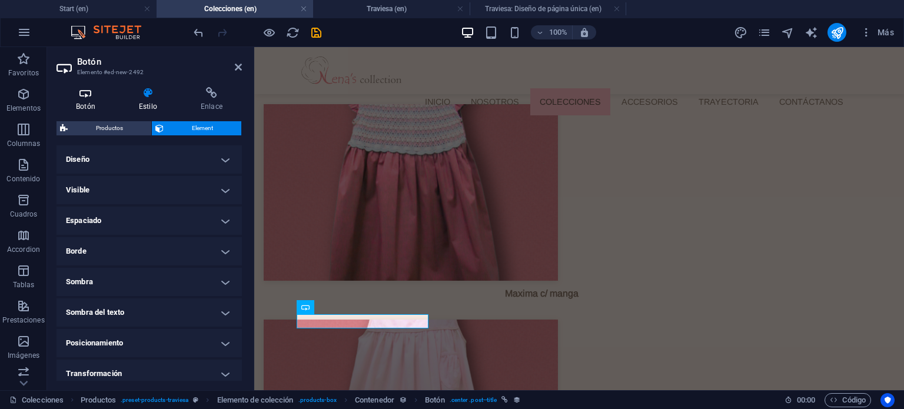
click at [94, 105] on h4 "Botón" at bounding box center [87, 99] width 63 height 25
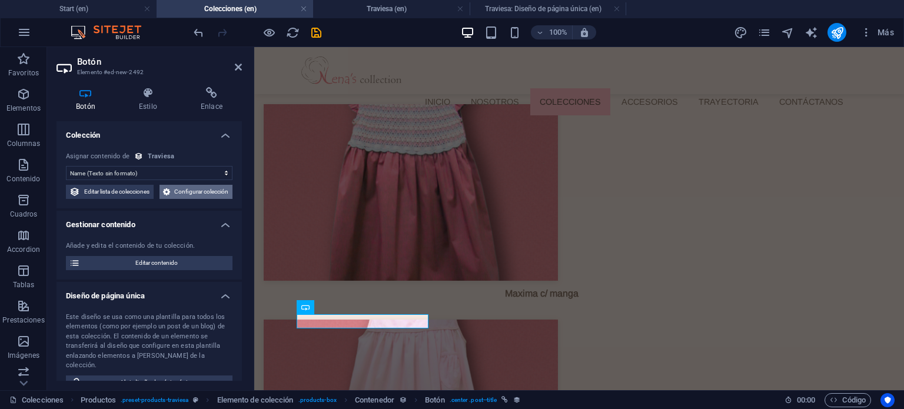
click at [178, 199] on span "Configurar colección" at bounding box center [201, 192] width 55 height 14
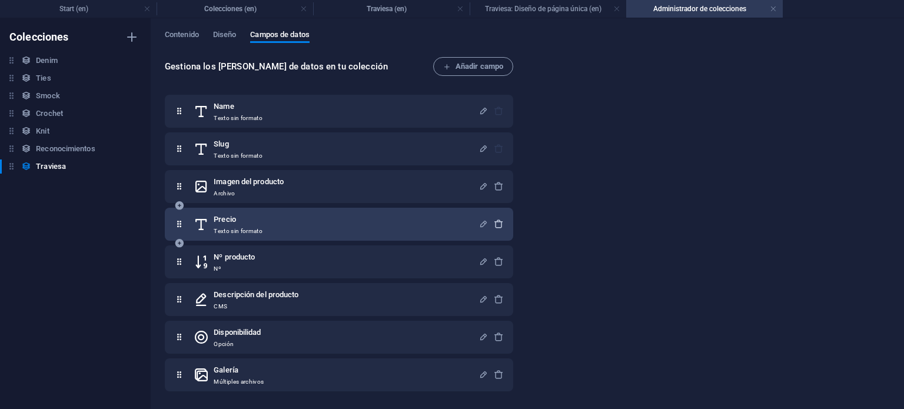
click at [497, 225] on icon "button" at bounding box center [499, 224] width 10 height 10
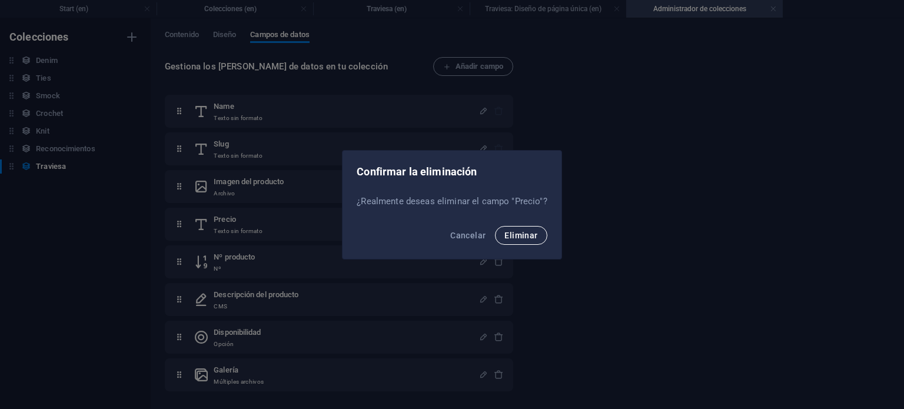
click at [501, 234] on button "Eliminar" at bounding box center [521, 235] width 52 height 19
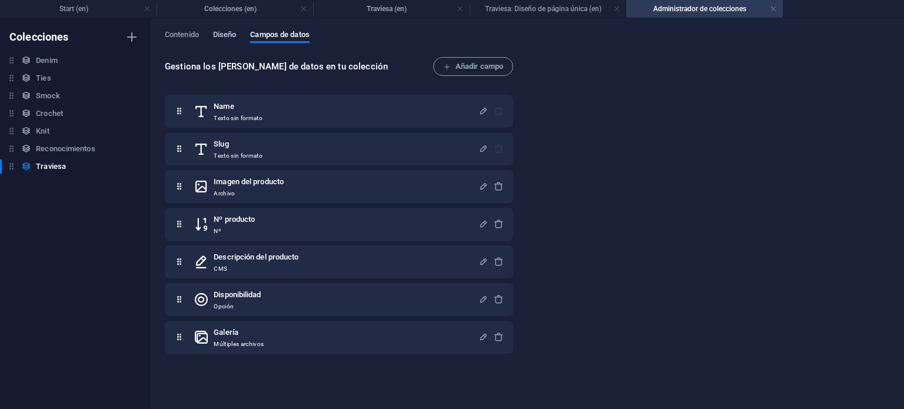
click at [234, 37] on span "Diseño" at bounding box center [225, 36] width 24 height 16
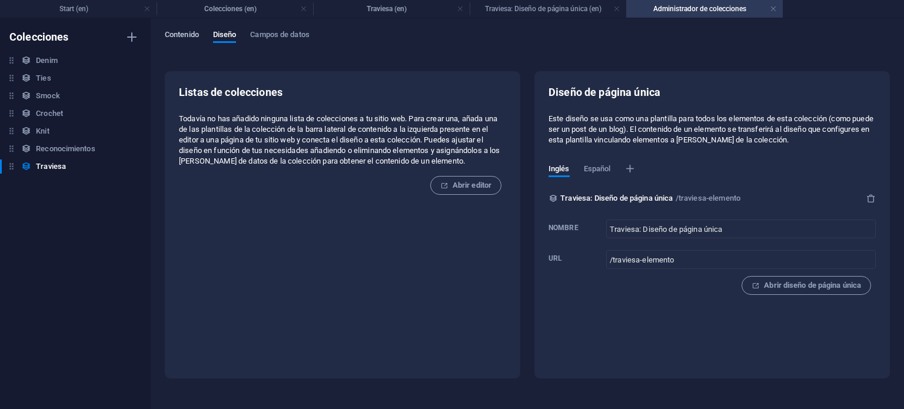
click at [171, 30] on span "Contenido" at bounding box center [182, 36] width 34 height 16
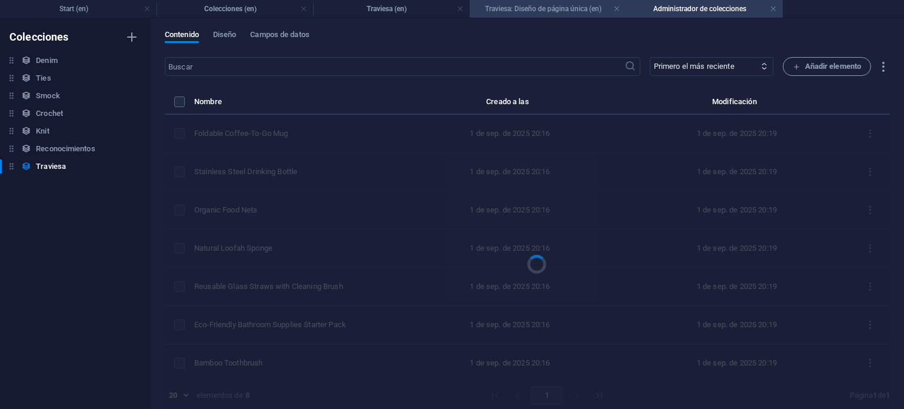
click at [504, 6] on h4 "Traviesa: Diseño de página única (en)" at bounding box center [547, 8] width 156 height 13
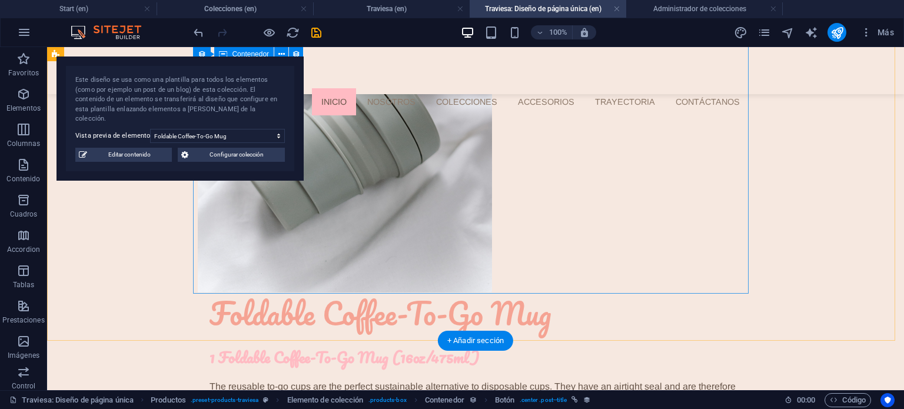
scroll to position [294, 0]
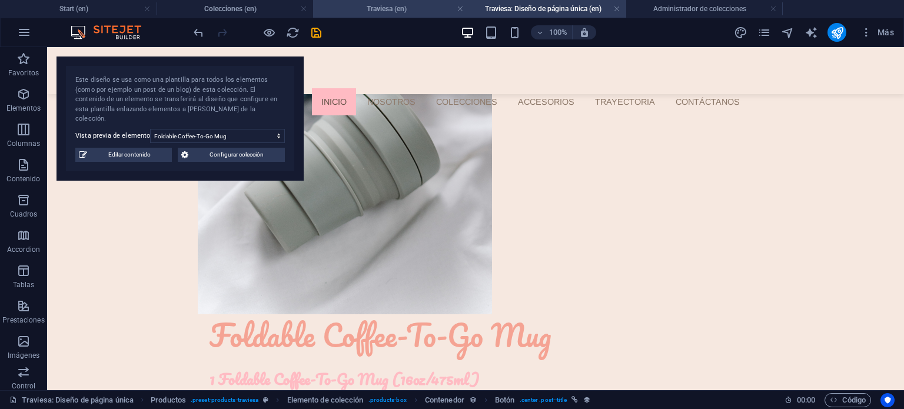
click at [429, 16] on li "Traviesa (en)" at bounding box center [391, 9] width 156 height 18
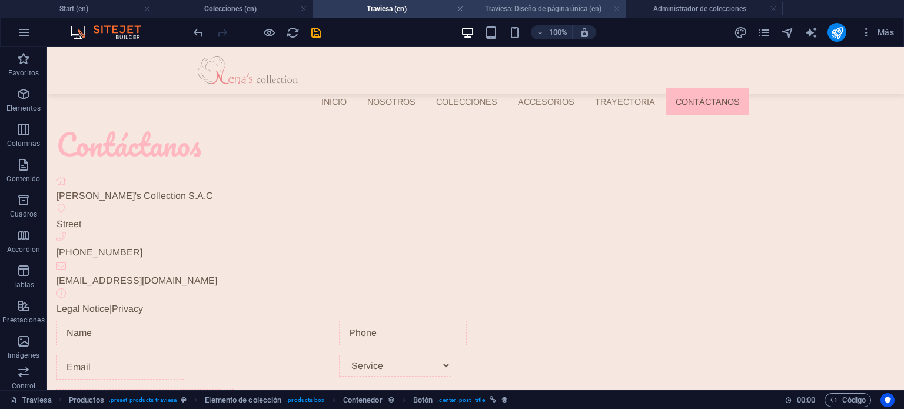
click at [613, 9] on link at bounding box center [616, 9] width 7 height 11
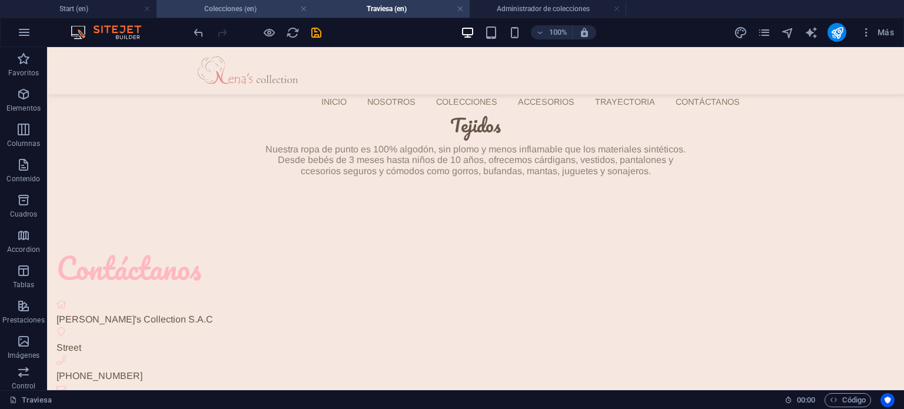
click at [196, 12] on h4 "Colecciones (en)" at bounding box center [234, 8] width 156 height 13
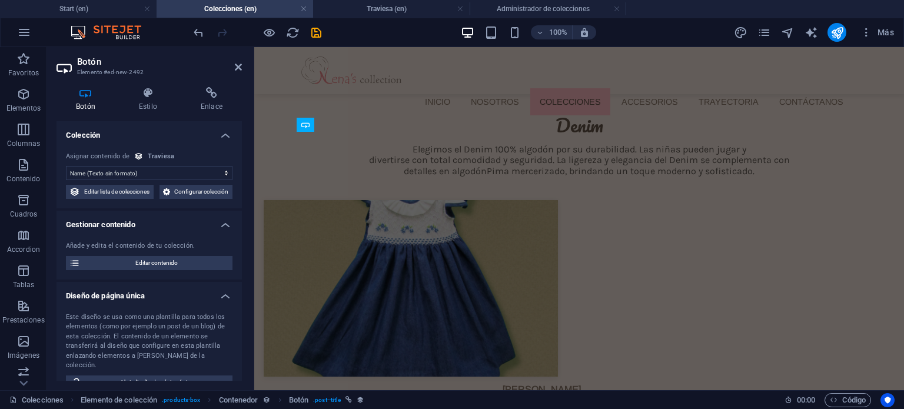
scroll to position [2906, 0]
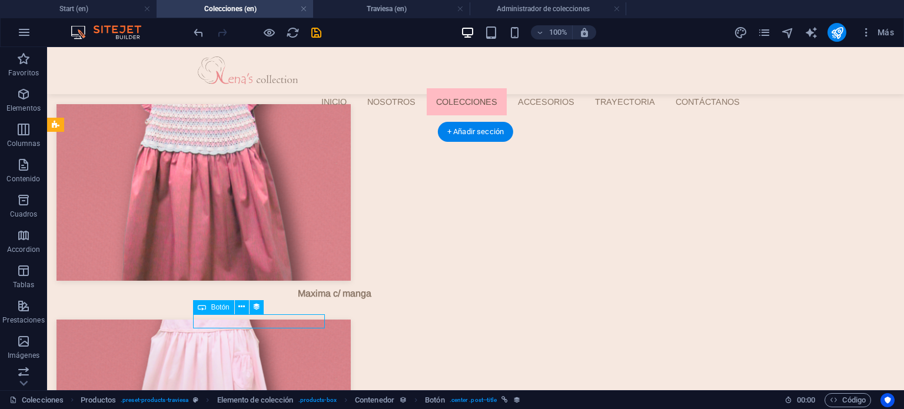
select select "name"
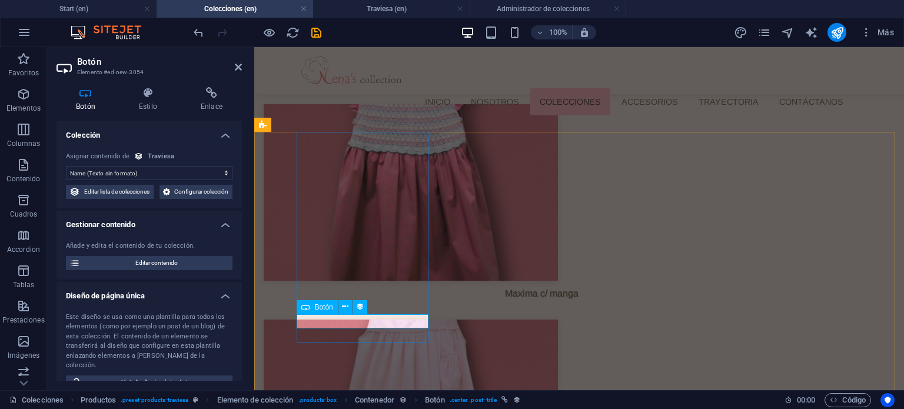
click at [174, 199] on span "Configurar colección" at bounding box center [201, 192] width 55 height 14
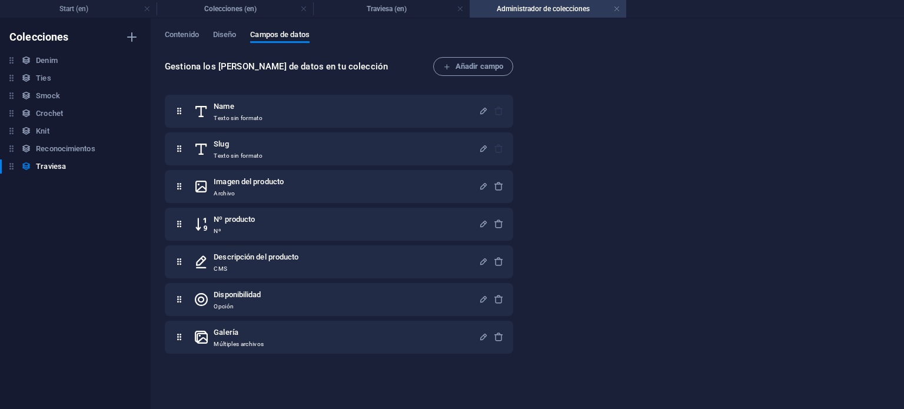
scroll to position [0, 0]
click at [257, 9] on h4 "Colecciones (en)" at bounding box center [234, 8] width 156 height 13
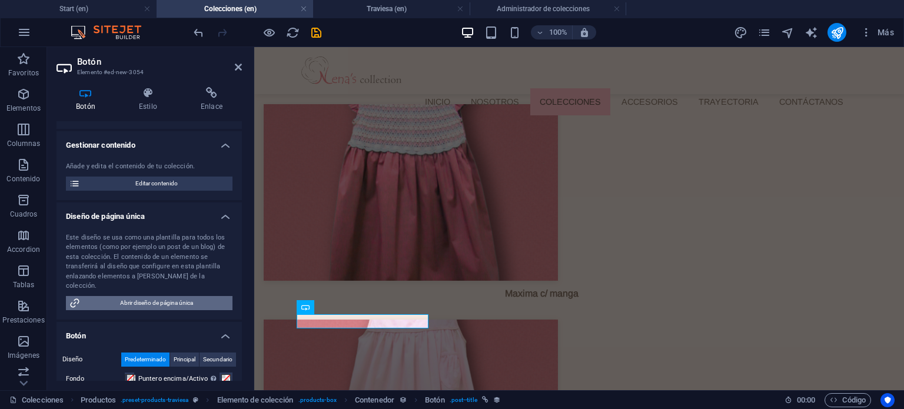
scroll to position [118, 0]
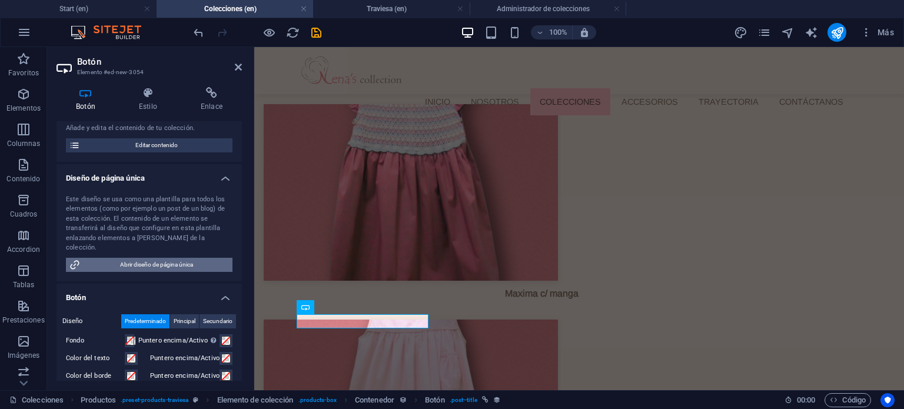
click at [183, 263] on span "Abrir diseño de página única" at bounding box center [156, 265] width 145 height 14
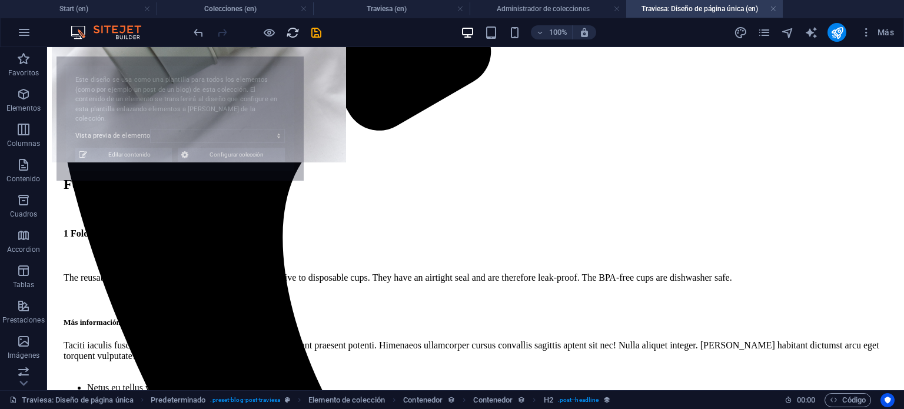
scroll to position [411, 0]
select select "68b645775173ccf8a201eb6e"
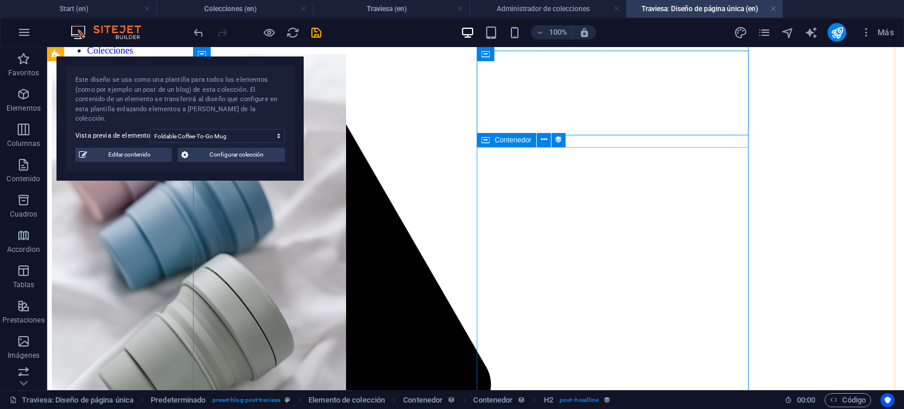
scroll to position [0, 0]
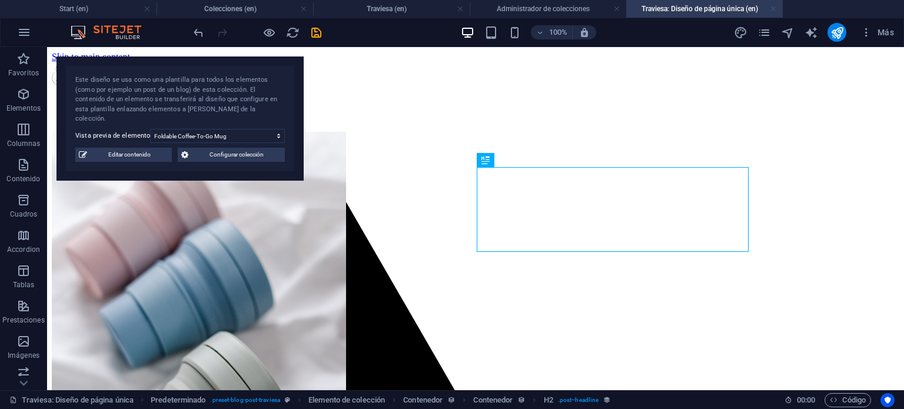
click at [772, 5] on link at bounding box center [773, 9] width 7 height 11
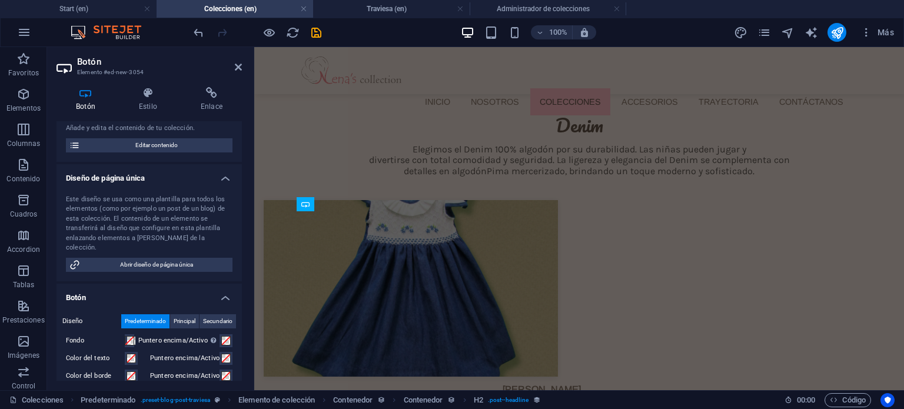
scroll to position [2906, 0]
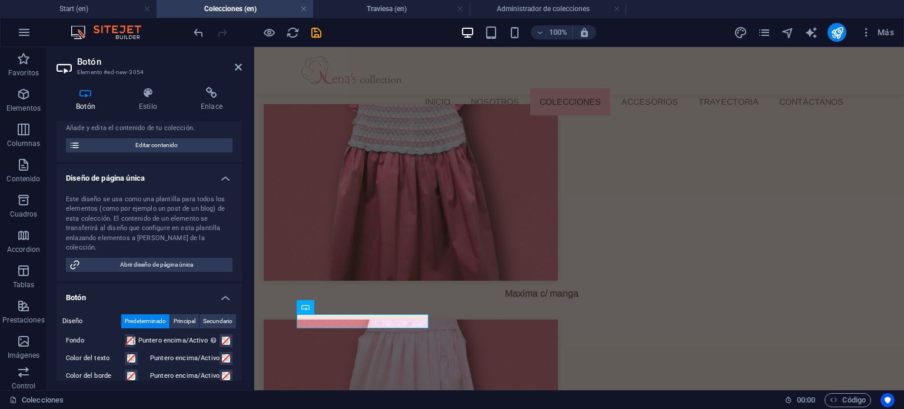
click at [261, 11] on h4 "Colecciones (en)" at bounding box center [234, 8] width 156 height 13
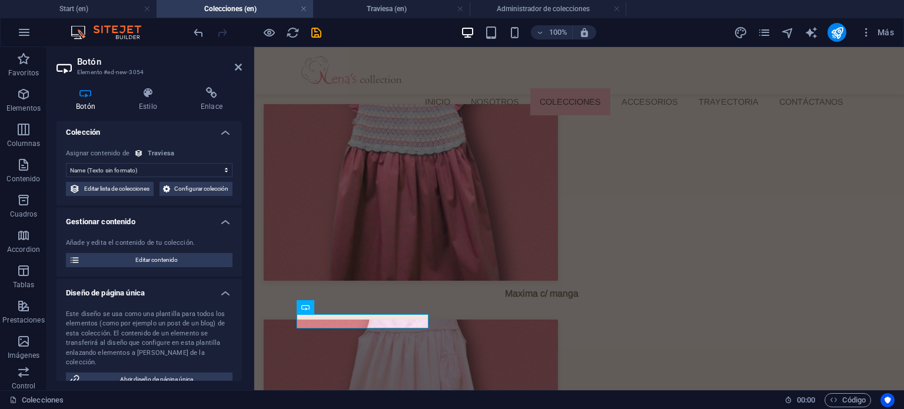
scroll to position [0, 0]
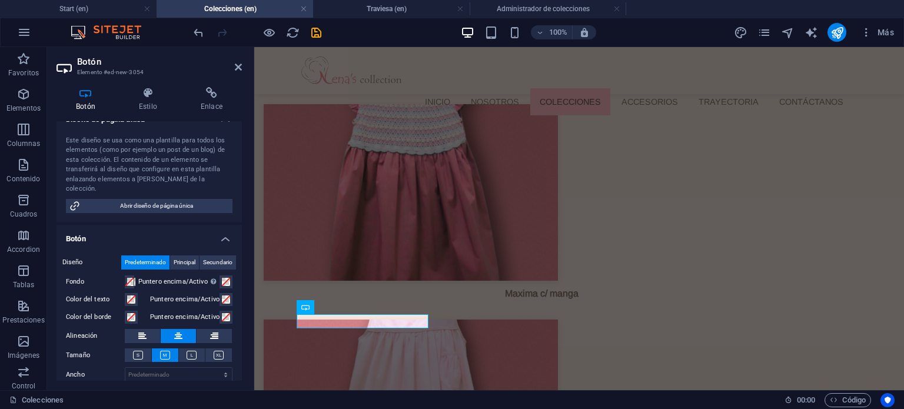
click at [217, 237] on h4 "Botón" at bounding box center [148, 235] width 185 height 21
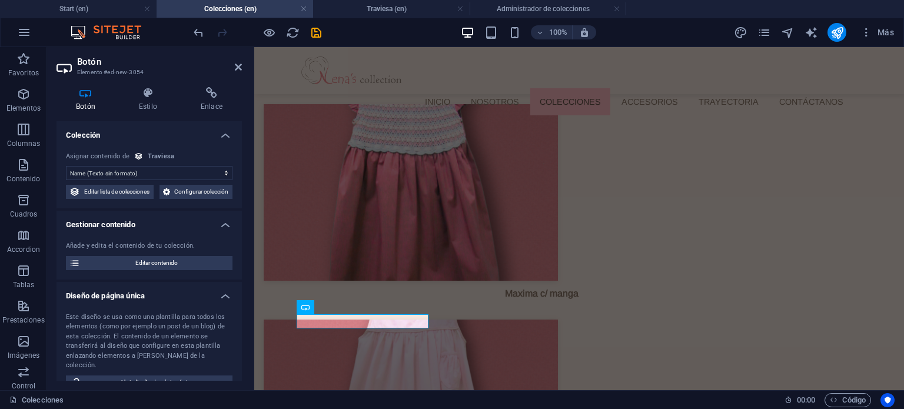
click at [194, 121] on h4 "Colección" at bounding box center [148, 131] width 185 height 21
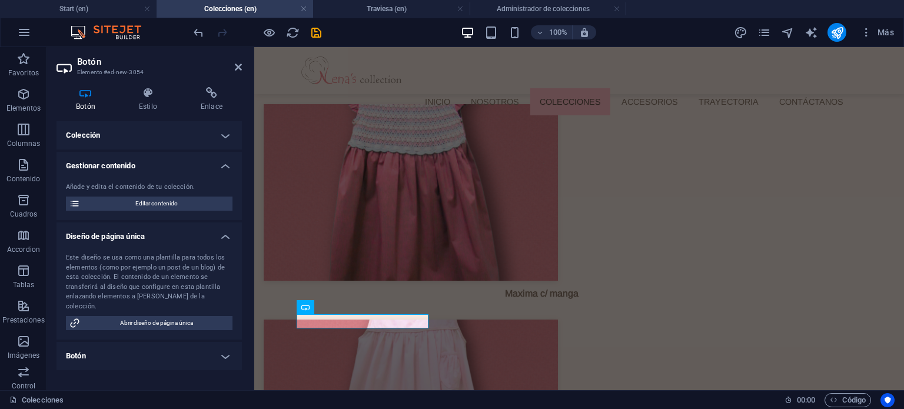
click at [188, 166] on h4 "Gestionar contenido" at bounding box center [148, 162] width 185 height 21
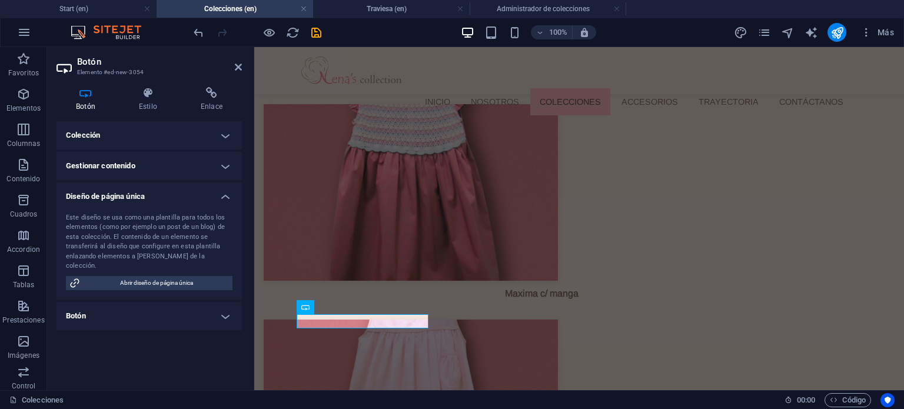
click at [175, 202] on h4 "Diseño de página única" at bounding box center [148, 192] width 185 height 21
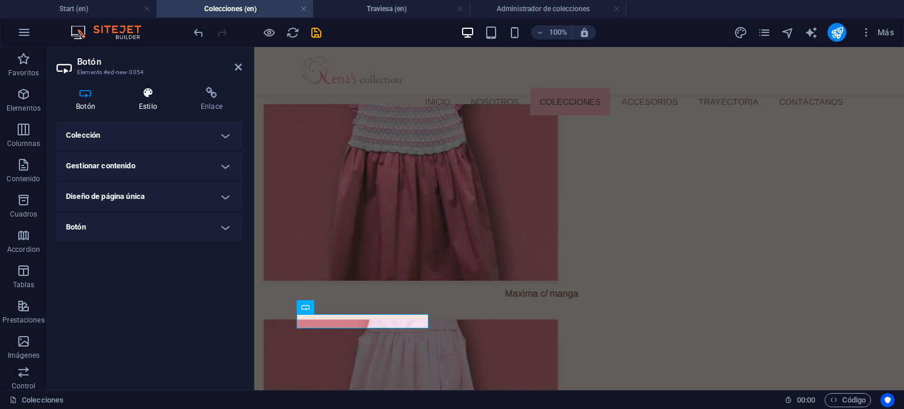
click at [154, 101] on h4 "Estilo" at bounding box center [150, 99] width 62 height 25
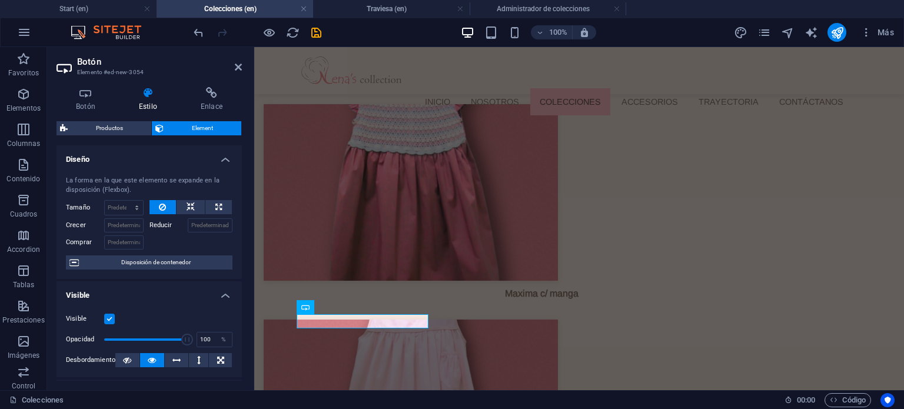
click at [174, 171] on div "La forma en la que este elemento se expande en la disposición (Flexbox). Tamaño…" at bounding box center [148, 222] width 185 height 112
click at [179, 158] on h4 "Diseño" at bounding box center [148, 155] width 185 height 21
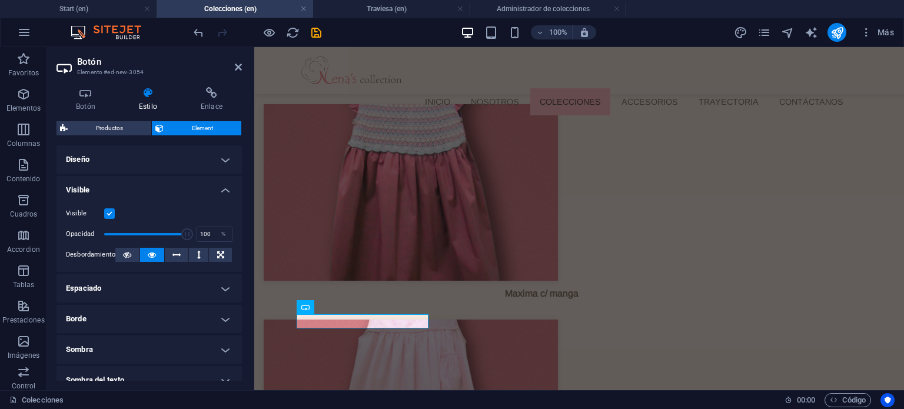
click at [172, 185] on h4 "Visible" at bounding box center [148, 186] width 185 height 21
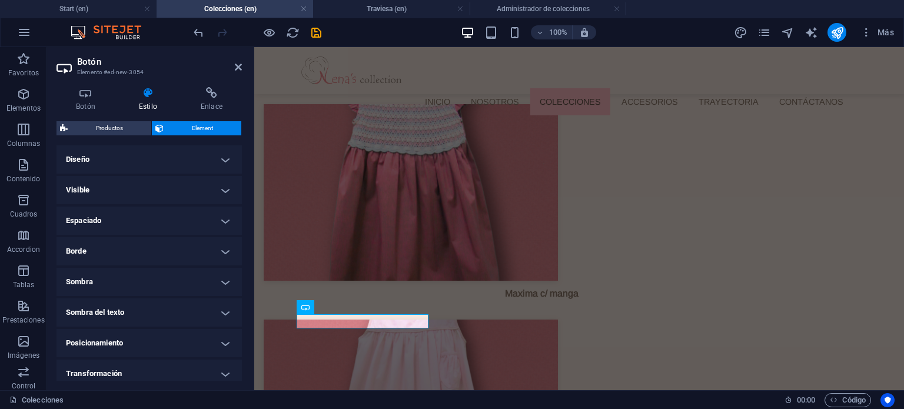
click at [154, 214] on h4 "Espaciado" at bounding box center [148, 221] width 185 height 28
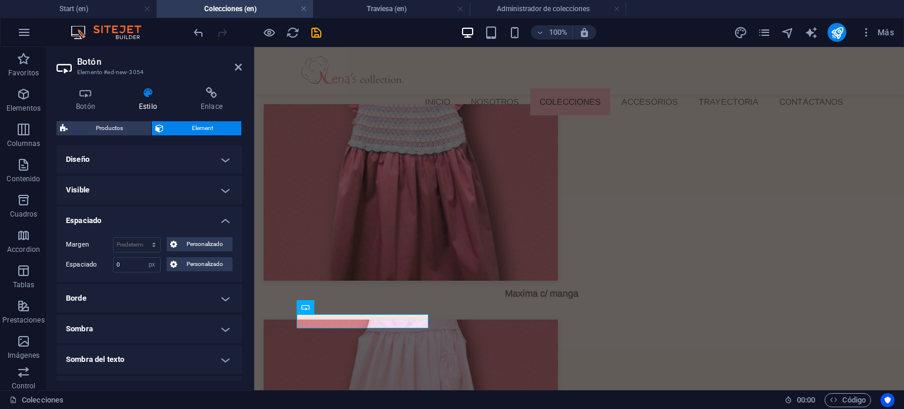
click at [154, 214] on h4 "Espaciado" at bounding box center [148, 217] width 185 height 21
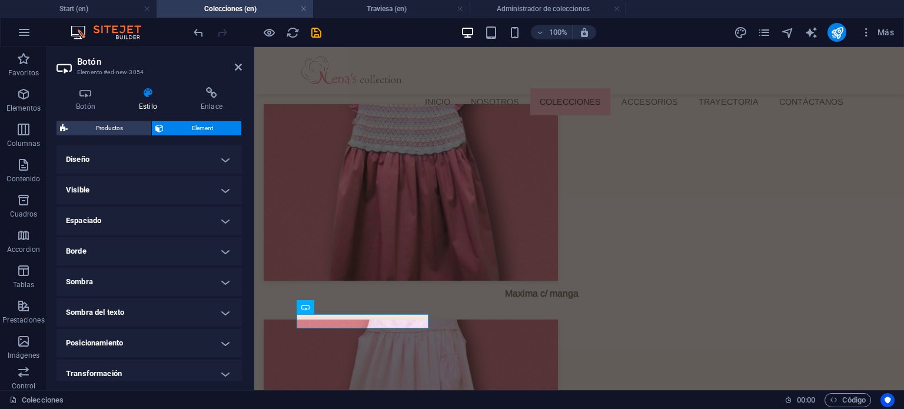
click at [139, 245] on h4 "Borde" at bounding box center [148, 251] width 185 height 28
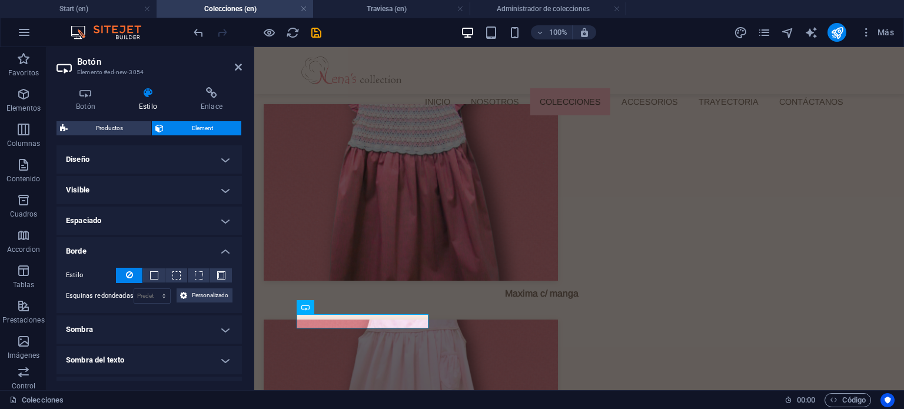
click at [139, 245] on h4 "Borde" at bounding box center [148, 247] width 185 height 21
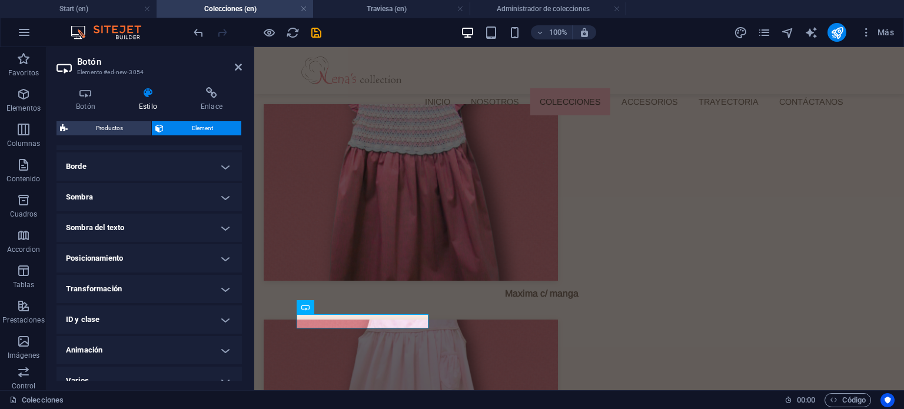
scroll to position [98, 0]
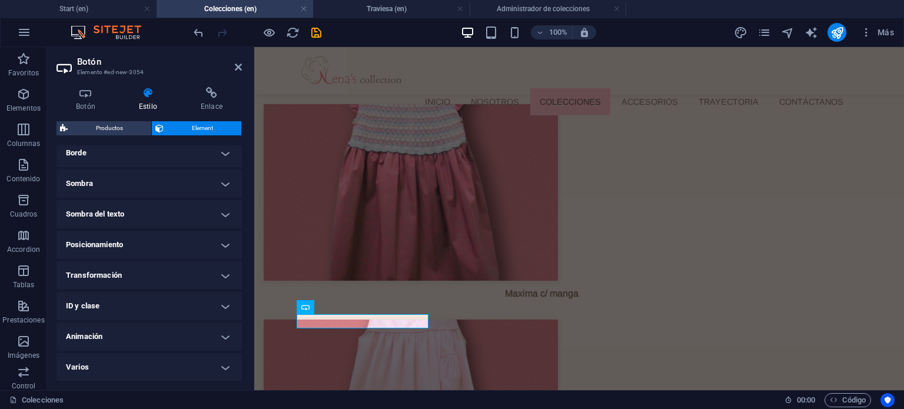
click at [129, 237] on h4 "Posicionamiento" at bounding box center [148, 245] width 185 height 28
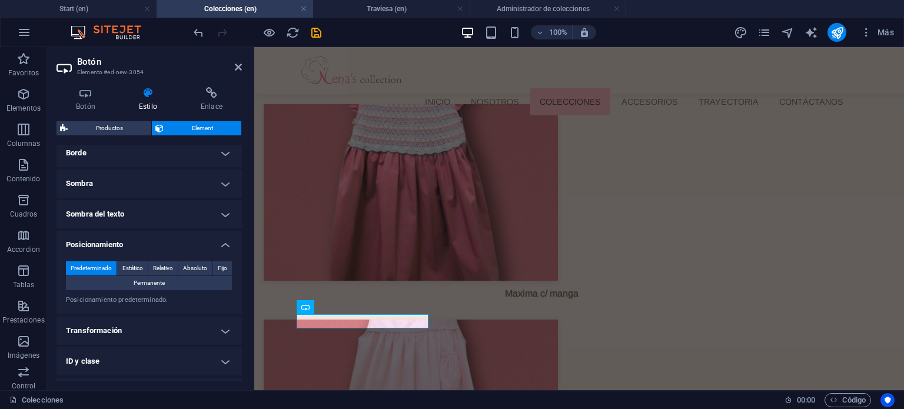
click at [129, 237] on h4 "Posicionamiento" at bounding box center [148, 241] width 185 height 21
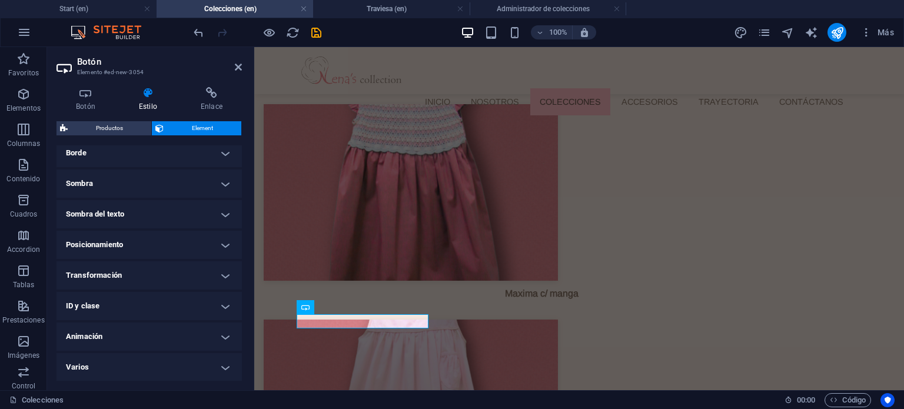
click at [129, 220] on h4 "Sombra del texto" at bounding box center [148, 214] width 185 height 28
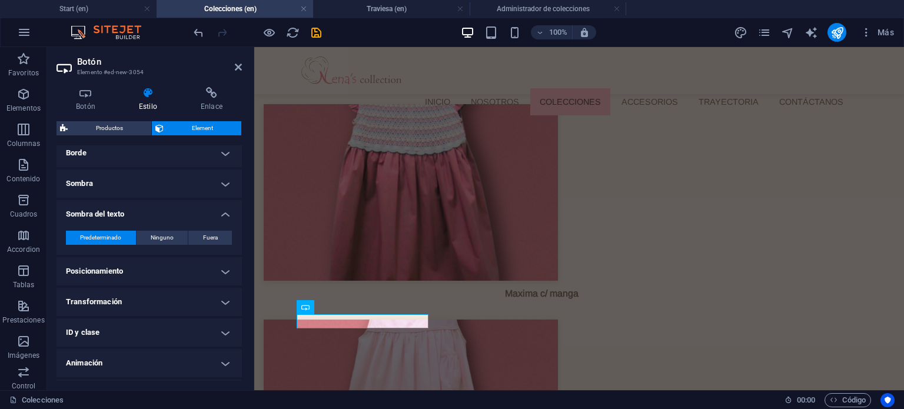
click at [130, 218] on h4 "Sombra del texto" at bounding box center [148, 210] width 185 height 21
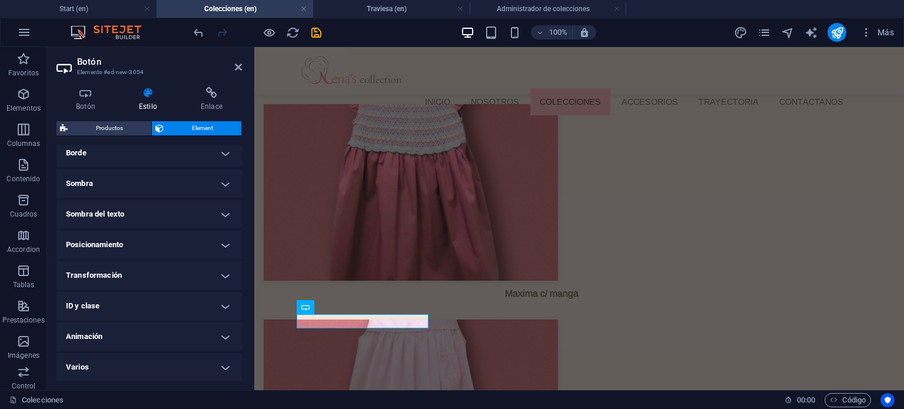
click at [144, 188] on h4 "Sombra" at bounding box center [148, 183] width 185 height 28
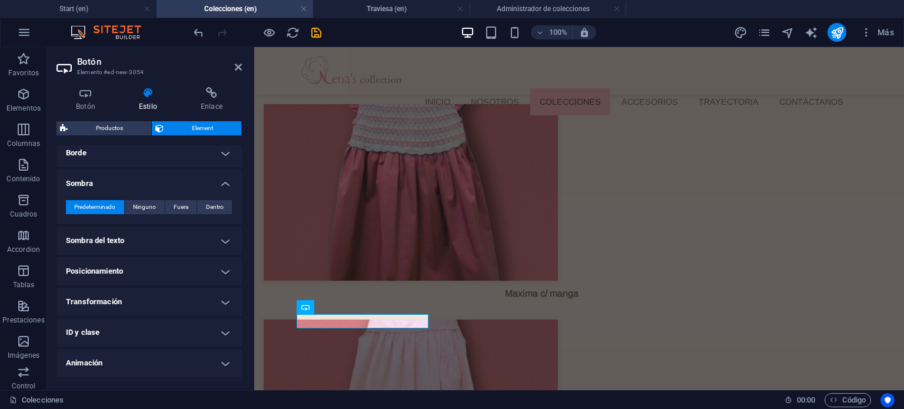
click at [144, 188] on h4 "Sombra" at bounding box center [148, 179] width 185 height 21
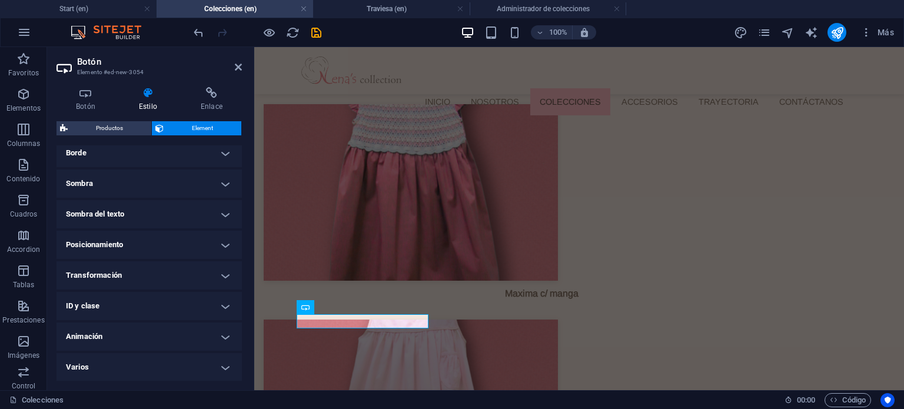
click at [153, 157] on h4 "Borde" at bounding box center [148, 153] width 185 height 28
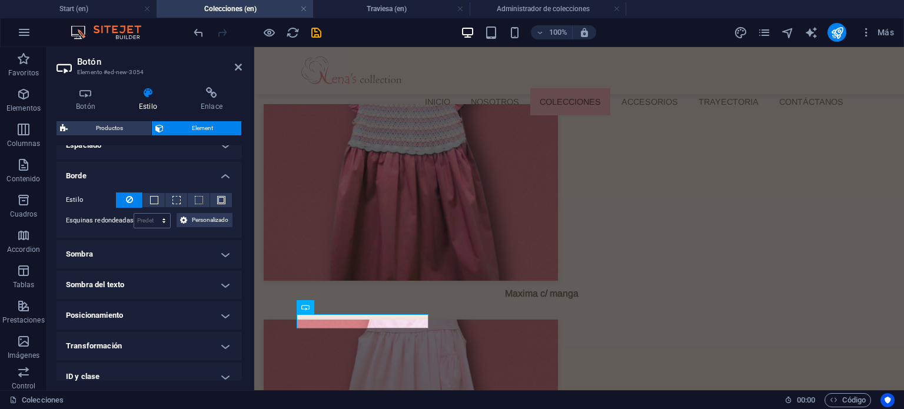
scroll to position [39, 0]
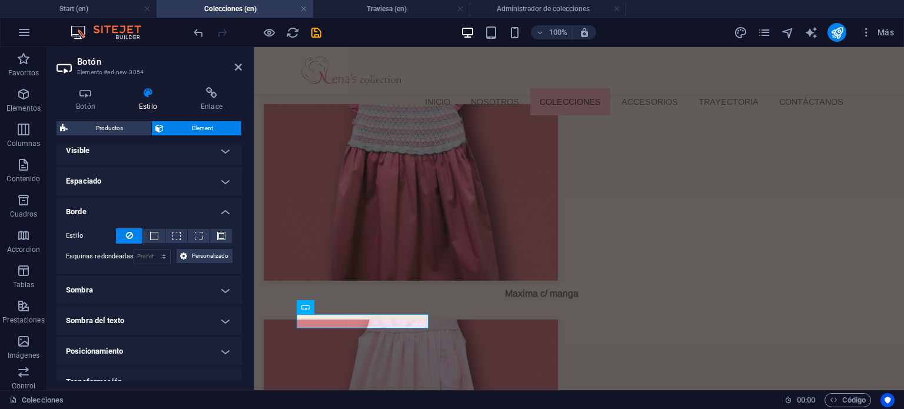
click at [161, 186] on h4 "Espaciado" at bounding box center [148, 181] width 185 height 28
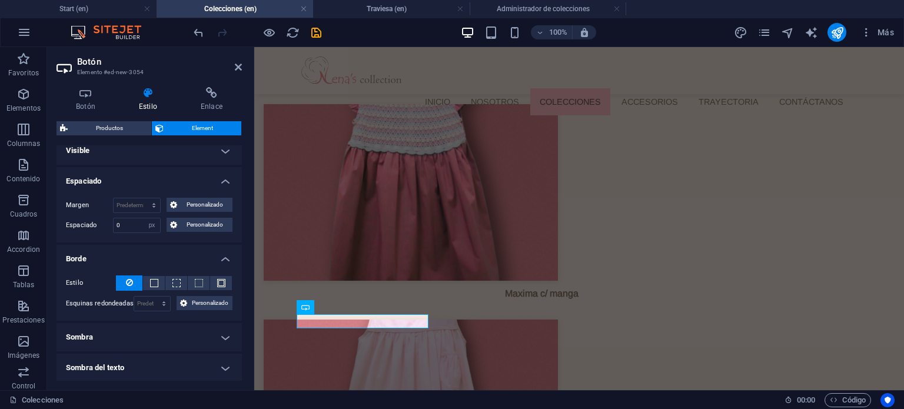
click at [174, 156] on h4 "Visible" at bounding box center [148, 150] width 185 height 28
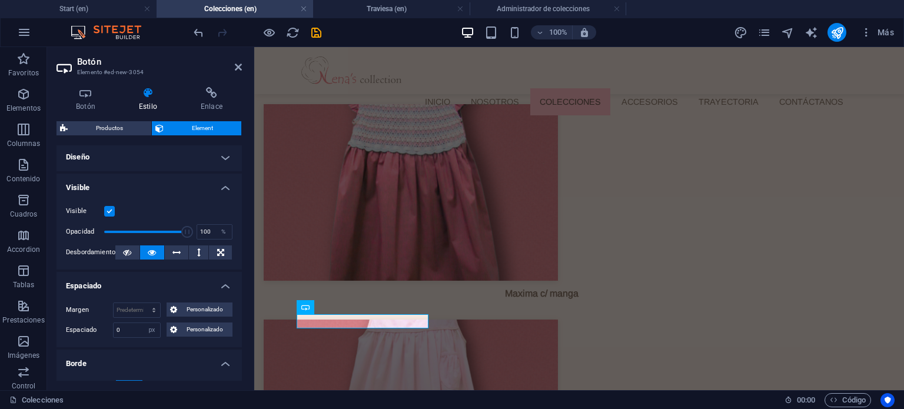
scroll to position [0, 0]
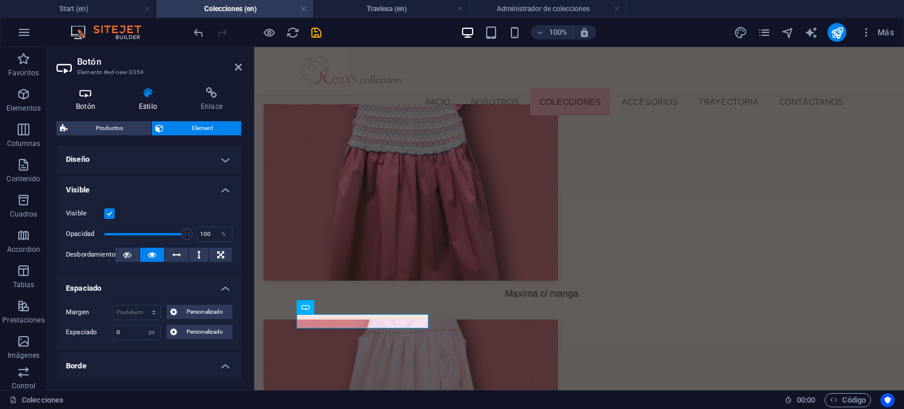
click at [105, 105] on h4 "Botón" at bounding box center [87, 99] width 63 height 25
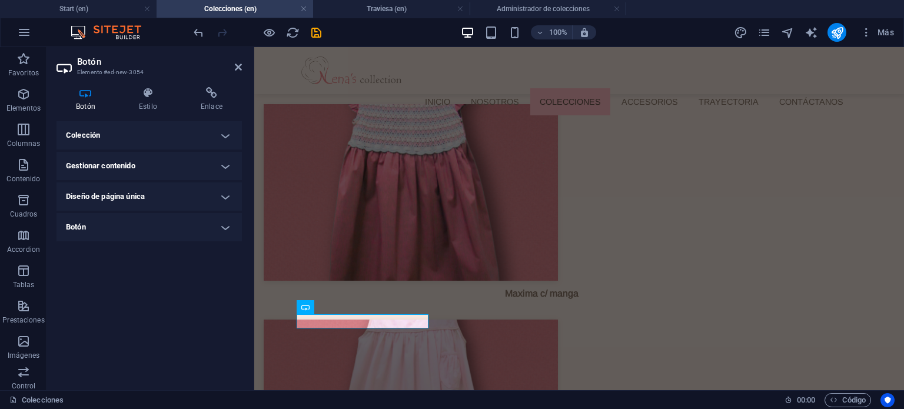
click at [128, 169] on h4 "Gestionar contenido" at bounding box center [148, 166] width 185 height 28
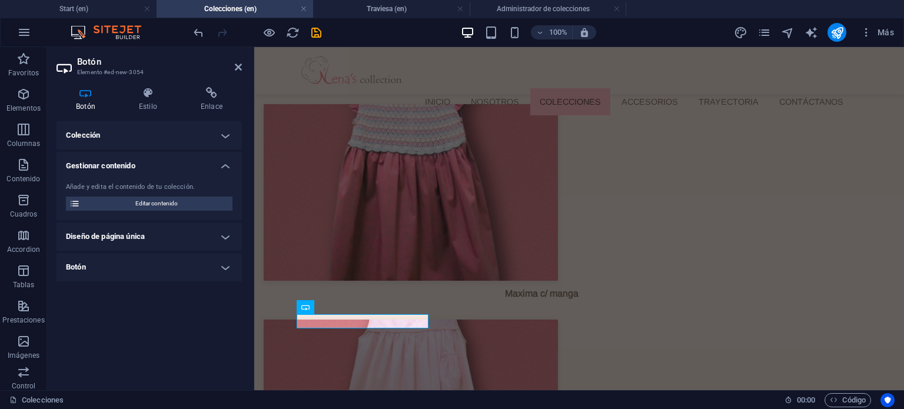
click at [131, 168] on h4 "Gestionar contenido" at bounding box center [148, 162] width 185 height 21
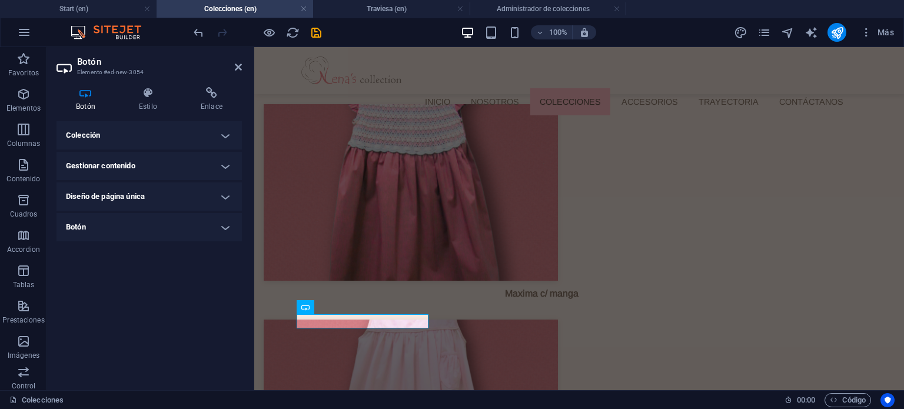
click at [137, 134] on h4 "Colección" at bounding box center [148, 135] width 185 height 28
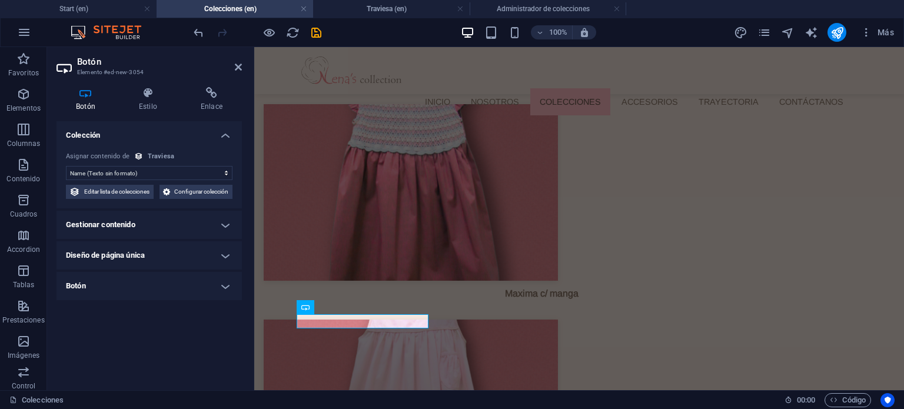
click at [137, 134] on h4 "Colección" at bounding box center [148, 131] width 185 height 21
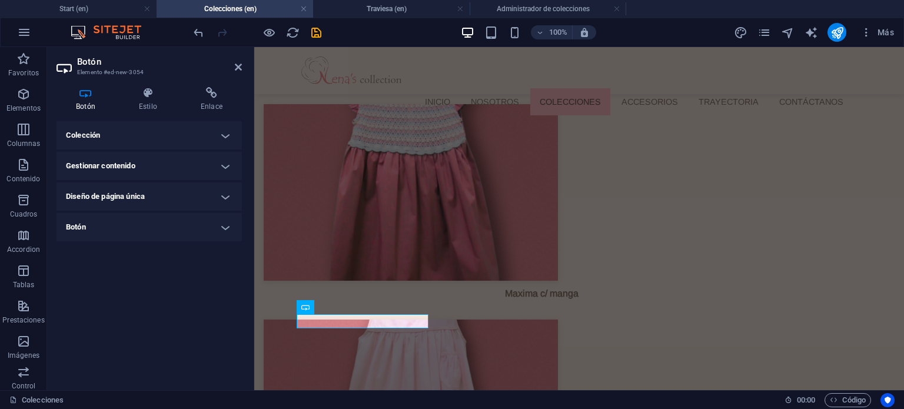
click at [117, 218] on h4 "Botón" at bounding box center [148, 227] width 185 height 28
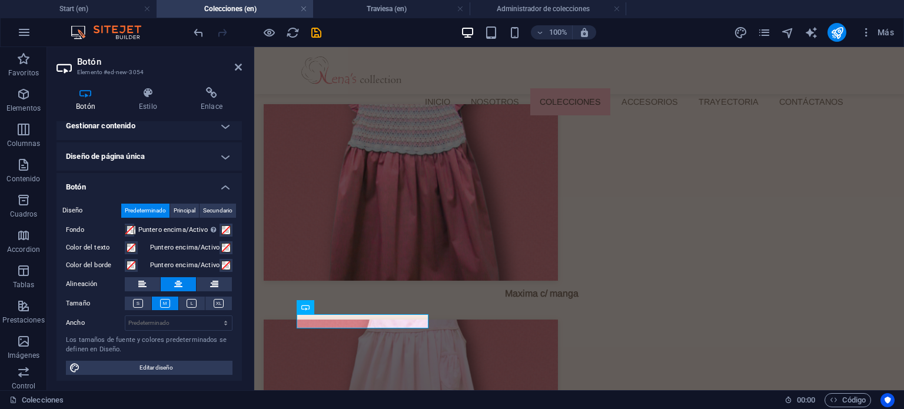
scroll to position [42, 0]
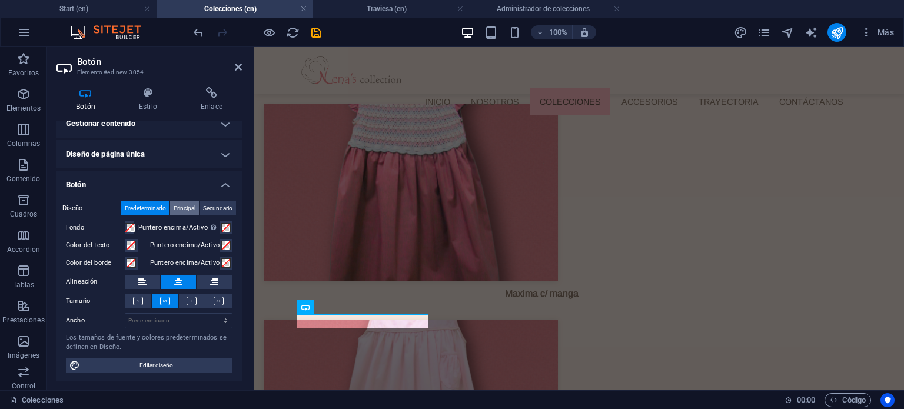
click at [184, 201] on span "Principal" at bounding box center [185, 208] width 22 height 14
click at [210, 207] on span "Secundario" at bounding box center [217, 208] width 29 height 14
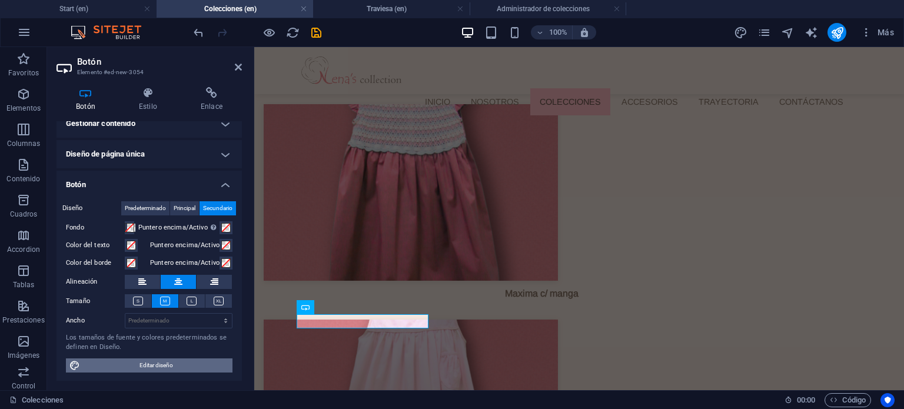
click at [161, 366] on span "Editar diseño" at bounding box center [156, 365] width 145 height 14
select select "px"
select select "400"
select select "px"
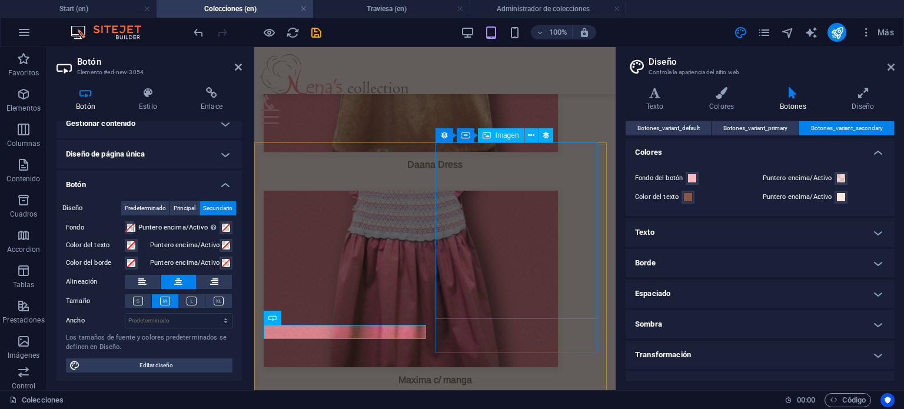
scroll to position [4104, 0]
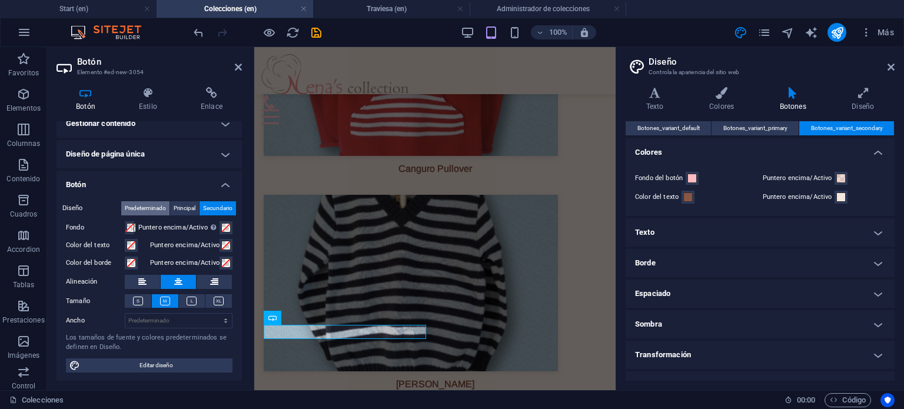
click at [139, 201] on span "Predeterminado" at bounding box center [145, 208] width 41 height 14
click at [698, 225] on h4 "Texto" at bounding box center [759, 232] width 269 height 28
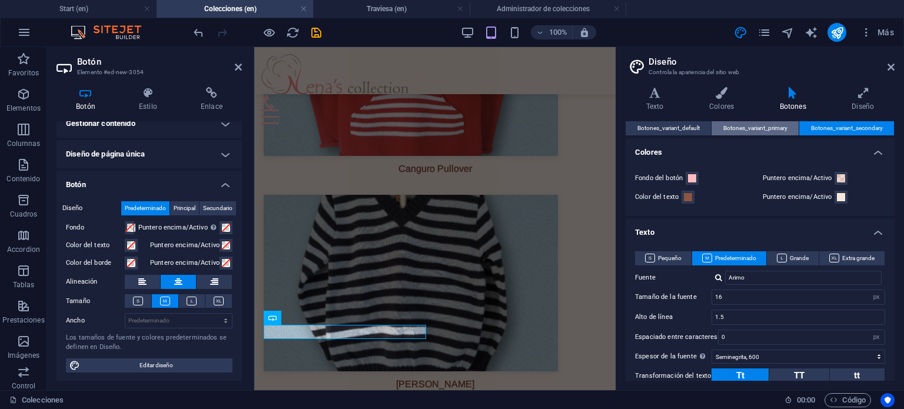
click at [747, 126] on span "Botones_variant_primary" at bounding box center [755, 128] width 64 height 14
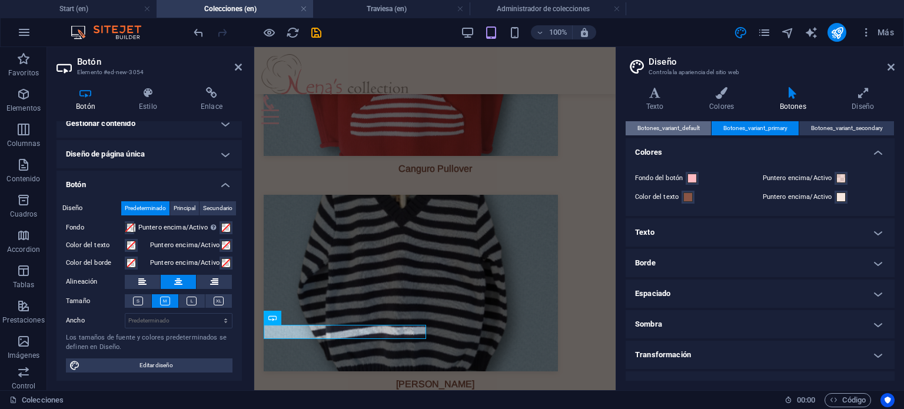
click at [682, 127] on span "Botones_variant_default" at bounding box center [668, 128] width 62 height 14
click at [734, 125] on span "Botones_variant_primary" at bounding box center [755, 128] width 64 height 14
click at [192, 206] on span "Principal" at bounding box center [185, 208] width 22 height 14
click at [241, 65] on icon at bounding box center [238, 66] width 7 height 9
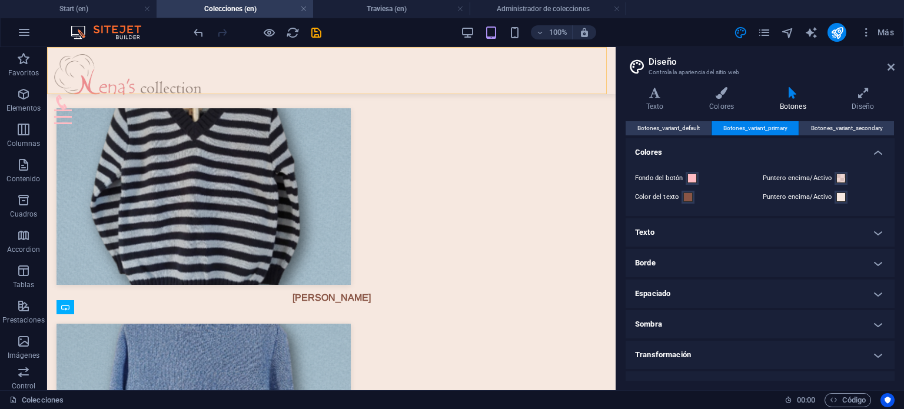
scroll to position [4007, 0]
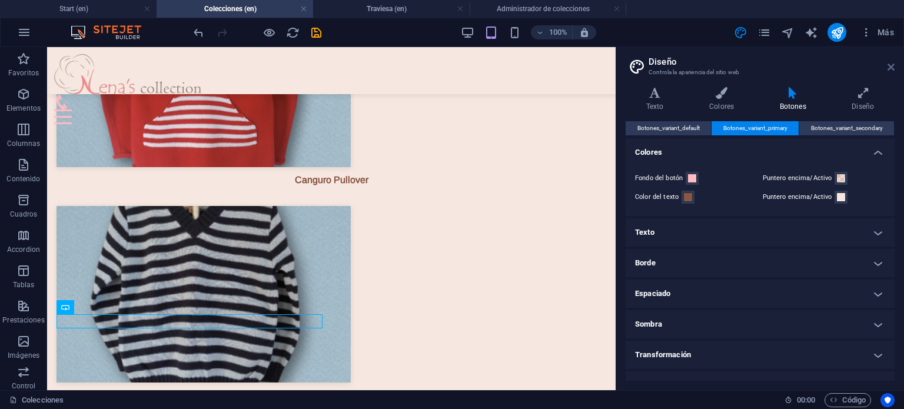
click at [888, 66] on icon at bounding box center [890, 66] width 7 height 9
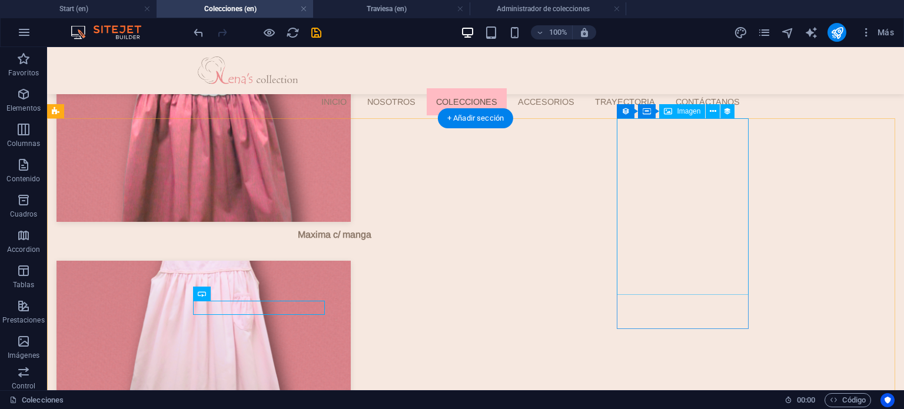
scroll to position [2848, 0]
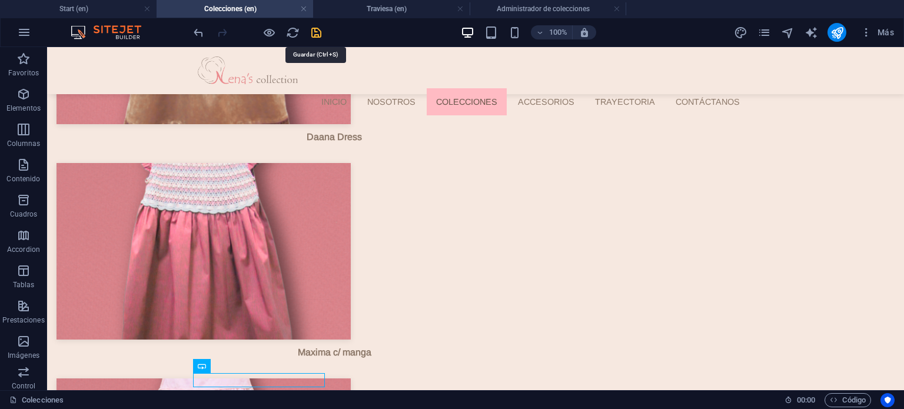
click at [317, 29] on icon "save" at bounding box center [316, 33] width 14 height 14
click at [292, 32] on icon "reload" at bounding box center [293, 33] width 14 height 14
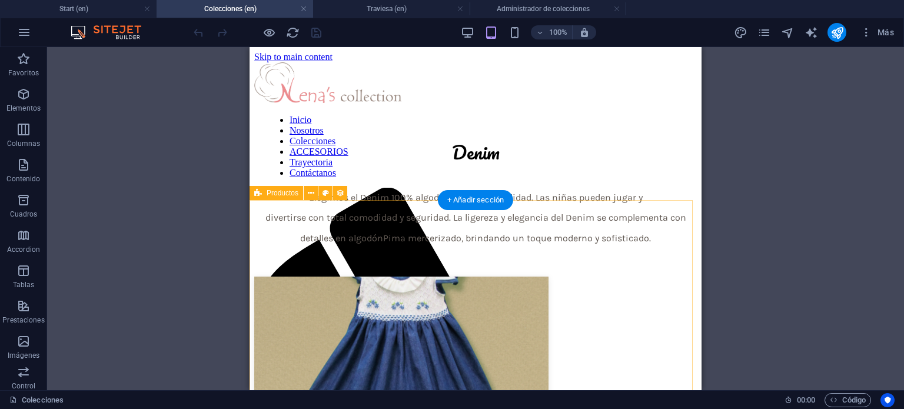
scroll to position [0, 0]
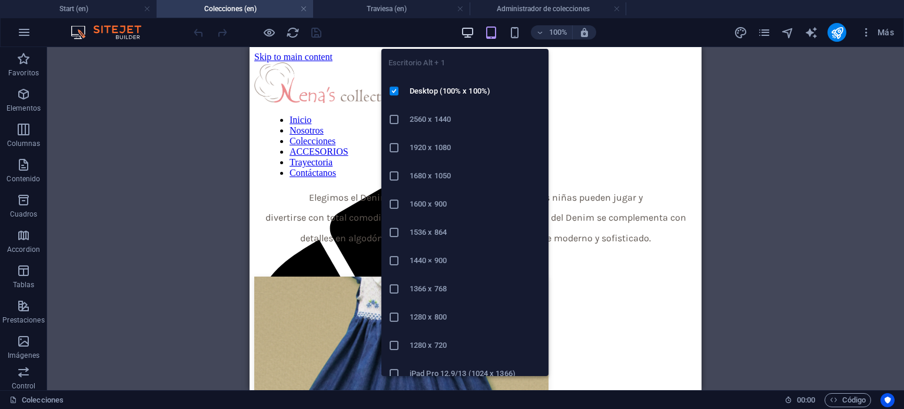
click at [465, 29] on icon "button" at bounding box center [468, 33] width 14 height 14
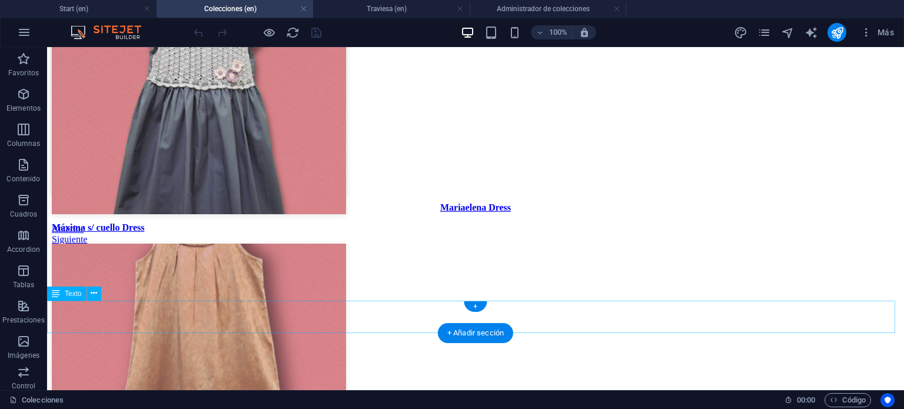
scroll to position [2850, 0]
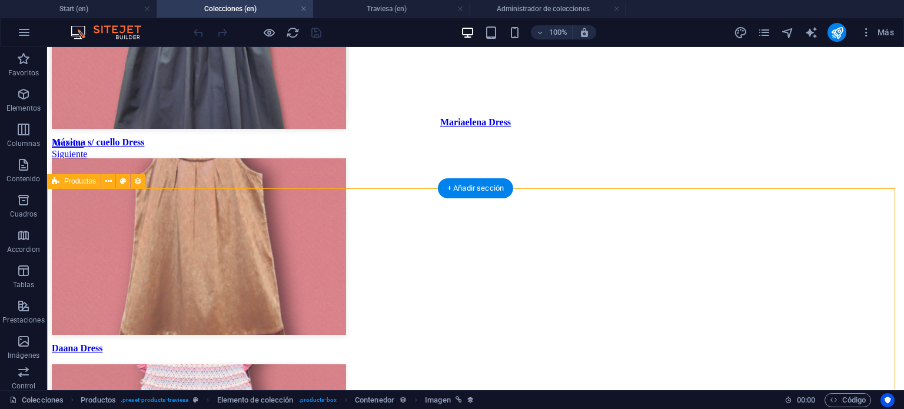
select select "68b645767181af0f640eac28"
select select "createdAt_DESC"
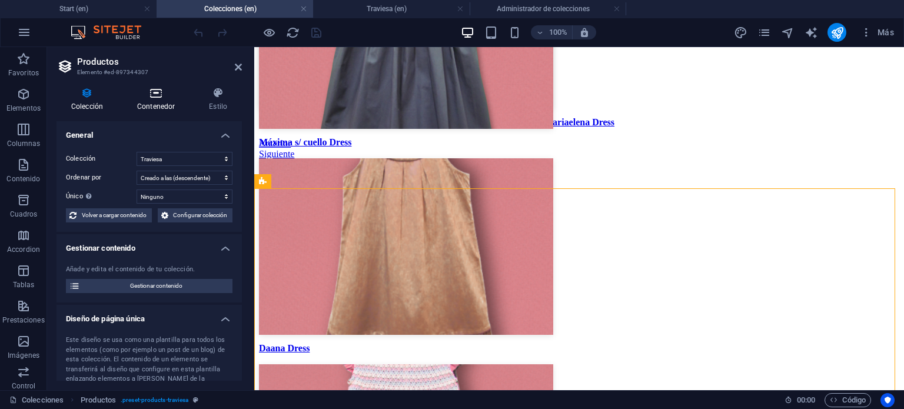
click at [166, 89] on icon at bounding box center [155, 93] width 67 height 12
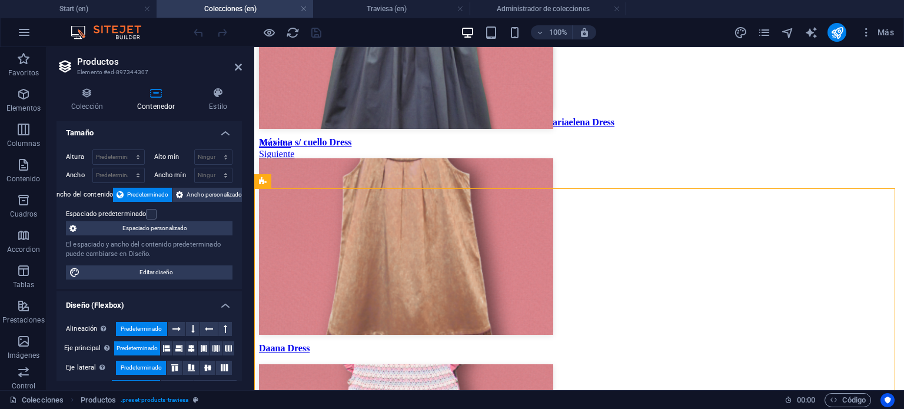
scroll to position [0, 0]
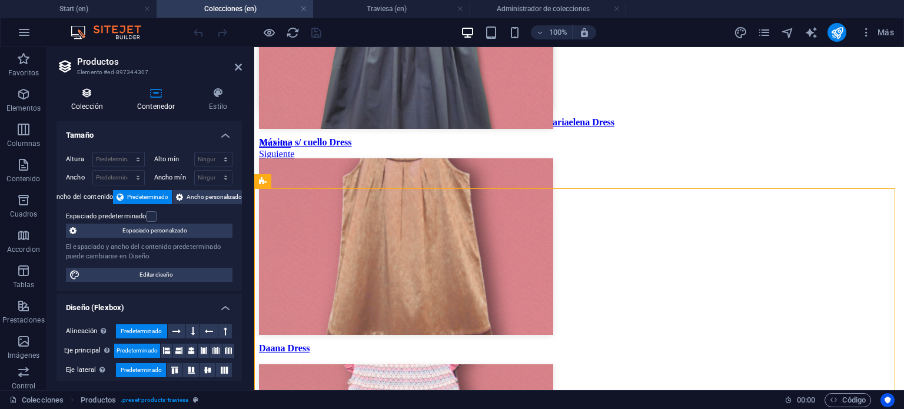
click at [106, 108] on h4 "Colección" at bounding box center [89, 99] width 66 height 25
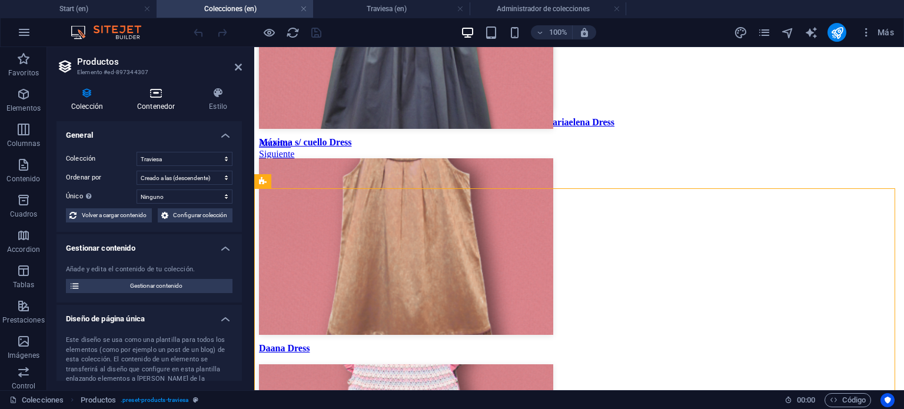
click at [149, 96] on icon at bounding box center [155, 93] width 67 height 12
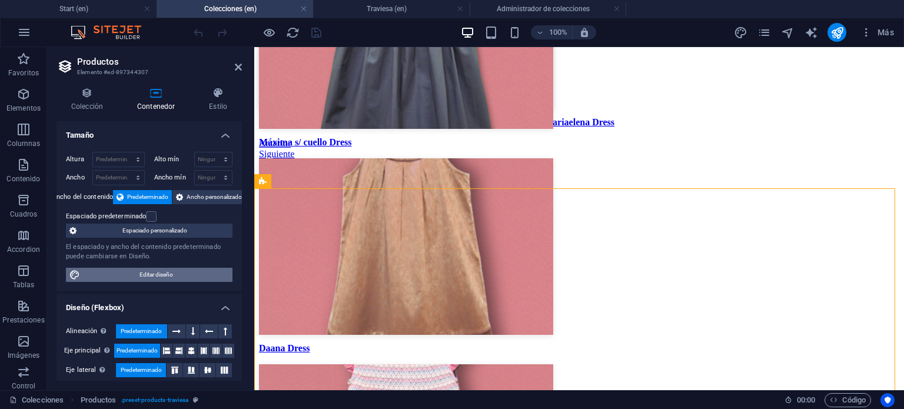
click at [179, 272] on span "Editar diseño" at bounding box center [156, 275] width 145 height 14
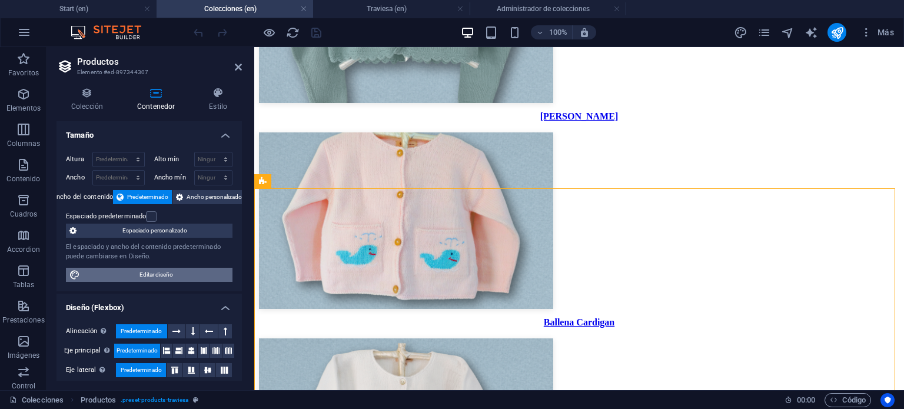
select select "rem"
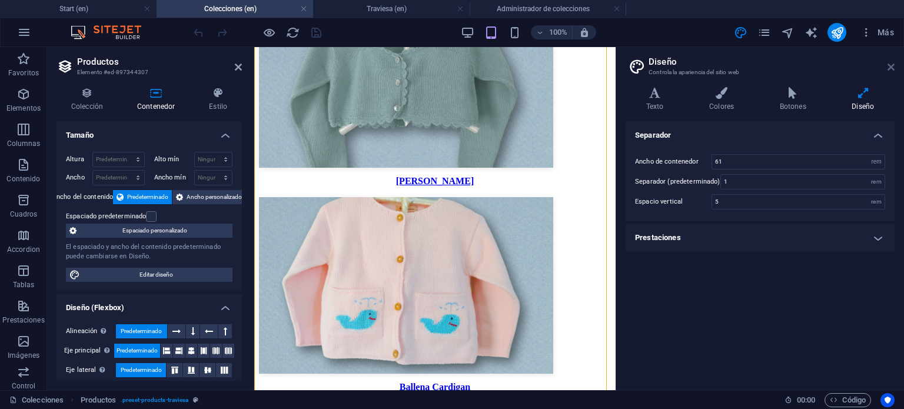
click at [888, 64] on icon at bounding box center [890, 66] width 7 height 9
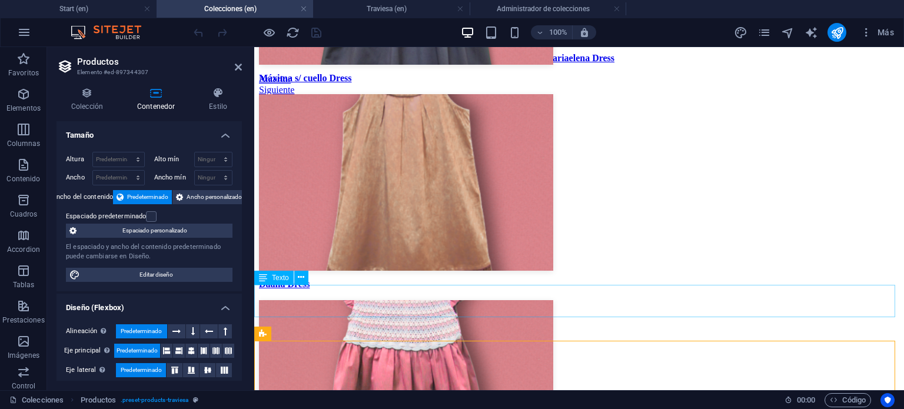
scroll to position [2956, 0]
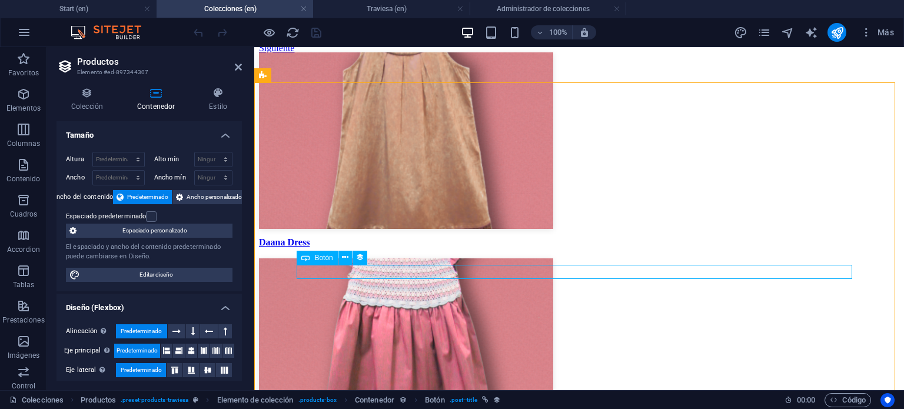
select select "name"
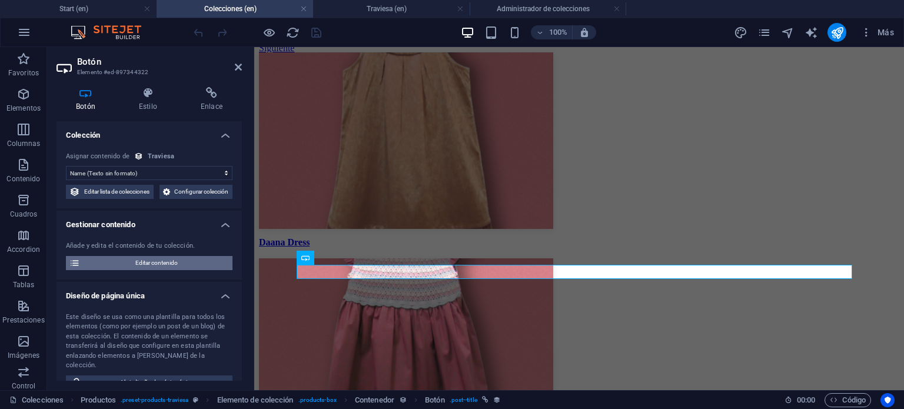
click at [167, 270] on span "Editar contenido" at bounding box center [156, 263] width 145 height 14
select select "Out of stock"
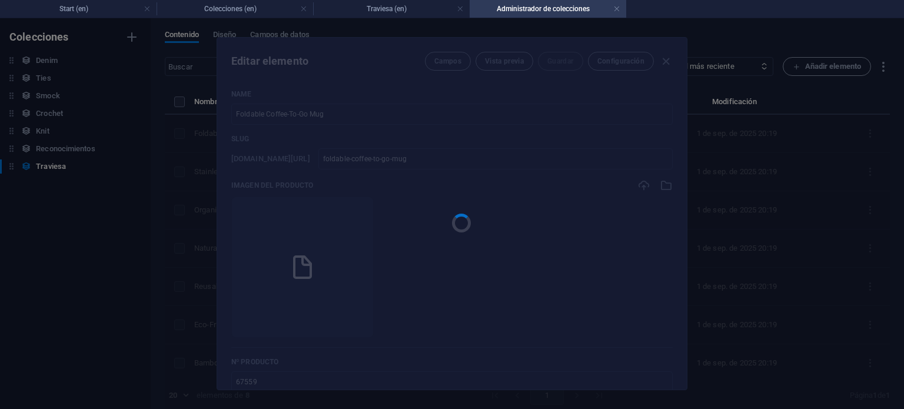
scroll to position [0, 0]
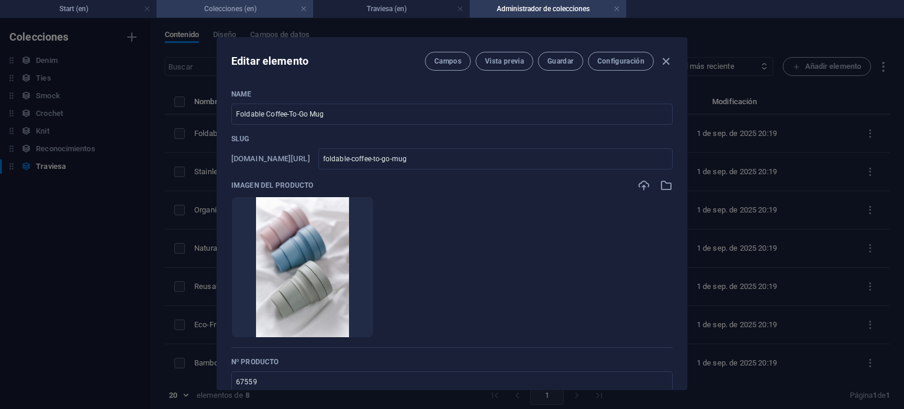
click at [199, 5] on h4 "Colecciones (en)" at bounding box center [234, 8] width 156 height 13
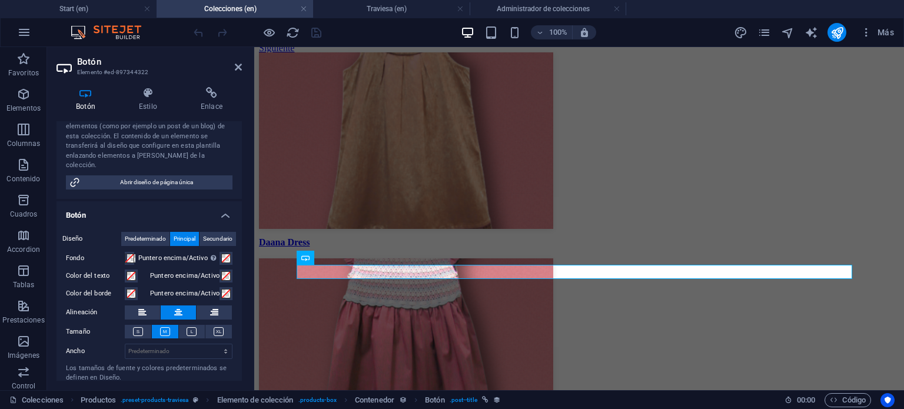
scroll to position [235, 0]
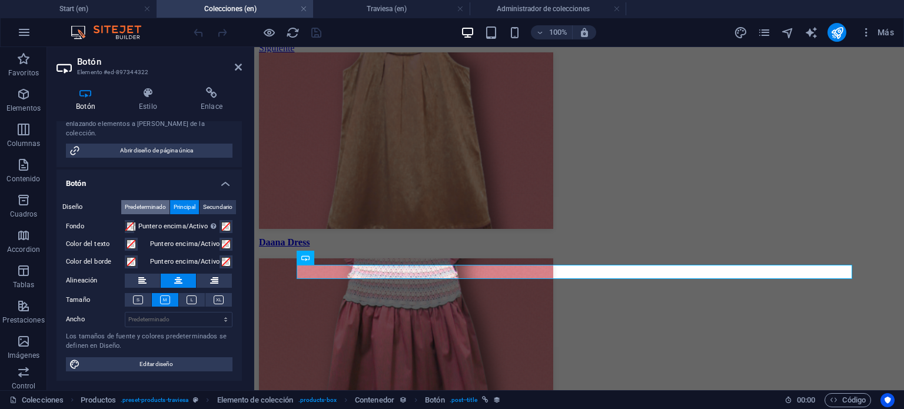
click at [138, 202] on span "Predeterminado" at bounding box center [145, 207] width 41 height 14
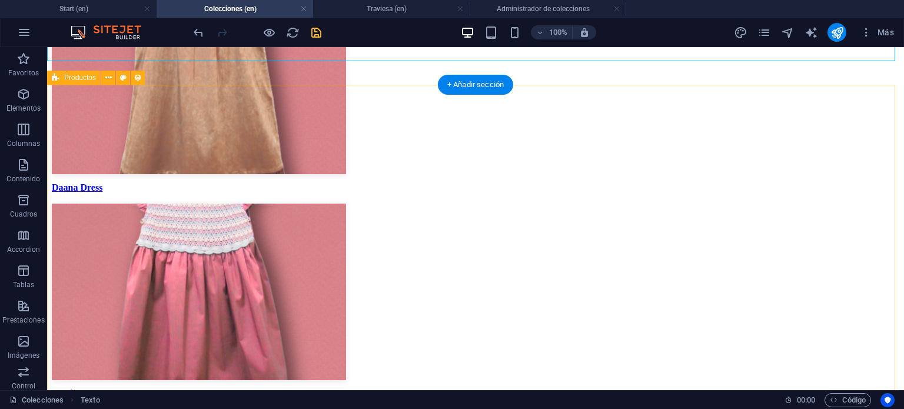
scroll to position [3015, 0]
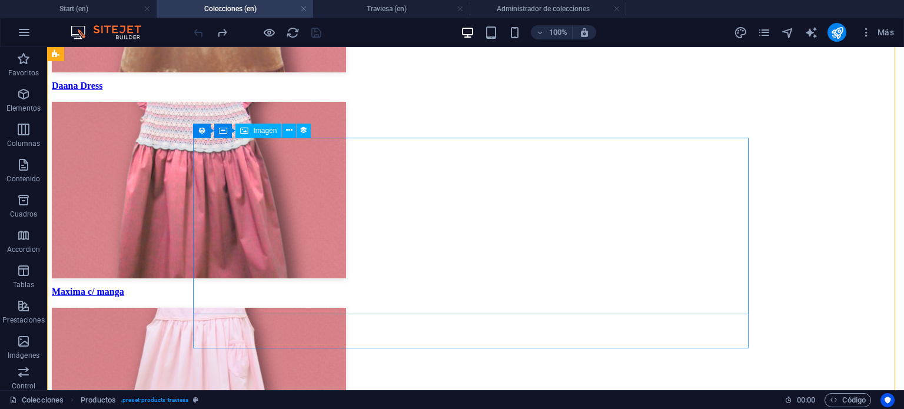
scroll to position [3111, 0]
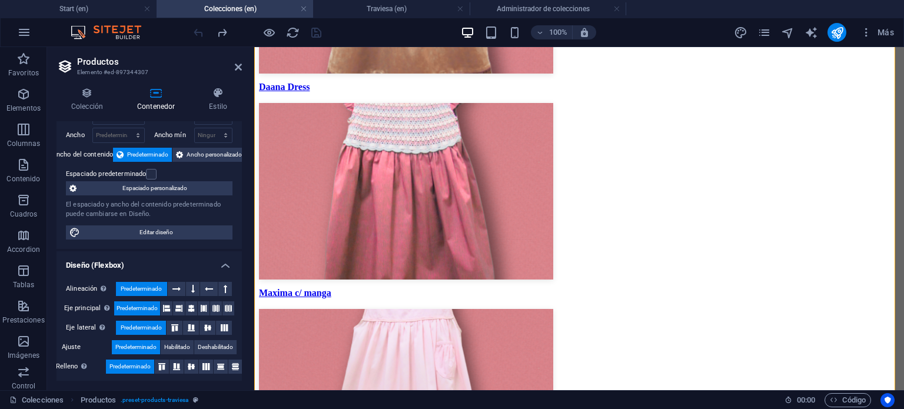
scroll to position [45, 0]
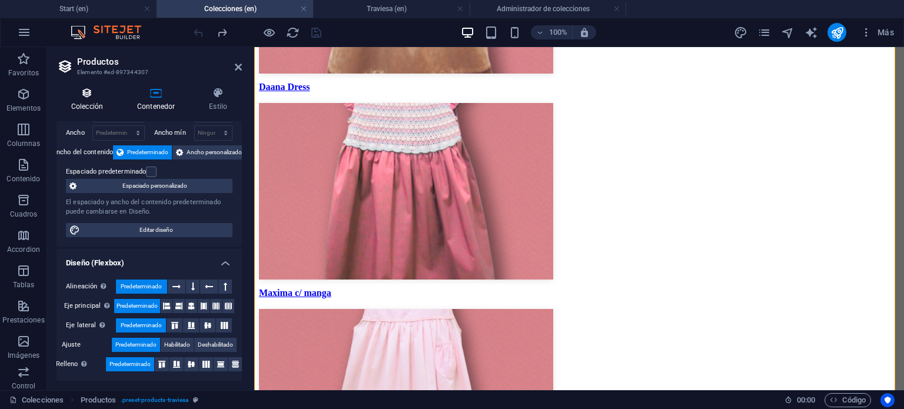
click at [94, 88] on icon at bounding box center [86, 93] width 61 height 12
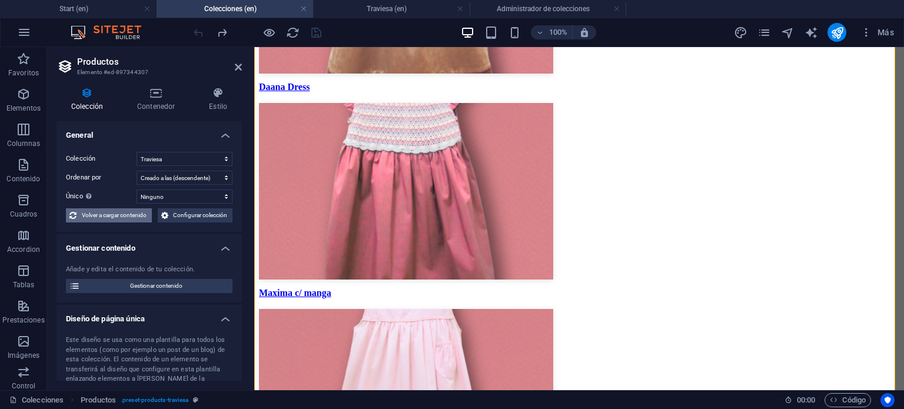
click at [136, 221] on span "Volver a cargar contenido" at bounding box center [114, 215] width 68 height 14
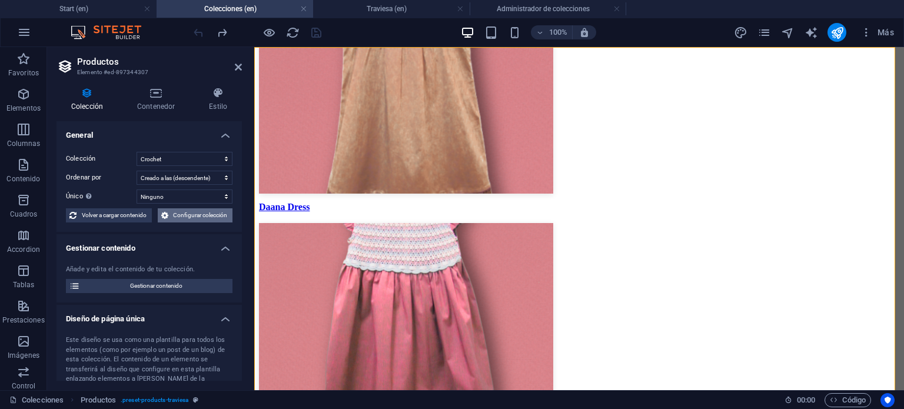
click at [199, 214] on span "Configurar colección" at bounding box center [201, 215] width 58 height 14
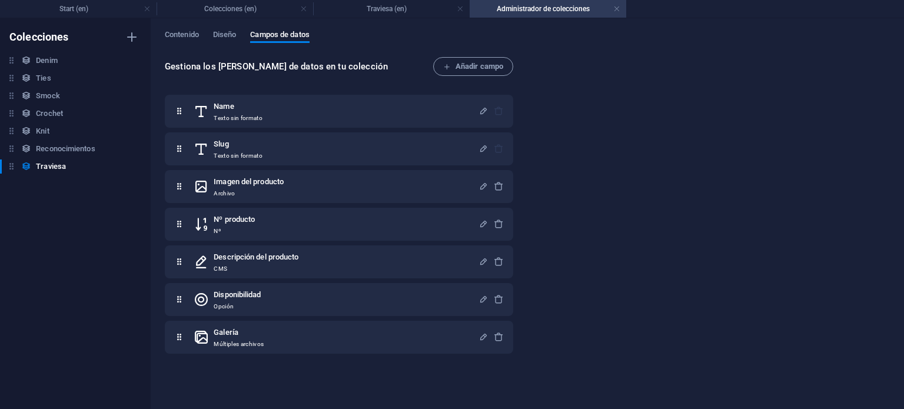
scroll to position [0, 0]
click at [191, 32] on span "Contenido" at bounding box center [182, 36] width 34 height 16
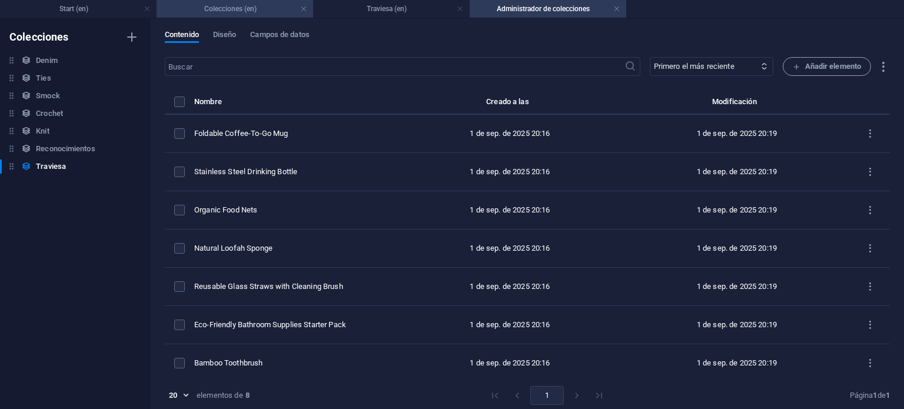
click at [185, 11] on h4 "Colecciones (en)" at bounding box center [234, 8] width 156 height 13
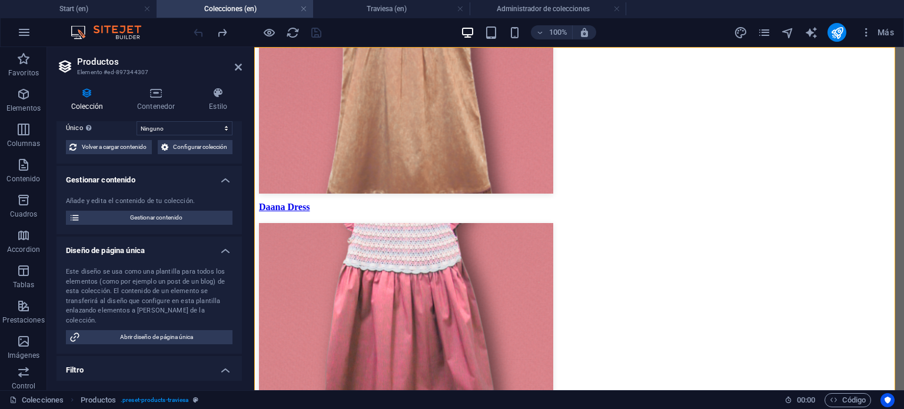
scroll to position [50, 0]
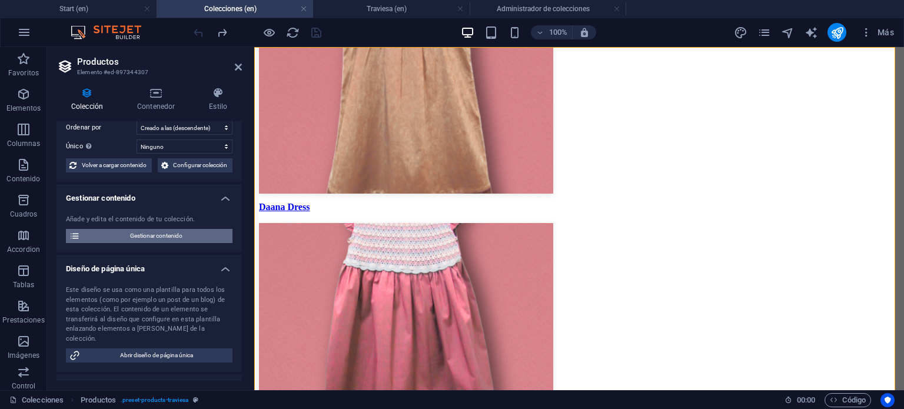
click at [169, 242] on span "Gestionar contenido" at bounding box center [156, 236] width 145 height 14
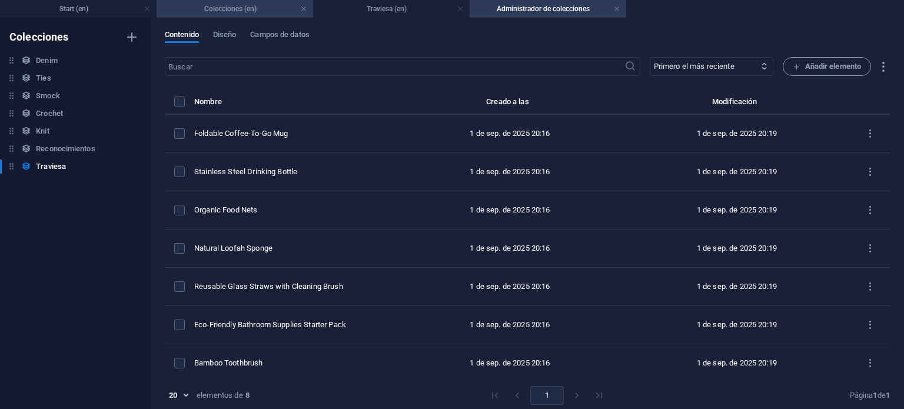
drag, startPoint x: 248, startPoint y: 2, endPoint x: 5, endPoint y: 66, distance: 252.0
click at [248, 2] on h4 "Colecciones (en)" at bounding box center [234, 8] width 156 height 13
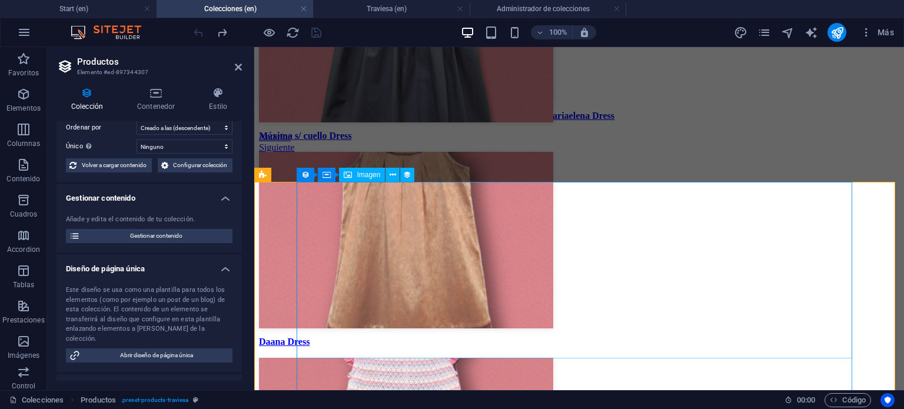
scroll to position [2815, 0]
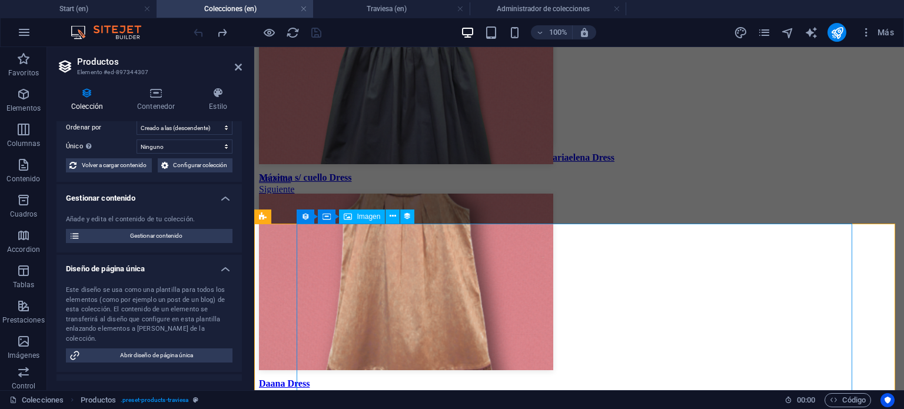
select select "image"
select select "px"
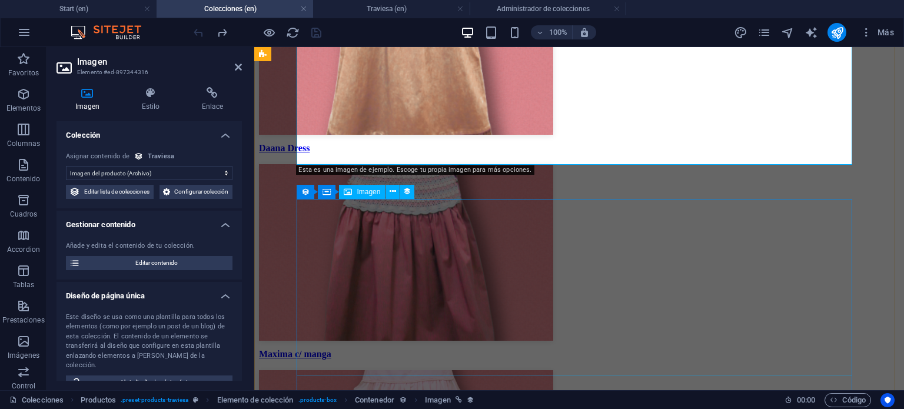
scroll to position [2873, 0]
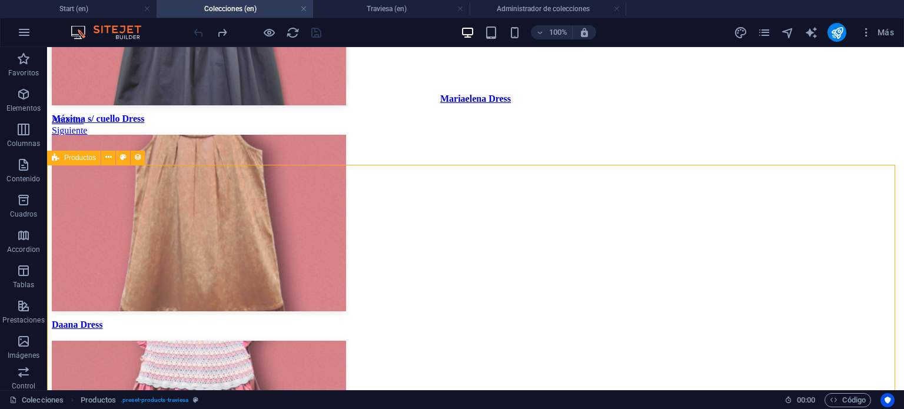
select select "68b645767181af0f640eac28"
select select "createdAt_DESC"
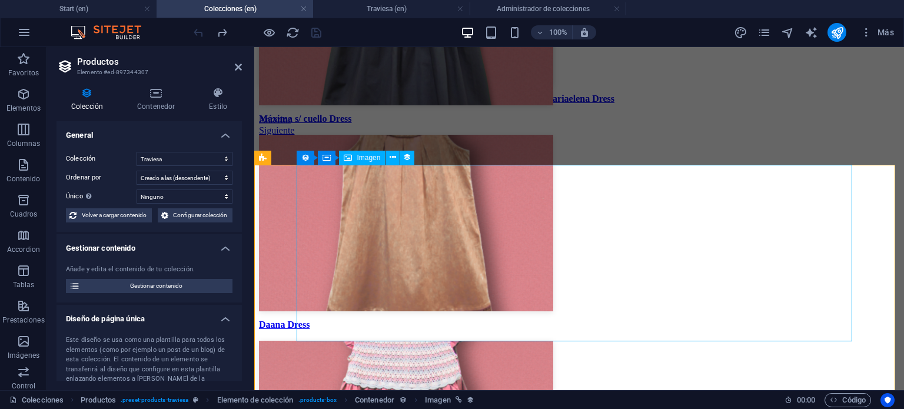
select select "image"
select select "px"
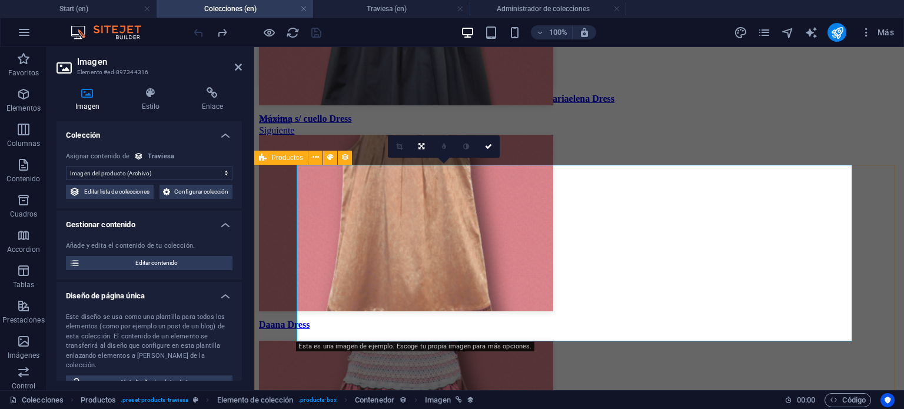
select select "68b645767181af0f640eac28"
select select "createdAt_DESC"
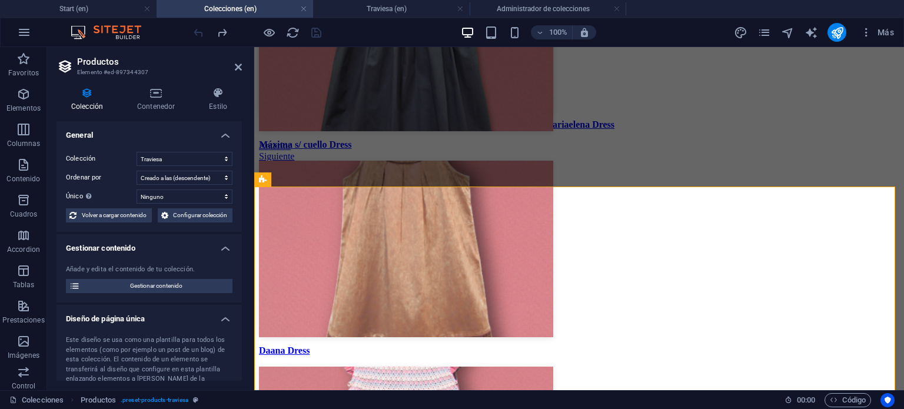
scroll to position [2815, 0]
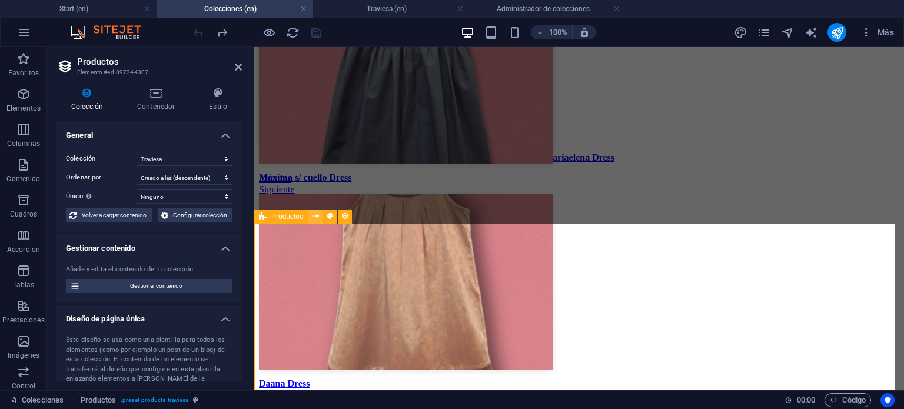
click at [311, 212] on button at bounding box center [315, 216] width 14 height 14
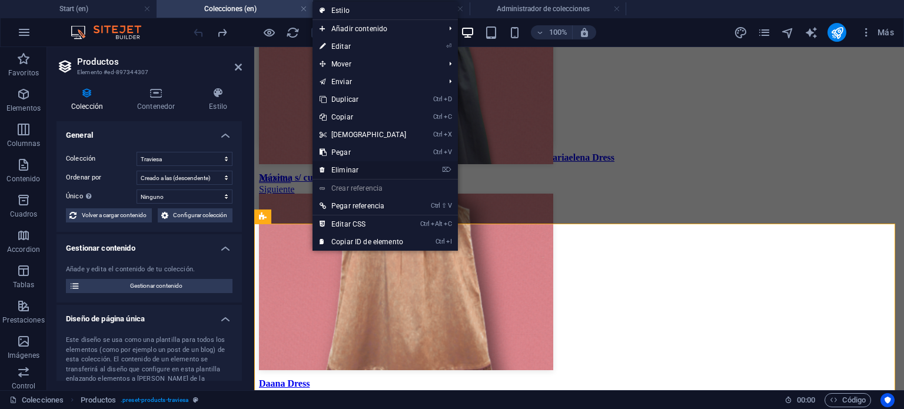
click at [368, 172] on link "⌦ Eliminar" at bounding box center [362, 170] width 101 height 18
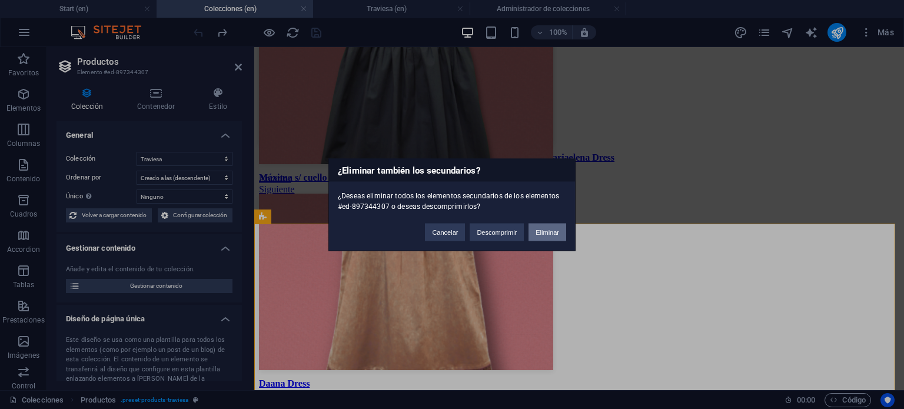
click at [546, 228] on button "Eliminar" at bounding box center [547, 232] width 38 height 18
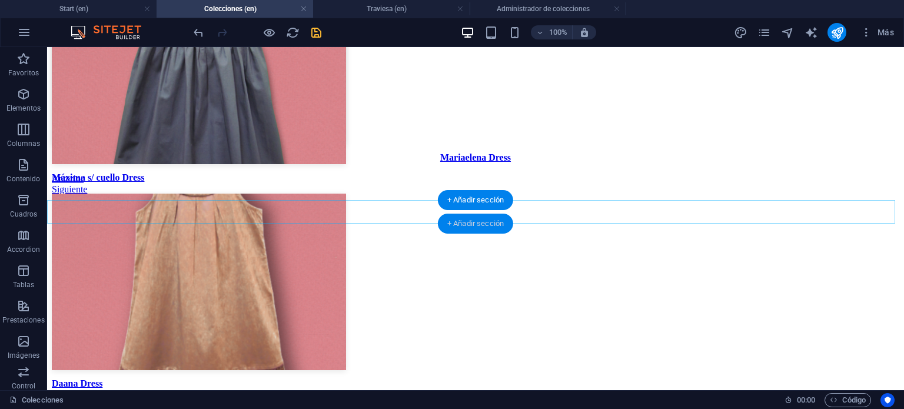
click at [480, 224] on div "+ Añadir sección" at bounding box center [475, 224] width 75 height 20
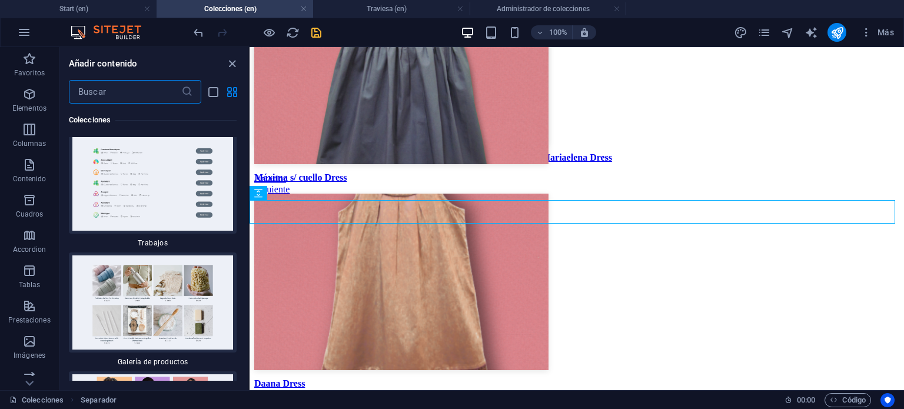
scroll to position [22043, 0]
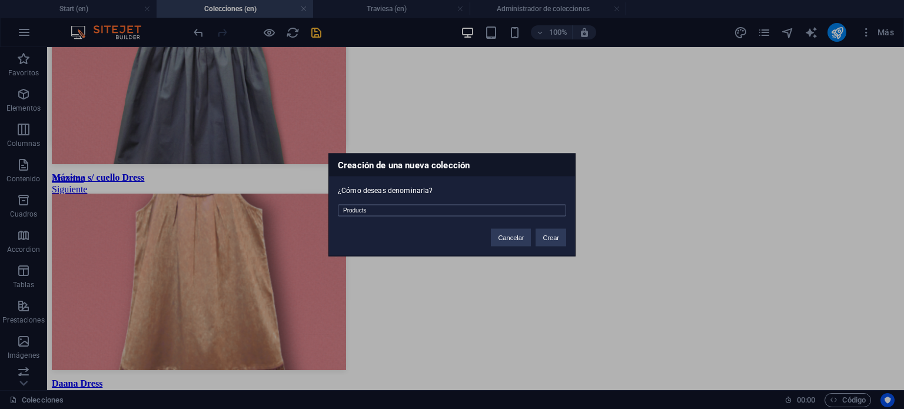
click at [465, 215] on input "Products" at bounding box center [452, 210] width 228 height 12
type input "Traviesa"
click at [548, 234] on button "Crear" at bounding box center [550, 237] width 31 height 18
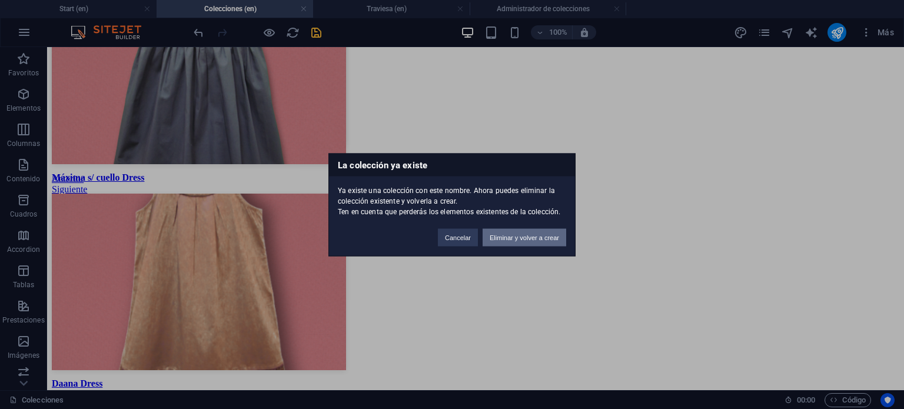
click at [499, 239] on button "Eliminar y volver a crear" at bounding box center [524, 237] width 84 height 18
click at [509, 241] on button "Eliminar y volver a crear" at bounding box center [524, 237] width 84 height 18
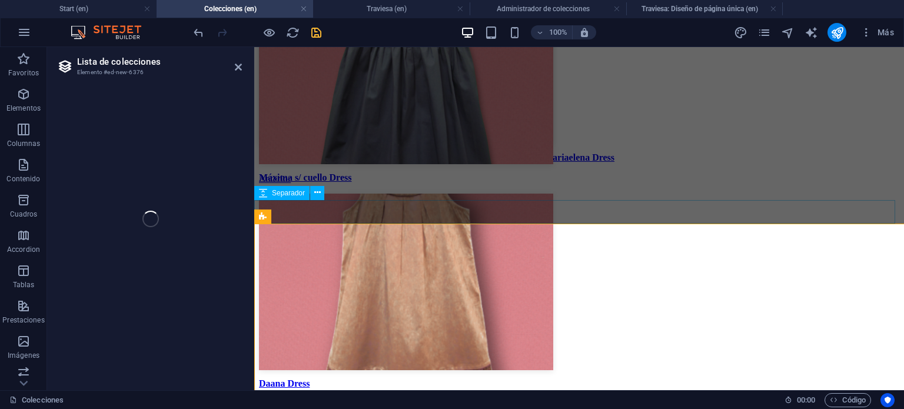
select select "68b647efd12f2767bb02a585"
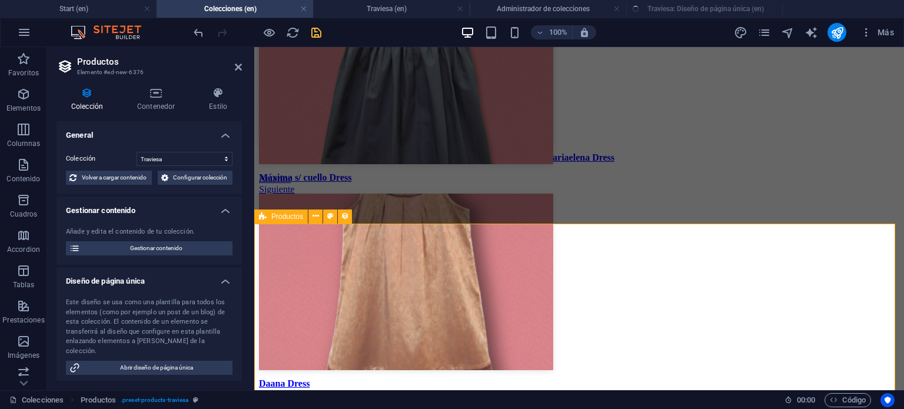
scroll to position [2756, 0]
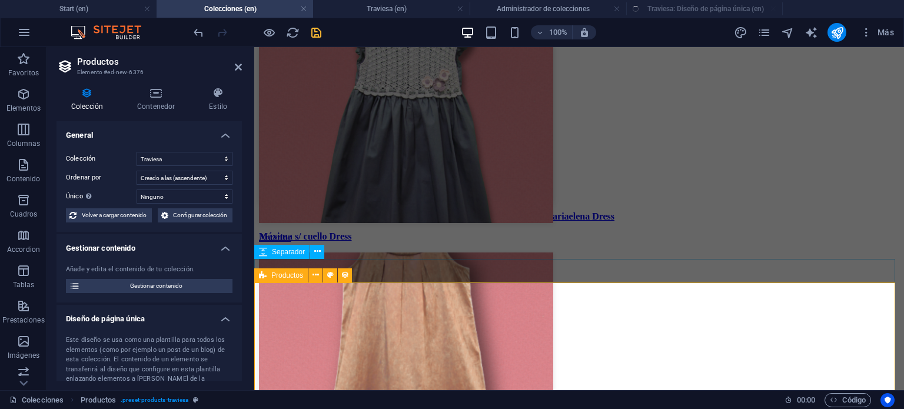
select select "createdAt_DESC"
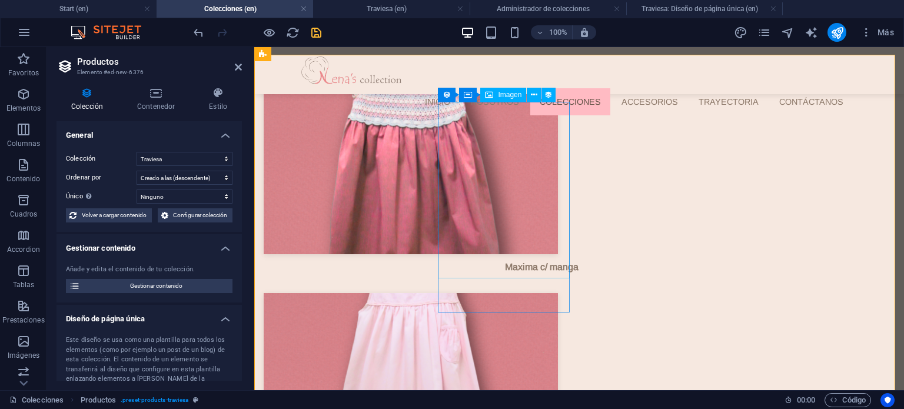
scroll to position [2932, 0]
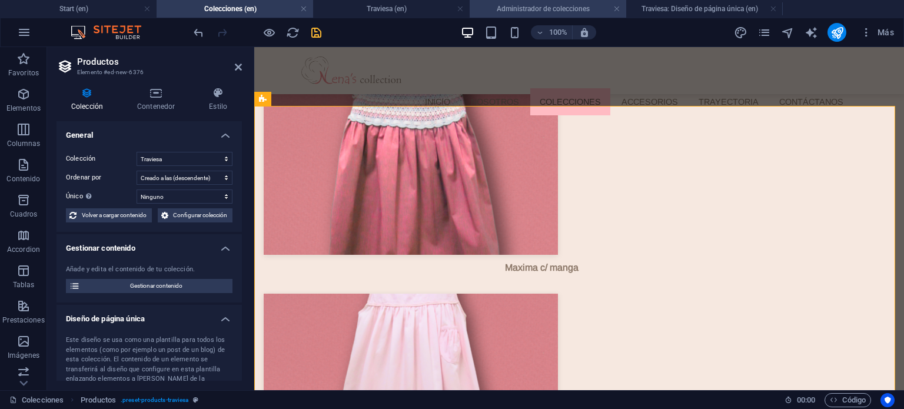
click at [625, 11] on h4 "Administrador de colecciones" at bounding box center [547, 8] width 156 height 13
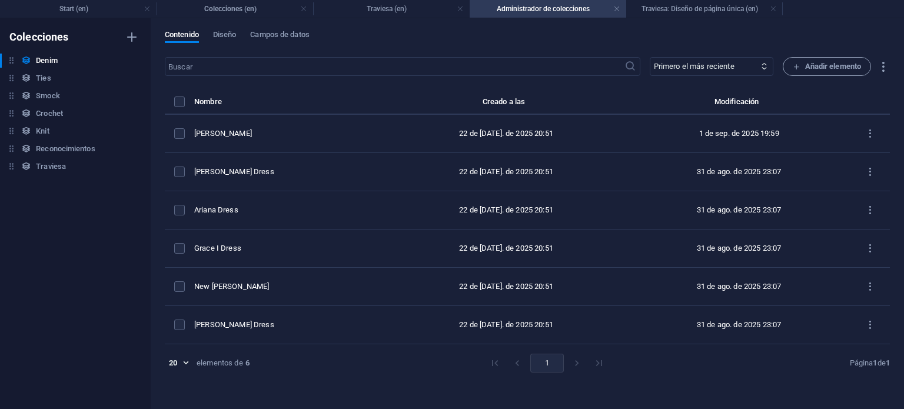
scroll to position [0, 0]
click at [621, 11] on h4 "Administrador de colecciones" at bounding box center [547, 8] width 156 height 13
click at [618, 11] on link at bounding box center [616, 9] width 7 height 11
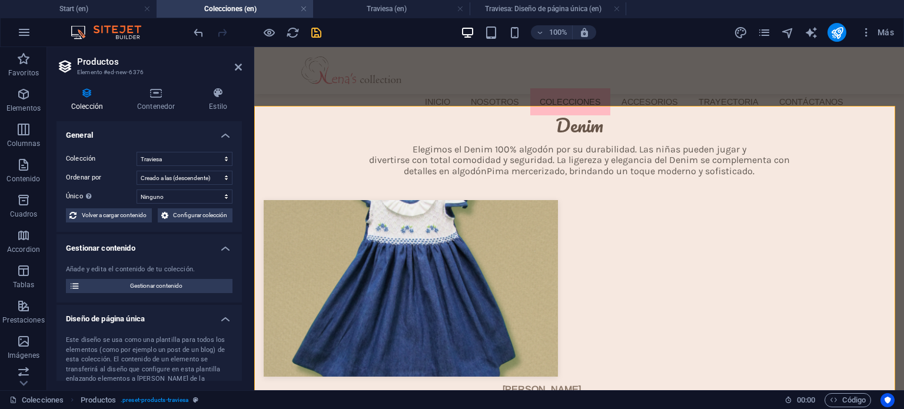
scroll to position [2932, 0]
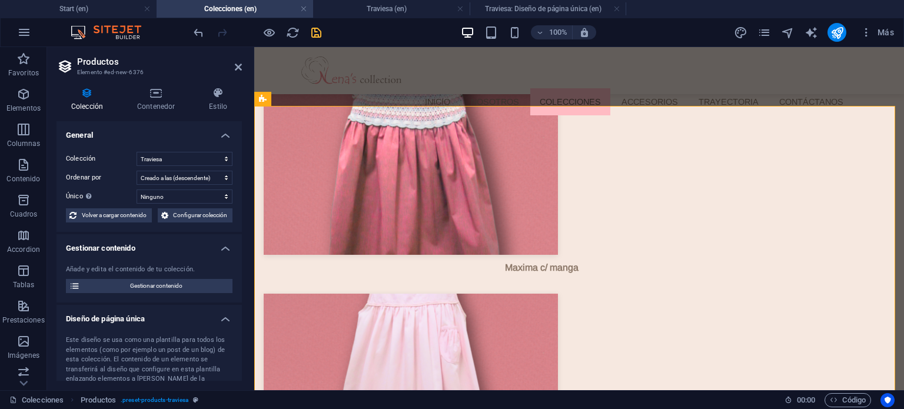
click at [618, 11] on link at bounding box center [616, 9] width 7 height 11
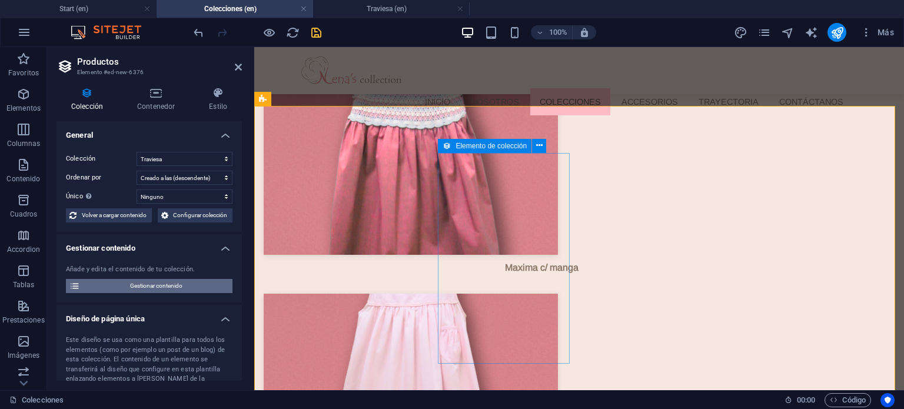
click at [193, 289] on span "Gestionar contenido" at bounding box center [156, 286] width 145 height 14
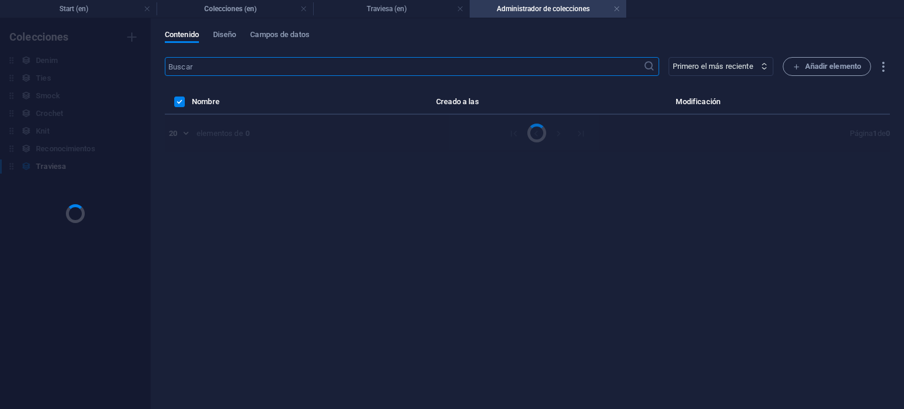
scroll to position [0, 0]
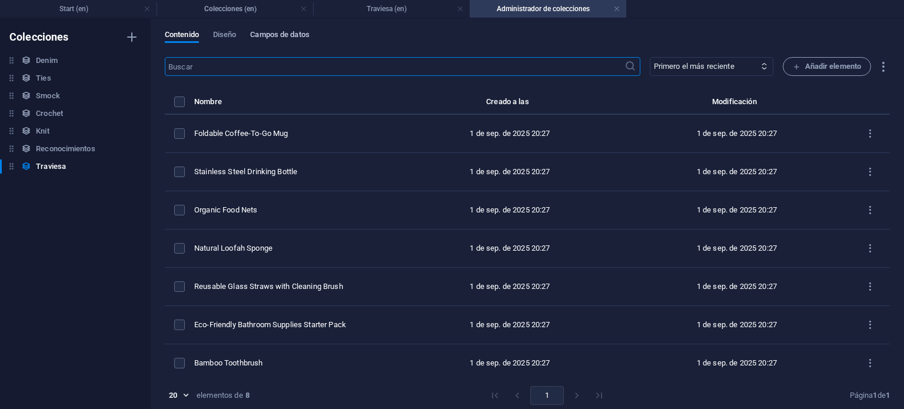
click at [282, 32] on span "Campos de datos" at bounding box center [279, 36] width 59 height 16
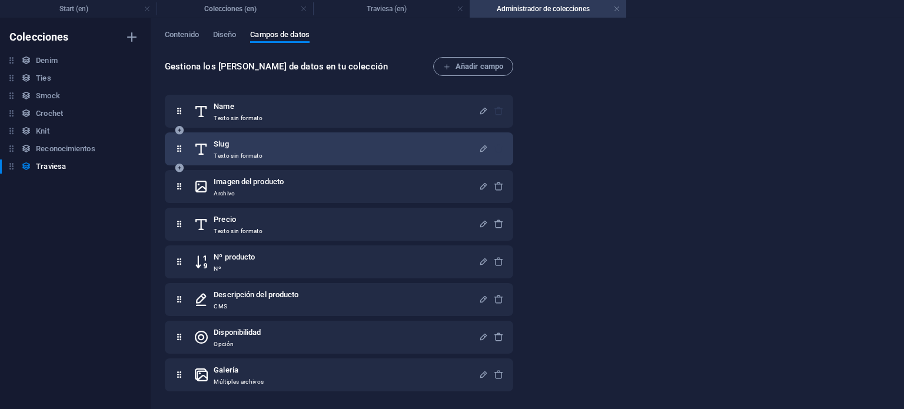
drag, startPoint x: 274, startPoint y: 154, endPoint x: 249, endPoint y: 141, distance: 27.9
click at [249, 141] on h6 "Slug" at bounding box center [238, 144] width 49 height 14
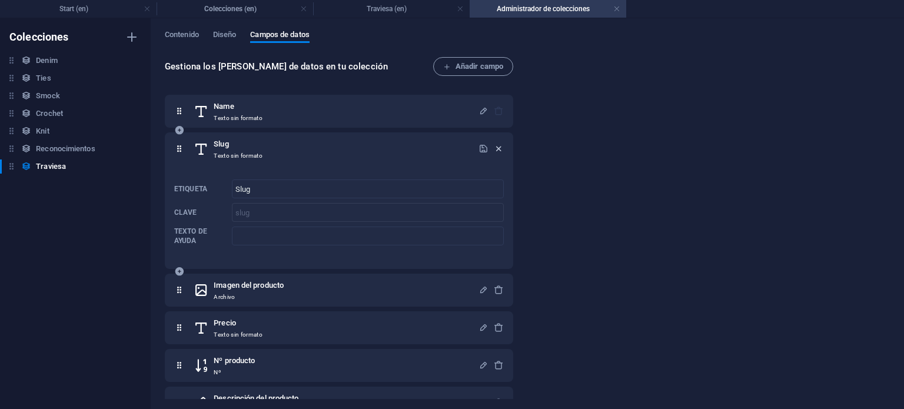
click at [498, 148] on icon "button" at bounding box center [499, 149] width 10 height 10
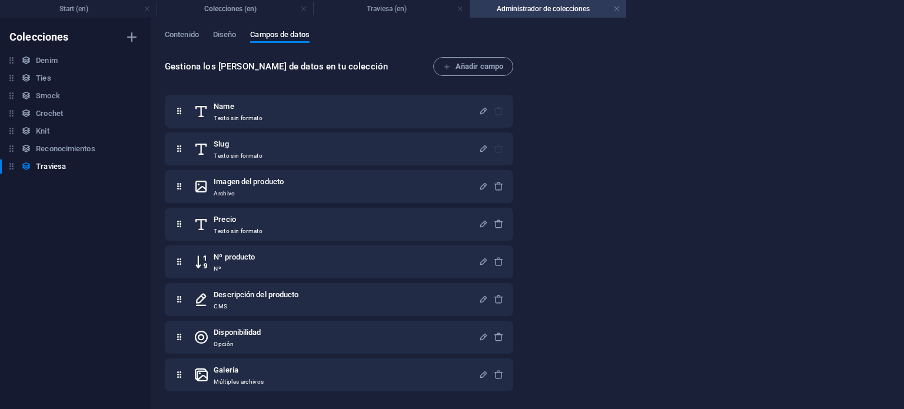
click at [582, 168] on div "Gestiona los [PERSON_NAME] de datos en tu colección Añadir campo Name Texto sin…" at bounding box center [527, 227] width 725 height 340
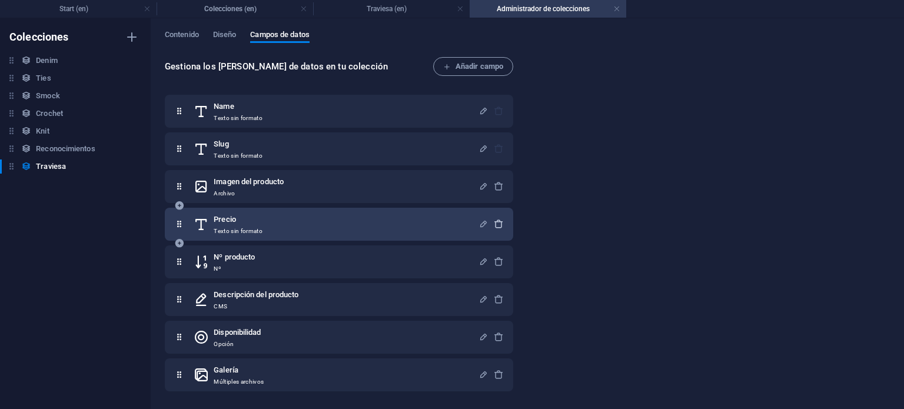
click at [494, 219] on icon "button" at bounding box center [499, 224] width 10 height 10
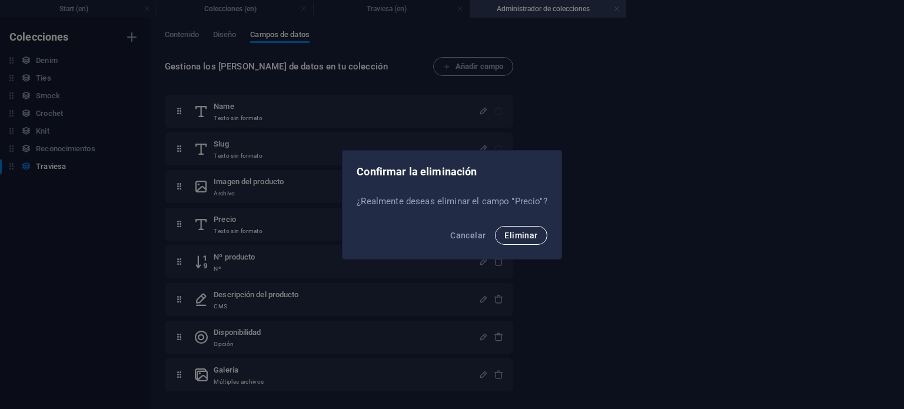
click at [534, 236] on span "Eliminar" at bounding box center [520, 235] width 33 height 9
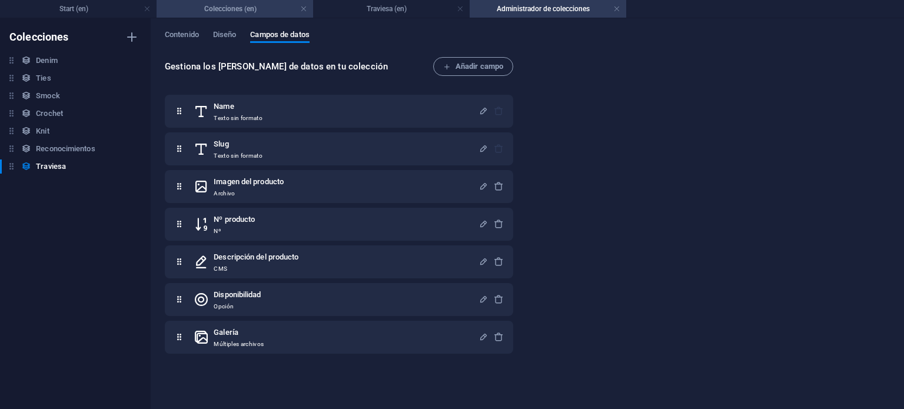
click at [242, 4] on h4 "Colecciones (en)" at bounding box center [234, 8] width 156 height 13
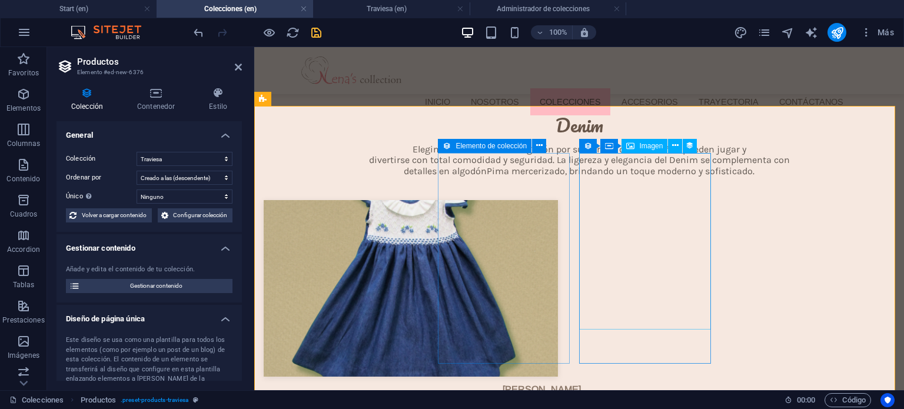
scroll to position [2932, 0]
